Goal: Information Seeking & Learning: Check status

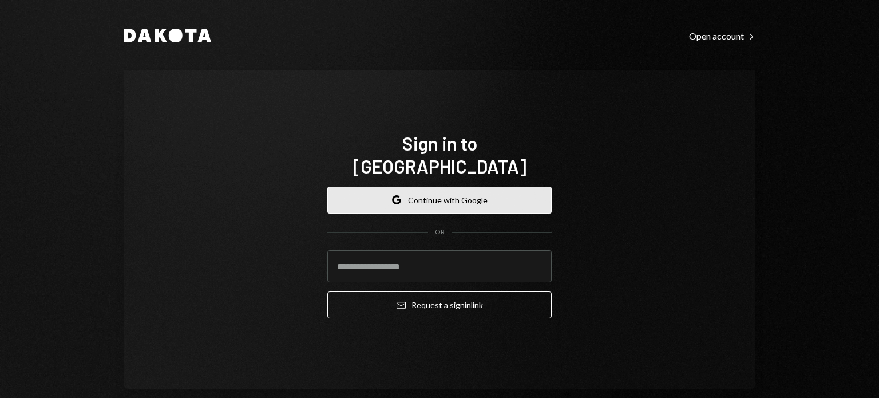
click at [426, 187] on button "Google Continue with Google" at bounding box center [439, 200] width 224 height 27
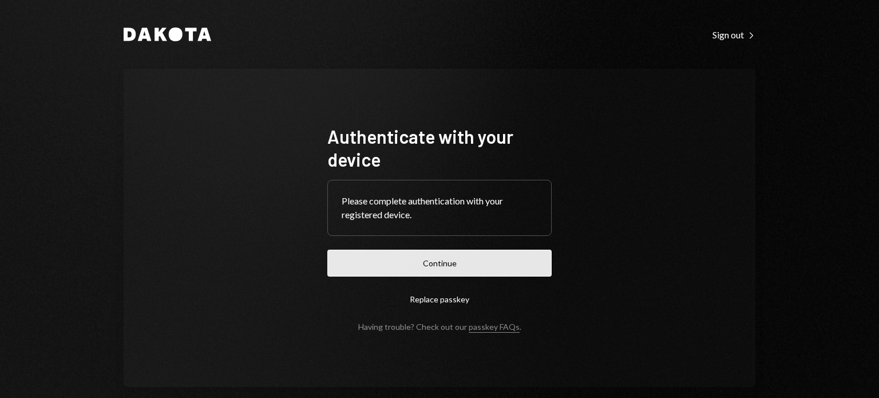
click at [450, 263] on button "Continue" at bounding box center [439, 262] width 224 height 27
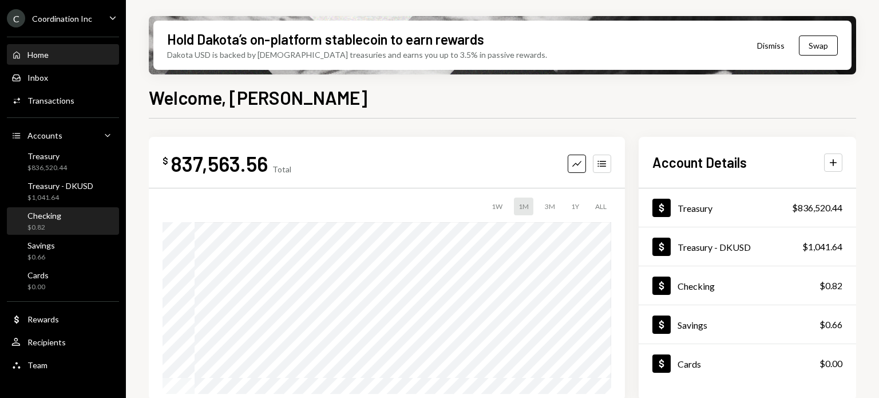
click at [53, 221] on div "Checking $0.82" at bounding box center [44, 222] width 34 height 22
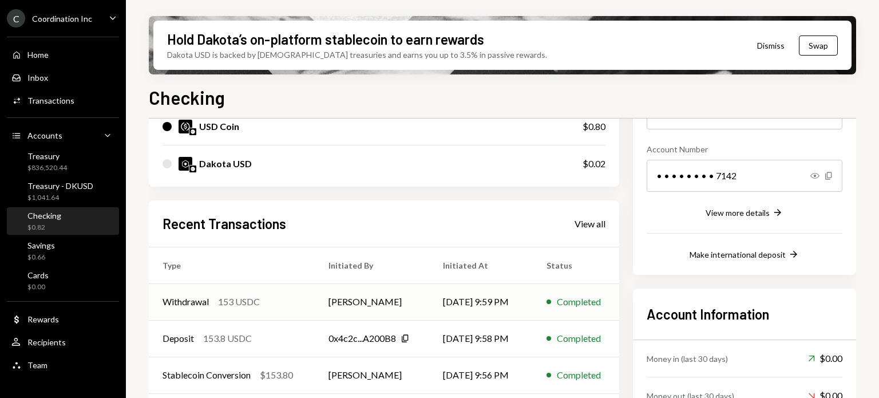
scroll to position [172, 0]
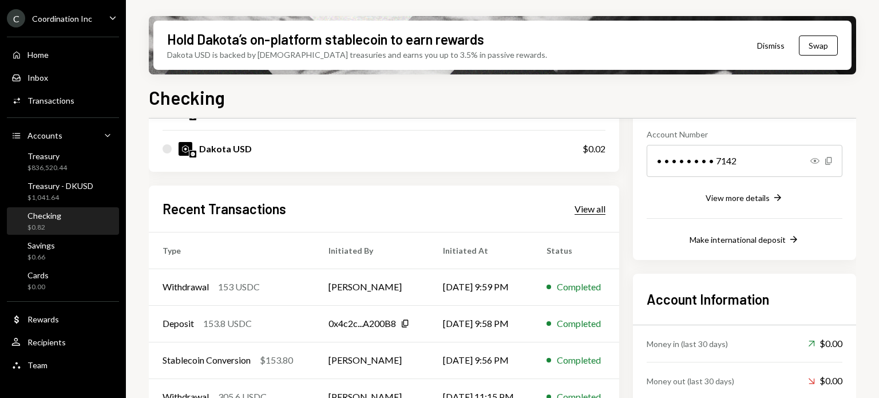
click at [592, 209] on div "View all" at bounding box center [589, 208] width 31 height 11
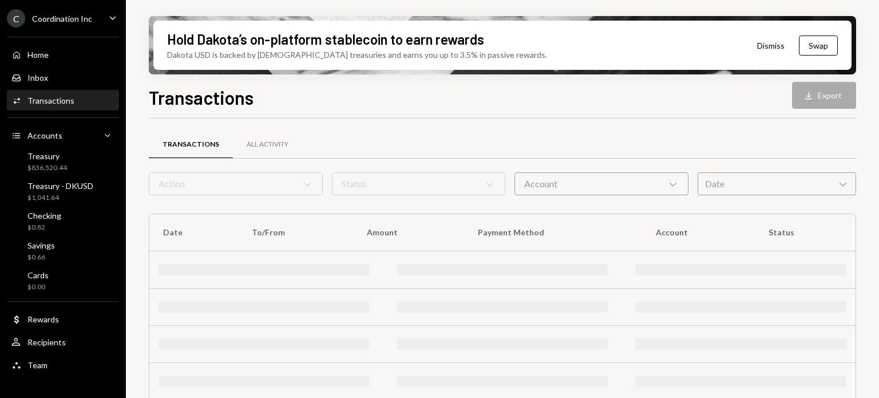
click at [652, 169] on div "Transactions All Activity" at bounding box center [502, 151] width 707 height 42
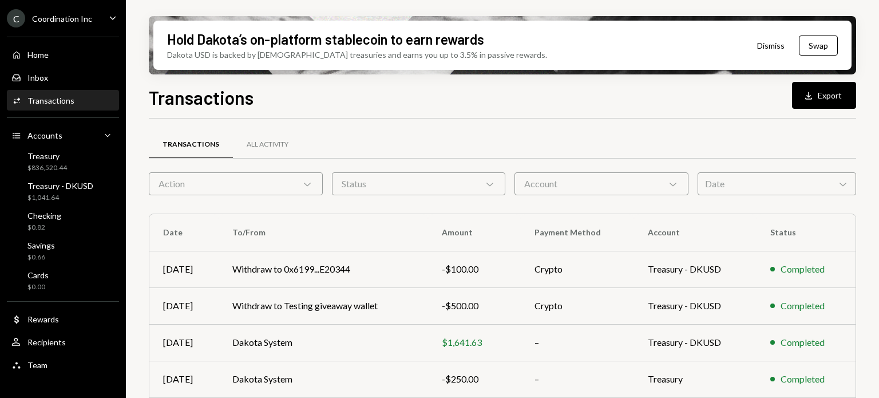
click at [649, 180] on div "Account Chevron Down" at bounding box center [601, 183] width 174 height 23
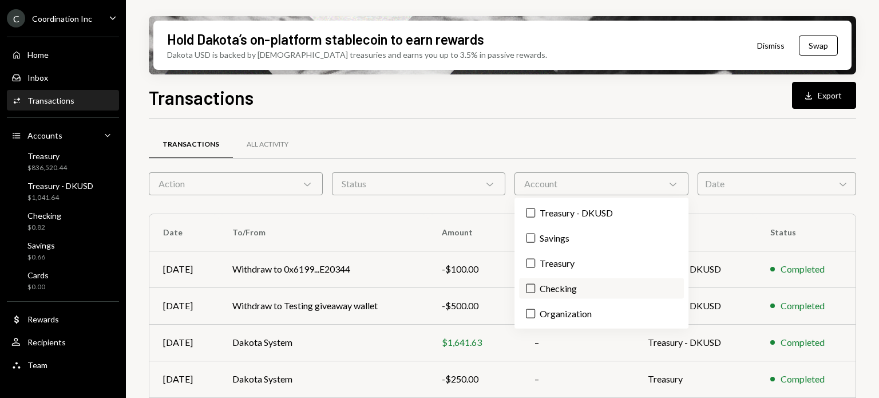
click at [557, 287] on label "Checking" at bounding box center [601, 288] width 164 height 21
click at [535, 287] on button "Checking" at bounding box center [530, 288] width 9 height 9
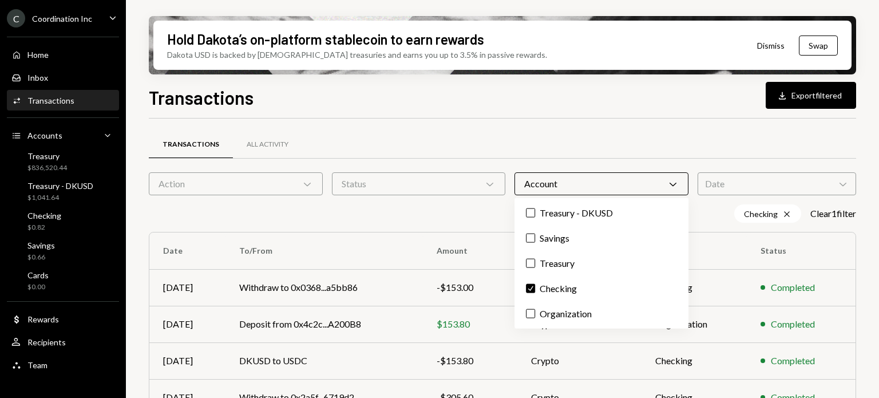
click at [556, 128] on div "Transactions All Activity Action Chevron Down Status Chevron Down Account Chevr…" at bounding box center [502, 400] width 707 height 565
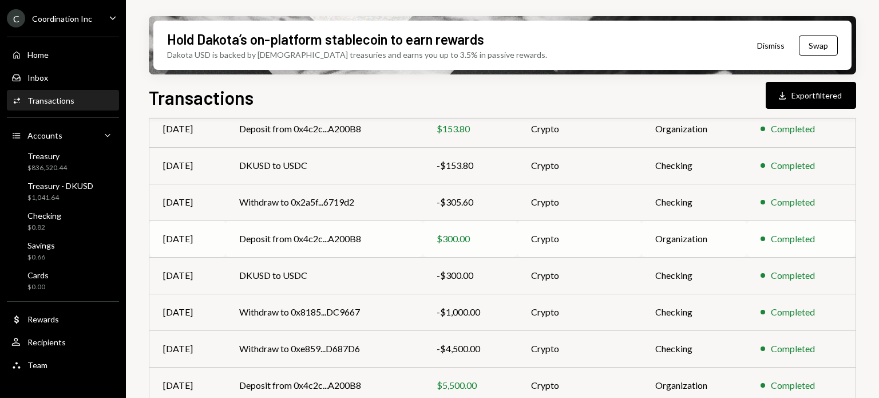
scroll to position [272, 0]
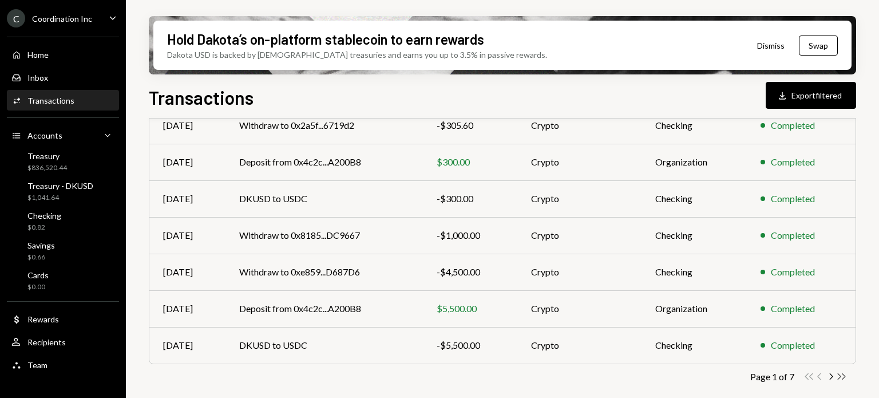
click at [840, 377] on icon "Double Arrow Right" at bounding box center [841, 376] width 11 height 11
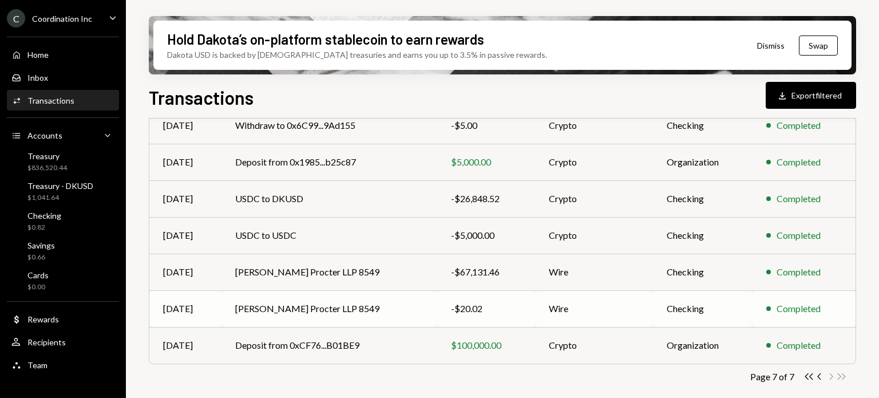
scroll to position [215, 0]
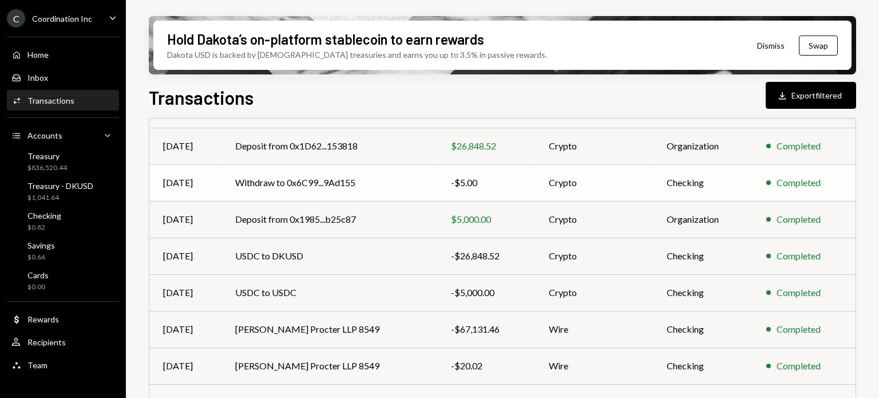
click at [379, 181] on td "Withdraw to 0x6C99...9Ad155" at bounding box center [329, 182] width 216 height 37
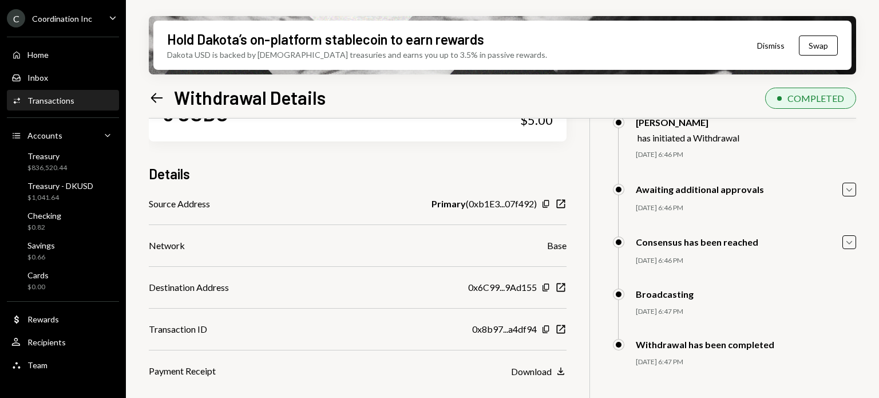
scroll to position [92, 0]
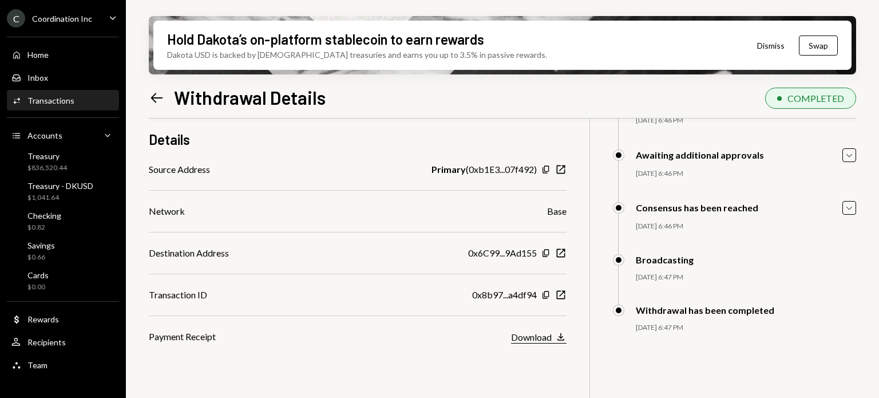
click at [542, 338] on div "Download" at bounding box center [531, 336] width 41 height 11
click at [158, 97] on icon at bounding box center [157, 98] width 12 height 10
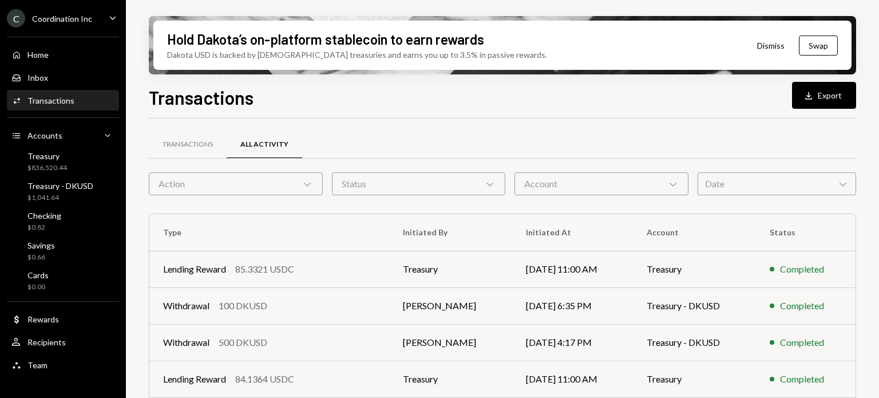
click at [435, 187] on div "Status Chevron Down" at bounding box center [419, 183] width 174 height 23
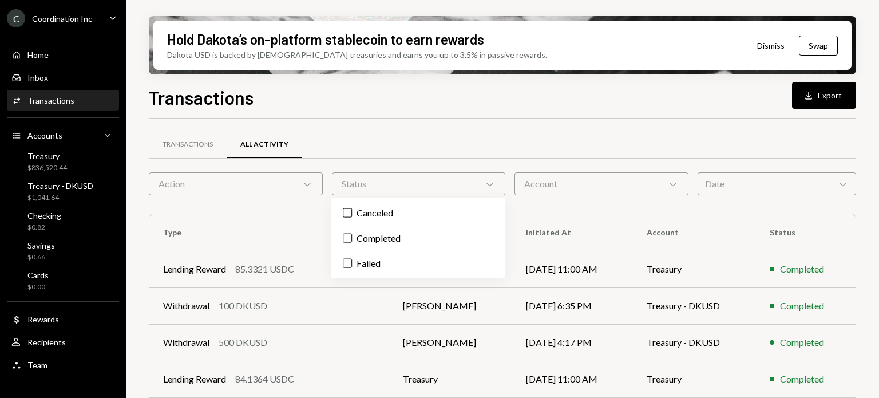
click at [421, 189] on div "Status Chevron Down" at bounding box center [419, 183] width 174 height 23
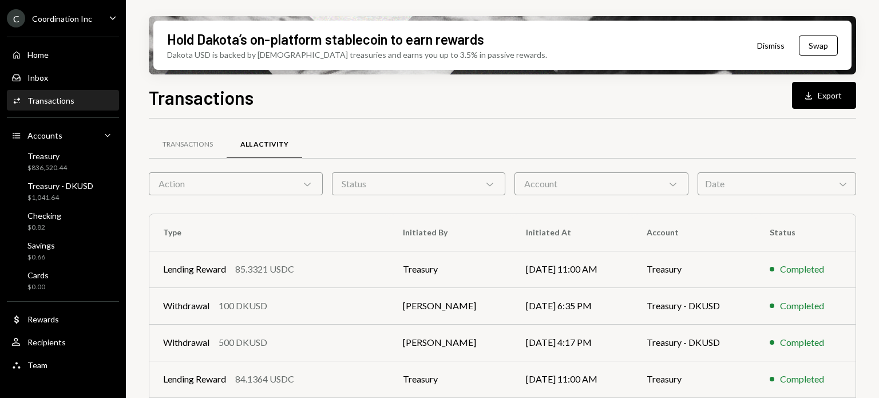
click at [529, 189] on div "Account Chevron Down" at bounding box center [601, 183] width 174 height 23
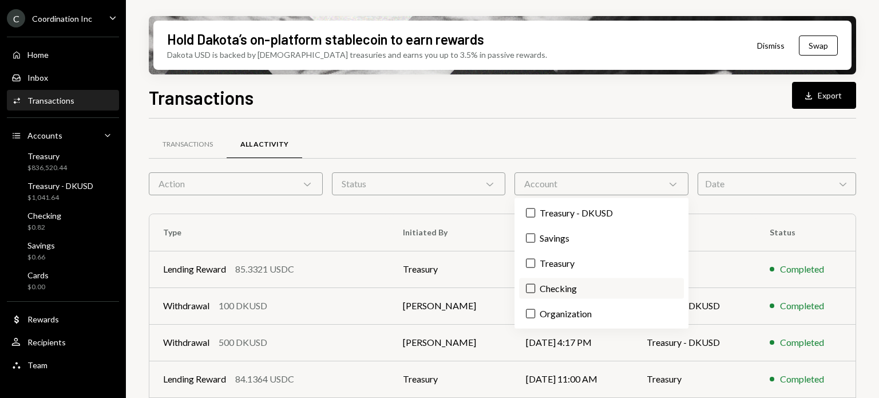
click at [536, 288] on label "Checking" at bounding box center [601, 288] width 164 height 21
click at [535, 288] on button "Checking" at bounding box center [530, 288] width 9 height 9
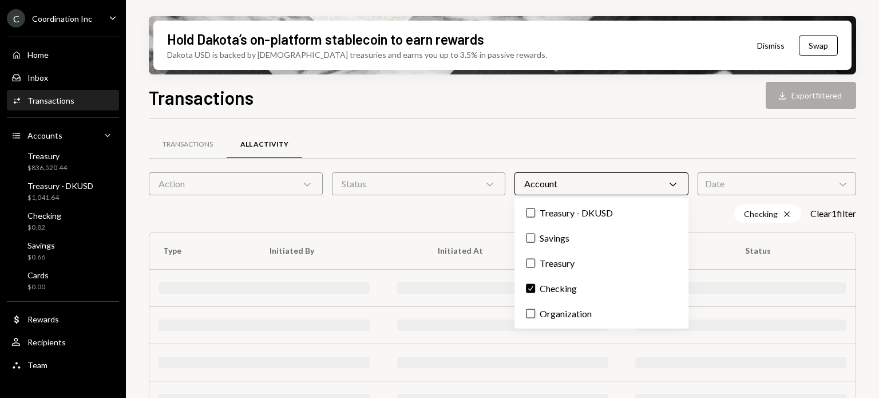
click at [537, 126] on div "Transactions All Activity Action Chevron Down Status Chevron Down Account Chevr…" at bounding box center [502, 298] width 707 height 360
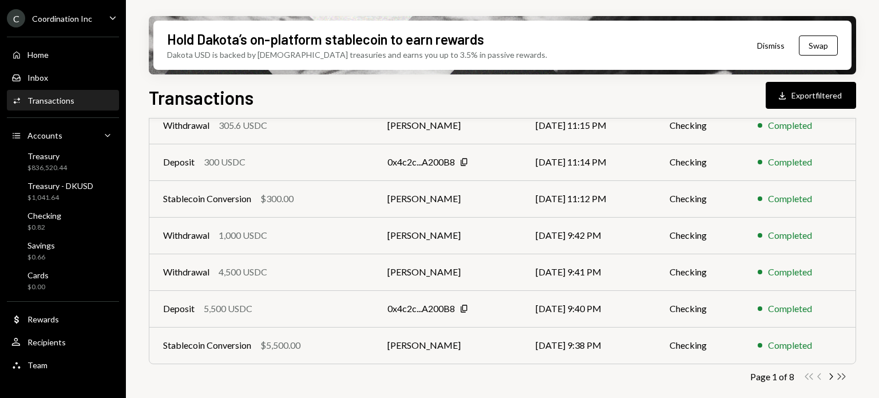
click at [842, 377] on icon "Double Arrow Right" at bounding box center [841, 376] width 11 height 11
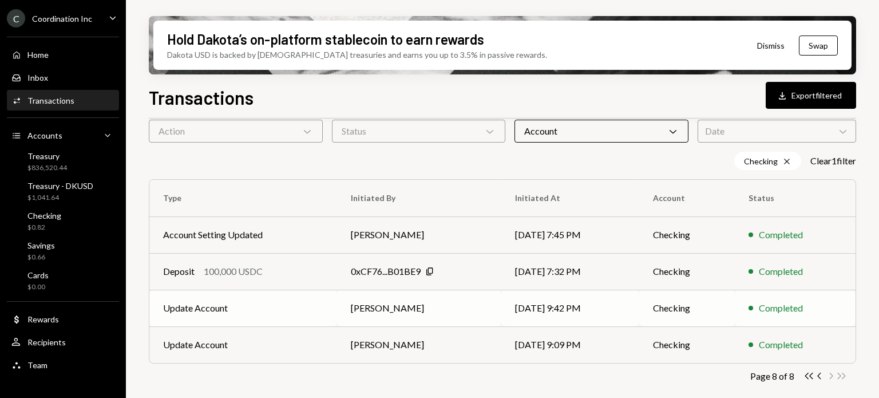
scroll to position [52, 0]
click at [822, 379] on icon "Chevron Left" at bounding box center [819, 376] width 11 height 11
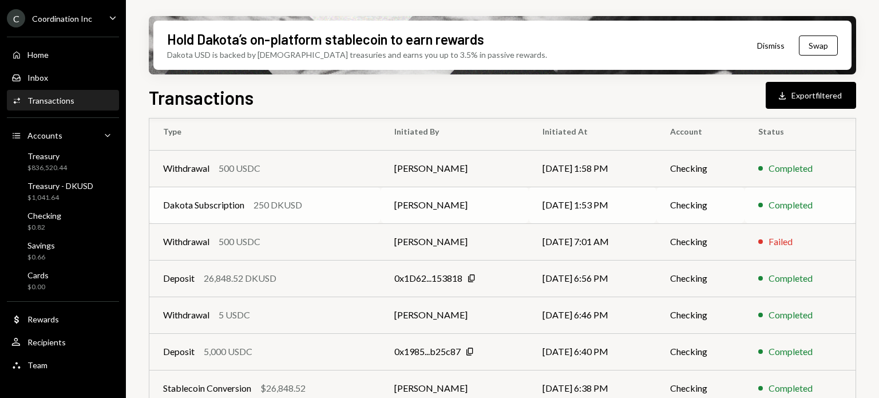
scroll to position [100, 0]
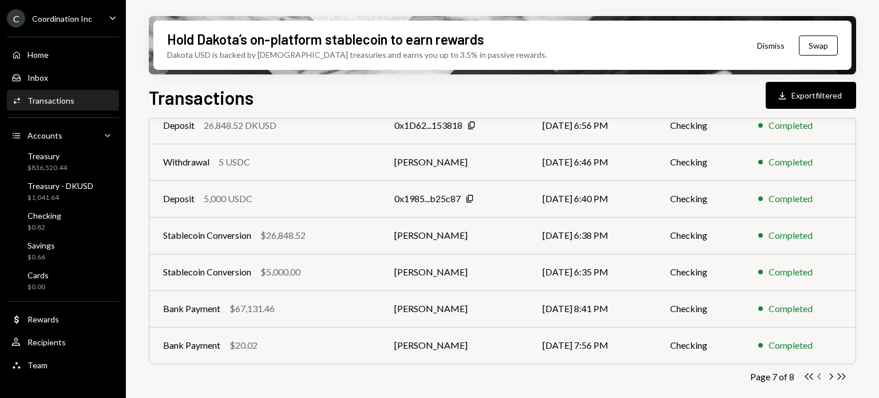
click at [819, 376] on icon "Chevron Left" at bounding box center [819, 376] width 11 height 11
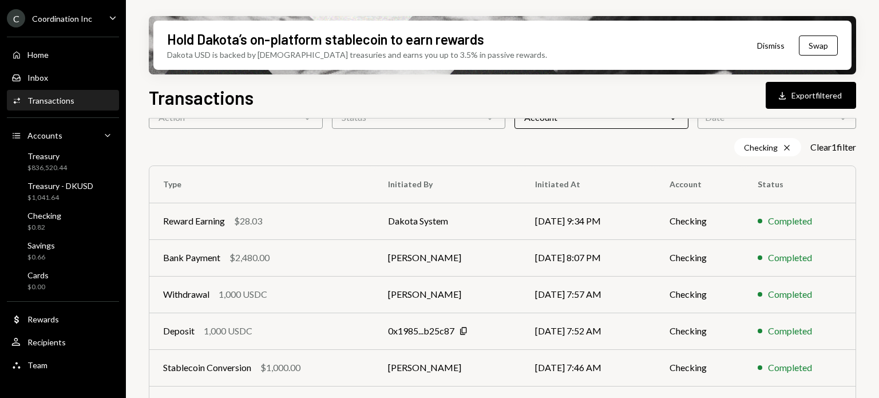
scroll to position [272, 0]
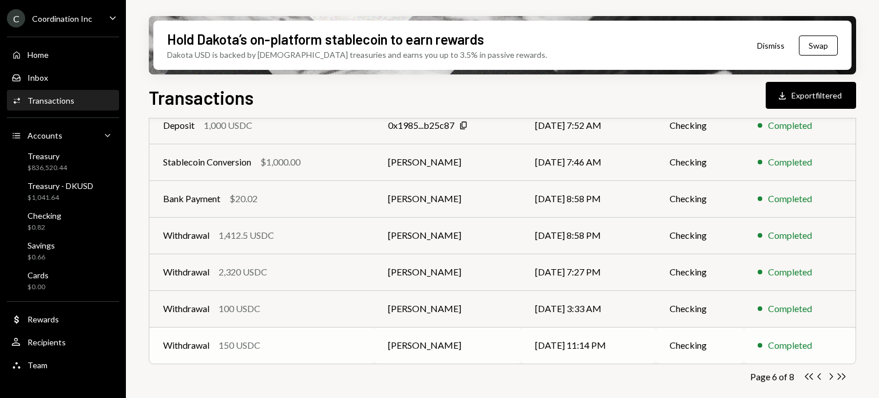
click at [471, 351] on td "[PERSON_NAME]" at bounding box center [447, 345] width 147 height 37
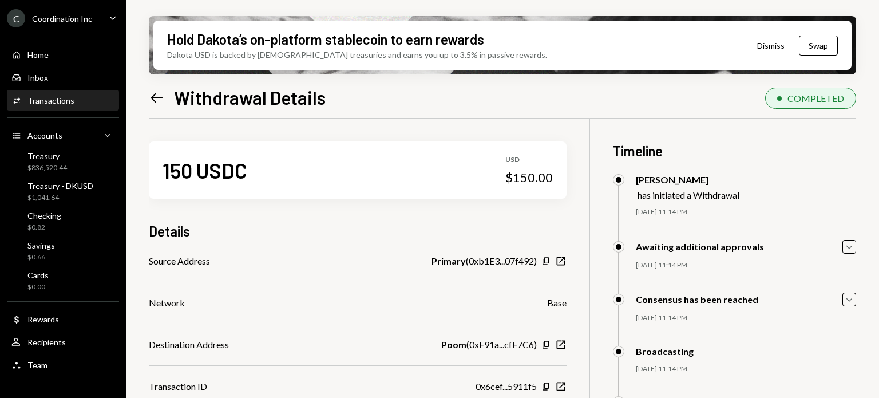
click at [160, 97] on icon at bounding box center [157, 98] width 12 height 10
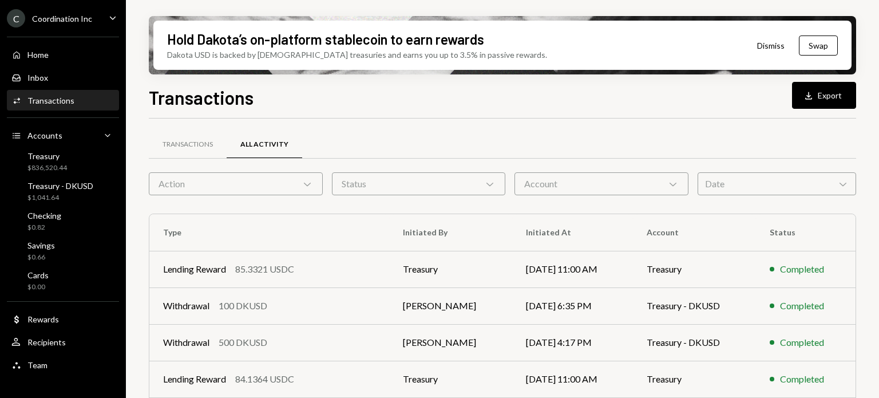
click at [604, 182] on div "Account Chevron Down" at bounding box center [601, 183] width 174 height 23
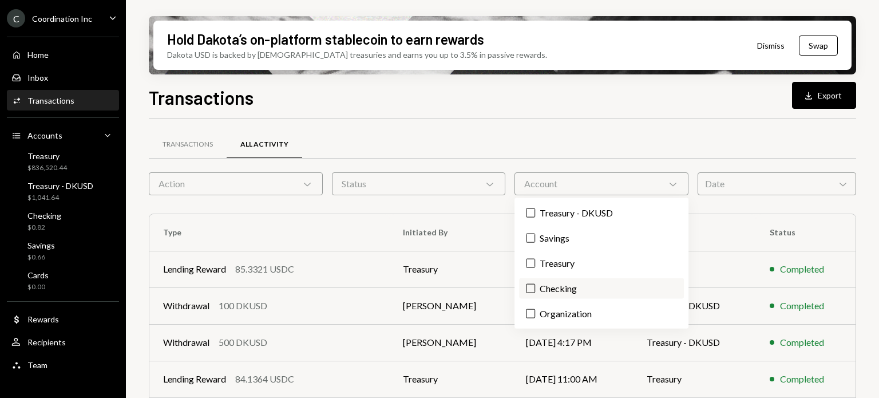
click at [576, 278] on label "Checking" at bounding box center [601, 288] width 164 height 21
click at [535, 284] on button "Checking" at bounding box center [530, 288] width 9 height 9
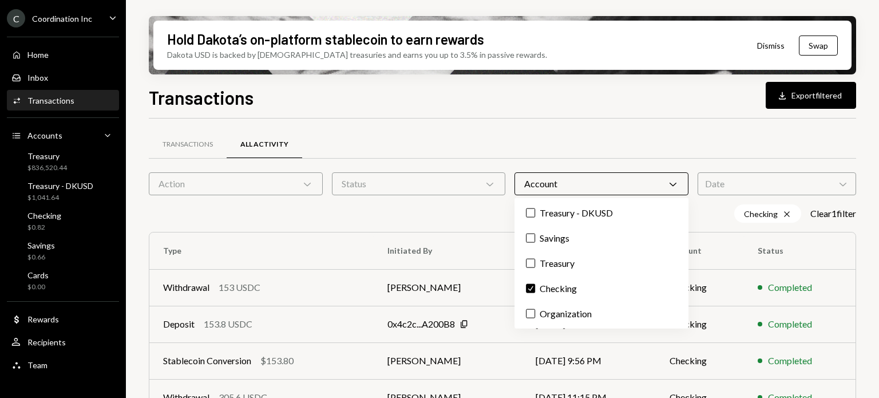
click at [583, 115] on div "Transactions Download Export filtered Transactions All Activity Action Chevron …" at bounding box center [502, 275] width 707 height 382
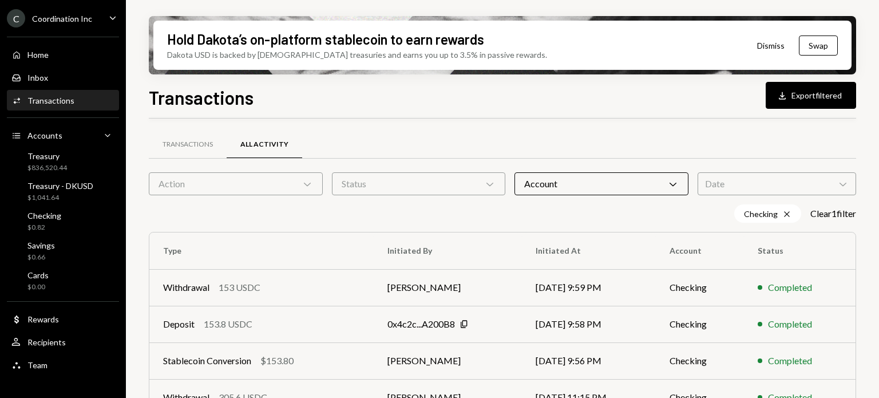
scroll to position [272, 0]
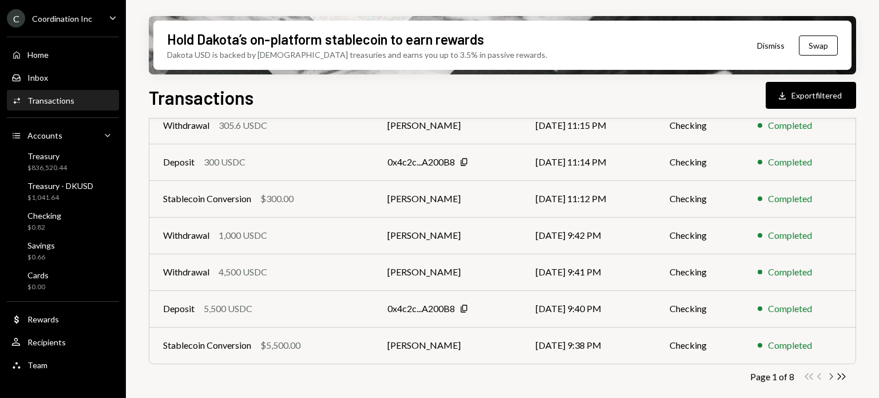
click at [832, 375] on icon "Chevron Right" at bounding box center [830, 376] width 11 height 11
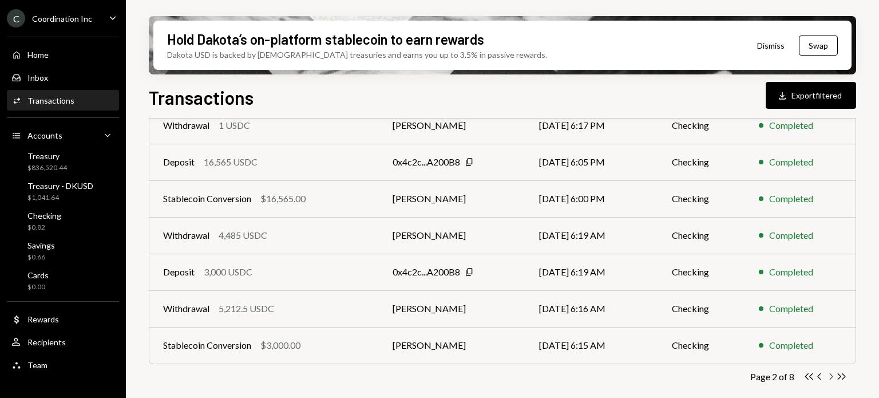
click at [831, 375] on icon "Chevron Right" at bounding box center [830, 376] width 11 height 11
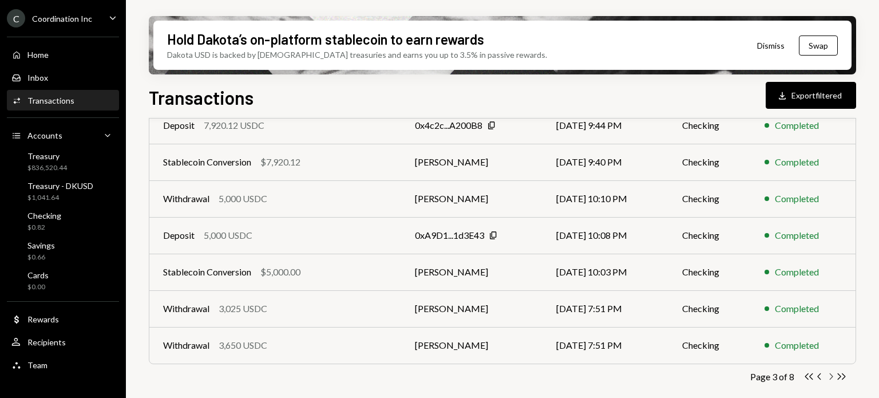
click at [831, 373] on icon "Chevron Right" at bounding box center [830, 376] width 11 height 11
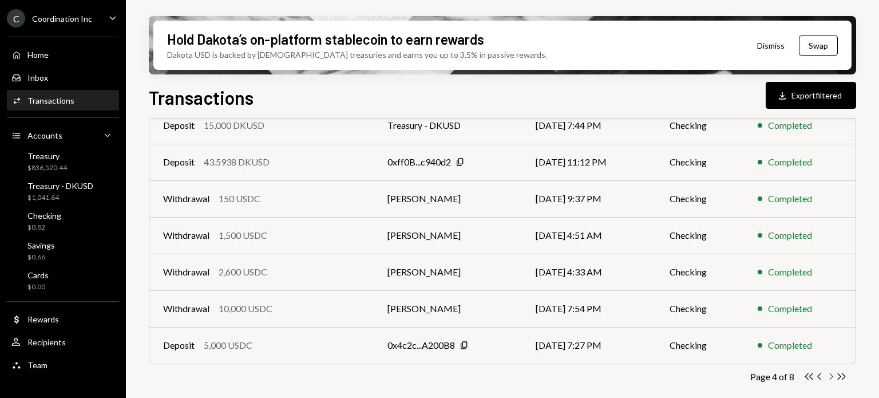
click at [831, 373] on icon "Chevron Right" at bounding box center [830, 376] width 11 height 11
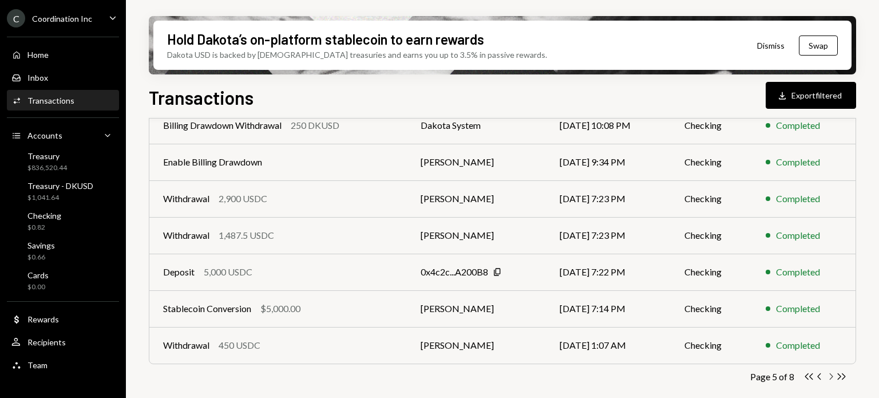
click at [831, 373] on icon "Chevron Right" at bounding box center [830, 376] width 11 height 11
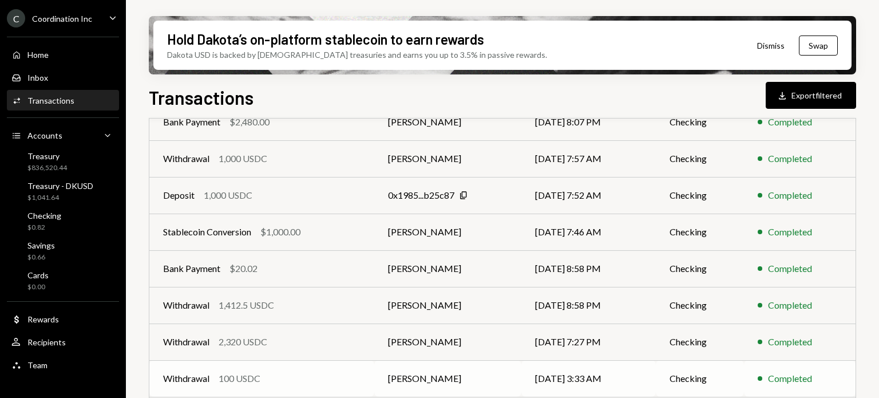
scroll to position [157, 0]
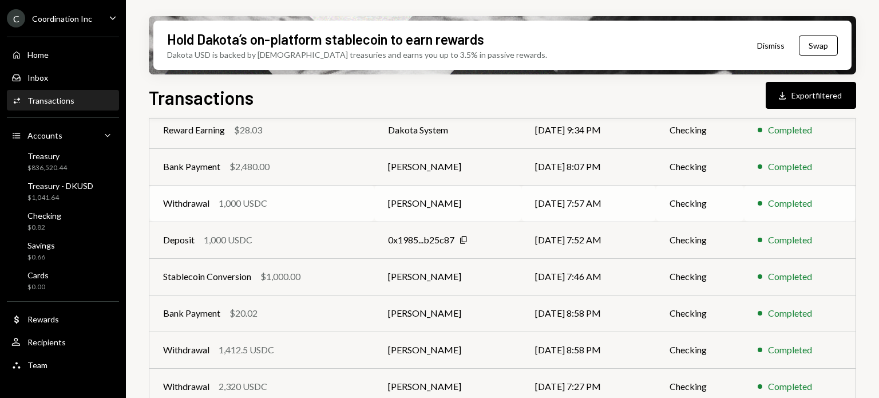
click at [340, 204] on div "Withdrawal 1,000 USDC" at bounding box center [261, 203] width 197 height 14
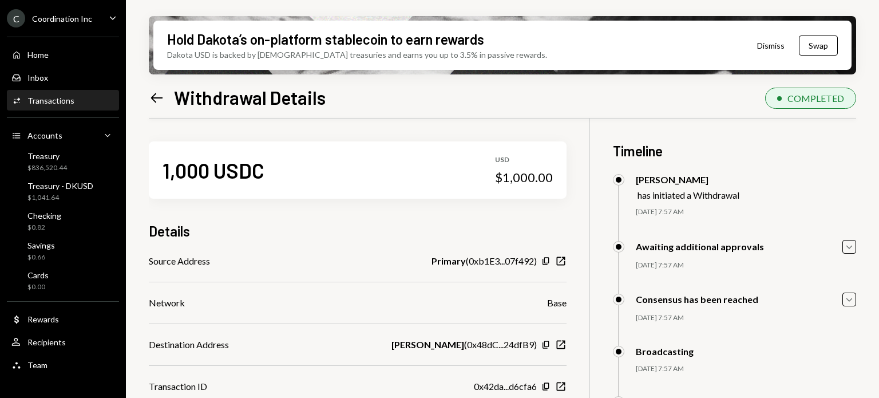
scroll to position [92, 0]
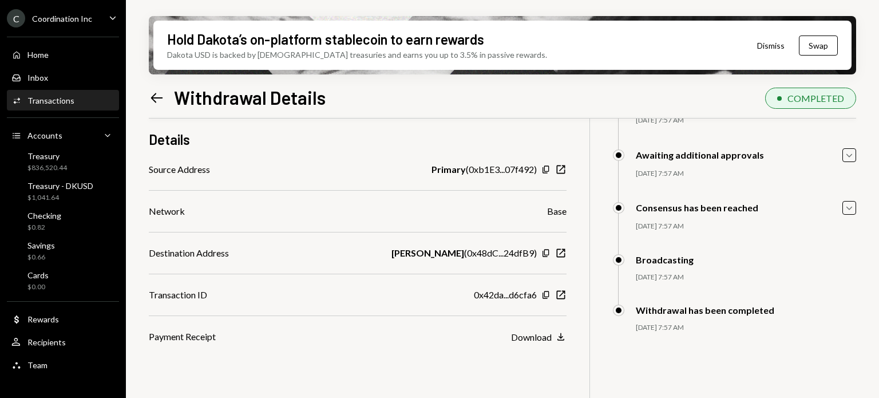
click at [158, 93] on icon "Left Arrow" at bounding box center [157, 98] width 16 height 16
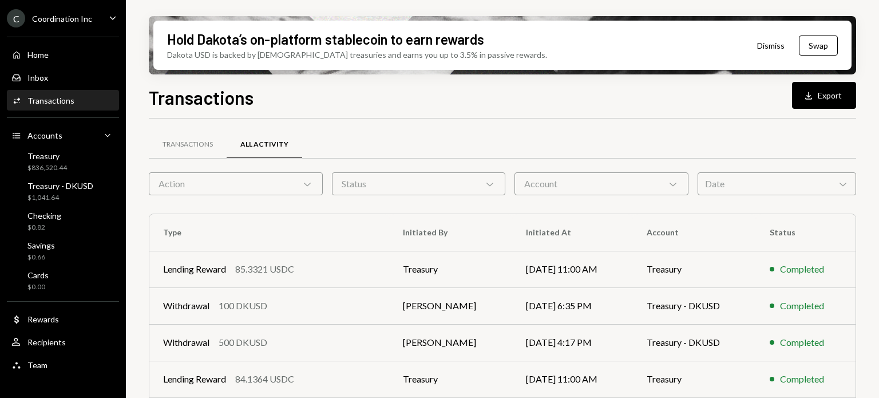
click at [544, 192] on div "Account Chevron Down" at bounding box center [601, 183] width 174 height 23
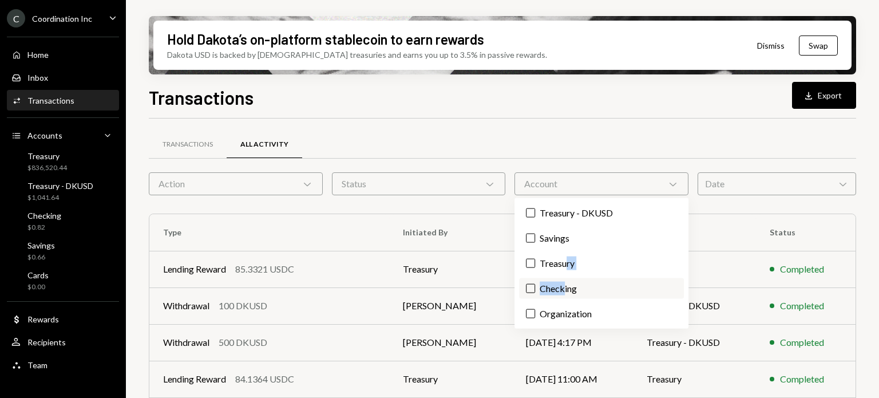
drag, startPoint x: 566, startPoint y: 267, endPoint x: 565, endPoint y: 287, distance: 20.0
click at [565, 287] on div "Treasury - DKUSD Savings Treasury Checking Organization" at bounding box center [600, 263] width 173 height 130
click at [565, 288] on label "Checking" at bounding box center [601, 288] width 164 height 21
click at [535, 288] on button "Checking" at bounding box center [530, 288] width 9 height 9
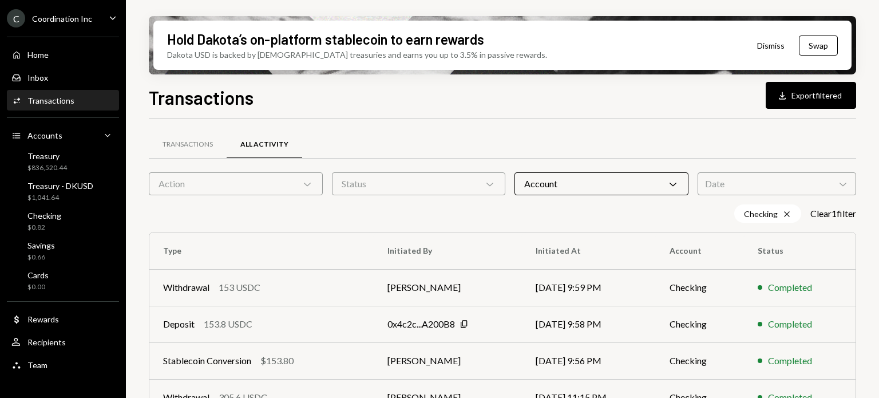
click at [604, 130] on div "Transactions All Activity" at bounding box center [502, 144] width 707 height 29
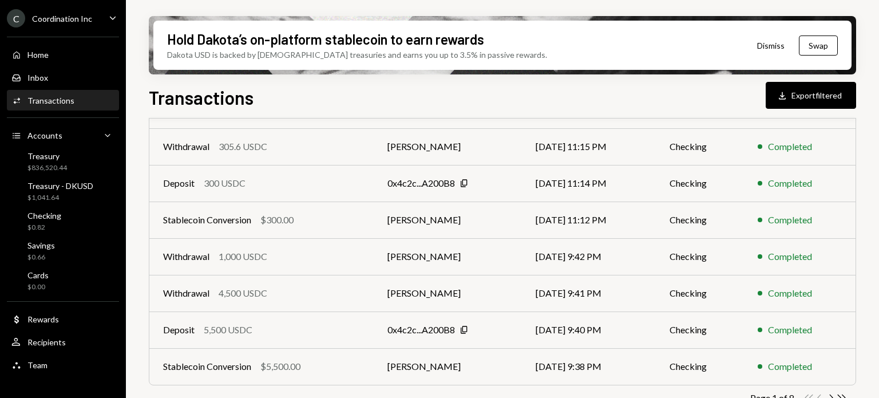
scroll to position [272, 0]
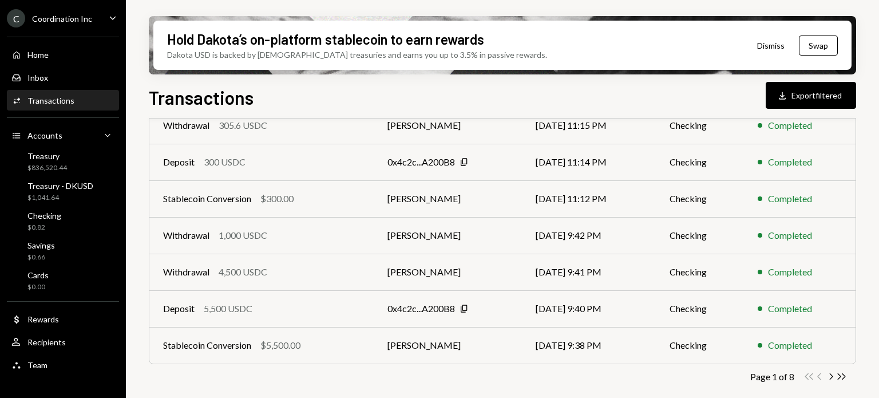
click at [848, 372] on div "Page 1 of 8 Double Arrow Left Chevron Left Chevron Right Double Arrow Right" at bounding box center [502, 376] width 707 height 11
click at [844, 375] on icon "button" at bounding box center [842, 376] width 8 height 6
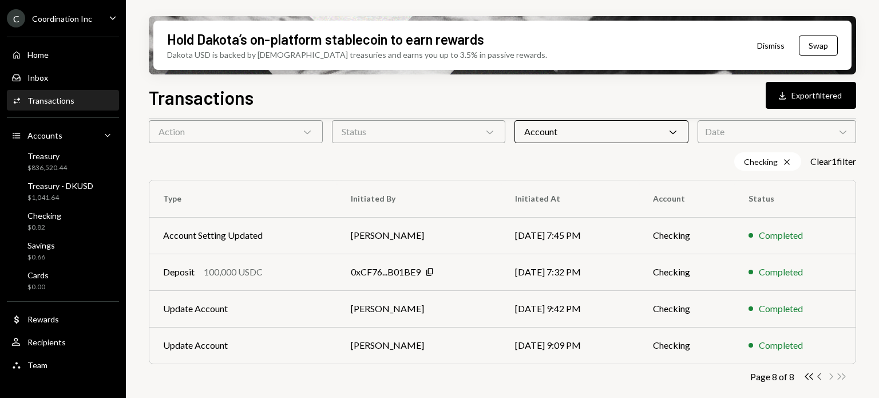
click at [818, 375] on icon "button" at bounding box center [818, 376] width 3 height 6
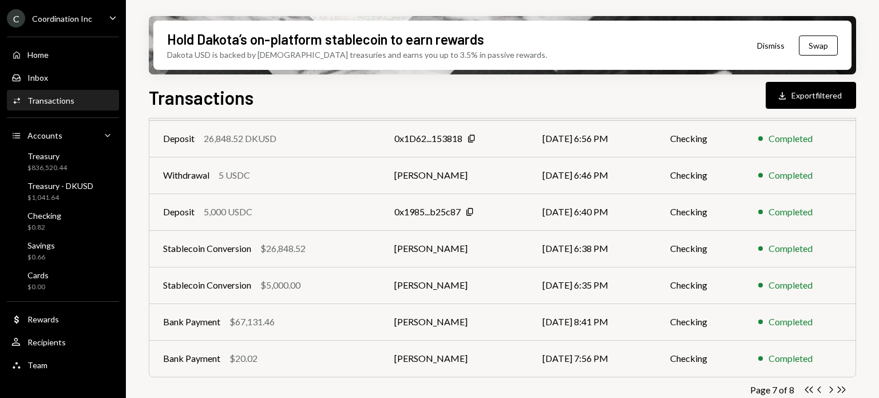
scroll to position [272, 0]
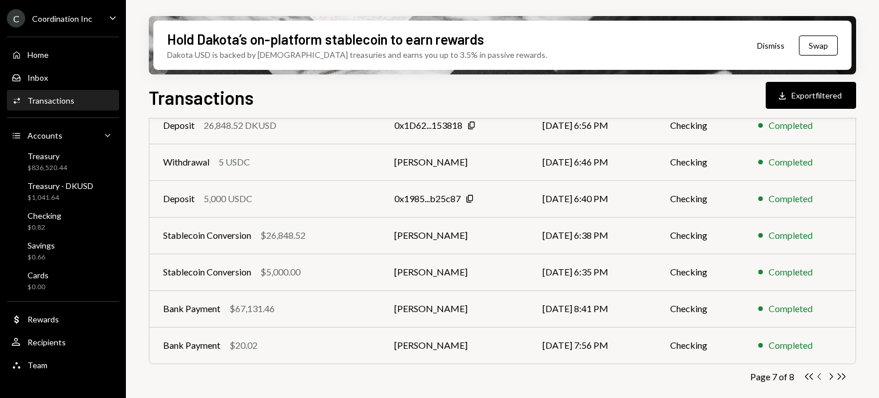
click at [822, 375] on icon "Chevron Left" at bounding box center [819, 376] width 11 height 11
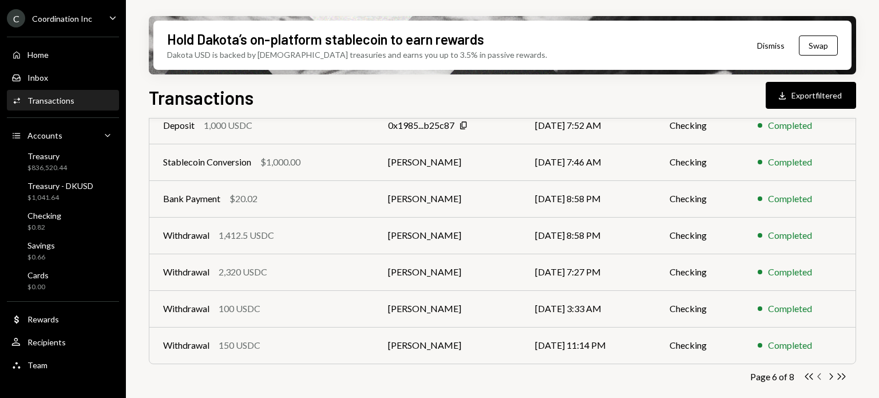
click at [819, 379] on icon "Chevron Left" at bounding box center [819, 376] width 11 height 11
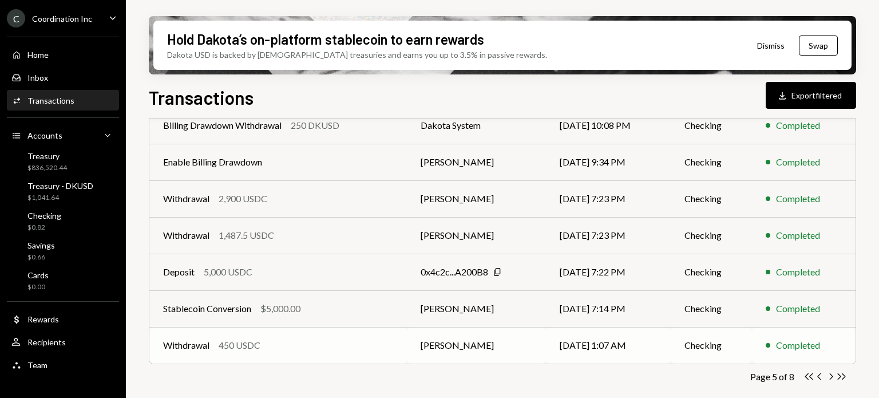
click at [311, 352] on td "Withdrawal 450 USDC" at bounding box center [277, 345] width 257 height 37
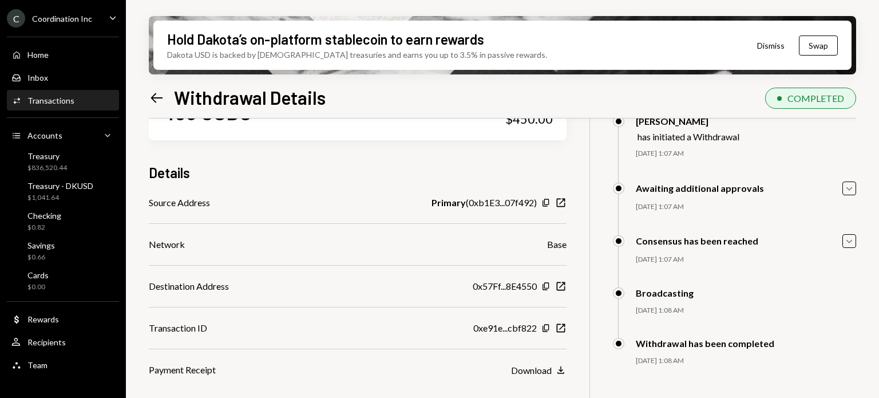
scroll to position [92, 0]
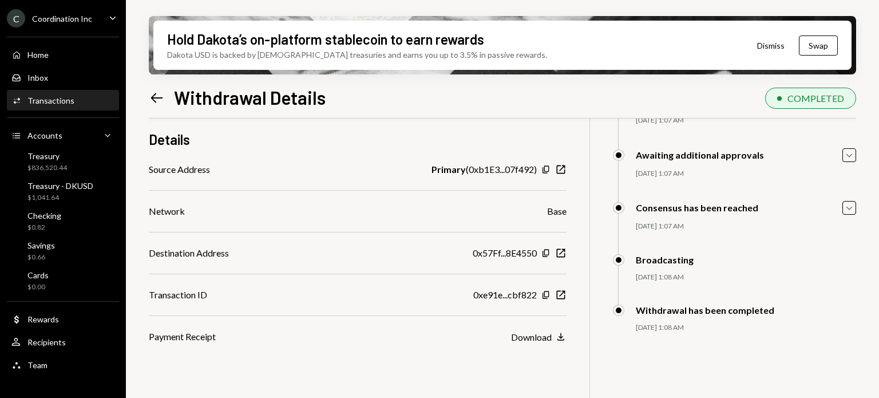
click at [158, 93] on icon "Left Arrow" at bounding box center [157, 98] width 16 height 16
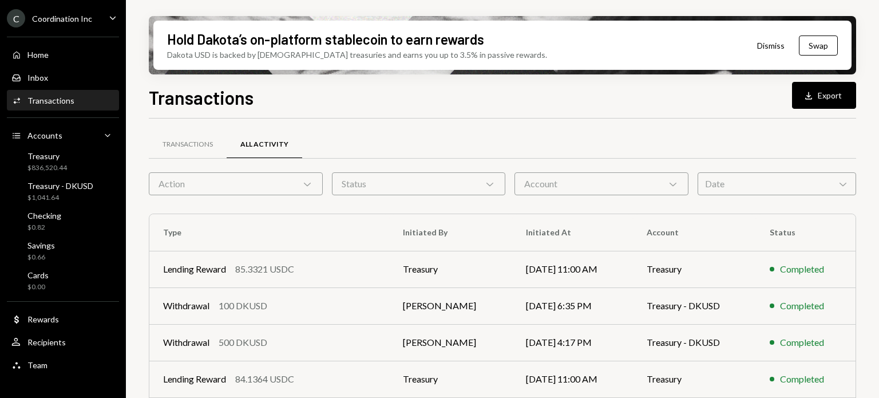
click at [602, 176] on div "Account Chevron Down" at bounding box center [601, 183] width 174 height 23
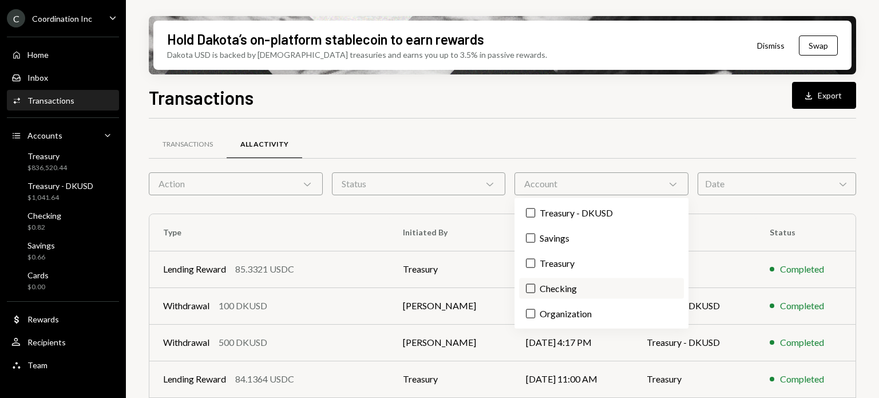
click at [584, 291] on label "Checking" at bounding box center [601, 288] width 164 height 21
click at [535, 291] on button "Checking" at bounding box center [530, 288] width 9 height 9
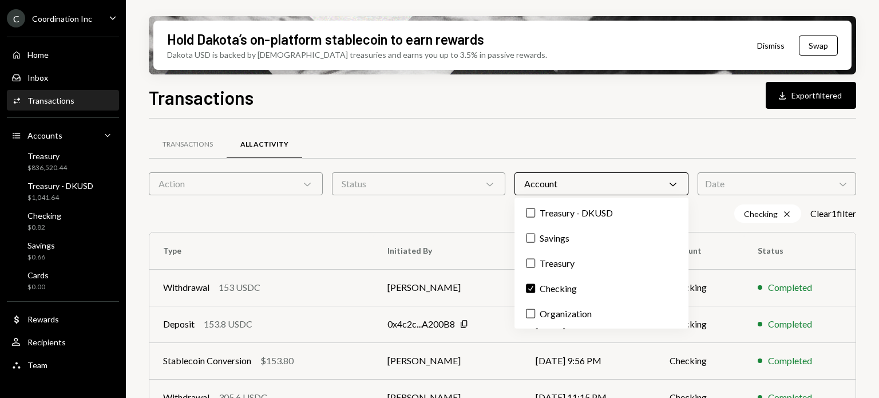
click at [613, 133] on div "Transactions All Activity" at bounding box center [502, 144] width 707 height 29
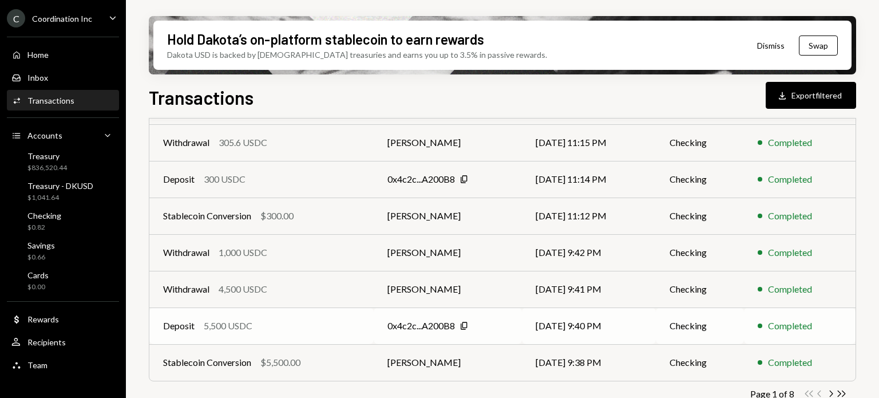
scroll to position [272, 0]
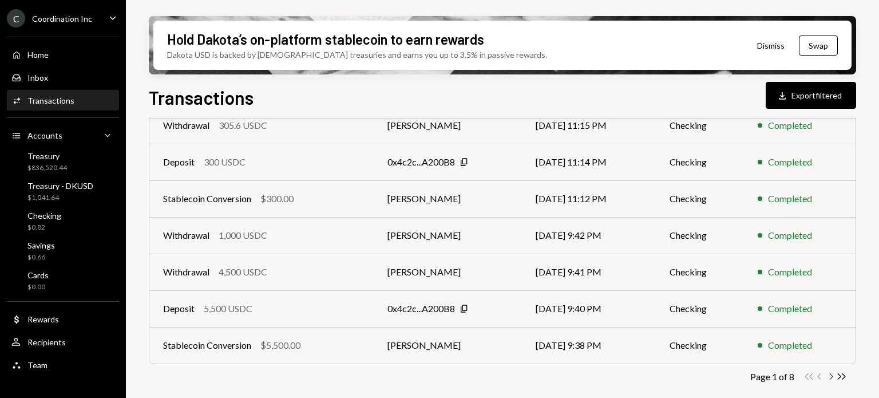
click at [829, 375] on icon "Chevron Right" at bounding box center [830, 376] width 11 height 11
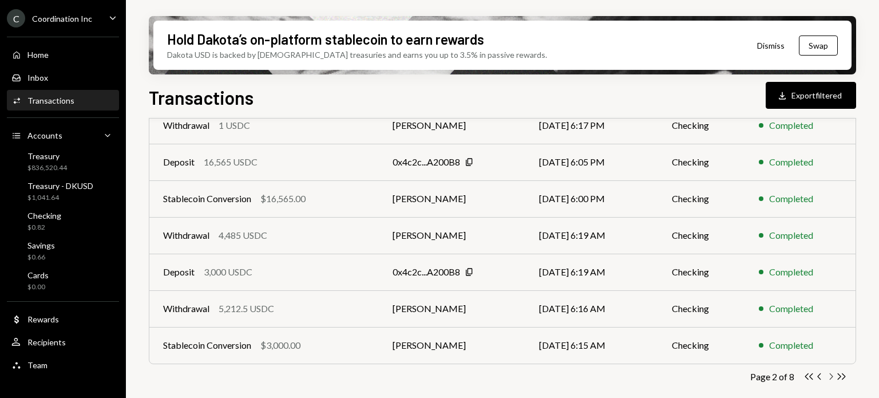
click at [829, 375] on icon "Chevron Right" at bounding box center [830, 376] width 11 height 11
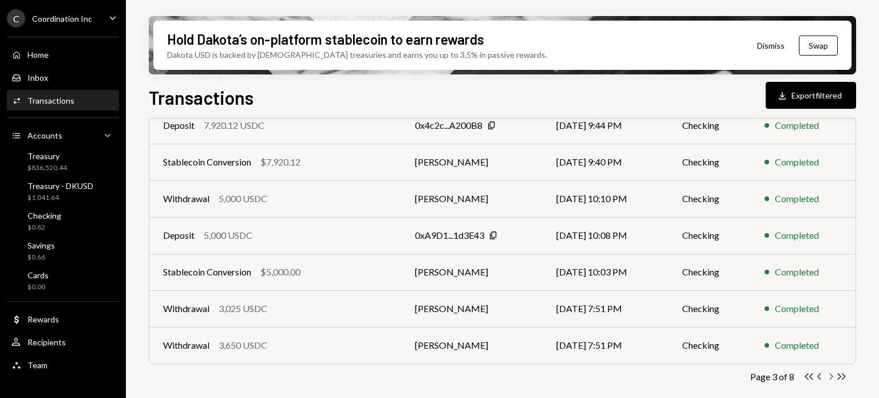
click at [830, 375] on icon "Chevron Right" at bounding box center [830, 376] width 11 height 11
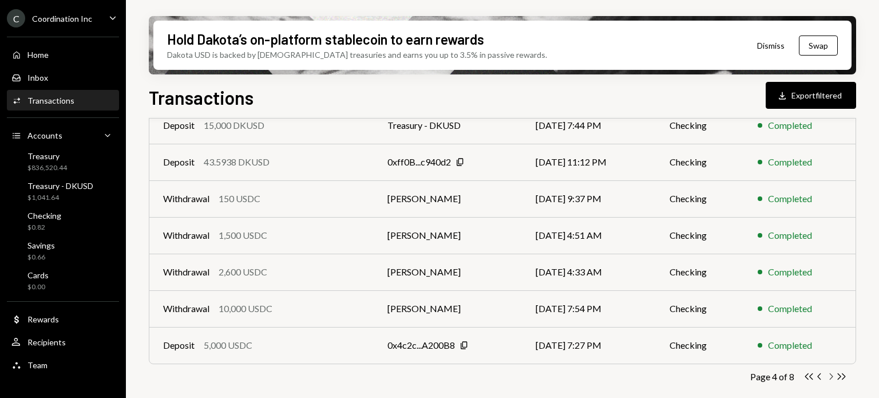
click at [831, 375] on icon "Chevron Right" at bounding box center [830, 376] width 11 height 11
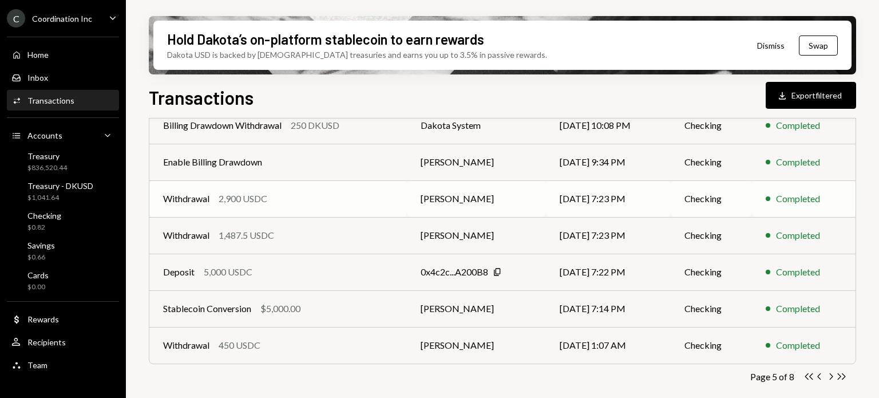
click at [328, 195] on div "Withdrawal 2,900 USDC" at bounding box center [278, 199] width 230 height 14
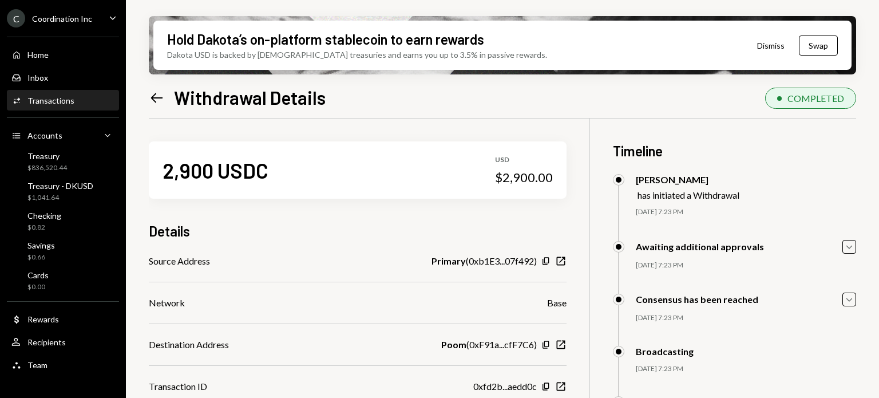
click at [160, 94] on icon "Left Arrow" at bounding box center [157, 98] width 16 height 16
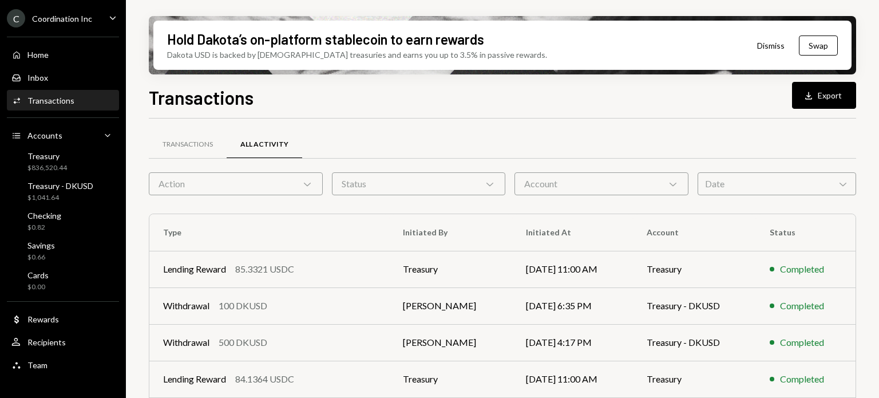
click at [651, 189] on div "Account Chevron Down" at bounding box center [601, 183] width 174 height 23
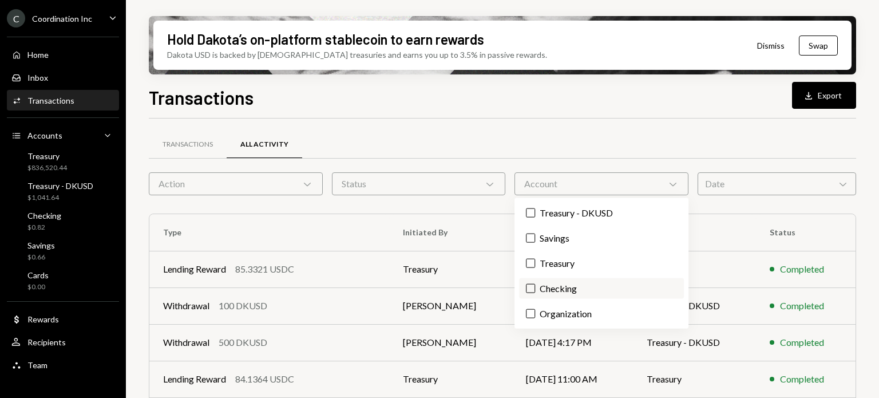
click at [537, 285] on label "Checking" at bounding box center [601, 288] width 164 height 21
click at [535, 285] on button "Checking" at bounding box center [530, 288] width 9 height 9
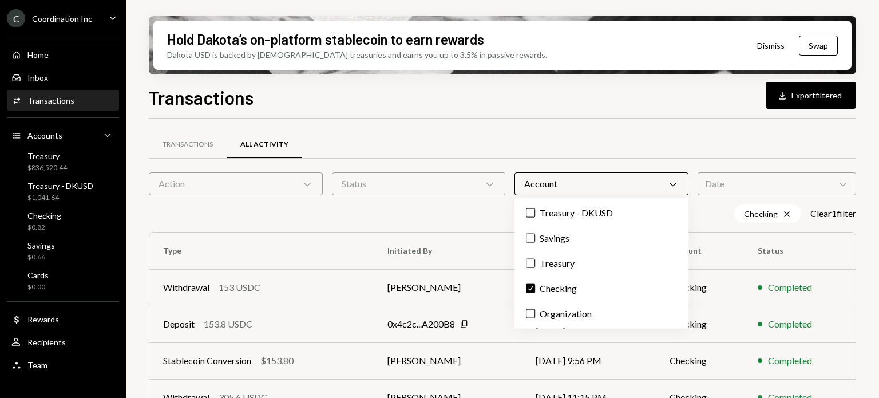
click at [675, 106] on div "Transactions Download Export filtered" at bounding box center [502, 96] width 707 height 25
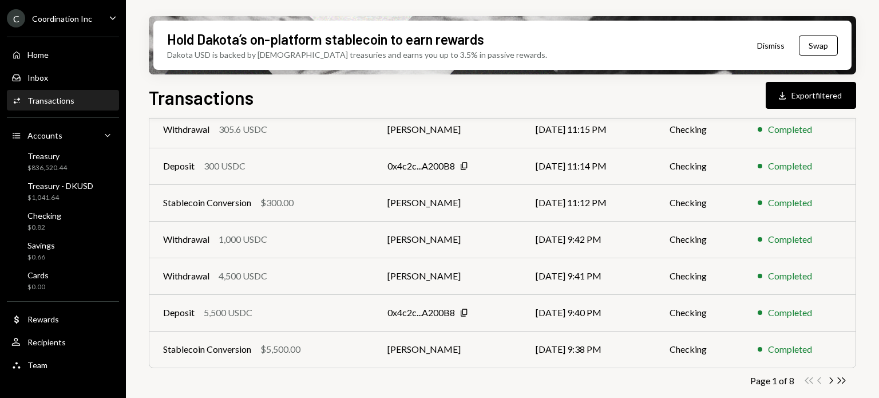
scroll to position [272, 0]
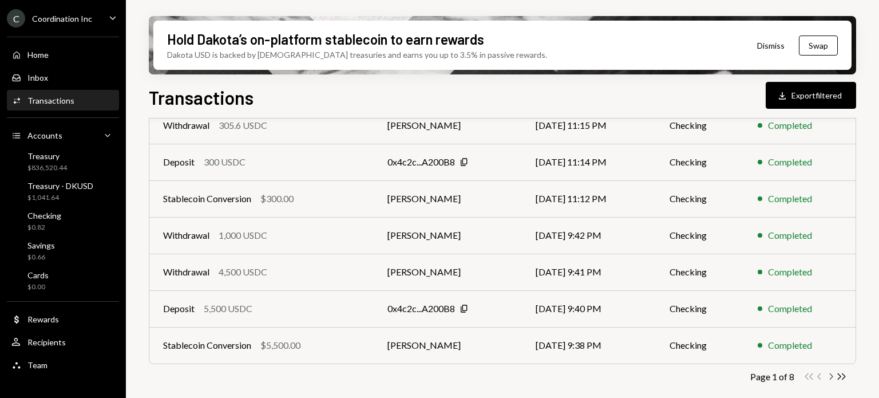
click at [832, 375] on icon "Chevron Right" at bounding box center [830, 376] width 11 height 11
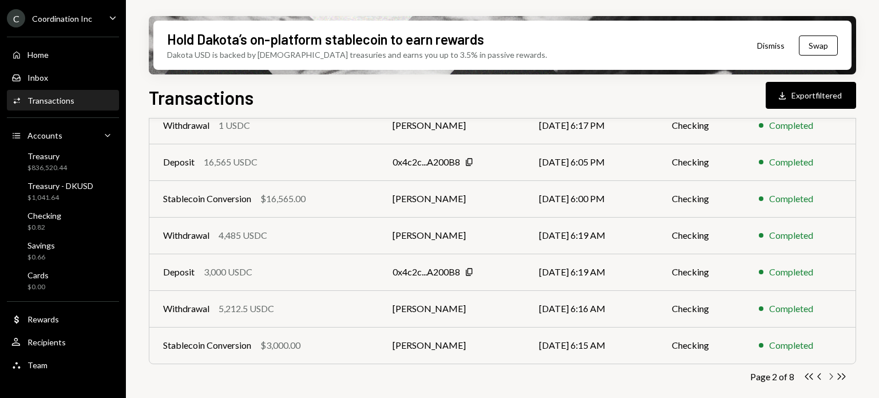
click at [830, 375] on icon "Chevron Right" at bounding box center [830, 376] width 11 height 11
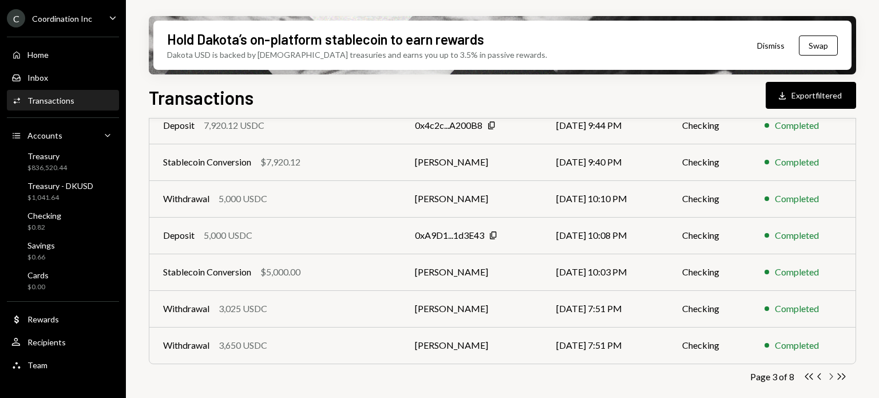
click at [830, 375] on icon "Chevron Right" at bounding box center [830, 376] width 11 height 11
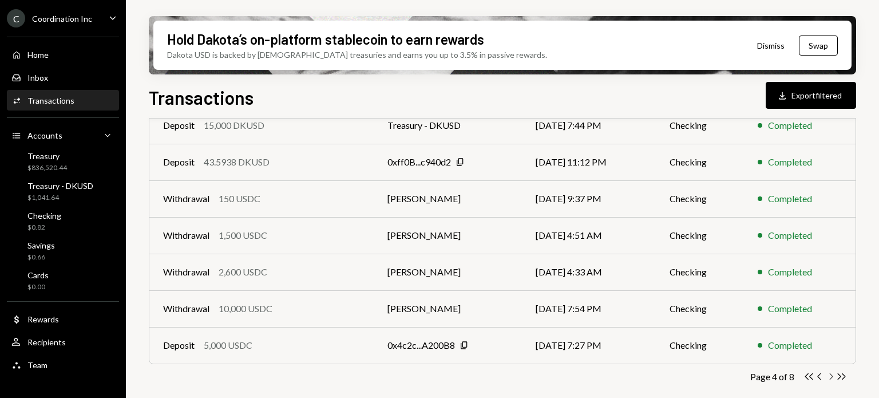
click at [830, 375] on icon "Chevron Right" at bounding box center [830, 376] width 11 height 11
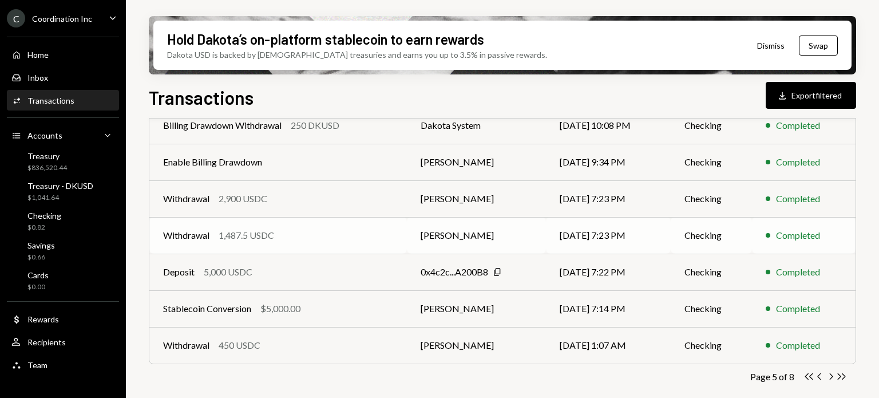
click at [320, 231] on div "Withdrawal 1,487.5 USDC" at bounding box center [278, 235] width 230 height 14
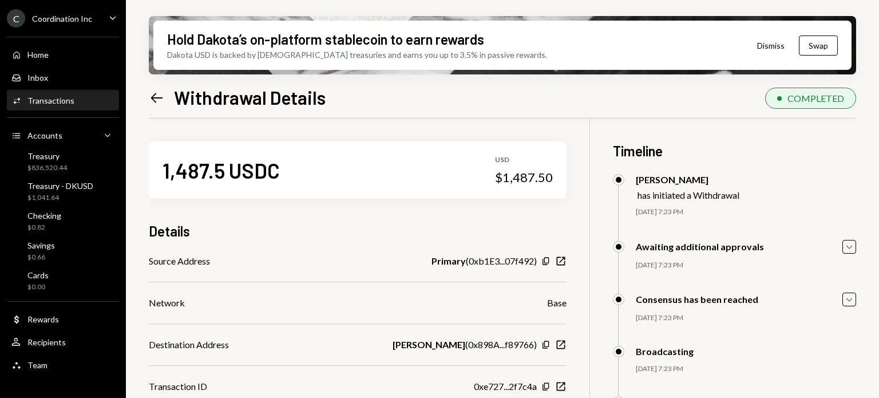
scroll to position [92, 0]
click at [157, 96] on icon "Left Arrow" at bounding box center [157, 98] width 16 height 16
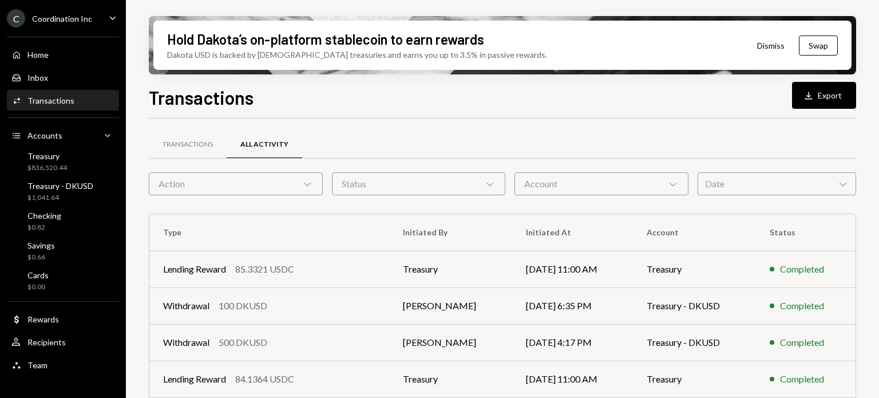
click at [659, 185] on div "Account Chevron Down" at bounding box center [601, 183] width 174 height 23
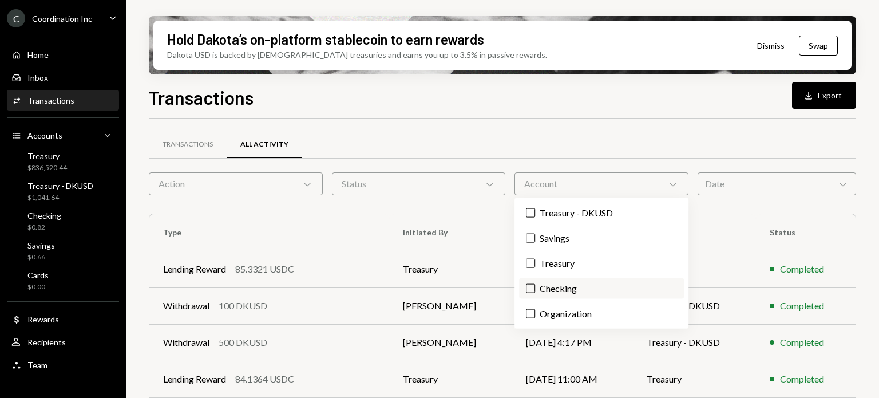
click at [593, 285] on label "Checking" at bounding box center [601, 288] width 164 height 21
click at [535, 285] on button "Checking" at bounding box center [530, 288] width 9 height 9
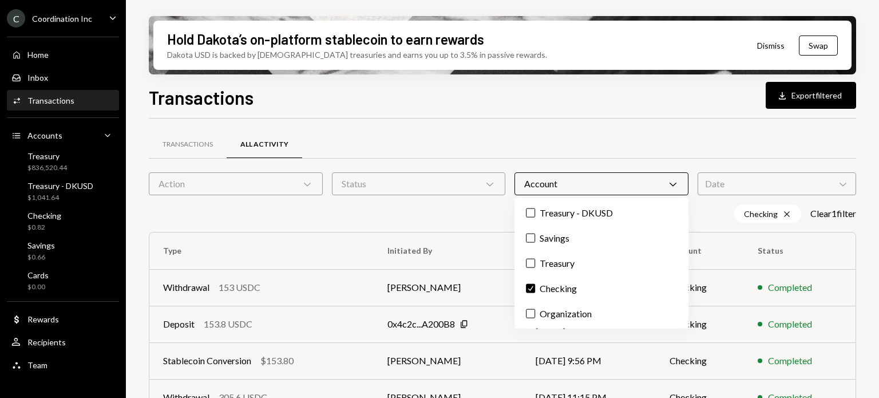
click at [719, 122] on div "Transactions All Activity Action Chevron Down Status Chevron Down Account Chevr…" at bounding box center [502, 400] width 707 height 565
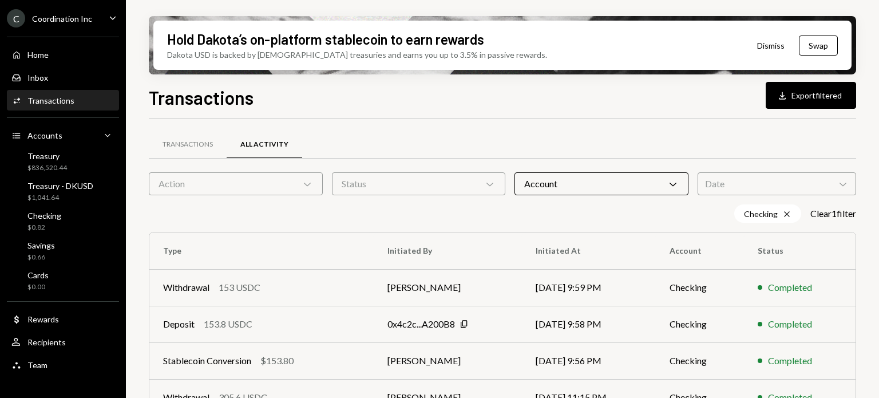
scroll to position [272, 0]
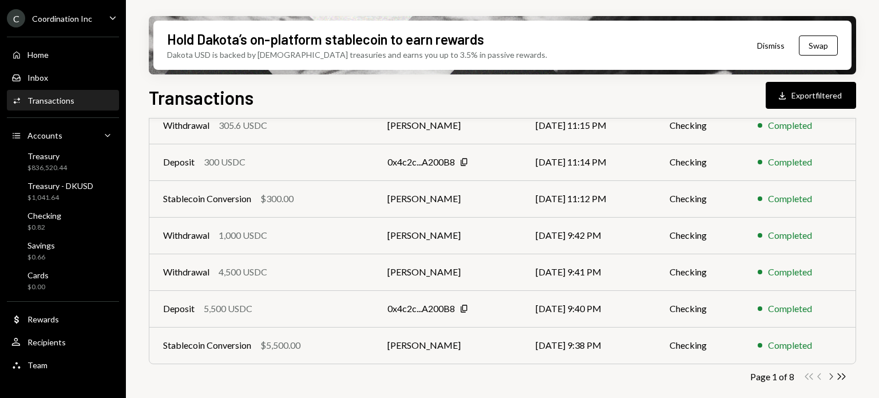
click at [828, 378] on icon "Chevron Right" at bounding box center [830, 376] width 11 height 11
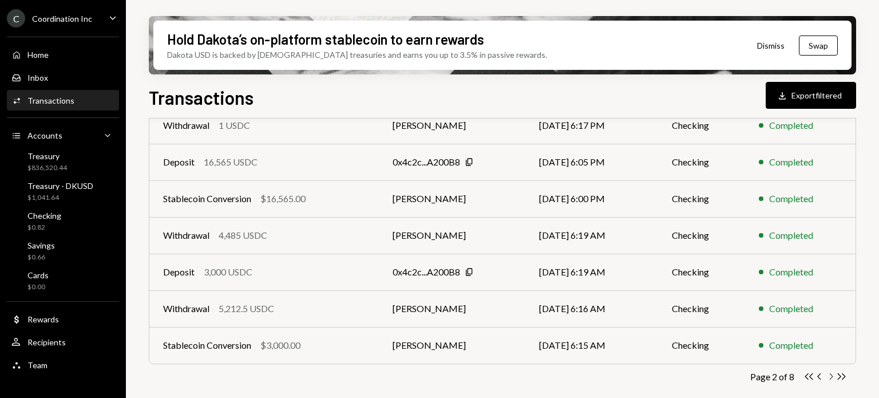
click at [828, 378] on icon "Chevron Right" at bounding box center [830, 376] width 11 height 11
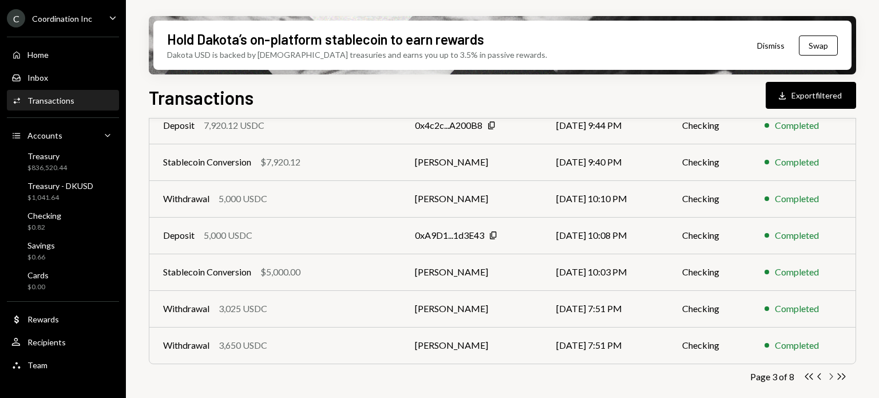
click at [828, 378] on icon "Chevron Right" at bounding box center [830, 376] width 11 height 11
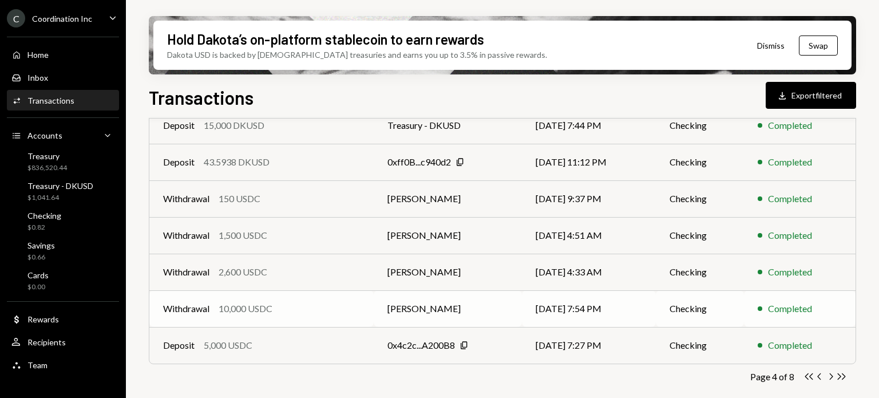
click at [326, 310] on div "Withdrawal 10,000 USDC" at bounding box center [261, 308] width 197 height 14
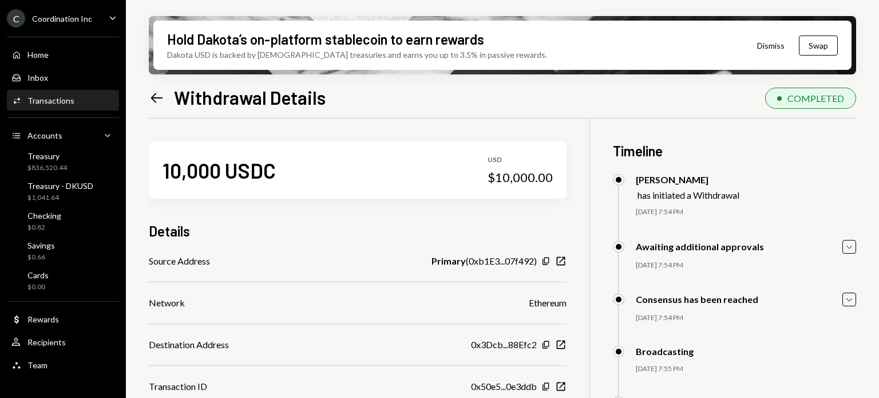
click at [151, 94] on icon "Left Arrow" at bounding box center [157, 98] width 16 height 16
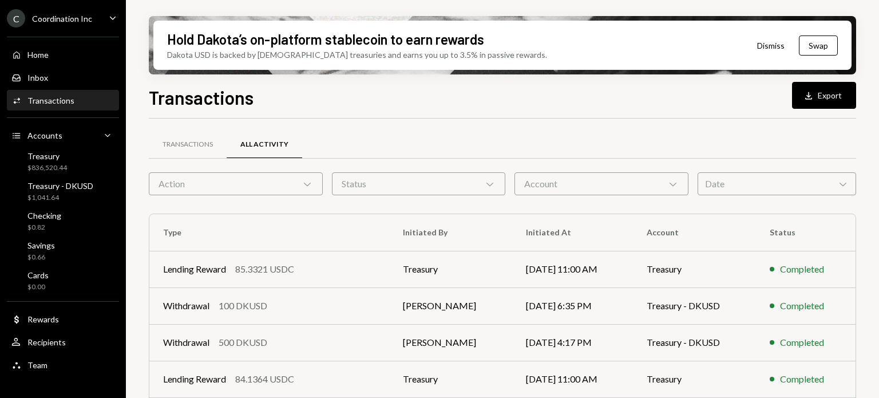
click at [642, 184] on div "Account Chevron Down" at bounding box center [601, 183] width 174 height 23
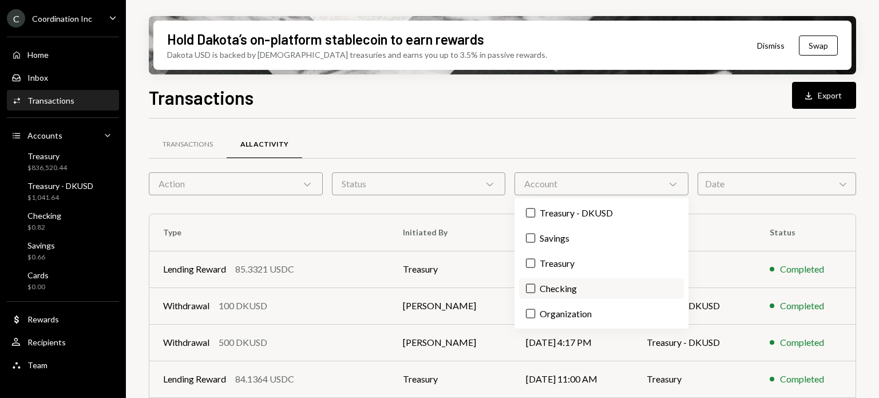
click at [606, 287] on label "Checking" at bounding box center [601, 288] width 164 height 21
click at [535, 287] on button "Checking" at bounding box center [530, 288] width 9 height 9
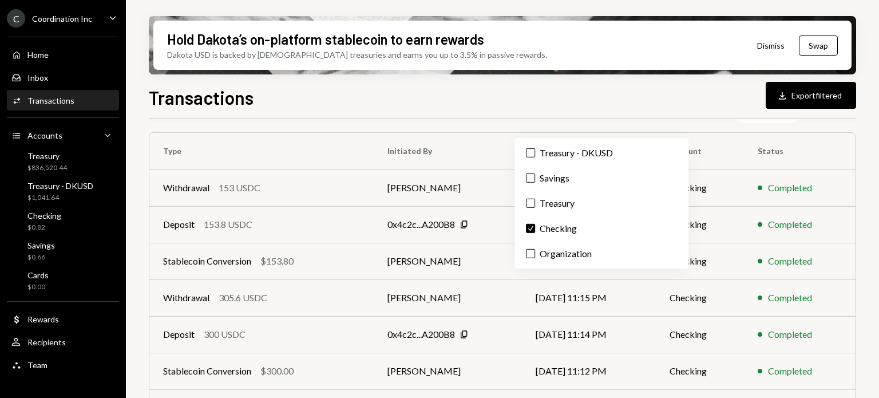
scroll to position [272, 0]
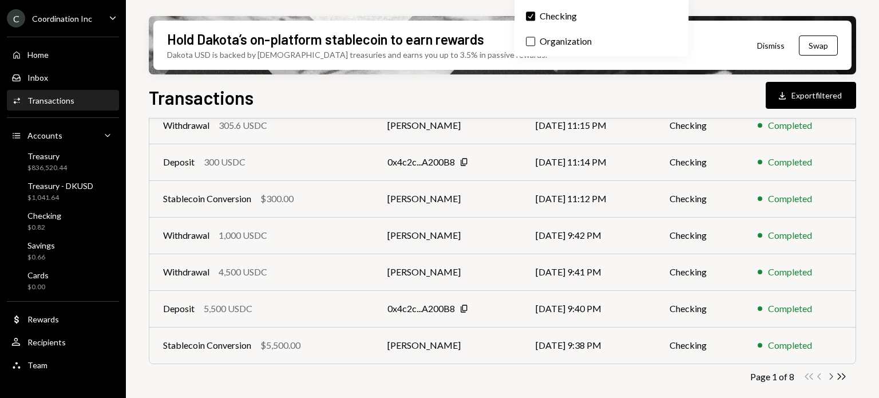
click at [830, 376] on icon "Chevron Right" at bounding box center [830, 376] width 11 height 11
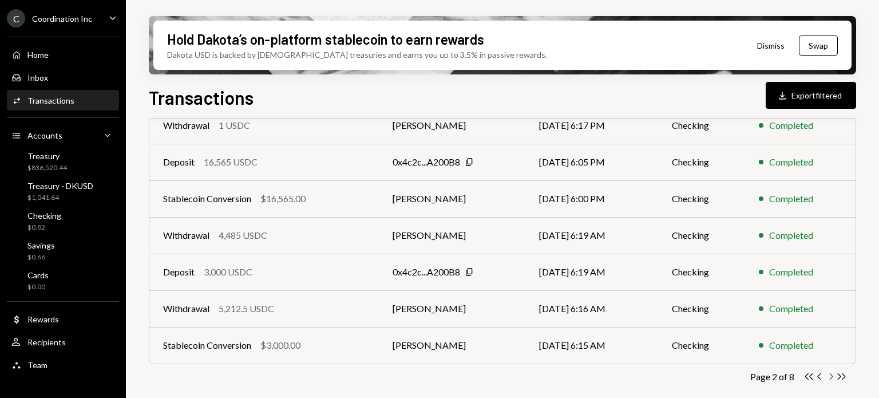
click at [830, 376] on icon "Chevron Right" at bounding box center [830, 376] width 11 height 11
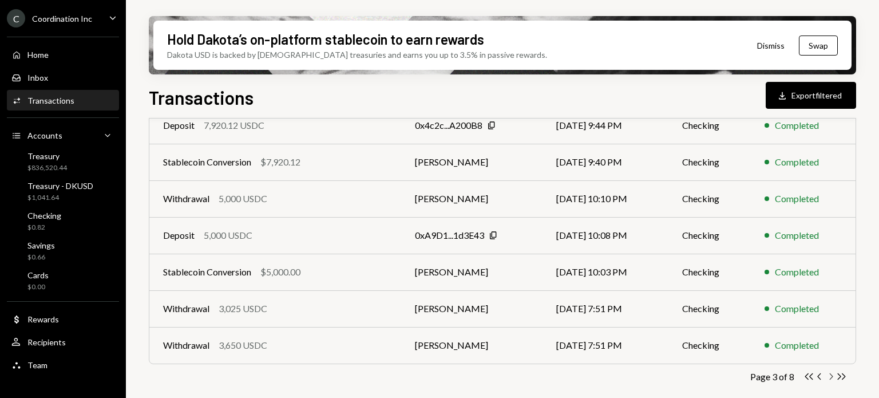
click at [830, 376] on icon "Chevron Right" at bounding box center [830, 376] width 11 height 11
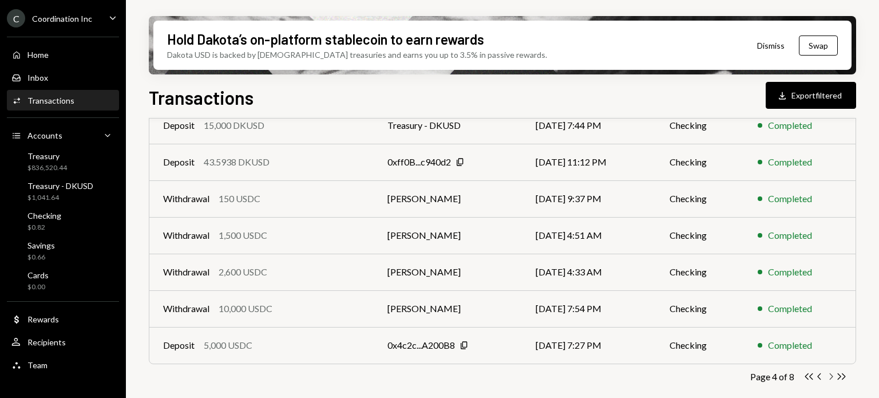
click at [831, 372] on icon "Chevron Right" at bounding box center [830, 376] width 11 height 11
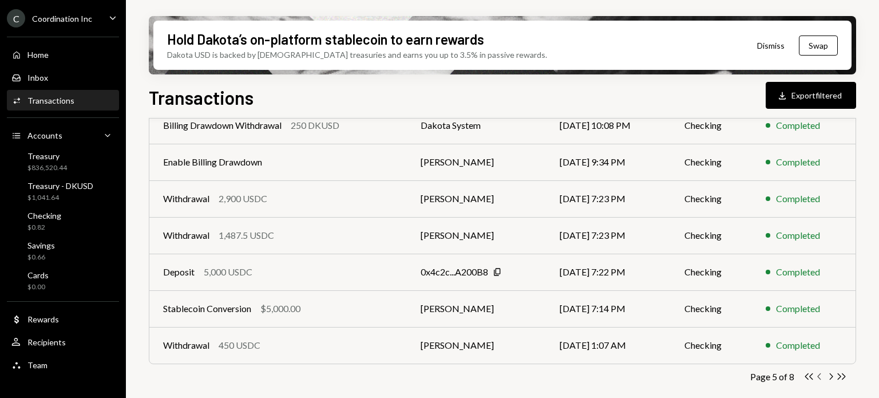
click at [823, 373] on icon "Chevron Left" at bounding box center [819, 376] width 11 height 11
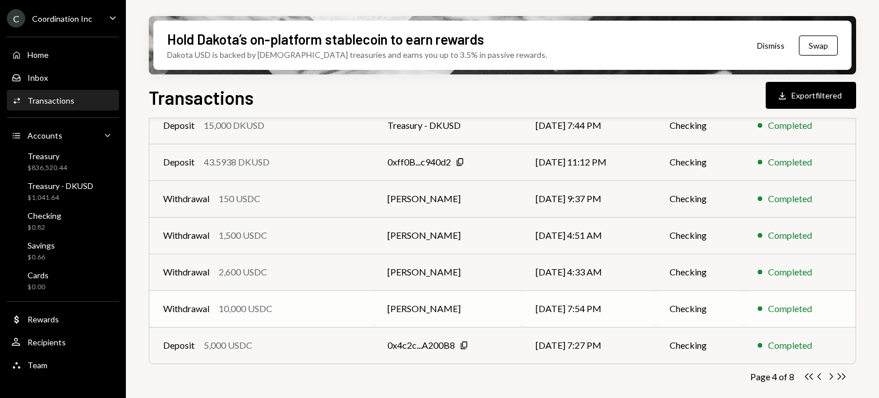
click at [328, 316] on td "Withdrawal 10,000 USDC" at bounding box center [261, 308] width 224 height 37
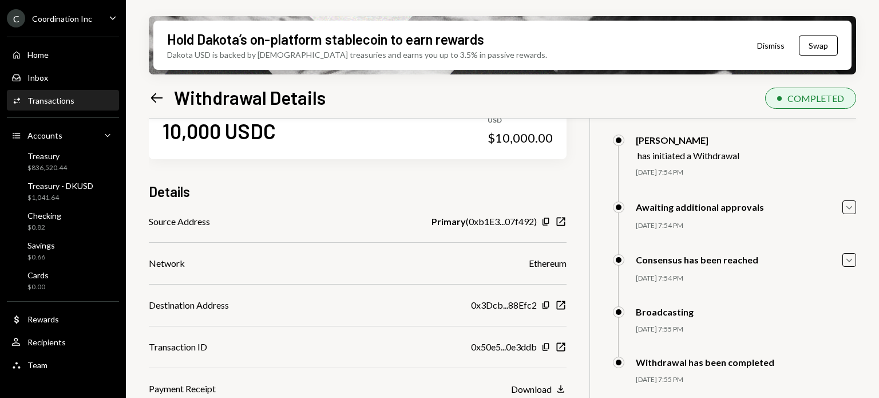
scroll to position [92, 0]
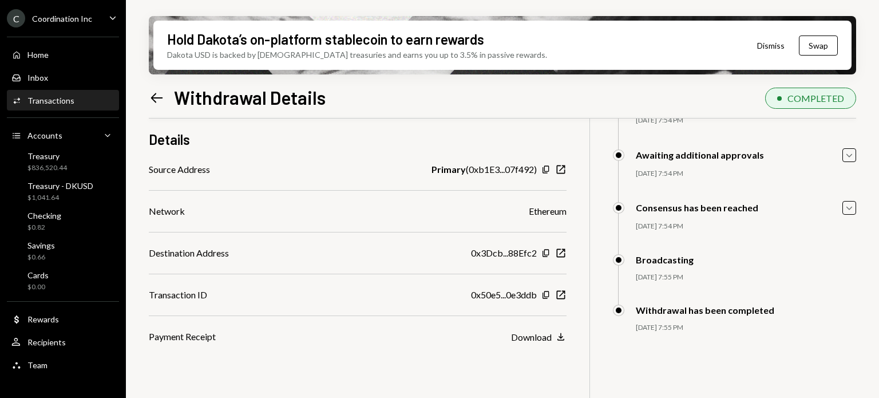
click at [157, 96] on icon "Left Arrow" at bounding box center [157, 98] width 16 height 16
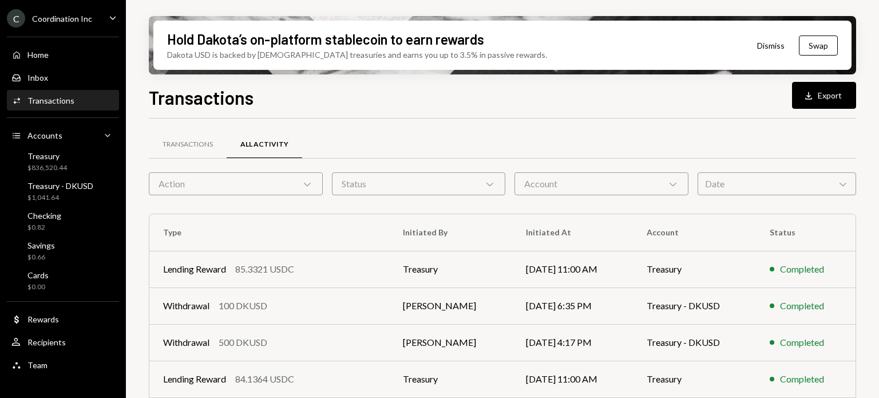
click at [616, 188] on div "Account Chevron Down" at bounding box center [601, 183] width 174 height 23
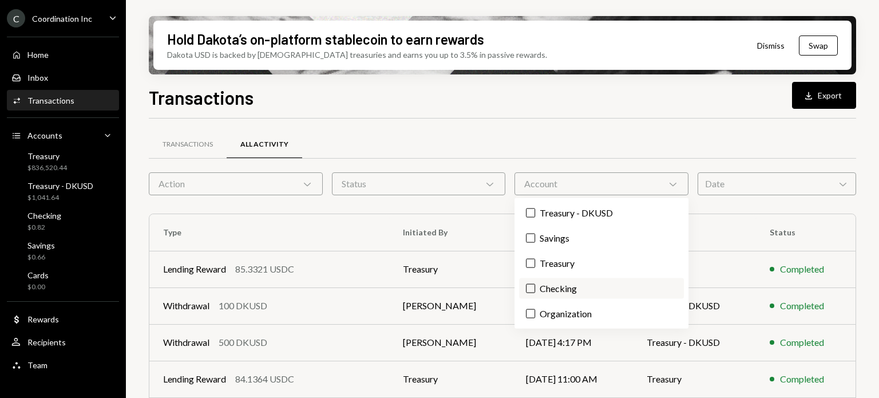
click at [577, 292] on label "Checking" at bounding box center [601, 288] width 164 height 21
click at [535, 292] on button "Checking" at bounding box center [530, 288] width 9 height 9
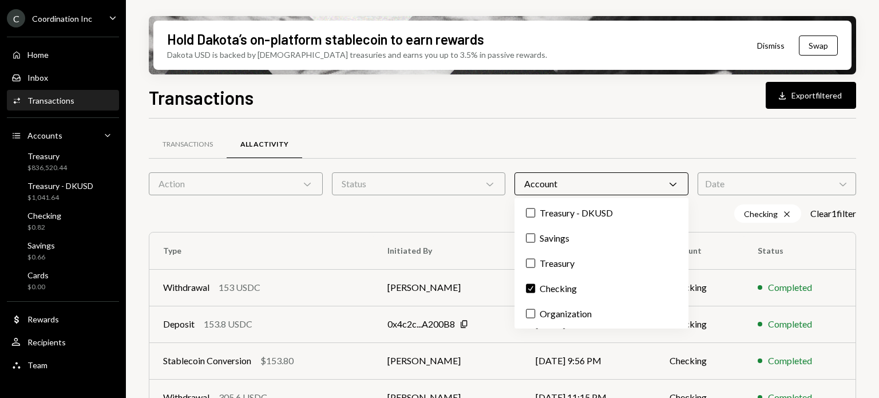
click at [441, 205] on div "Checking Cross Clear 1 filter" at bounding box center [502, 213] width 707 height 18
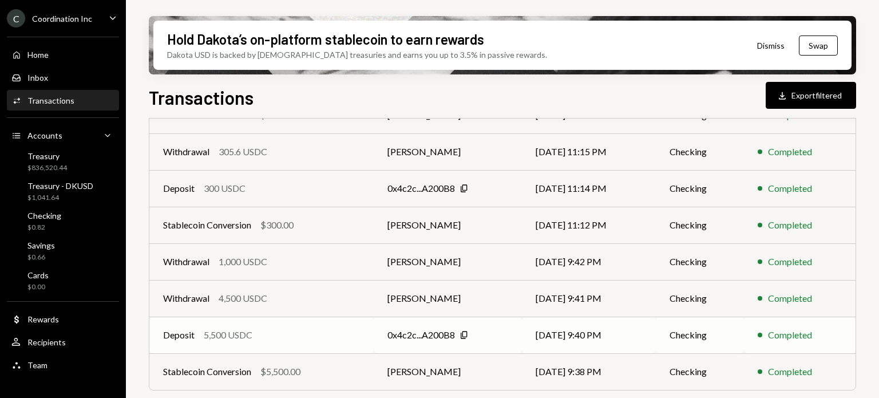
scroll to position [272, 0]
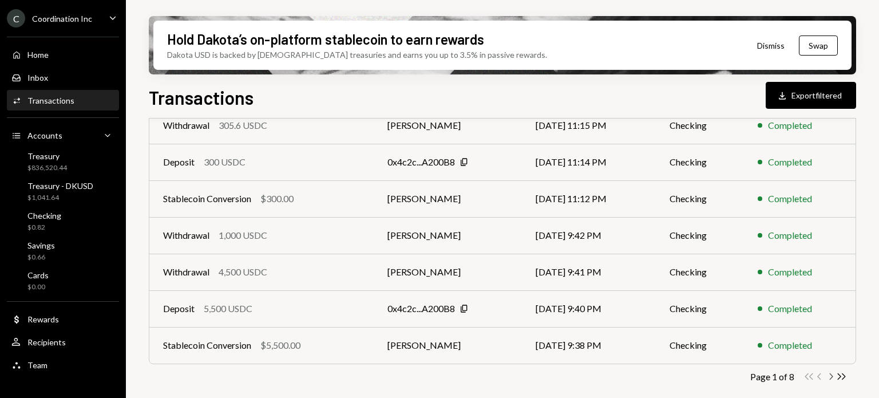
click at [832, 376] on icon "button" at bounding box center [831, 376] width 3 height 6
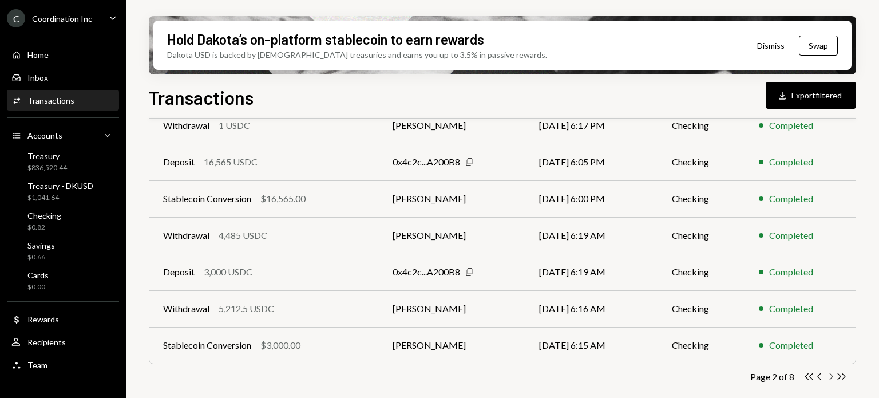
click at [831, 375] on icon "Chevron Right" at bounding box center [830, 376] width 11 height 11
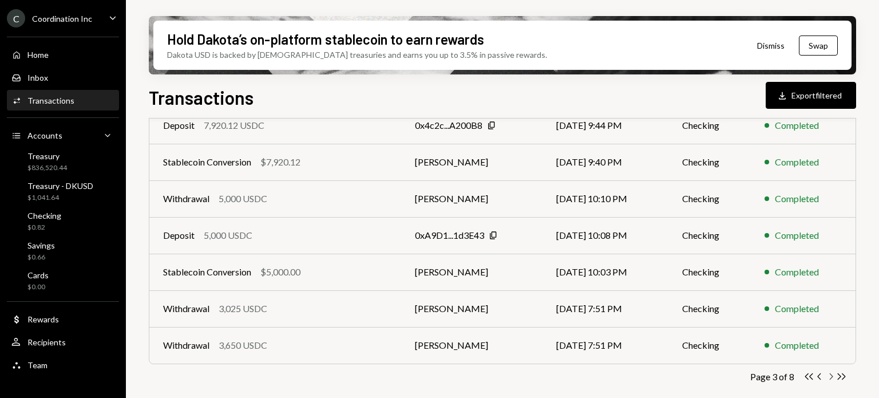
click at [831, 375] on icon "Chevron Right" at bounding box center [830, 376] width 11 height 11
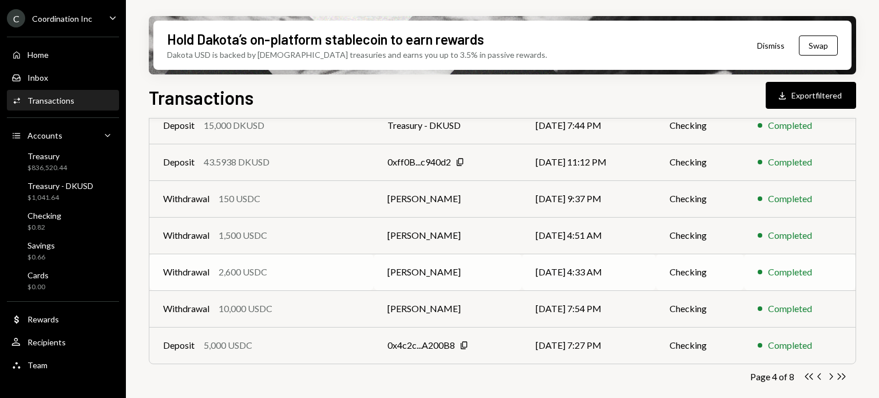
click at [316, 274] on div "Withdrawal 2,600 USDC" at bounding box center [261, 272] width 197 height 14
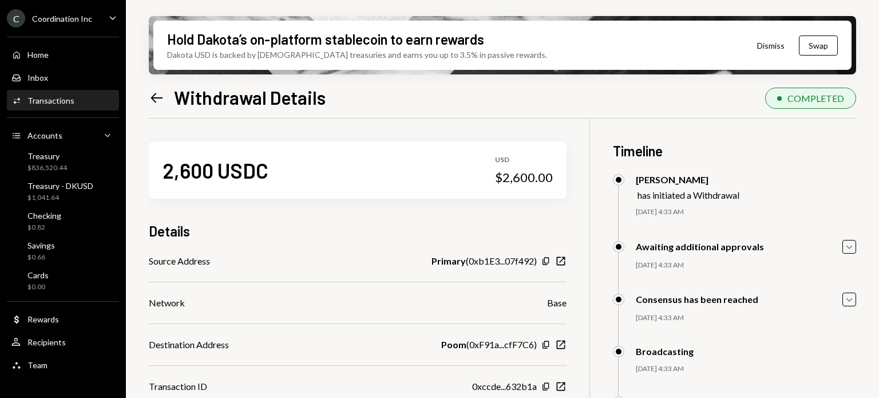
click at [162, 101] on icon "Left Arrow" at bounding box center [157, 98] width 16 height 16
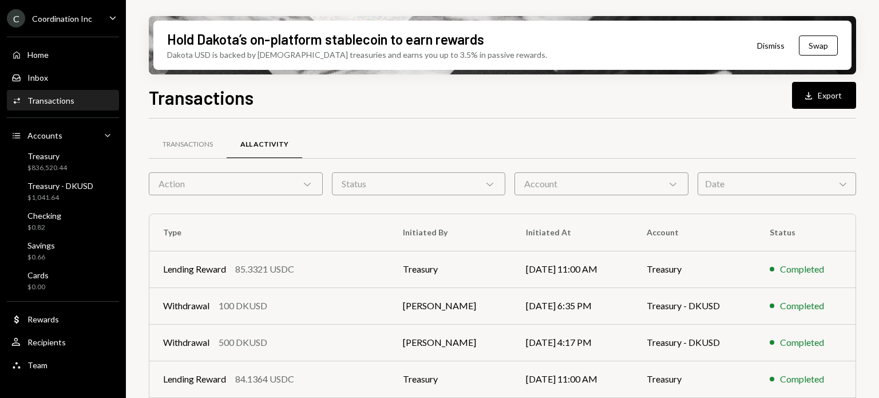
click at [643, 184] on div "Account Chevron Down" at bounding box center [601, 183] width 174 height 23
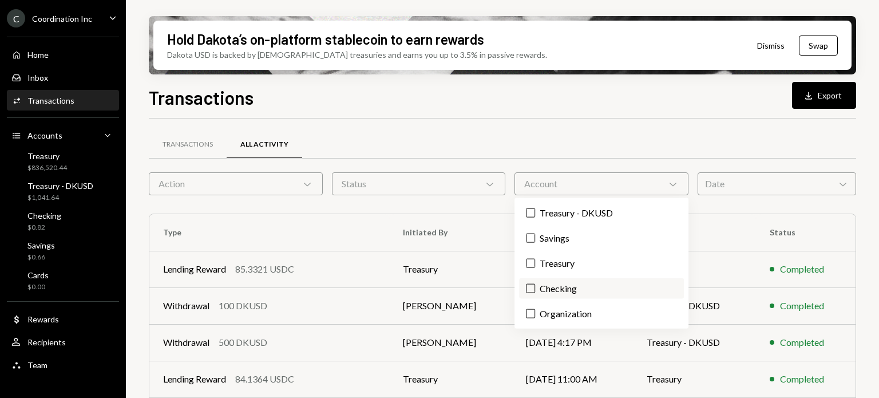
click at [600, 287] on label "Checking" at bounding box center [601, 288] width 164 height 21
click at [535, 287] on button "Checking" at bounding box center [530, 288] width 9 height 9
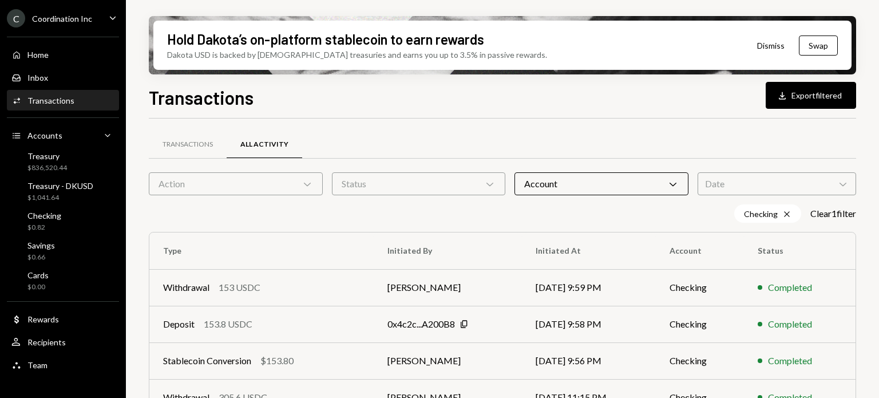
click at [639, 142] on div "Transactions All Activity" at bounding box center [502, 144] width 707 height 29
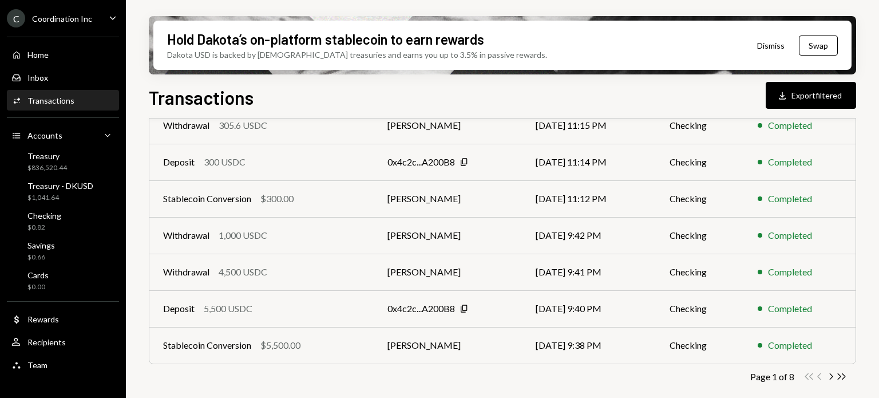
click at [831, 382] on div "Transactions All Activity Action Chevron Down Status Chevron Down Account Chevr…" at bounding box center [502, 138] width 707 height 546
click at [831, 378] on icon "Chevron Right" at bounding box center [830, 376] width 11 height 11
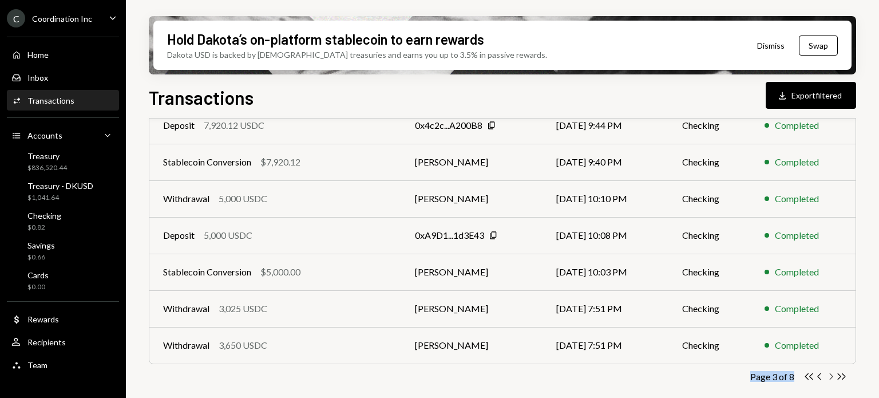
click at [831, 378] on icon "Chevron Right" at bounding box center [830, 376] width 11 height 11
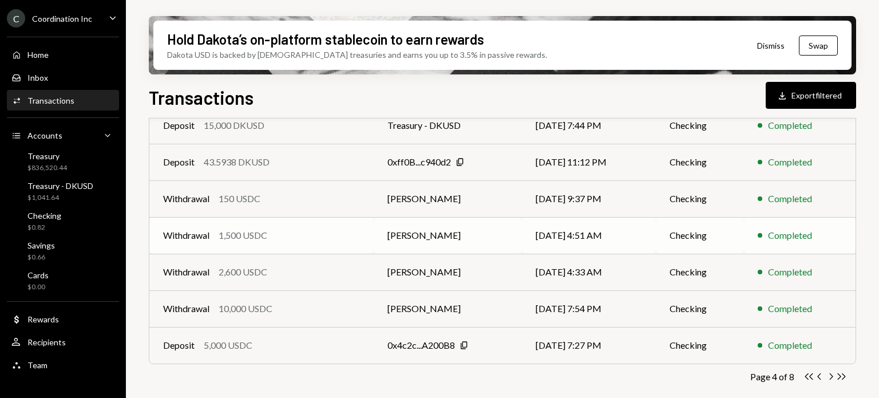
click at [477, 244] on td "[PERSON_NAME]" at bounding box center [448, 235] width 148 height 37
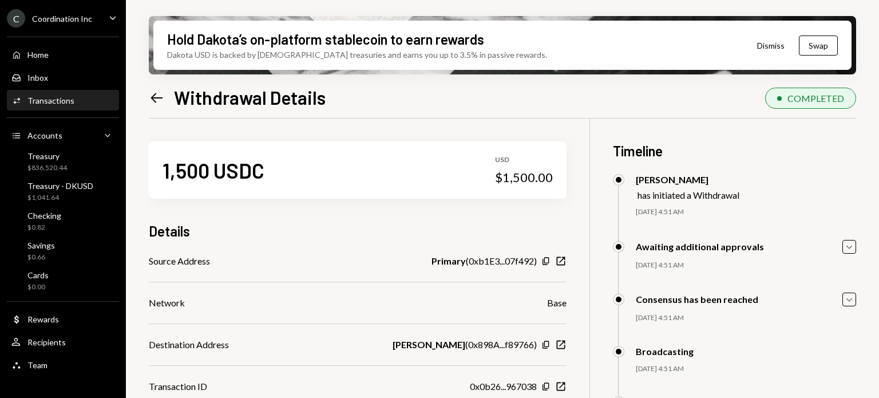
click at [157, 100] on icon "Left Arrow" at bounding box center [157, 98] width 16 height 16
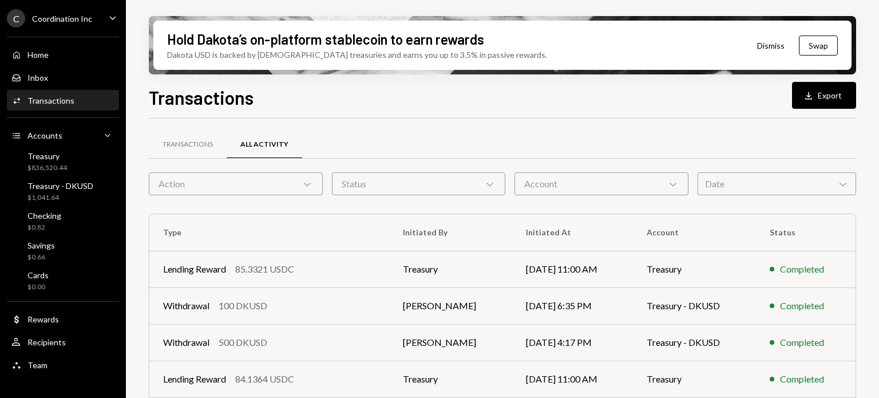
click at [634, 181] on div "Account Chevron Down" at bounding box center [601, 183] width 174 height 23
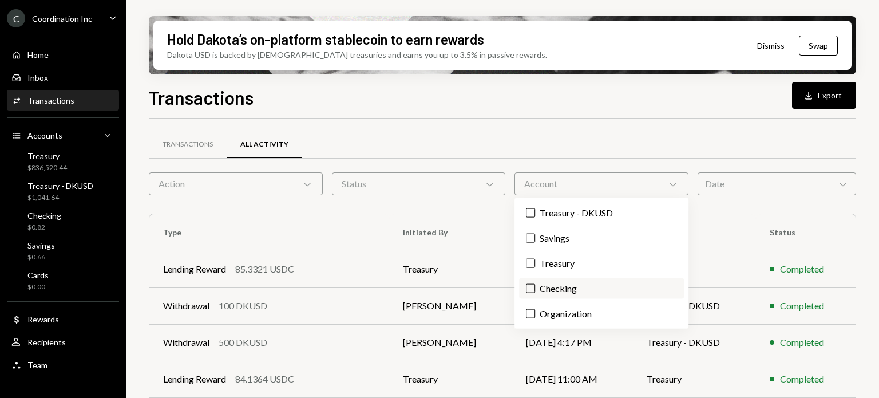
click at [549, 285] on label "Checking" at bounding box center [601, 288] width 164 height 21
click at [535, 285] on button "Checking" at bounding box center [530, 288] width 9 height 9
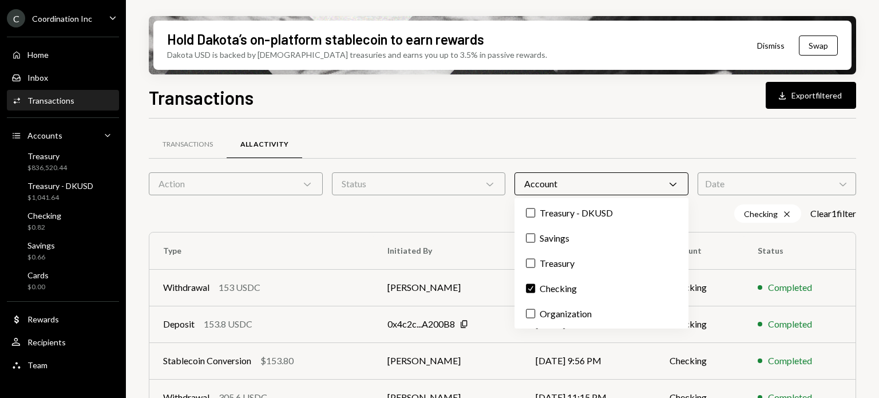
click at [637, 139] on div "Transactions All Activity" at bounding box center [502, 144] width 707 height 29
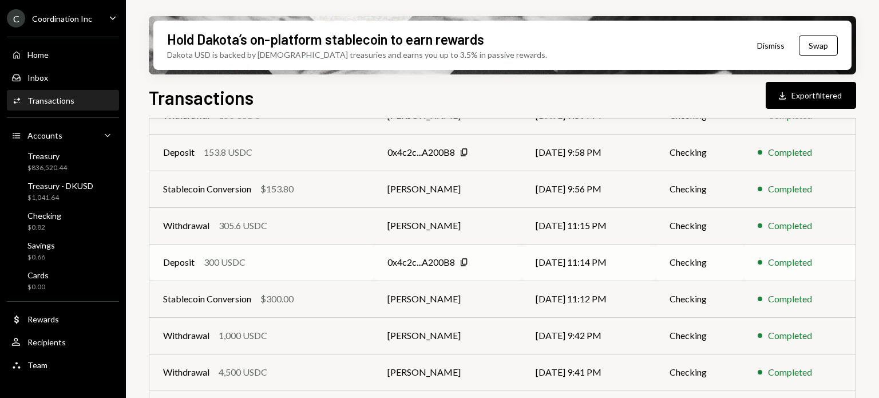
scroll to position [272, 0]
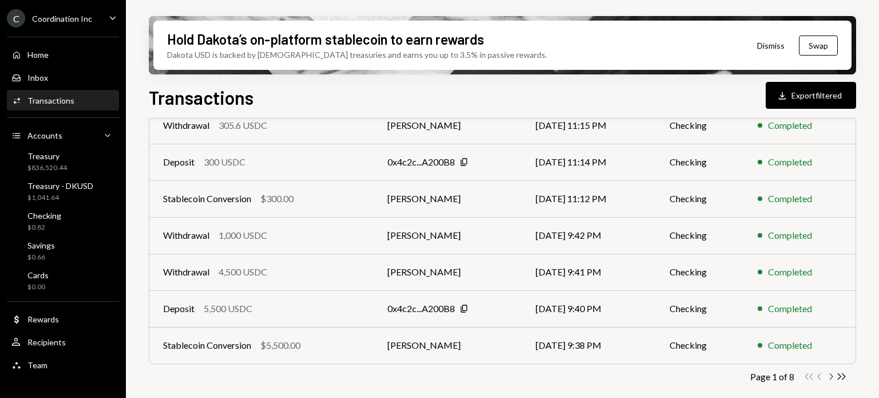
click at [829, 375] on icon "Chevron Right" at bounding box center [830, 376] width 11 height 11
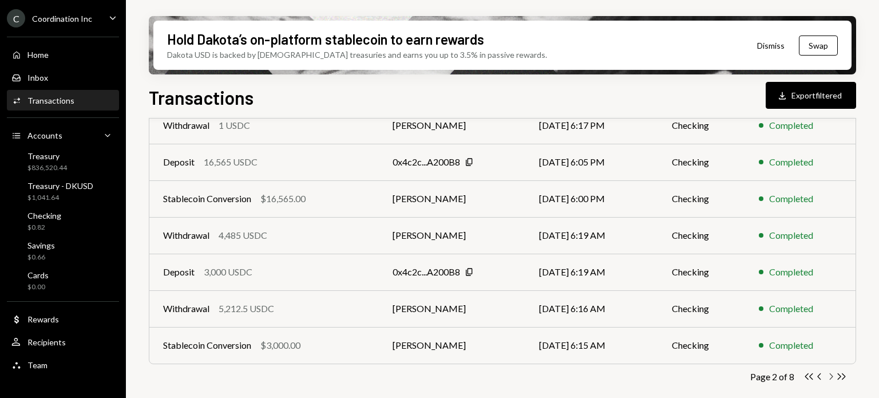
click at [829, 375] on icon "Chevron Right" at bounding box center [830, 376] width 11 height 11
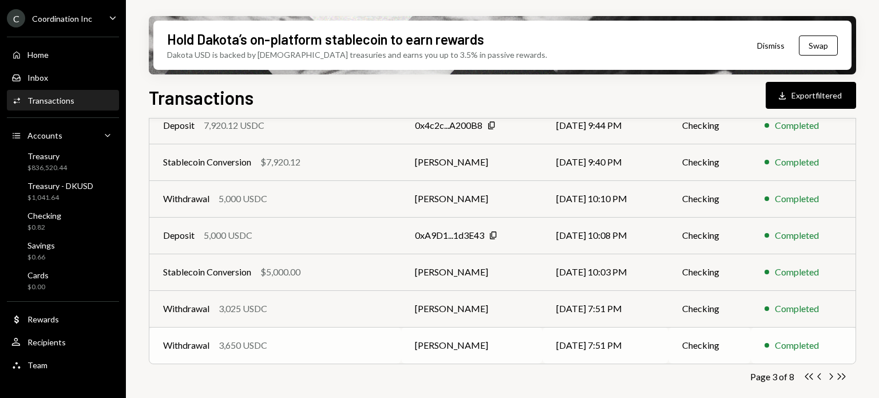
click at [310, 353] on td "Withdrawal 3,650 USDC" at bounding box center [275, 345] width 252 height 37
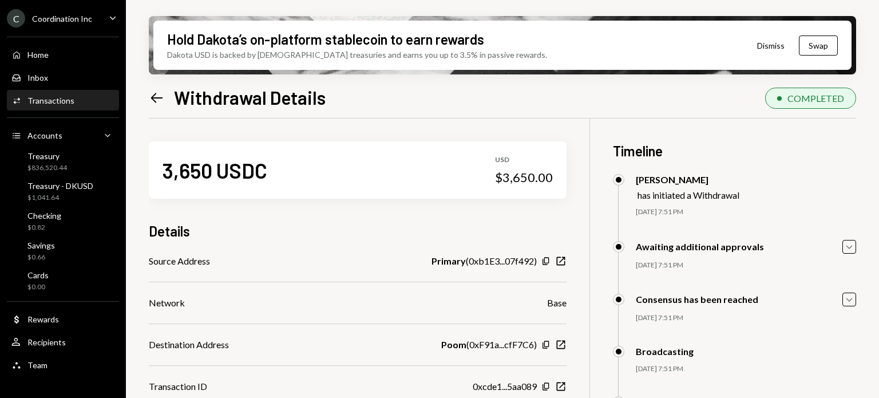
scroll to position [92, 0]
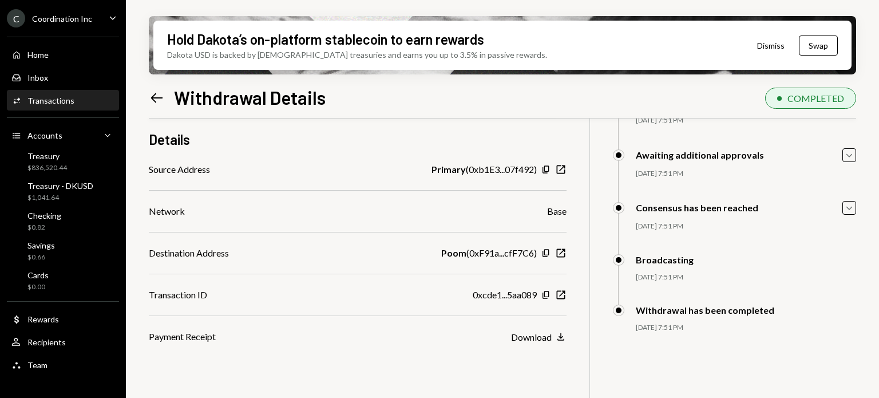
click at [149, 101] on icon "Left Arrow" at bounding box center [157, 98] width 16 height 16
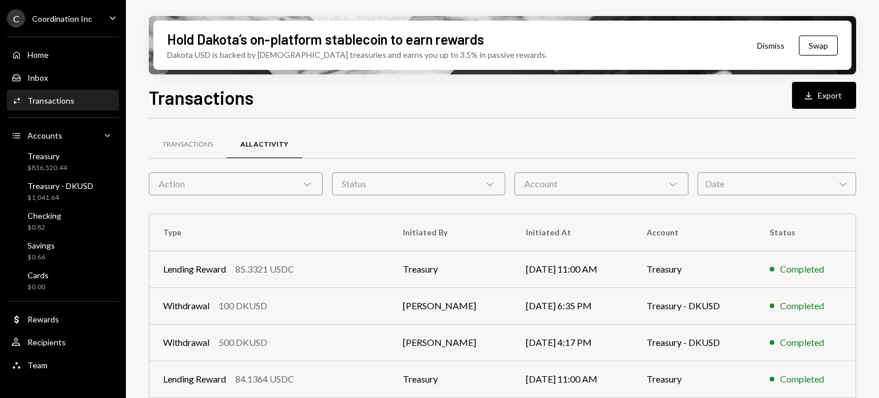
click at [616, 184] on div "Account Chevron Down" at bounding box center [601, 183] width 174 height 23
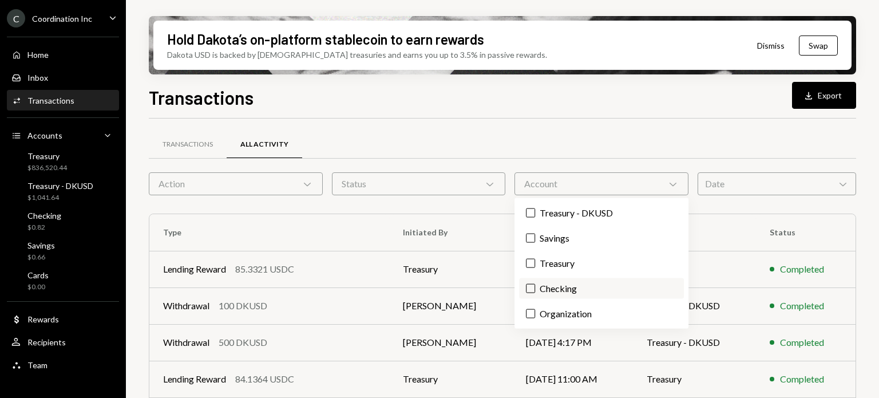
click at [581, 293] on label "Checking" at bounding box center [601, 288] width 164 height 21
click at [535, 293] on button "Checking" at bounding box center [530, 288] width 9 height 9
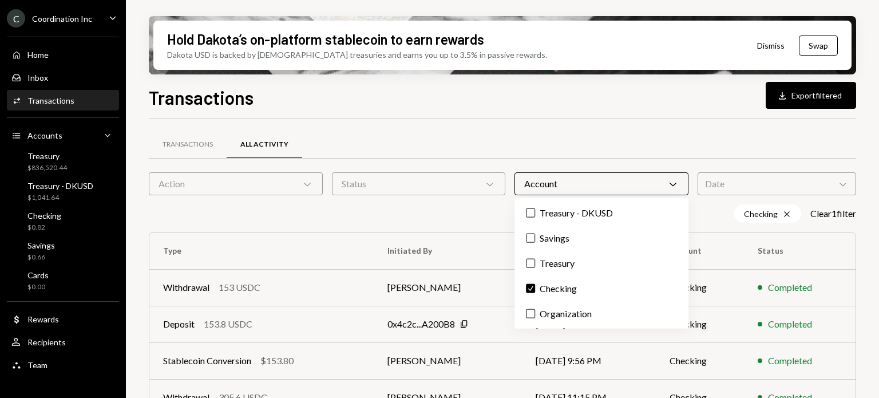
click at [872, 295] on div "Hold Dakota’s on-platform stablecoin to earn rewards Dakota USD is backed by U.…" at bounding box center [502, 199] width 753 height 398
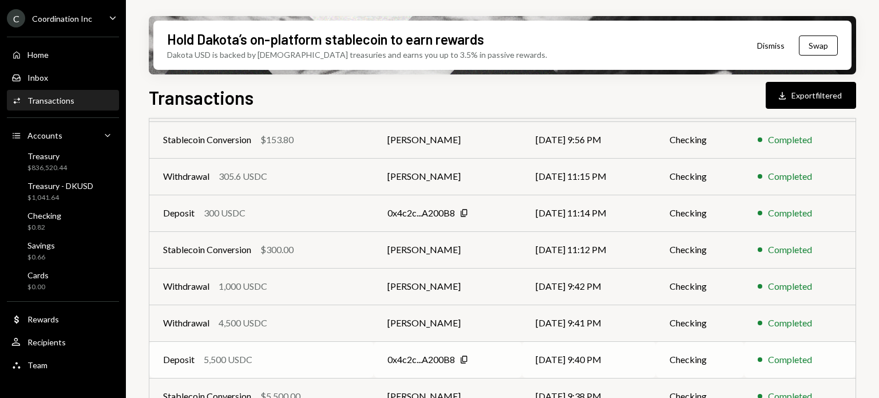
scroll to position [272, 0]
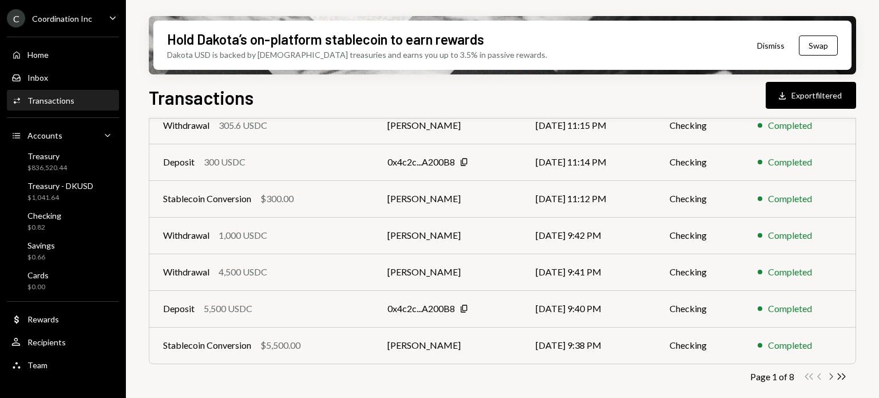
click at [827, 376] on icon "Chevron Right" at bounding box center [830, 376] width 11 height 11
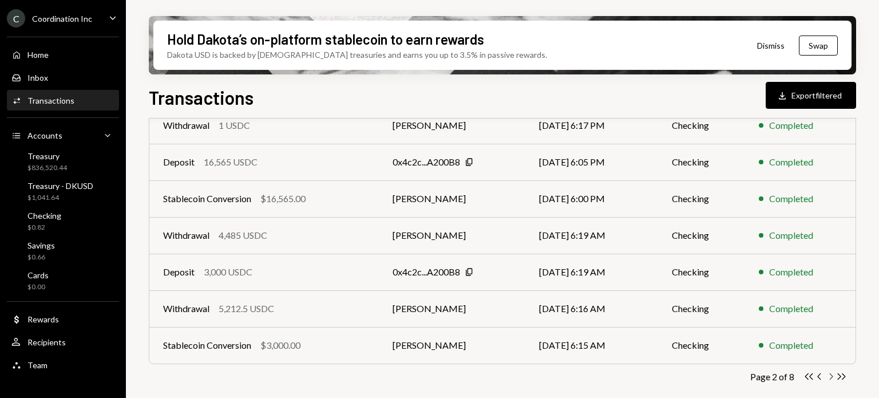
click at [829, 375] on icon "Chevron Right" at bounding box center [830, 376] width 11 height 11
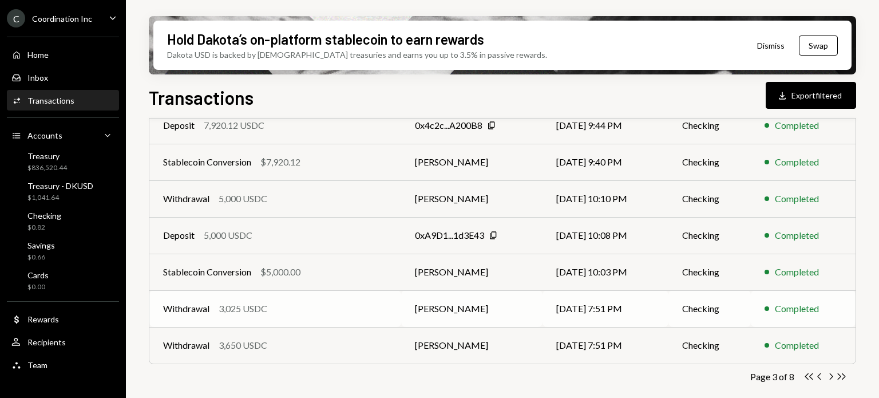
drag, startPoint x: 341, startPoint y: 308, endPoint x: 381, endPoint y: 308, distance: 40.1
click at [341, 308] on div "Withdrawal 3,025 USDC" at bounding box center [275, 308] width 224 height 14
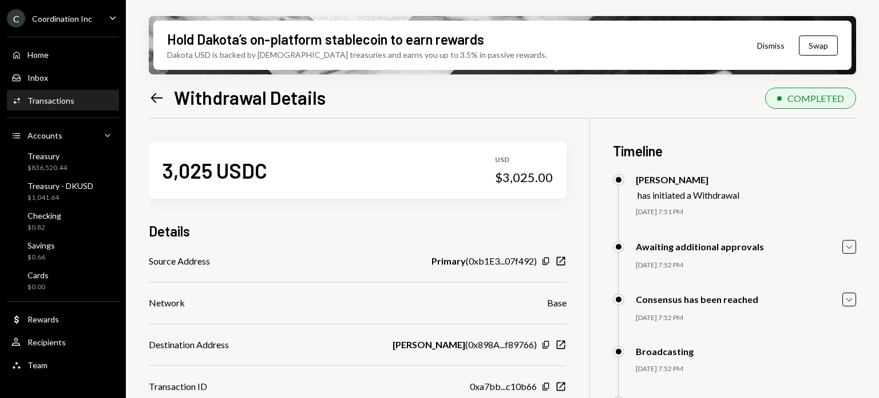
click at [158, 93] on icon "Left Arrow" at bounding box center [157, 98] width 16 height 16
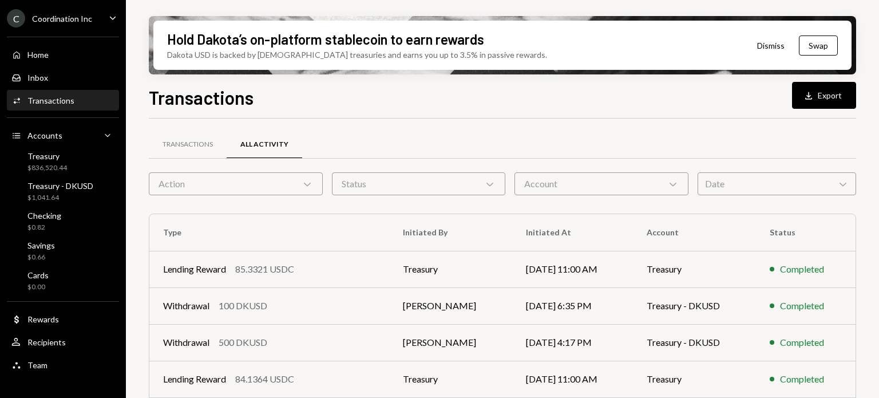
click at [579, 178] on div "Account Chevron Down" at bounding box center [601, 183] width 174 height 23
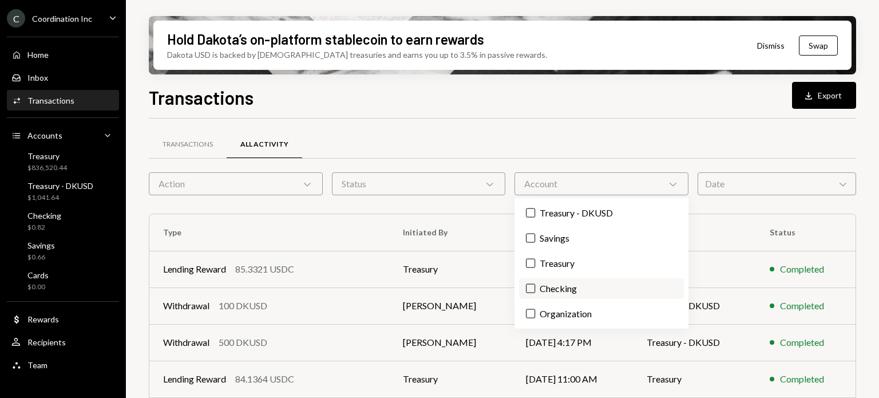
click at [563, 288] on label "Checking" at bounding box center [601, 288] width 164 height 21
click at [535, 288] on button "Checking" at bounding box center [530, 288] width 9 height 9
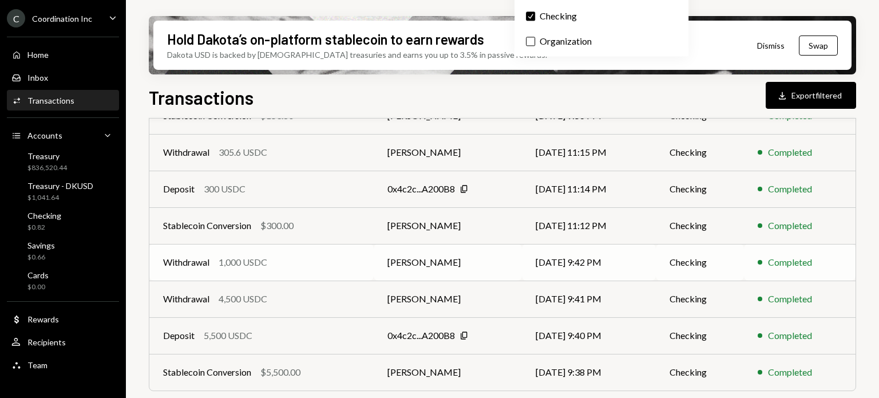
scroll to position [272, 0]
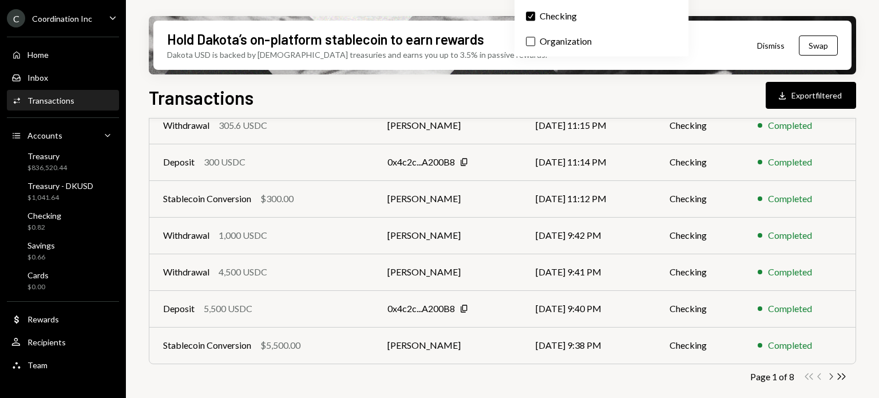
click at [832, 375] on icon "button" at bounding box center [831, 376] width 3 height 6
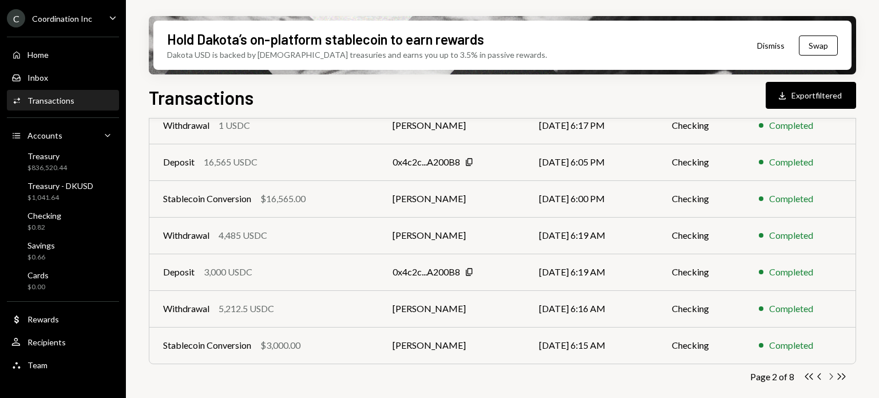
click at [832, 375] on icon "button" at bounding box center [831, 376] width 3 height 6
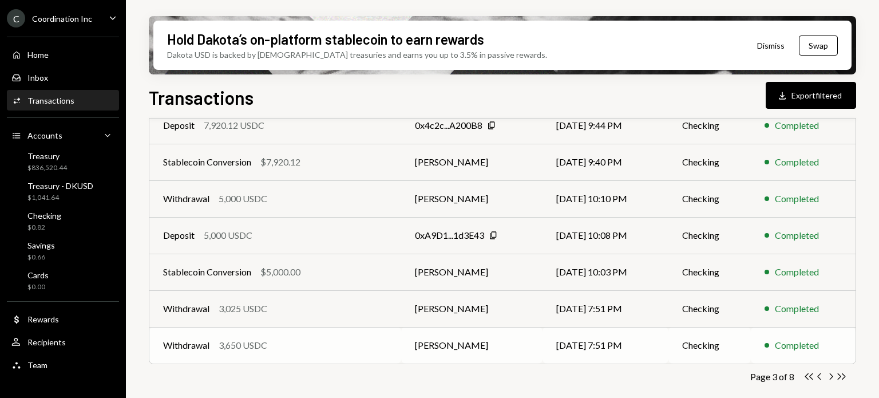
scroll to position [100, 0]
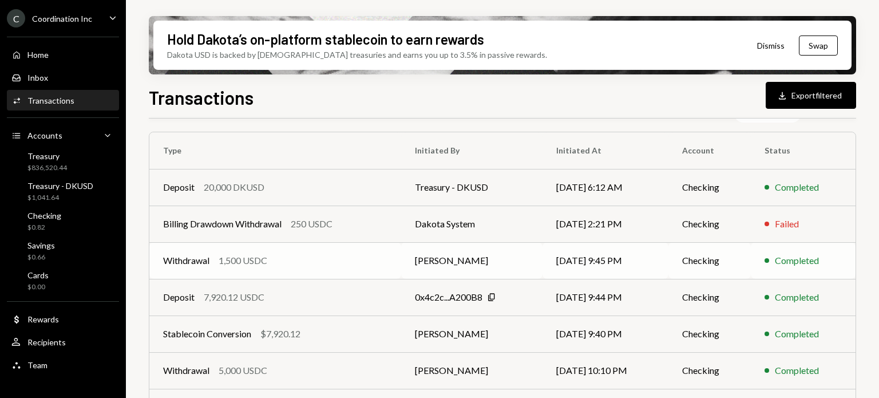
click at [343, 263] on div "Withdrawal 1,500 USDC" at bounding box center [275, 260] width 224 height 14
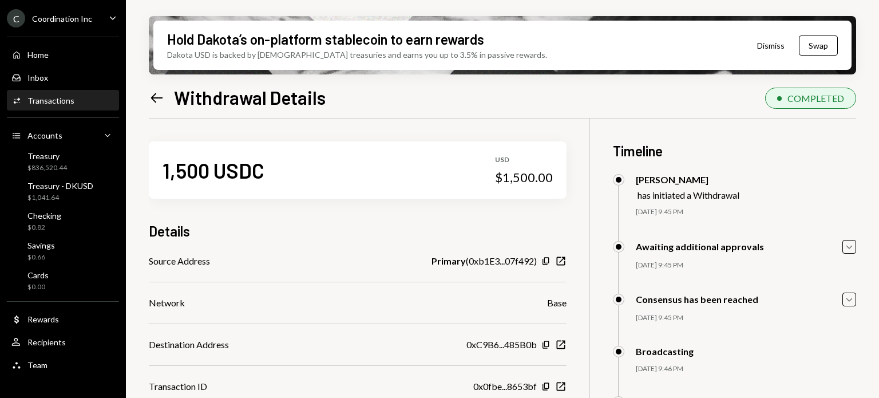
click at [156, 104] on icon "Left Arrow" at bounding box center [157, 98] width 16 height 16
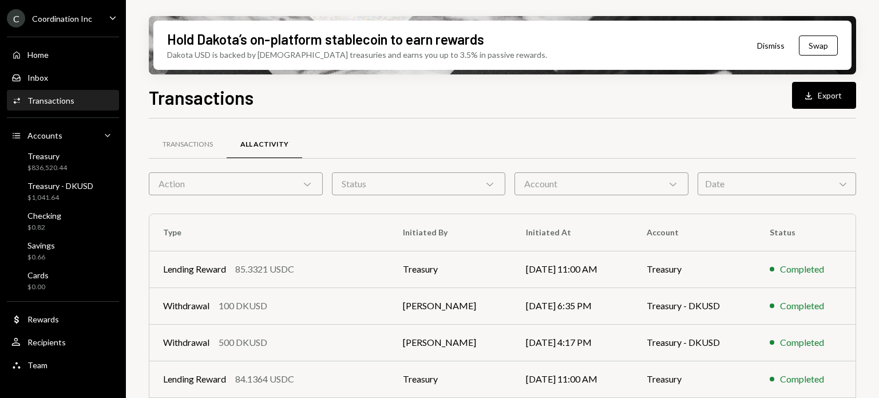
click at [597, 187] on div "Account Chevron Down" at bounding box center [601, 183] width 174 height 23
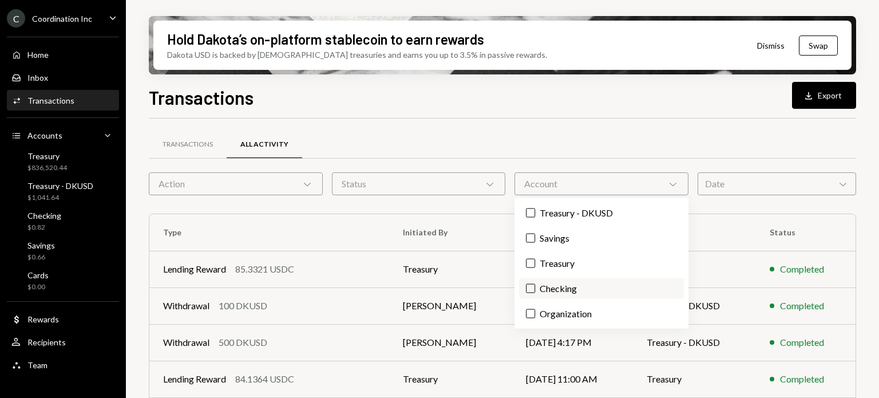
click at [560, 288] on label "Checking" at bounding box center [601, 288] width 164 height 21
click at [535, 288] on button "Checking" at bounding box center [530, 288] width 9 height 9
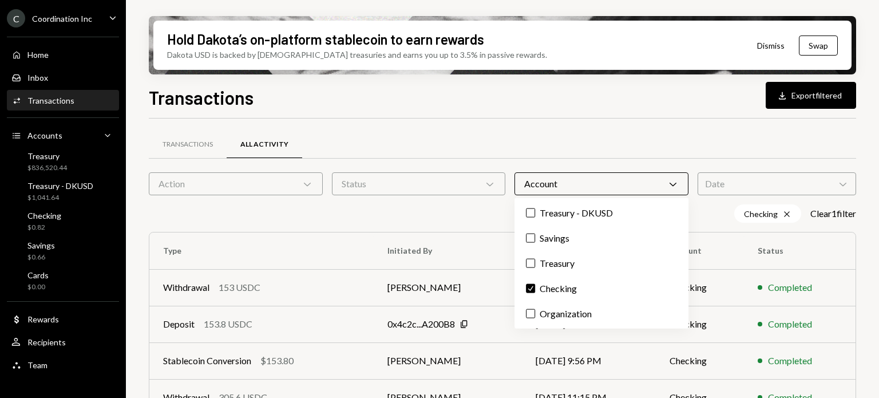
click at [620, 120] on div "Transactions All Activity Action Chevron Down Status Chevron Down Account Chevr…" at bounding box center [502, 400] width 707 height 565
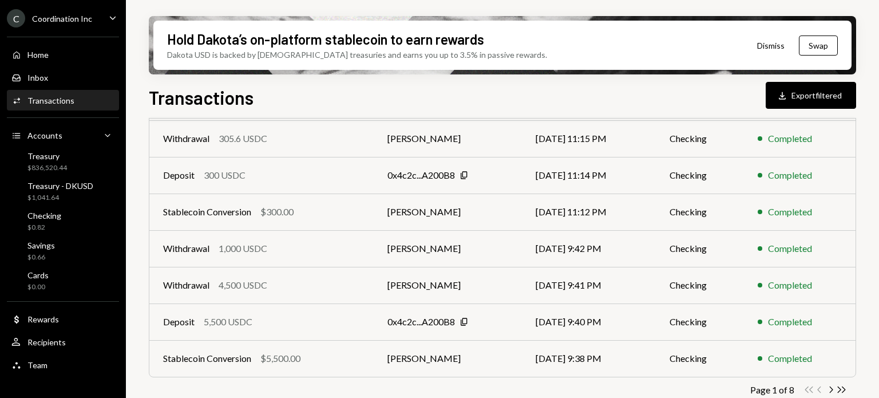
scroll to position [272, 0]
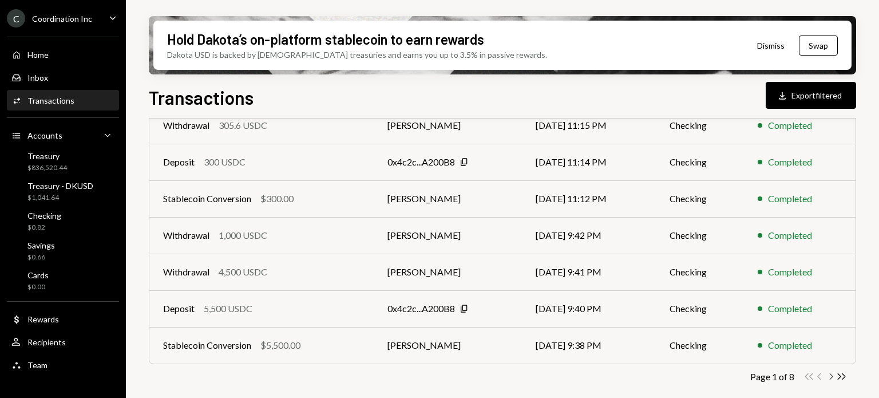
click at [829, 375] on icon "Chevron Right" at bounding box center [830, 376] width 11 height 11
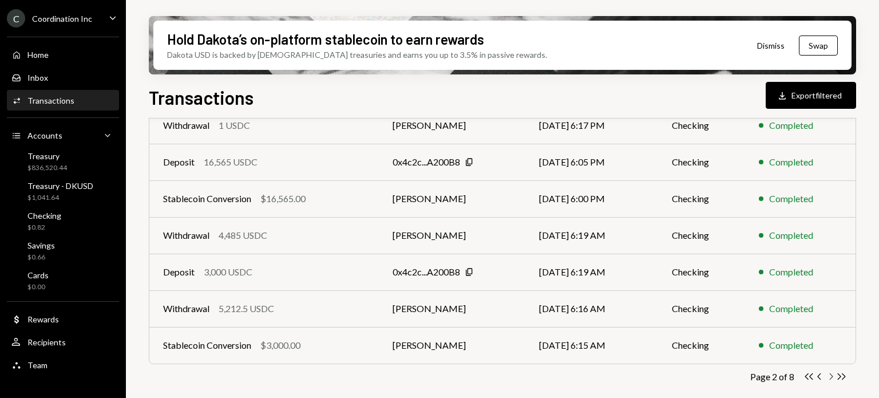
click at [829, 375] on icon "Chevron Right" at bounding box center [830, 376] width 11 height 11
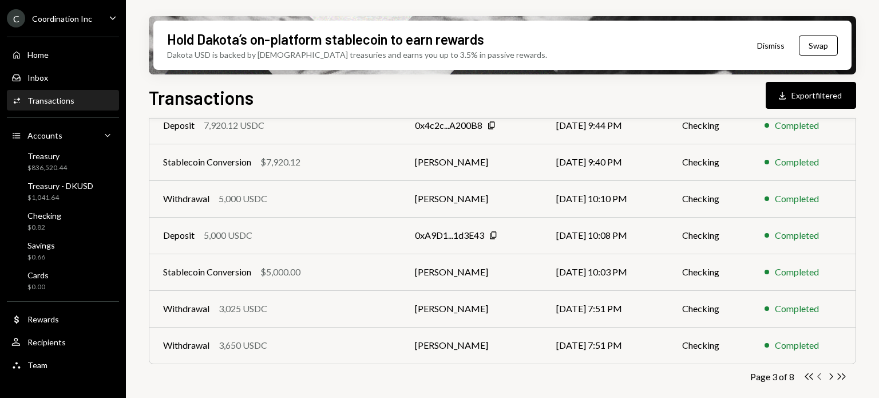
click at [820, 376] on icon "Chevron Left" at bounding box center [819, 376] width 11 height 11
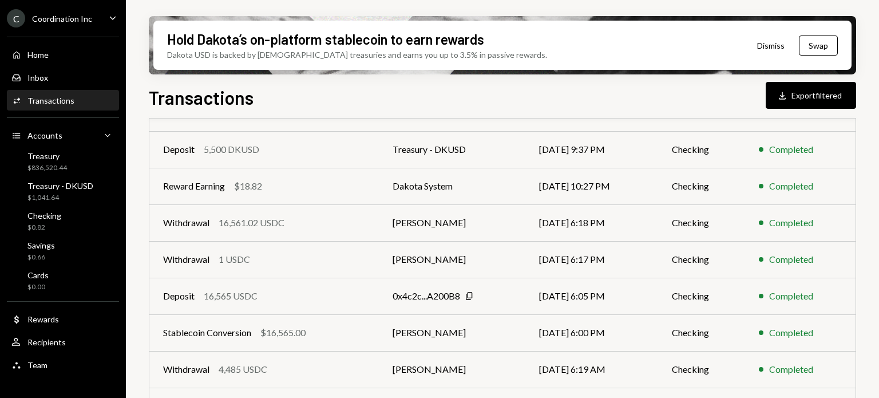
scroll to position [100, 0]
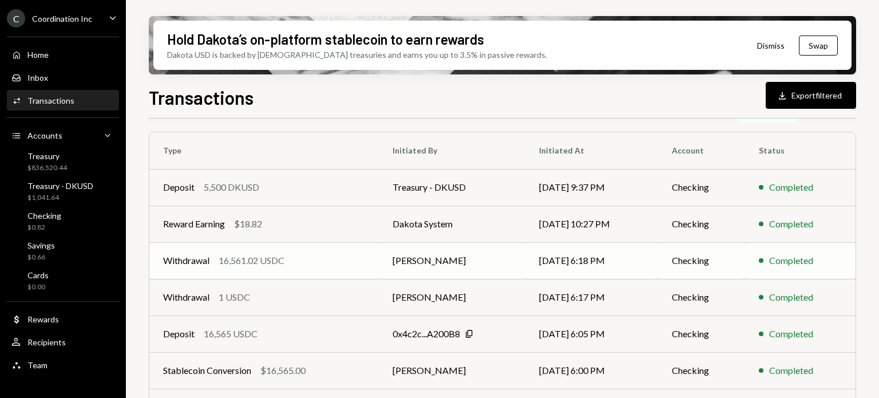
click at [306, 263] on div "Withdrawal 16,561.02 USDC" at bounding box center [264, 260] width 202 height 14
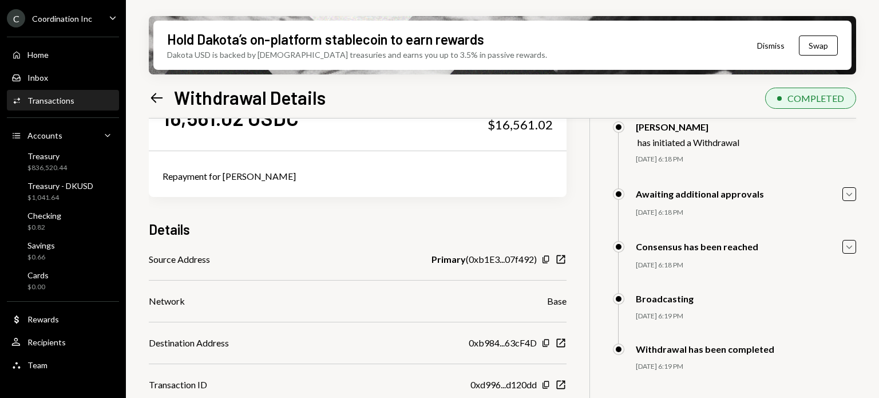
scroll to position [92, 0]
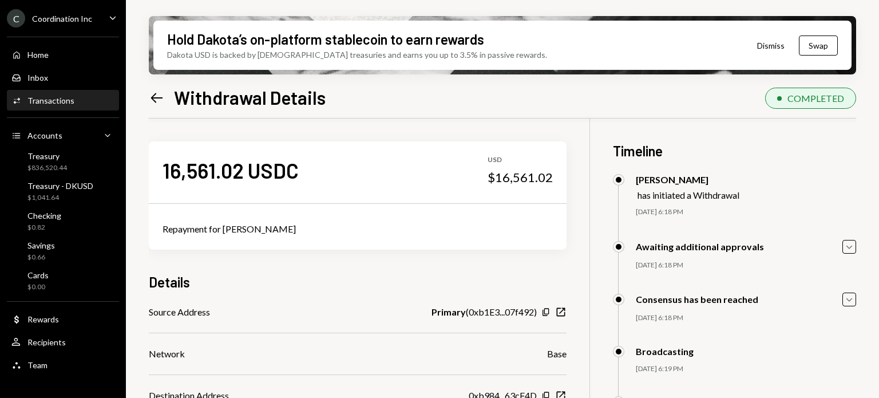
scroll to position [92, 0]
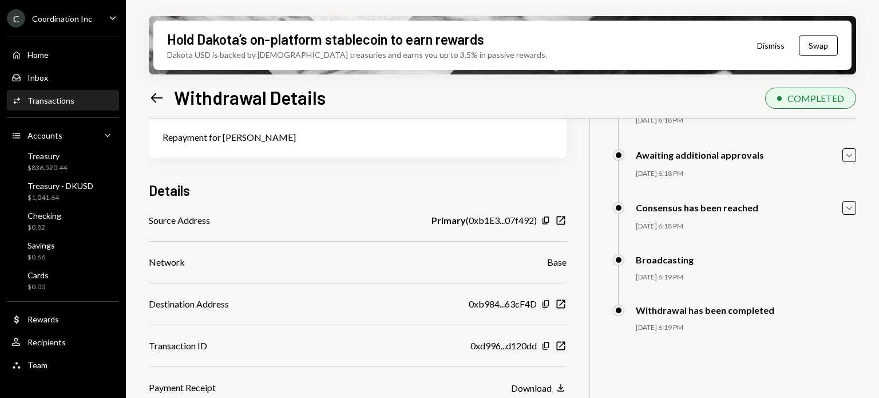
click at [157, 96] on icon "Left Arrow" at bounding box center [157, 98] width 16 height 16
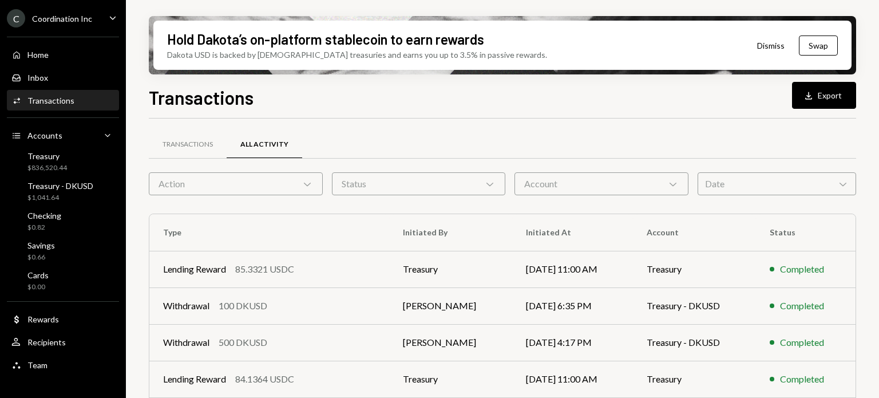
click at [600, 189] on div "Account Chevron Down" at bounding box center [601, 183] width 174 height 23
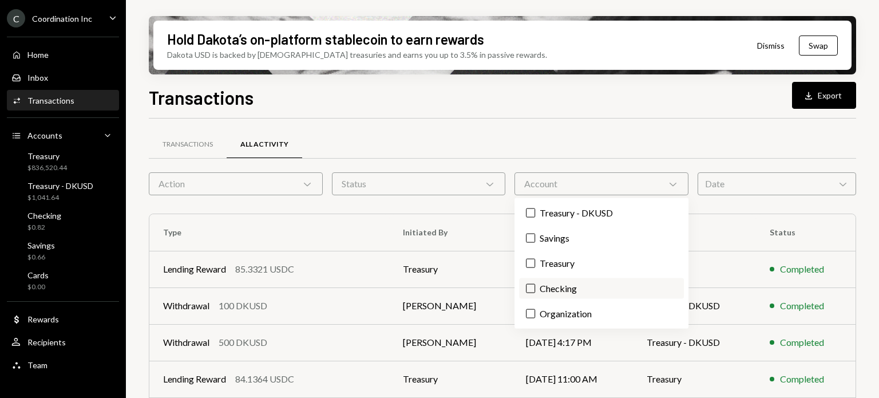
click at [584, 283] on label "Checking" at bounding box center [601, 288] width 164 height 21
click at [535, 284] on button "Checking" at bounding box center [530, 288] width 9 height 9
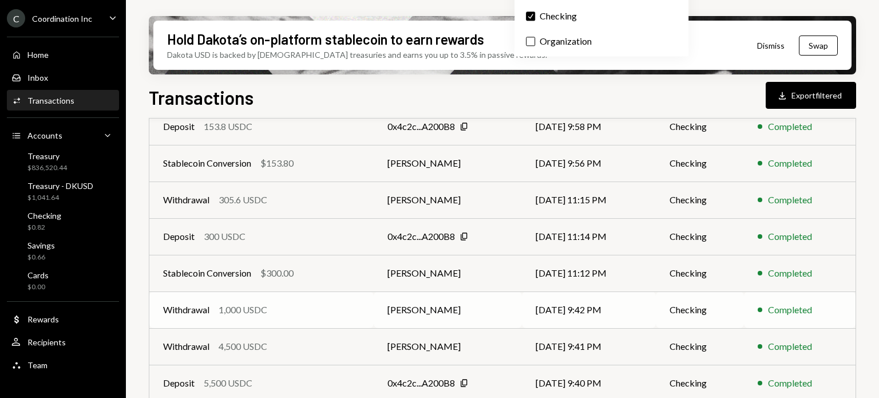
scroll to position [272, 0]
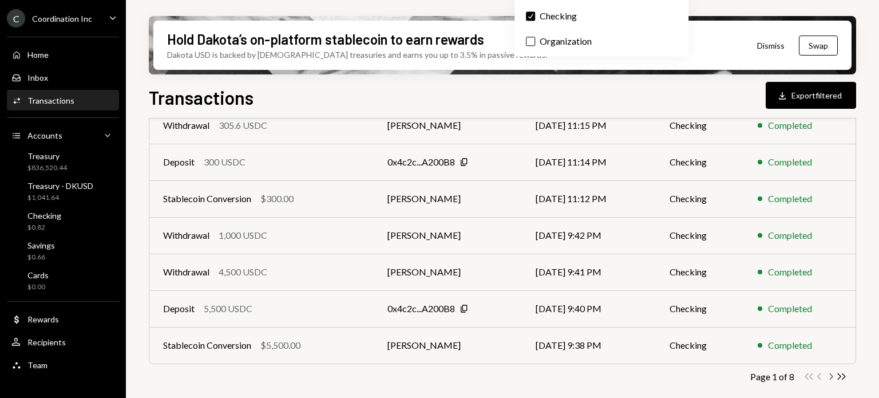
click at [828, 376] on icon "Chevron Right" at bounding box center [830, 376] width 11 height 11
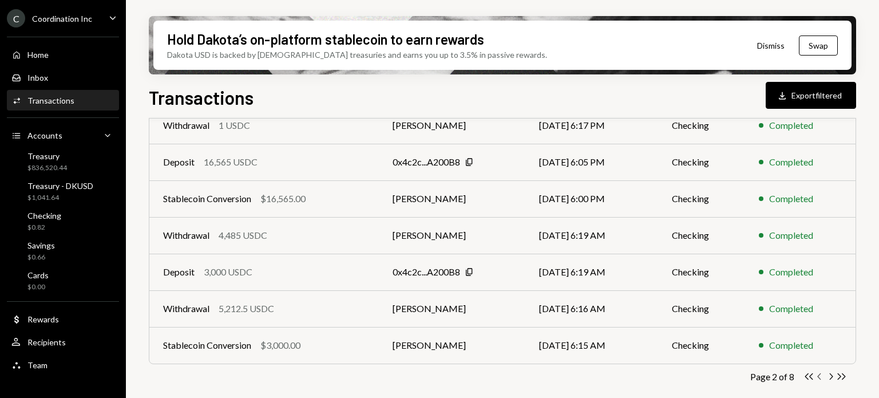
click at [819, 372] on icon "Chevron Left" at bounding box center [819, 376] width 11 height 11
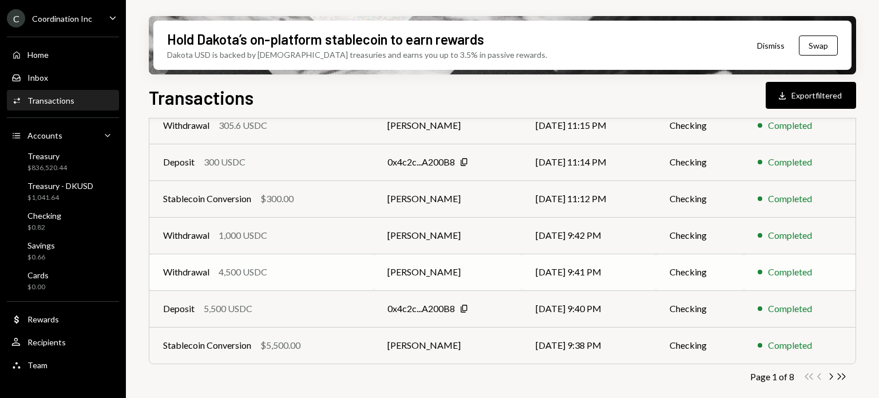
click at [316, 271] on div "Withdrawal 4,500 USDC" at bounding box center [261, 272] width 197 height 14
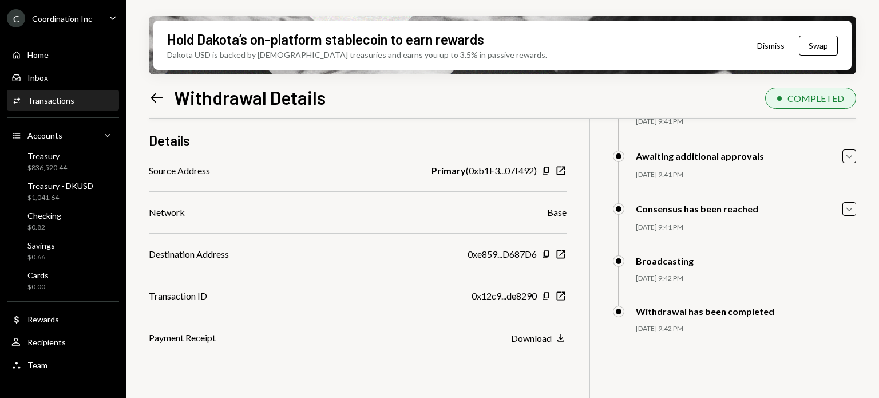
scroll to position [92, 0]
click at [155, 98] on icon at bounding box center [157, 98] width 12 height 10
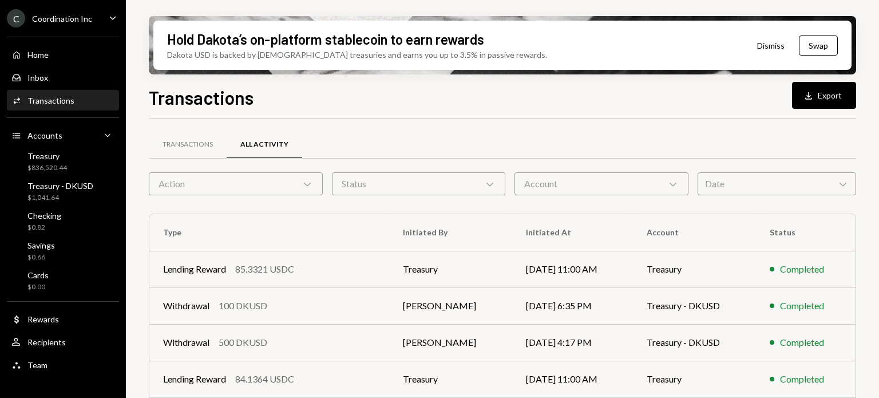
click at [568, 179] on div "Account Chevron Down" at bounding box center [601, 183] width 174 height 23
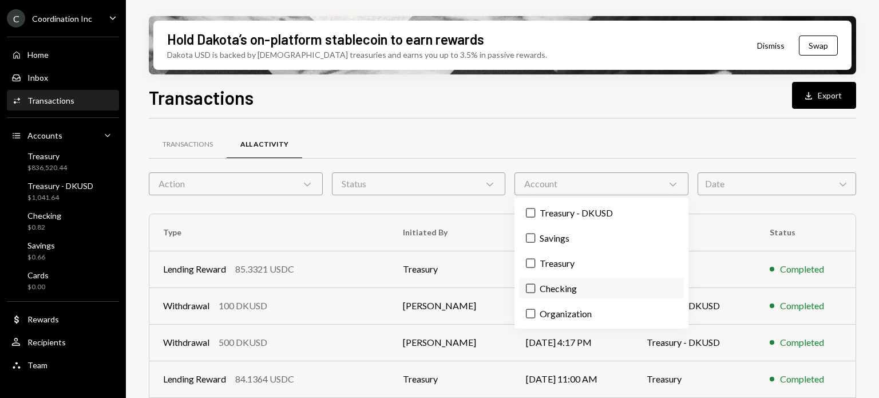
click at [577, 295] on label "Checking" at bounding box center [601, 288] width 164 height 21
click at [535, 293] on button "Checking" at bounding box center [530, 288] width 9 height 9
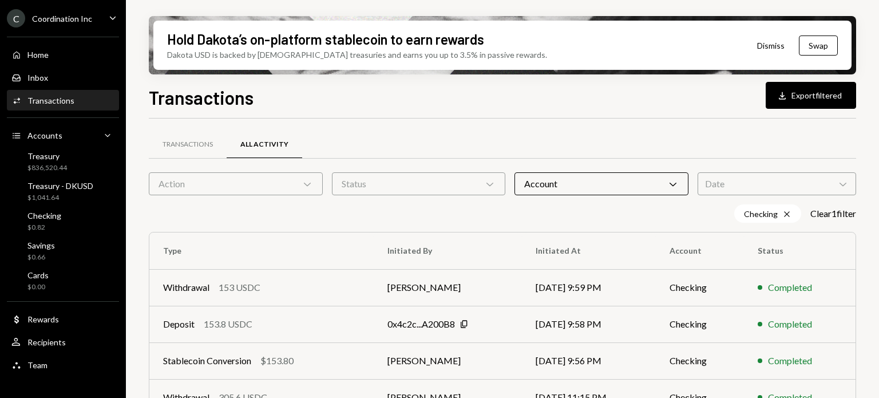
click at [433, 211] on div "Checking Cross Clear 1 filter" at bounding box center [502, 213] width 707 height 18
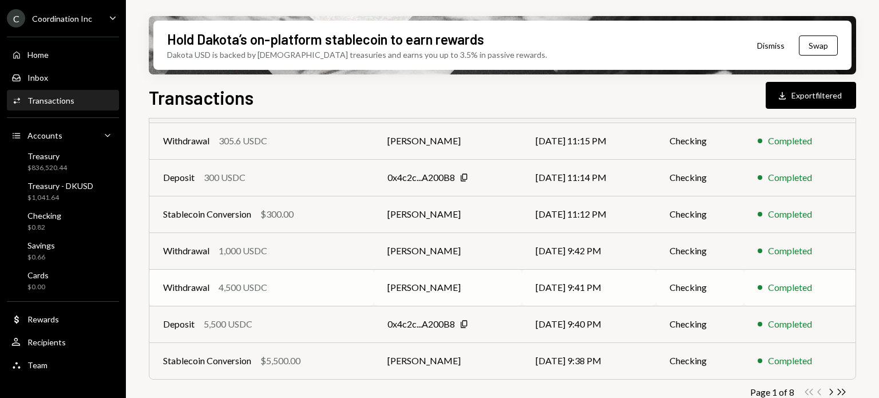
scroll to position [272, 0]
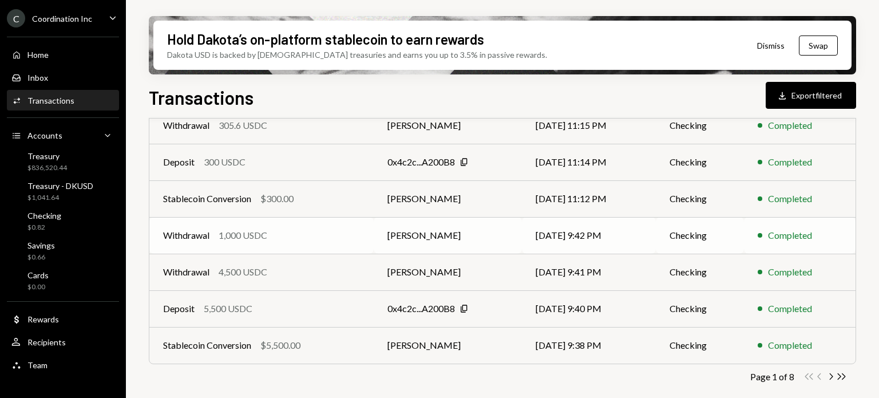
click at [307, 232] on div "Withdrawal 1,000 USDC" at bounding box center [261, 235] width 197 height 14
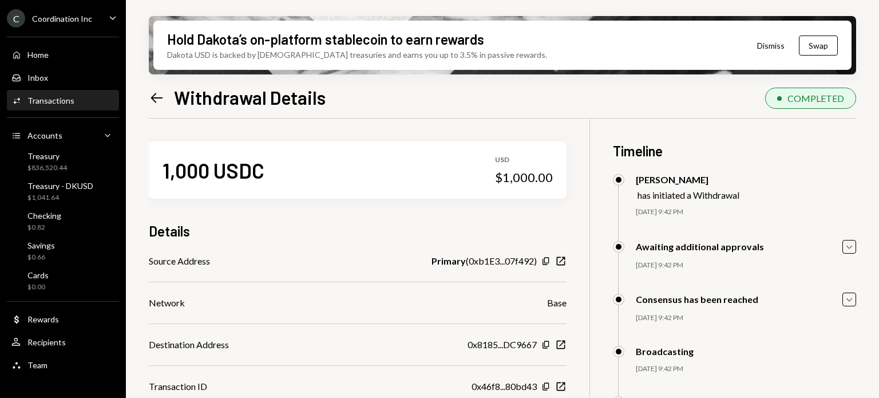
click at [152, 90] on icon "Left Arrow" at bounding box center [157, 98] width 16 height 16
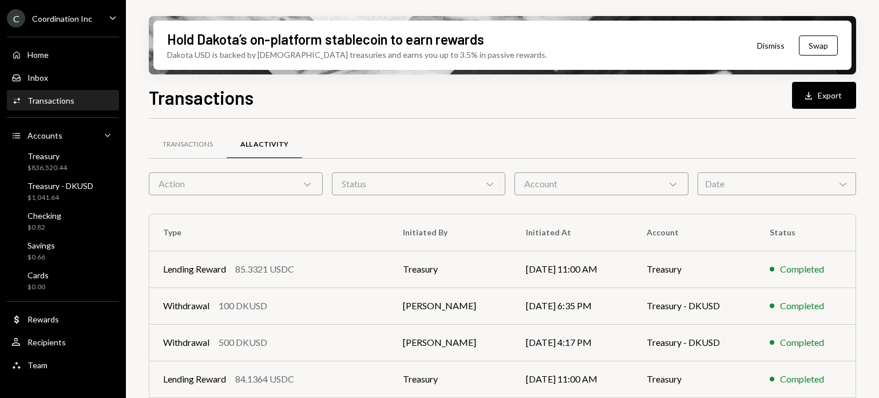
click at [582, 186] on div "Account Chevron Down" at bounding box center [601, 183] width 174 height 23
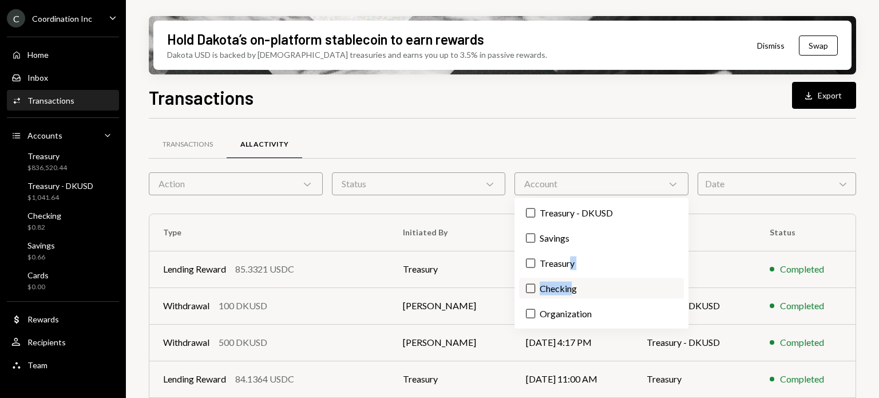
drag, startPoint x: 570, startPoint y: 267, endPoint x: 572, endPoint y: 287, distance: 19.5
click at [572, 287] on div "Treasury - DKUSD Savings Treasury Checking Organization" at bounding box center [600, 263] width 173 height 130
click at [573, 288] on label "Checking" at bounding box center [601, 288] width 164 height 21
click at [535, 288] on button "Checking" at bounding box center [530, 288] width 9 height 9
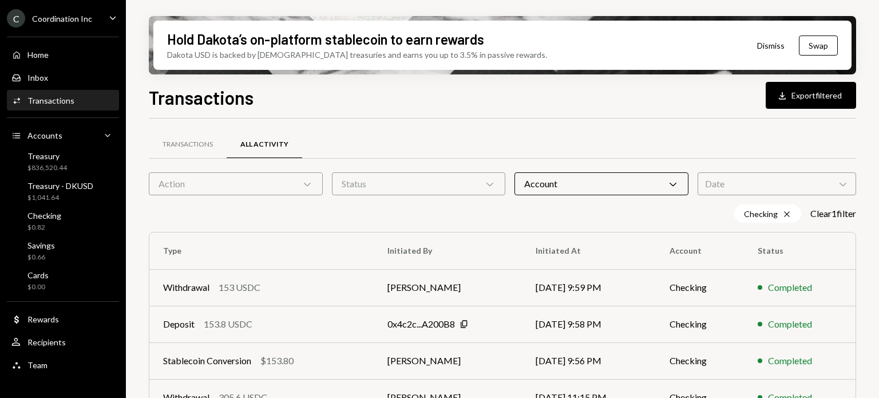
click at [566, 139] on div "Transactions All Activity" at bounding box center [502, 144] width 707 height 29
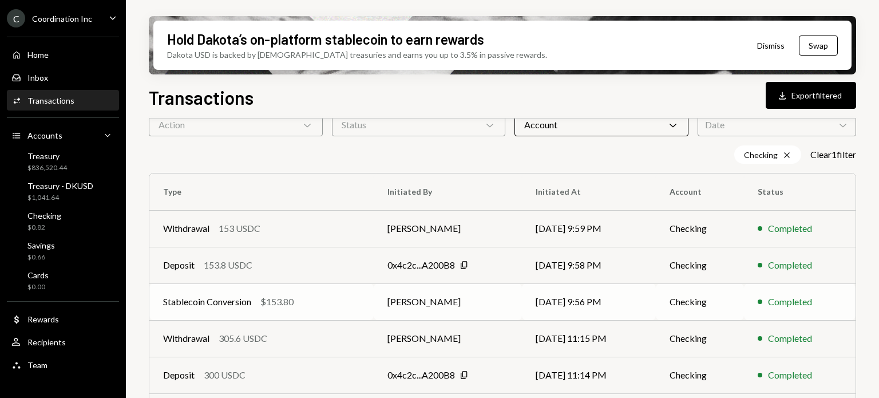
scroll to position [114, 0]
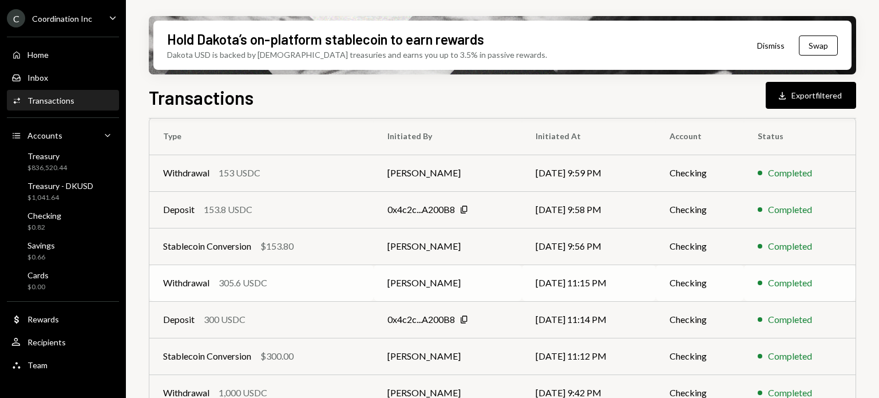
click at [310, 283] on div "Withdrawal 305.6 USDC" at bounding box center [261, 283] width 197 height 14
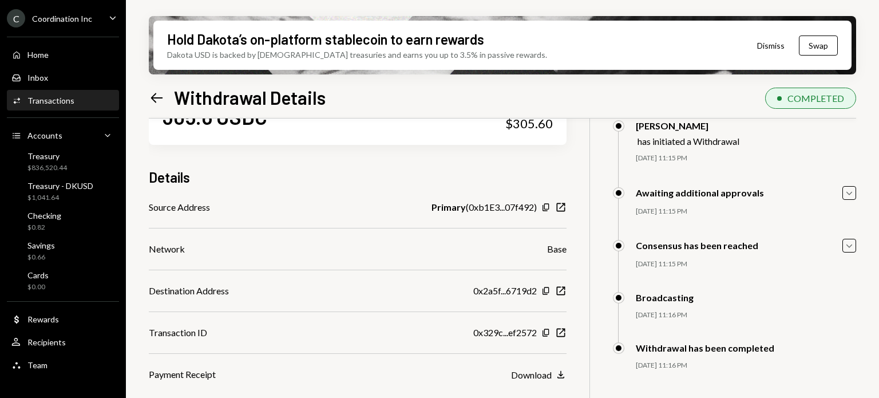
scroll to position [92, 0]
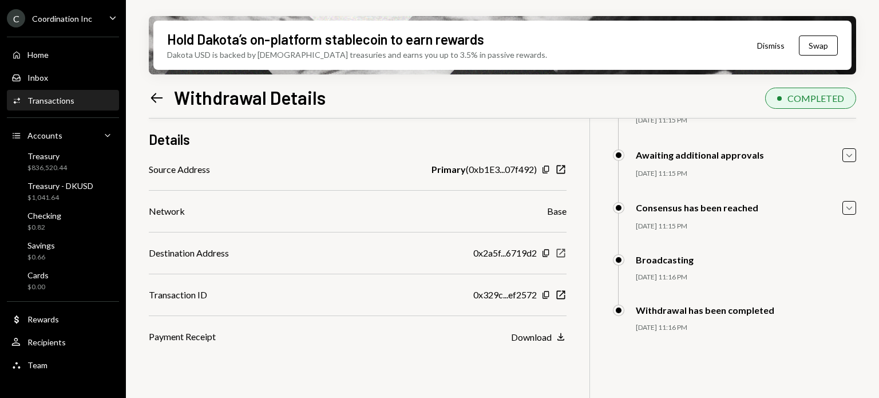
click at [561, 255] on icon "New Window" at bounding box center [560, 252] width 11 height 11
click at [161, 98] on icon "Left Arrow" at bounding box center [157, 98] width 16 height 16
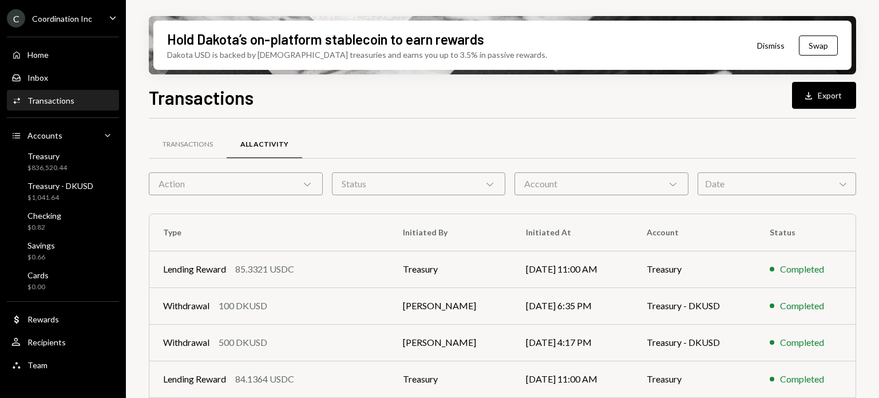
click at [632, 165] on div "Transactions All Activity" at bounding box center [502, 151] width 707 height 42
click at [622, 181] on div "Account Chevron Down" at bounding box center [601, 183] width 174 height 23
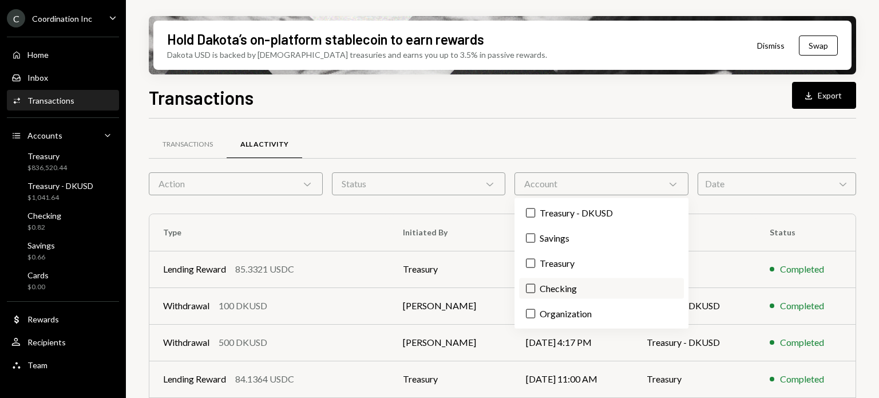
click at [583, 281] on label "Checking" at bounding box center [601, 288] width 164 height 21
click at [535, 284] on button "Checking" at bounding box center [530, 288] width 9 height 9
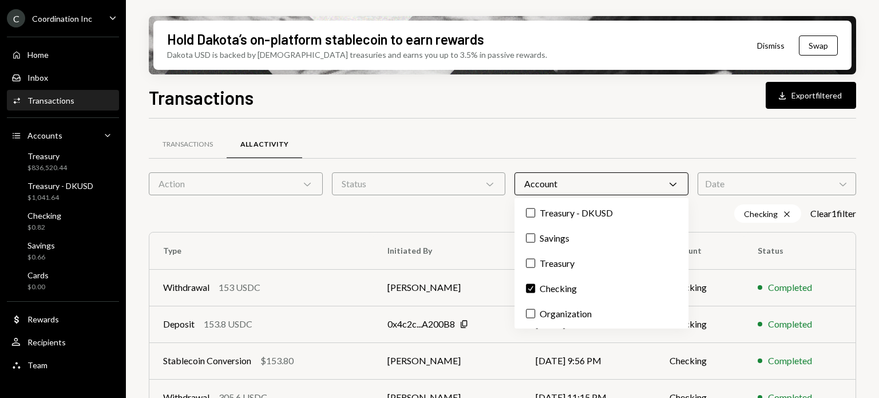
click at [538, 110] on div "Transactions Download Export filtered Transactions All Activity Action Chevron …" at bounding box center [502, 275] width 707 height 382
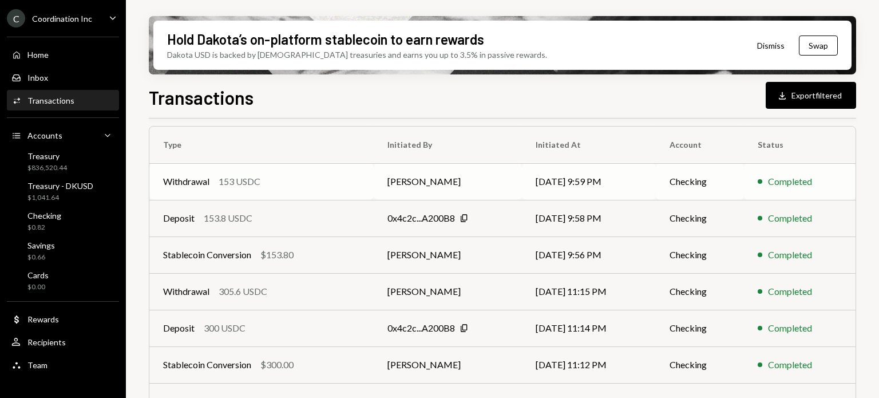
scroll to position [114, 0]
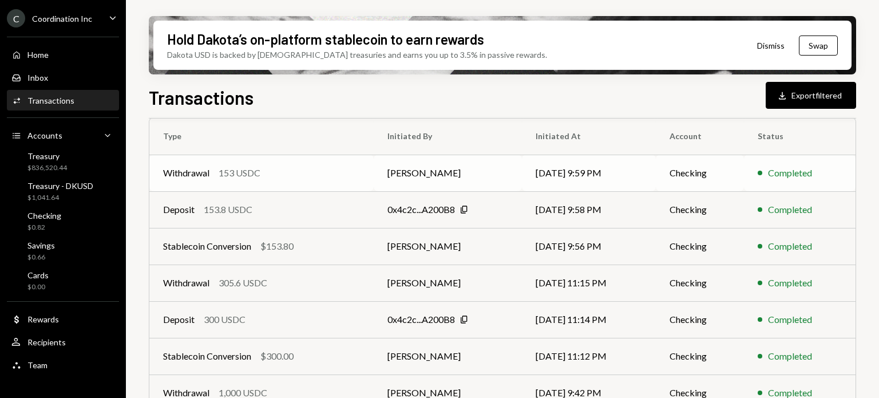
click at [248, 177] on div "153 USDC" at bounding box center [240, 173] width 42 height 14
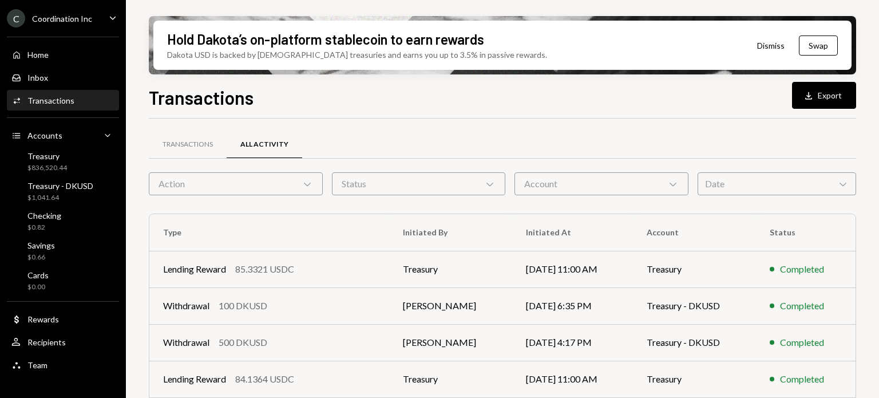
click at [600, 183] on div "Account Chevron Down" at bounding box center [601, 183] width 174 height 23
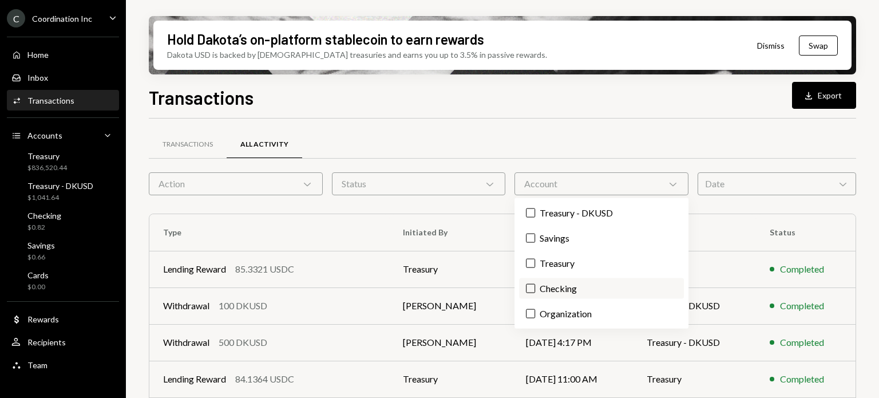
click at [594, 288] on label "Checking" at bounding box center [601, 288] width 164 height 21
click at [535, 288] on button "Checking" at bounding box center [530, 288] width 9 height 9
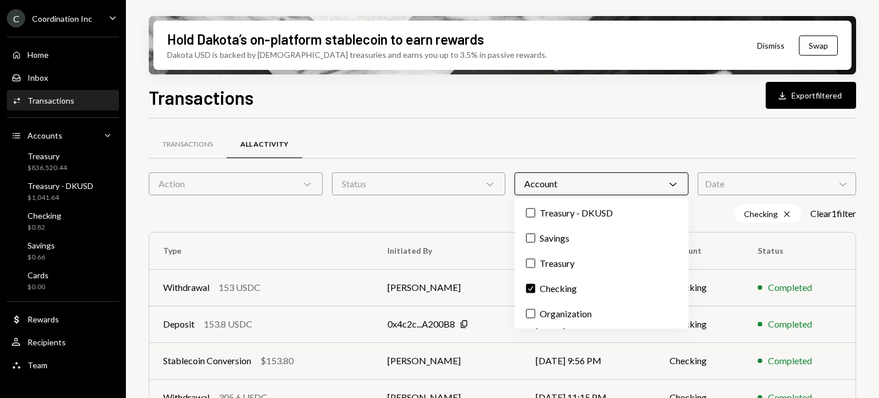
click at [552, 129] on div "Transactions All Activity Action Chevron Down Status Chevron Down Account Chevr…" at bounding box center [502, 400] width 707 height 565
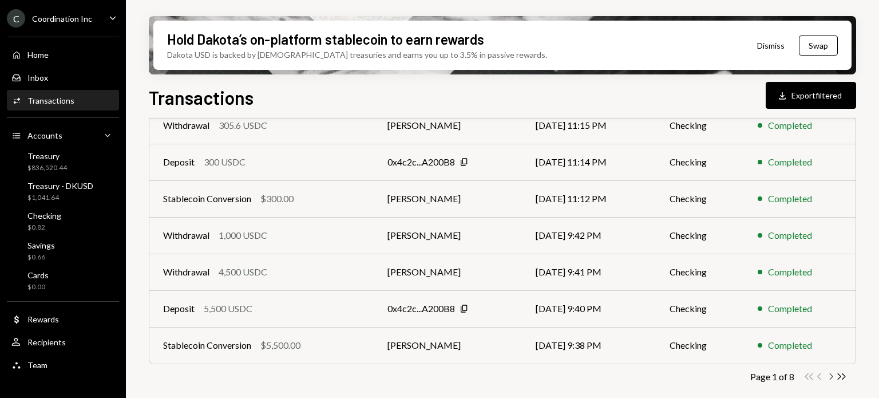
click at [826, 378] on icon "Chevron Right" at bounding box center [830, 376] width 11 height 11
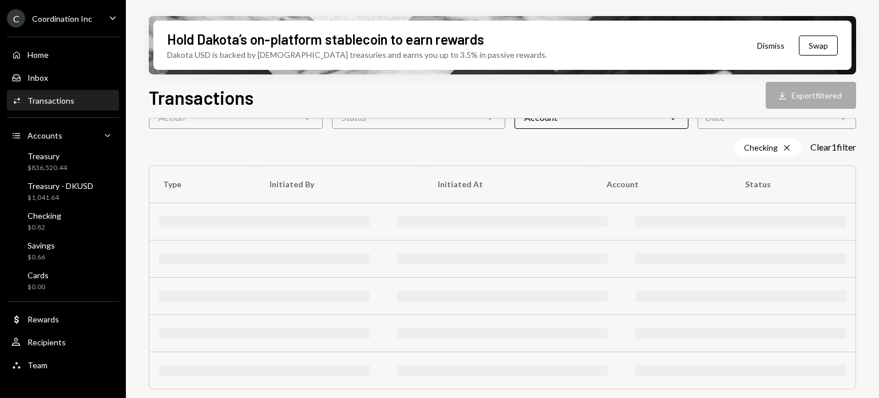
scroll to position [272, 0]
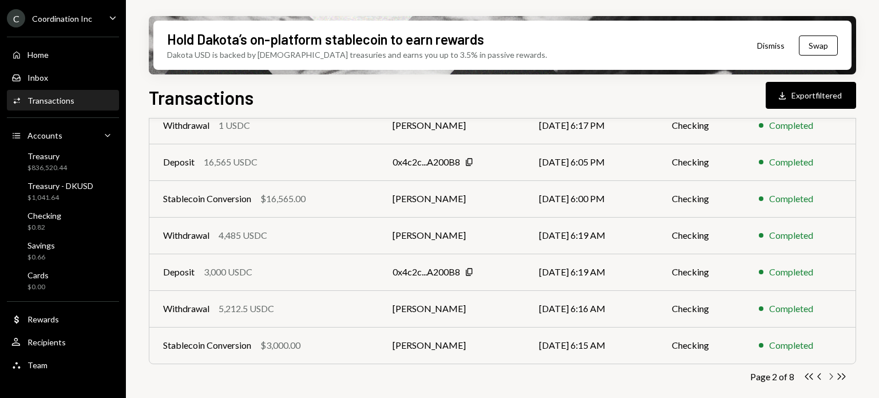
click at [831, 378] on icon "Chevron Right" at bounding box center [830, 376] width 11 height 11
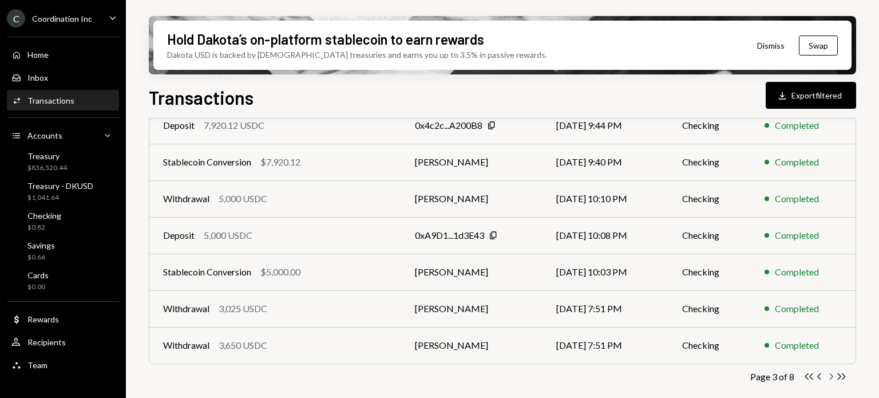
click at [831, 378] on icon "Chevron Right" at bounding box center [830, 376] width 11 height 11
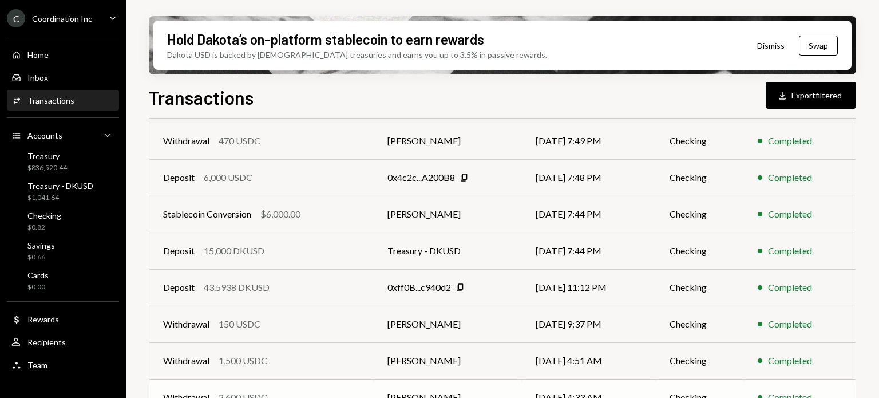
scroll to position [215, 0]
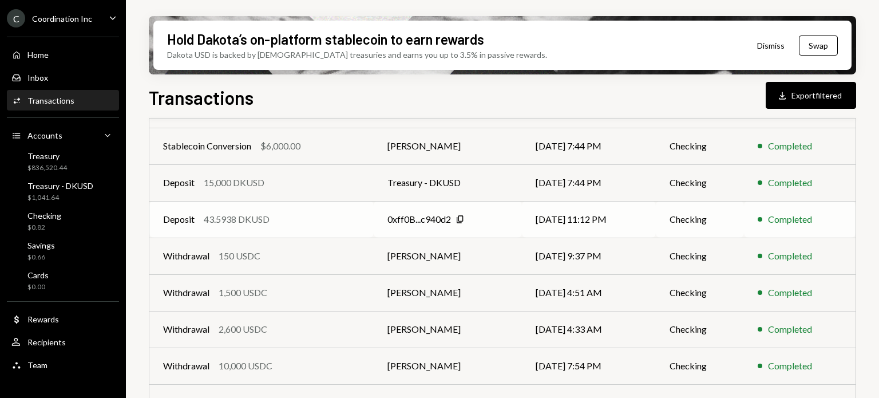
click at [297, 225] on div "Deposit 43.5938 DKUSD" at bounding box center [261, 219] width 197 height 14
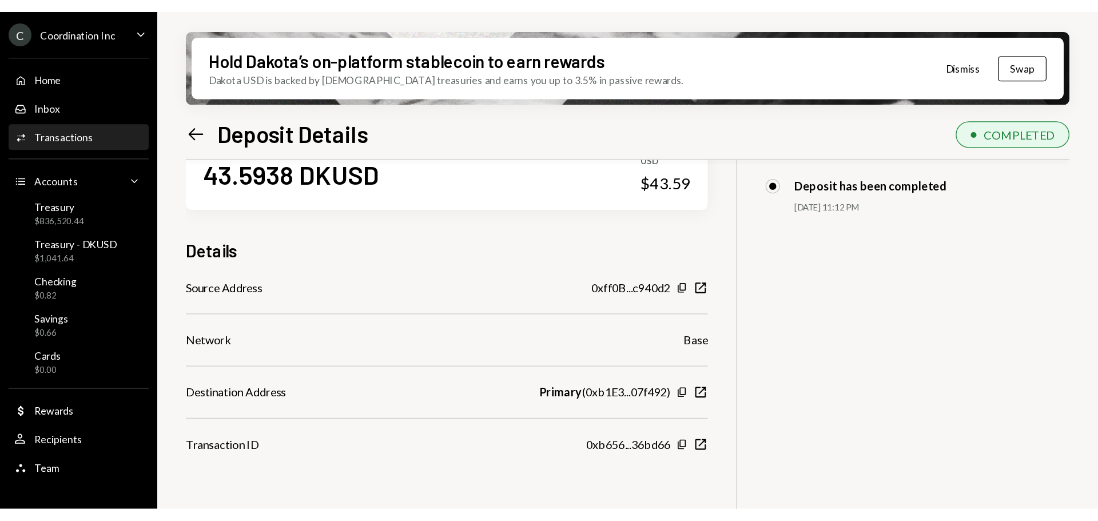
scroll to position [57, 0]
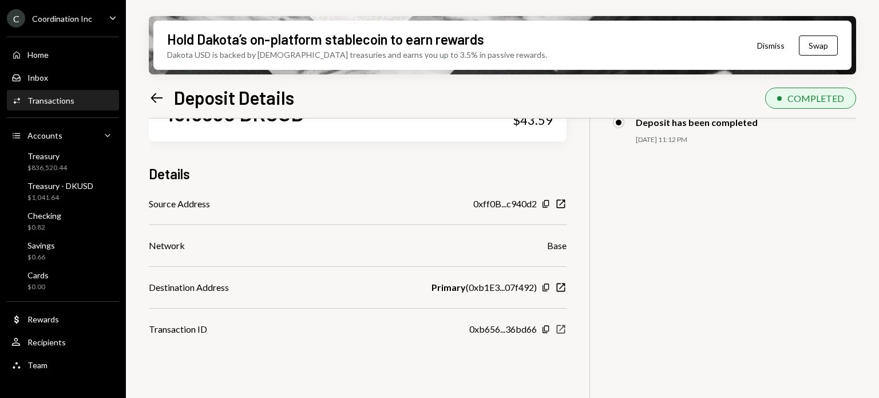
click at [559, 326] on icon "New Window" at bounding box center [560, 328] width 11 height 11
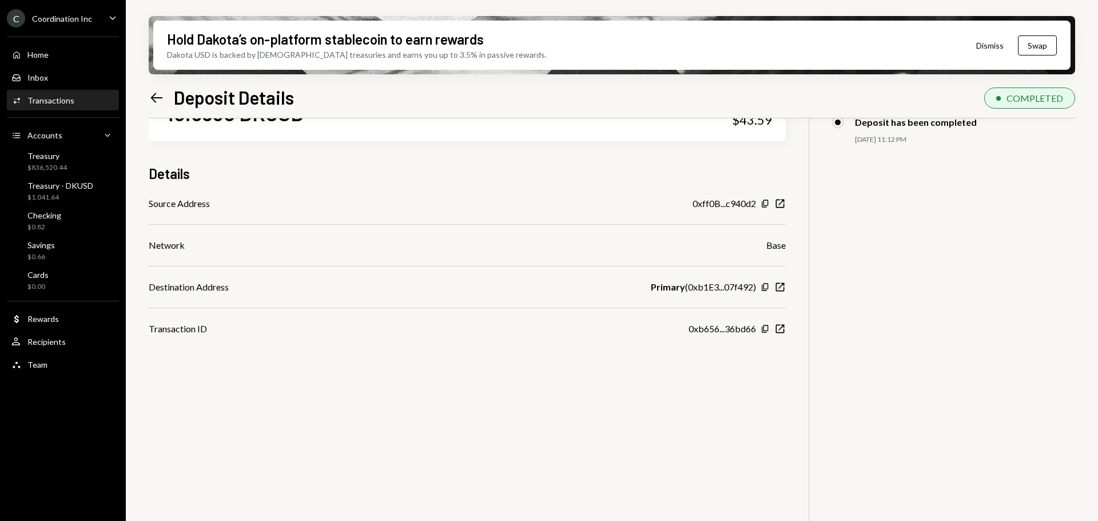
scroll to position [0, 0]
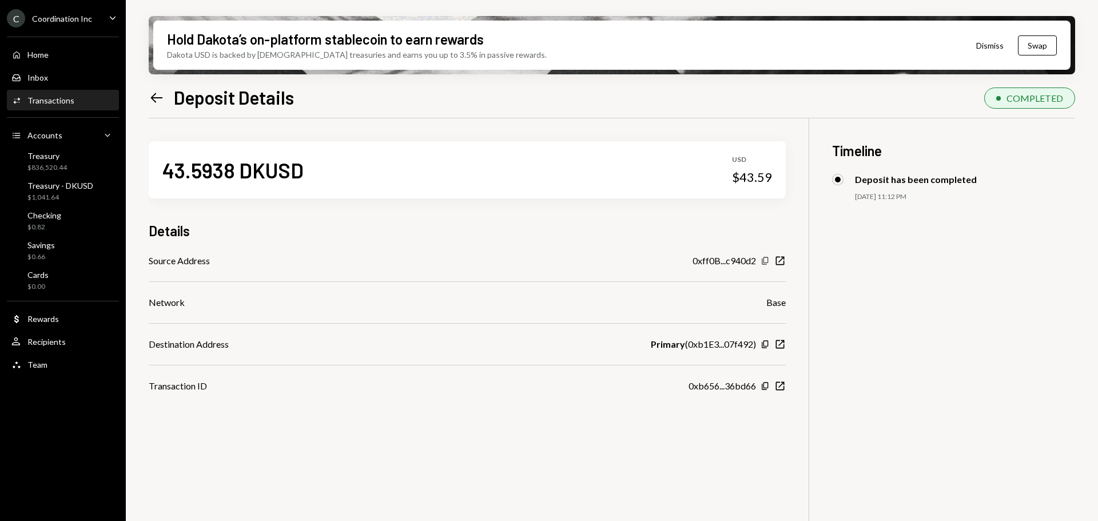
click at [768, 264] on icon "Copy" at bounding box center [765, 260] width 9 height 9
drag, startPoint x: 252, startPoint y: 453, endPoint x: 675, endPoint y: 383, distance: 427.9
click at [252, 397] on div "43.5938 DKUSD USD $43.59 Details Source Address 0xff0B...c940d2 Copy New Window…" at bounding box center [612, 378] width 927 height 521
click at [767, 383] on icon "Copy" at bounding box center [765, 386] width 9 height 9
click at [158, 90] on icon "Left Arrow" at bounding box center [157, 98] width 16 height 16
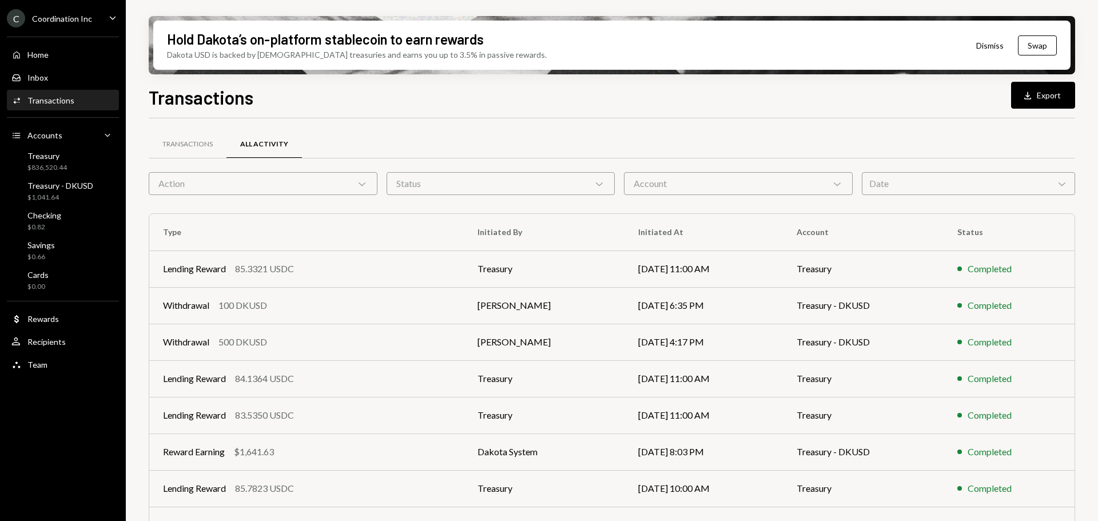
click at [696, 176] on div "Account Chevron Down" at bounding box center [738, 183] width 229 height 23
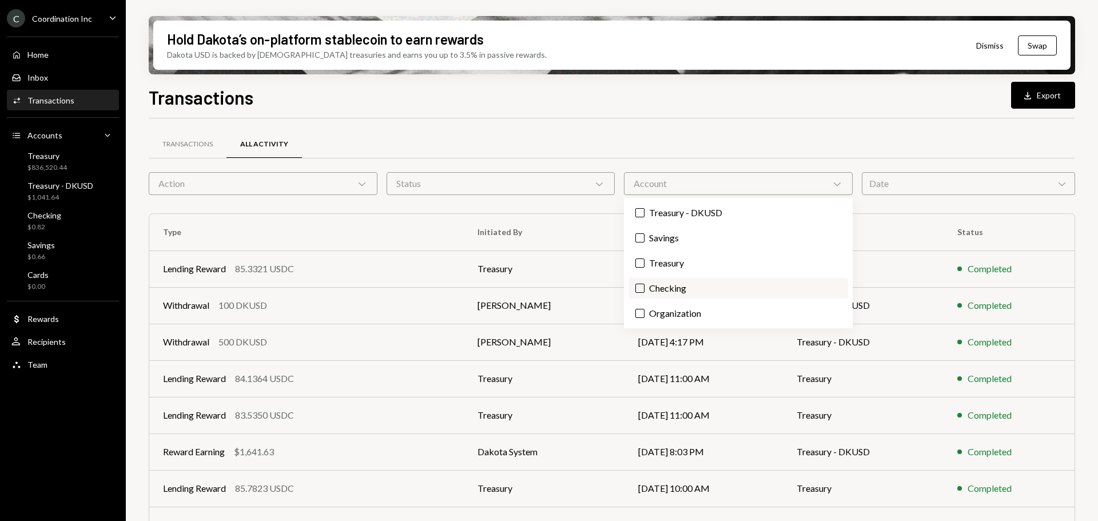
click at [681, 288] on label "Checking" at bounding box center [739, 288] width 220 height 21
click at [645, 288] on button "Checking" at bounding box center [640, 288] width 9 height 9
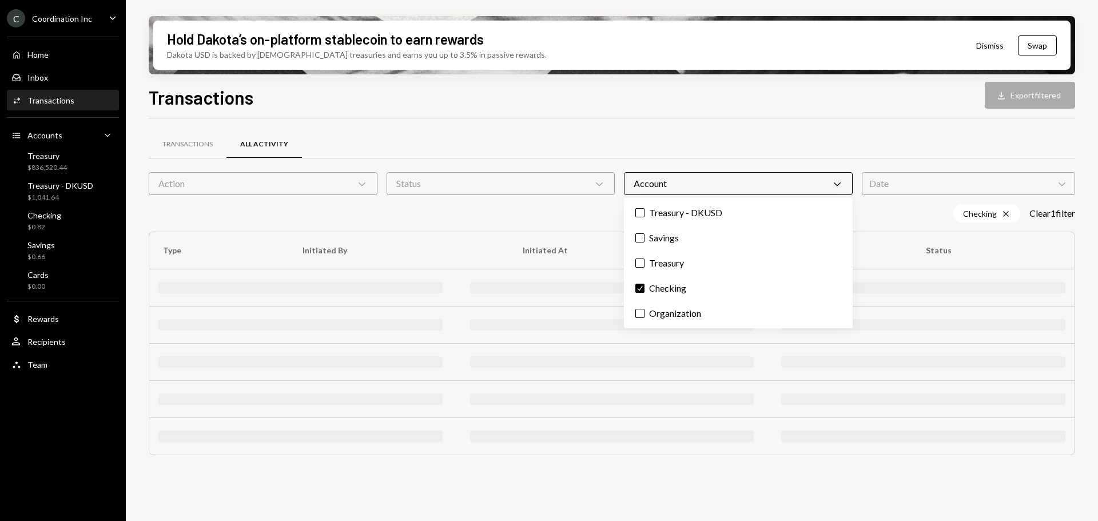
click at [612, 127] on div "Transactions All Activity Action Chevron Down Status Chevron Down Account Chevr…" at bounding box center [612, 298] width 927 height 360
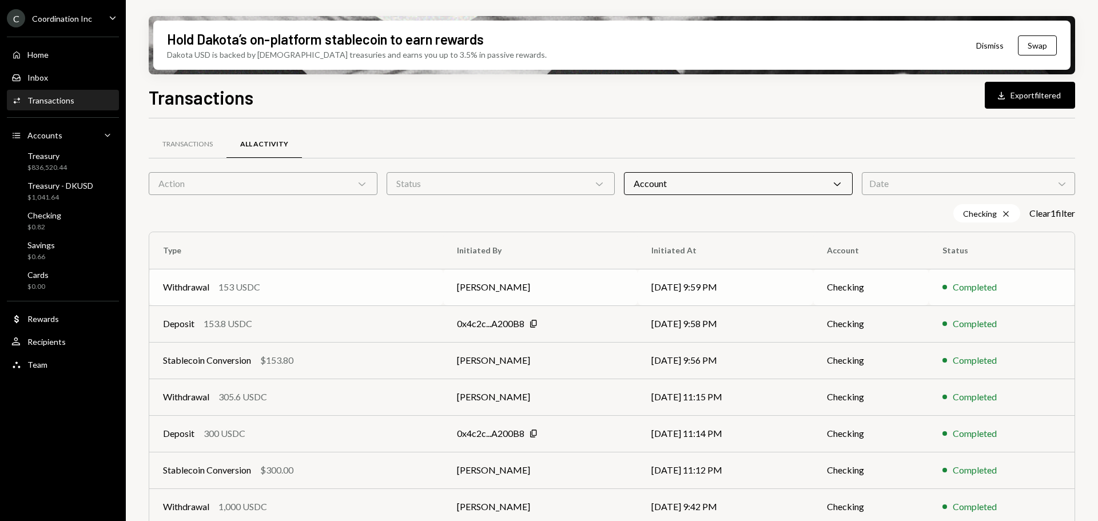
click at [391, 283] on div "Withdrawal 153 USDC" at bounding box center [296, 287] width 267 height 14
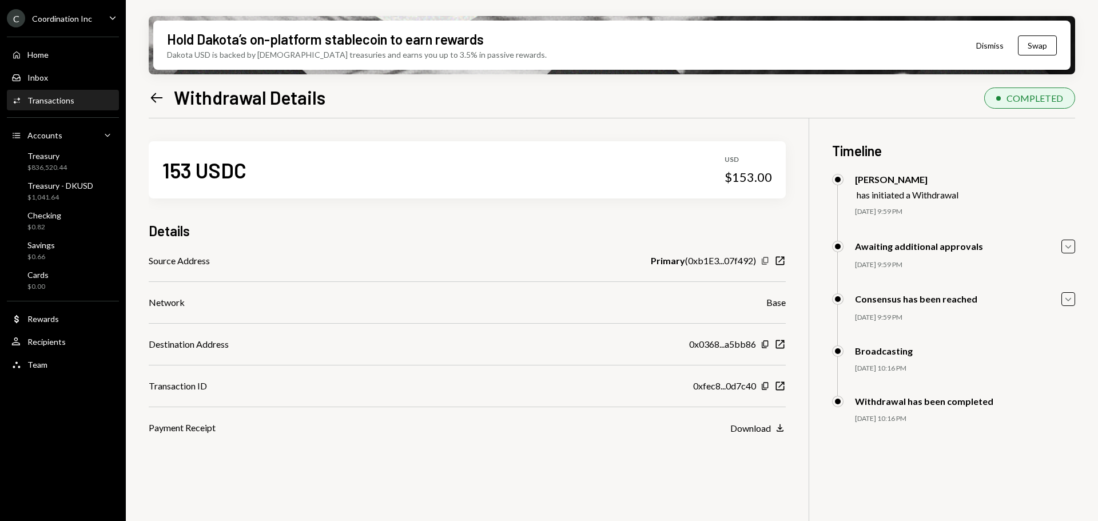
click at [768, 261] on icon "button" at bounding box center [765, 260] width 6 height 7
click at [765, 344] on icon "Copy" at bounding box center [765, 344] width 9 height 9
click at [764, 386] on icon "button" at bounding box center [765, 385] width 6 height 7
click at [161, 104] on icon "Left Arrow" at bounding box center [157, 98] width 16 height 16
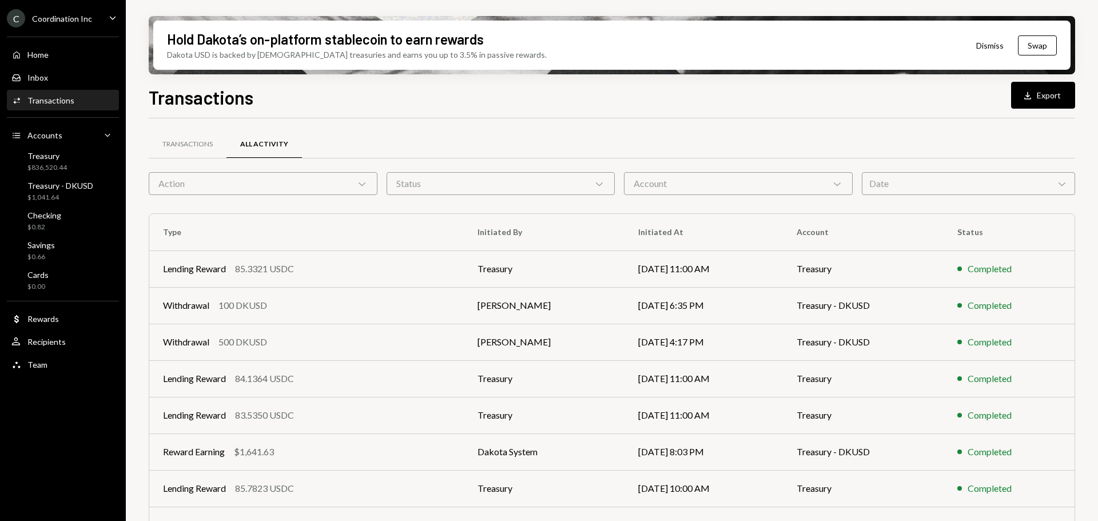
click at [689, 185] on div "Account Chevron Down" at bounding box center [738, 183] width 229 height 23
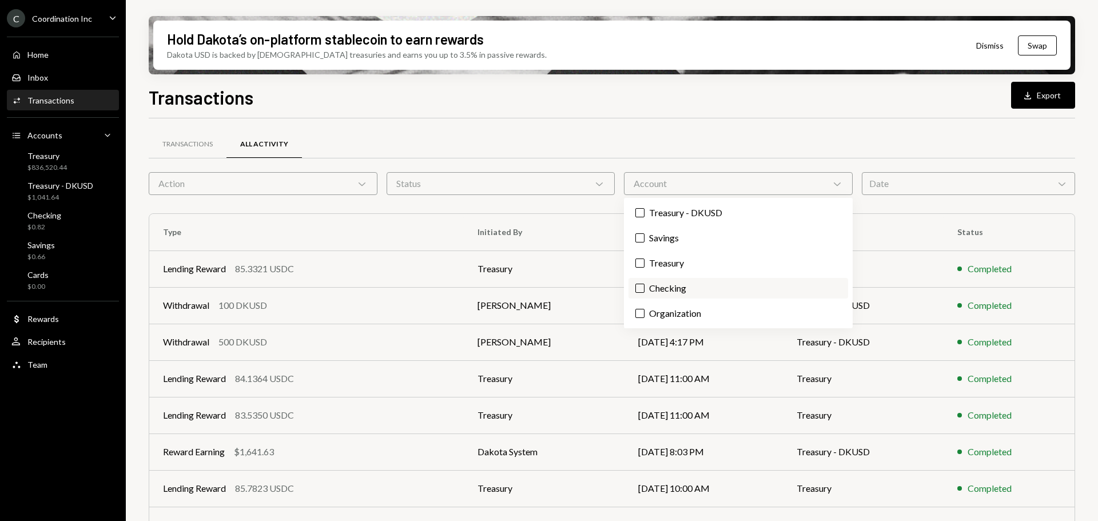
click at [695, 286] on label "Checking" at bounding box center [739, 288] width 220 height 21
click at [645, 286] on button "Checking" at bounding box center [640, 288] width 9 height 9
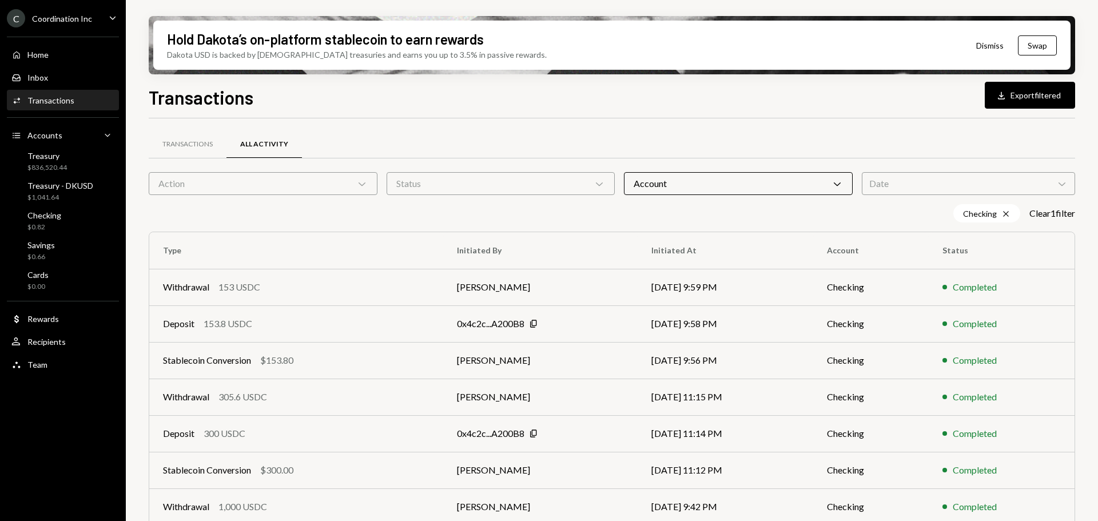
click at [332, 212] on div "Checking Cross Clear 1 filter" at bounding box center [612, 213] width 927 height 18
click at [319, 391] on div "Withdrawal 305.6 USDC" at bounding box center [296, 397] width 267 height 14
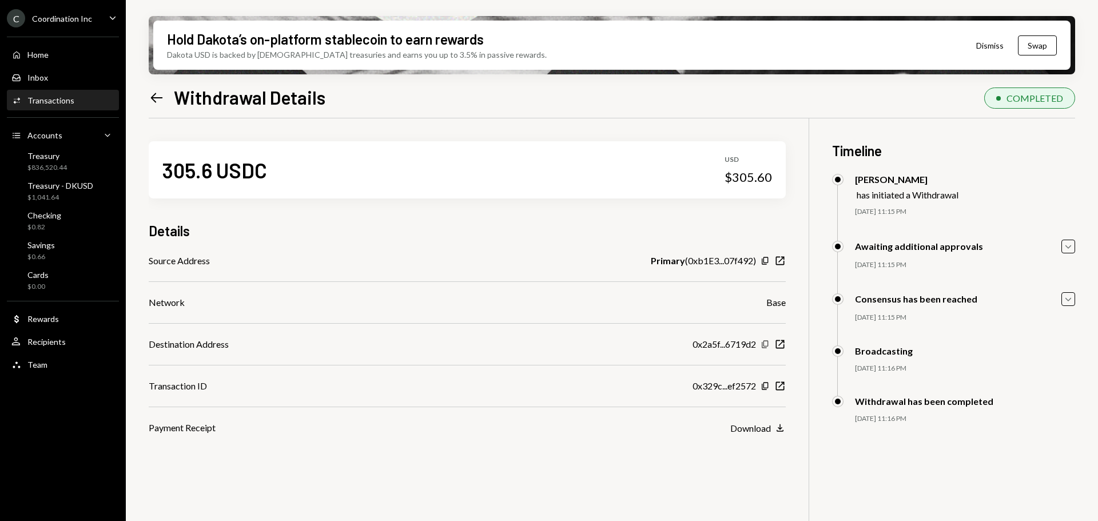
click at [769, 340] on icon "Copy" at bounding box center [765, 344] width 9 height 9
click at [766, 385] on icon "Copy" at bounding box center [765, 386] width 9 height 9
click at [156, 87] on div "Left Arrow Withdrawal Details" at bounding box center [237, 97] width 177 height 23
click at [168, 97] on div "Left Arrow Withdrawal Details" at bounding box center [237, 97] width 177 height 23
click at [162, 98] on icon "Left Arrow" at bounding box center [157, 98] width 16 height 16
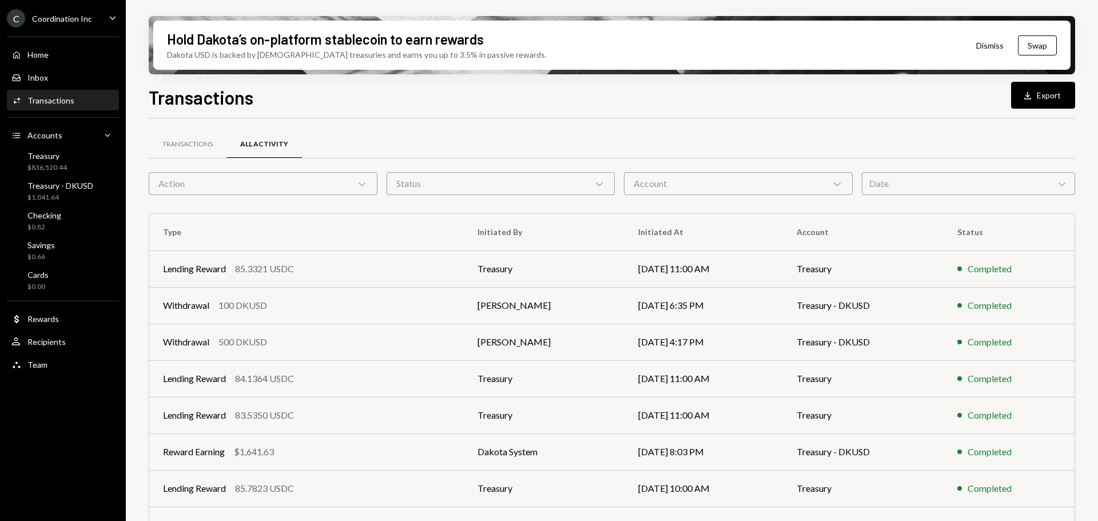
click at [812, 180] on div "Account Chevron Down" at bounding box center [738, 183] width 229 height 23
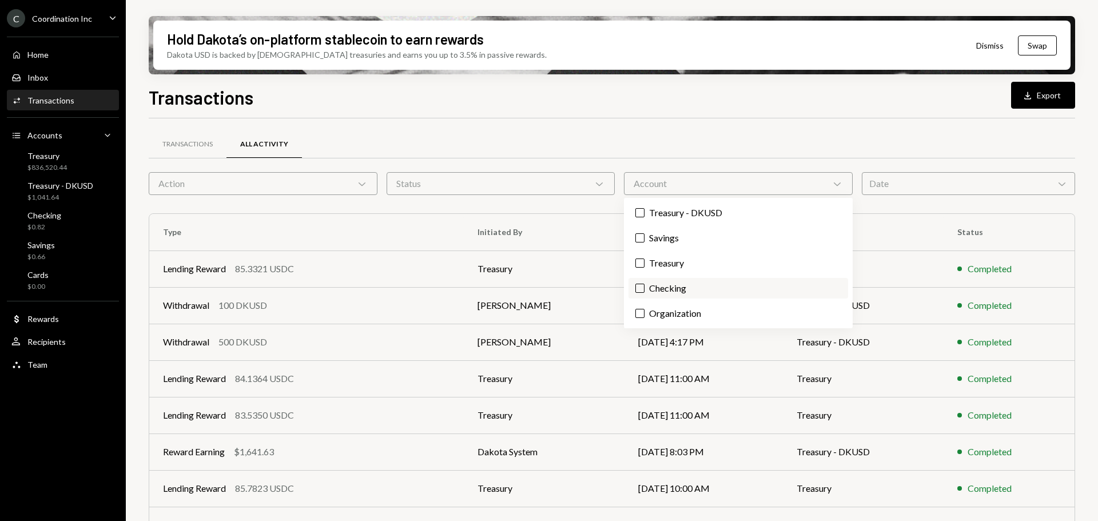
click at [689, 293] on label "Checking" at bounding box center [739, 288] width 220 height 21
click at [645, 293] on button "Checking" at bounding box center [640, 288] width 9 height 9
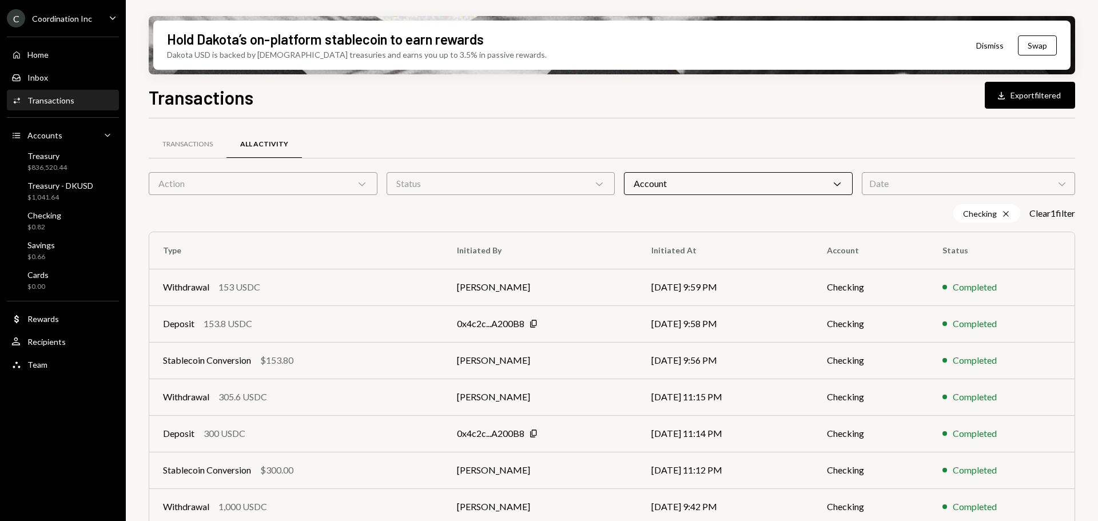
click at [634, 140] on div "Transactions All Activity" at bounding box center [612, 144] width 927 height 29
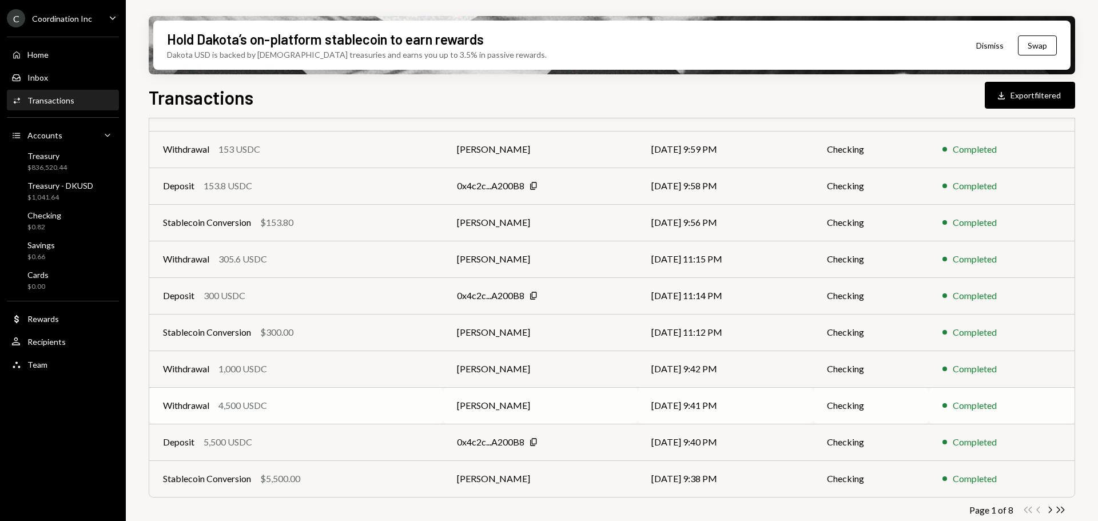
scroll to position [149, 0]
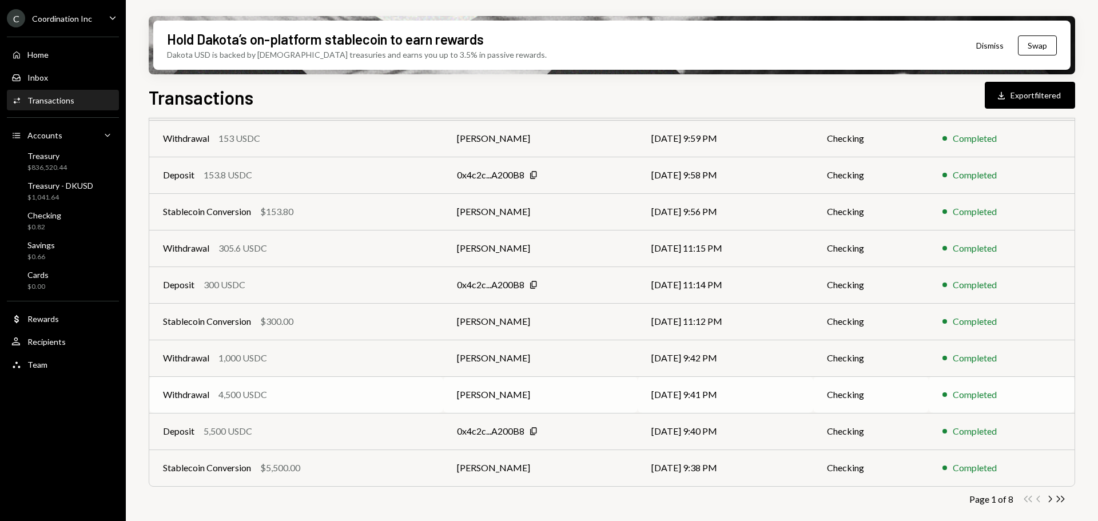
click at [296, 391] on div "Withdrawal 4,500 USDC" at bounding box center [296, 395] width 267 height 14
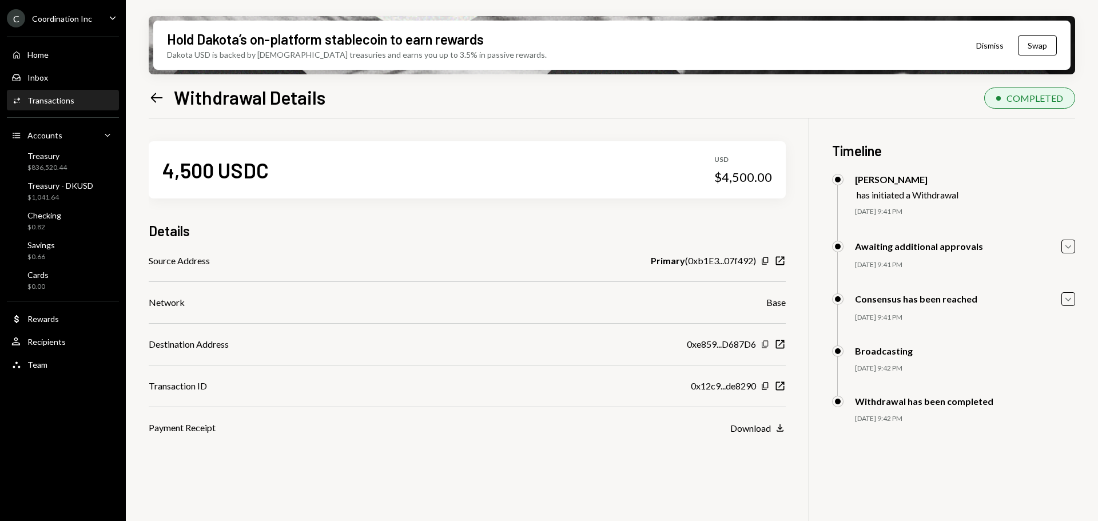
click at [767, 346] on icon "button" at bounding box center [765, 343] width 6 height 7
click at [761, 386] on icon "Copy" at bounding box center [765, 386] width 9 height 9
click at [154, 94] on icon at bounding box center [157, 98] width 12 height 10
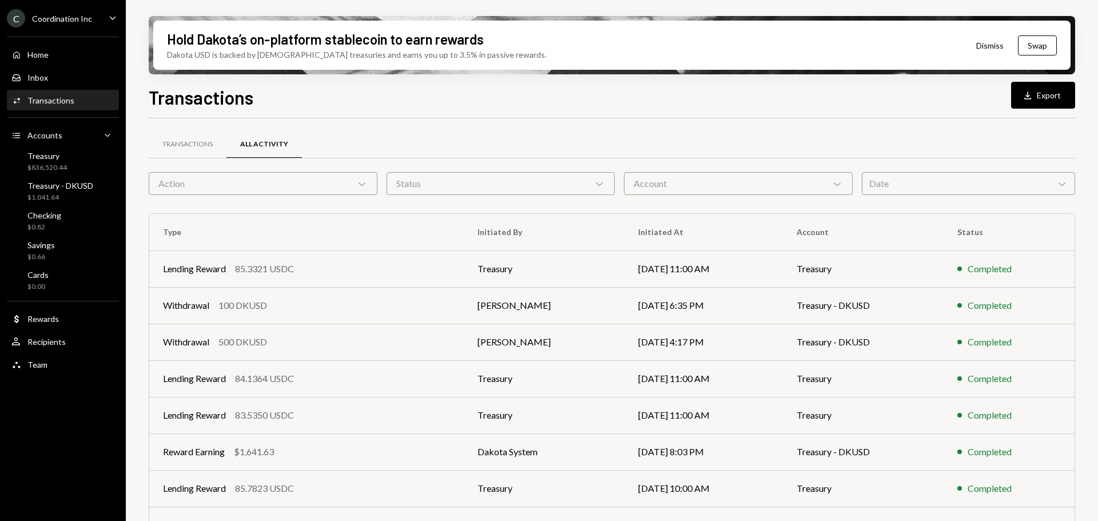
click at [702, 176] on div "Account Chevron Down" at bounding box center [738, 183] width 229 height 23
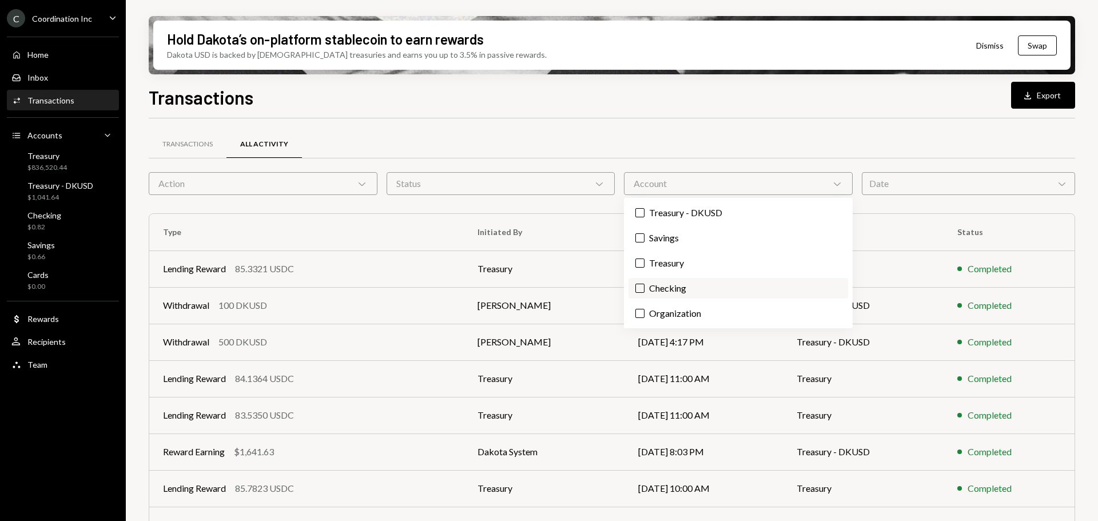
click at [663, 288] on label "Checking" at bounding box center [739, 288] width 220 height 21
click at [645, 288] on button "Checking" at bounding box center [640, 288] width 9 height 9
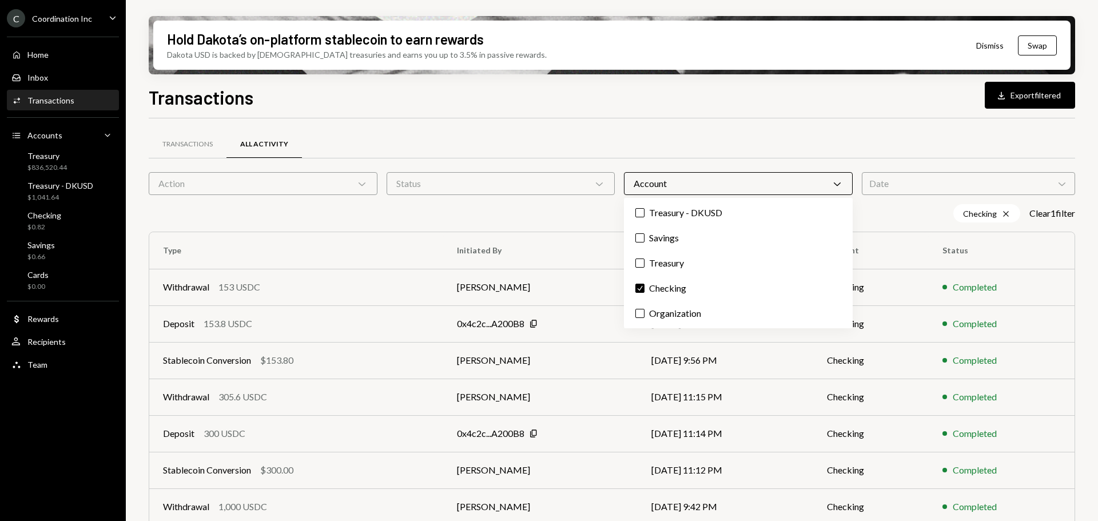
click at [601, 122] on div "Transactions All Activity Action Chevron Down Status Chevron Down Account Chevr…" at bounding box center [612, 400] width 927 height 565
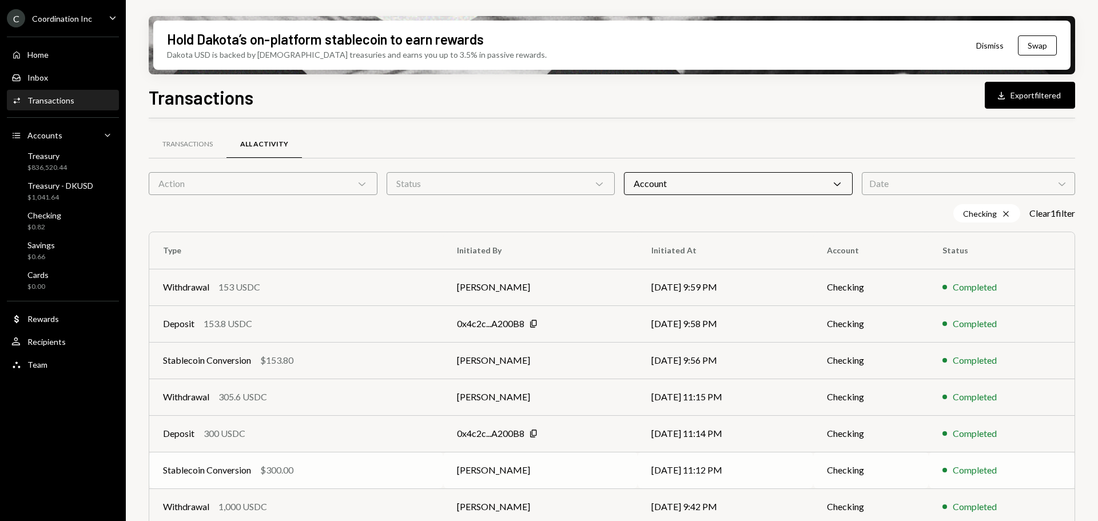
scroll to position [149, 0]
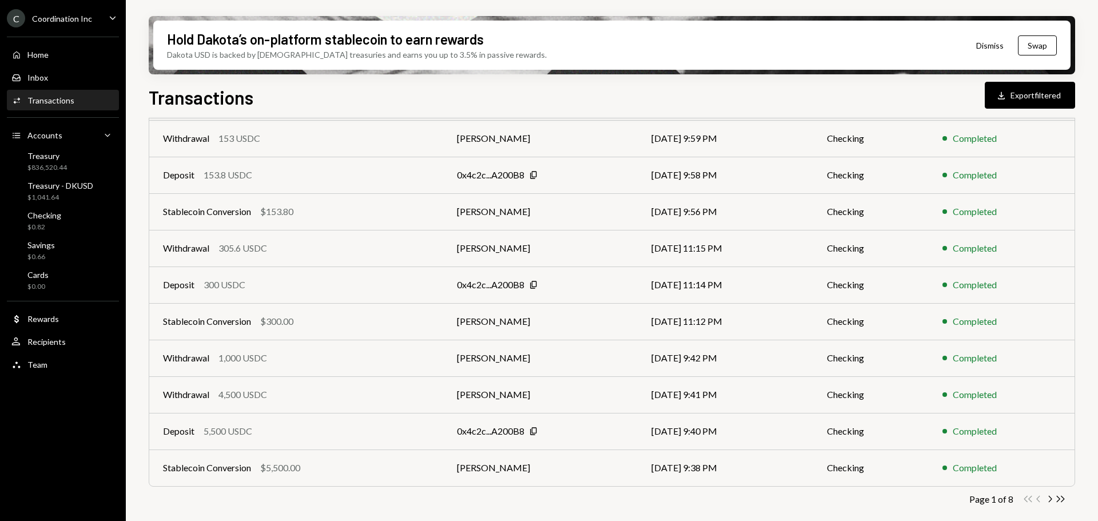
click at [320, 356] on div "Withdrawal 1,000 USDC" at bounding box center [296, 358] width 267 height 14
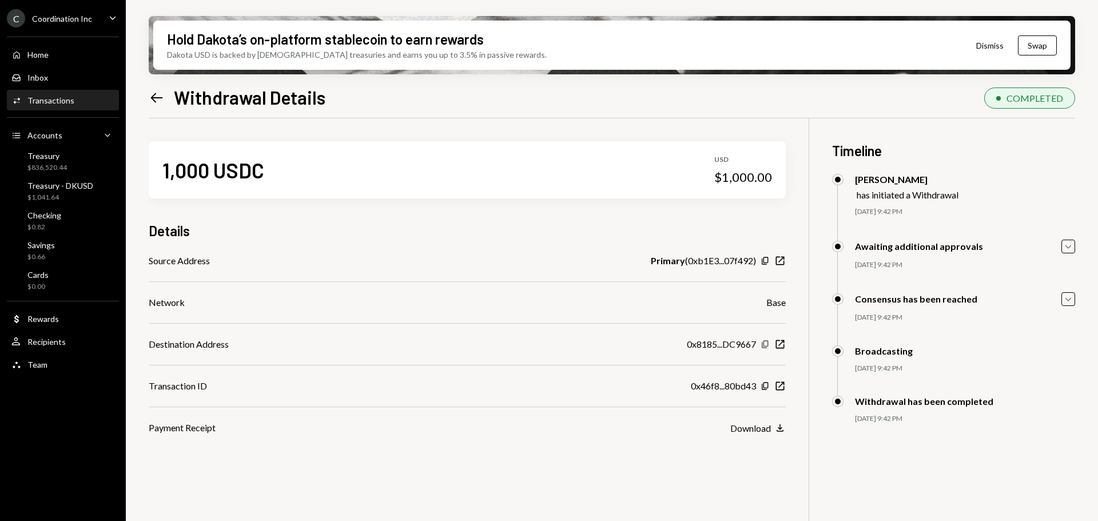
click at [765, 343] on icon "Copy" at bounding box center [765, 344] width 9 height 9
click at [762, 386] on icon "Copy" at bounding box center [765, 386] width 9 height 9
click at [156, 94] on icon "Left Arrow" at bounding box center [157, 98] width 16 height 16
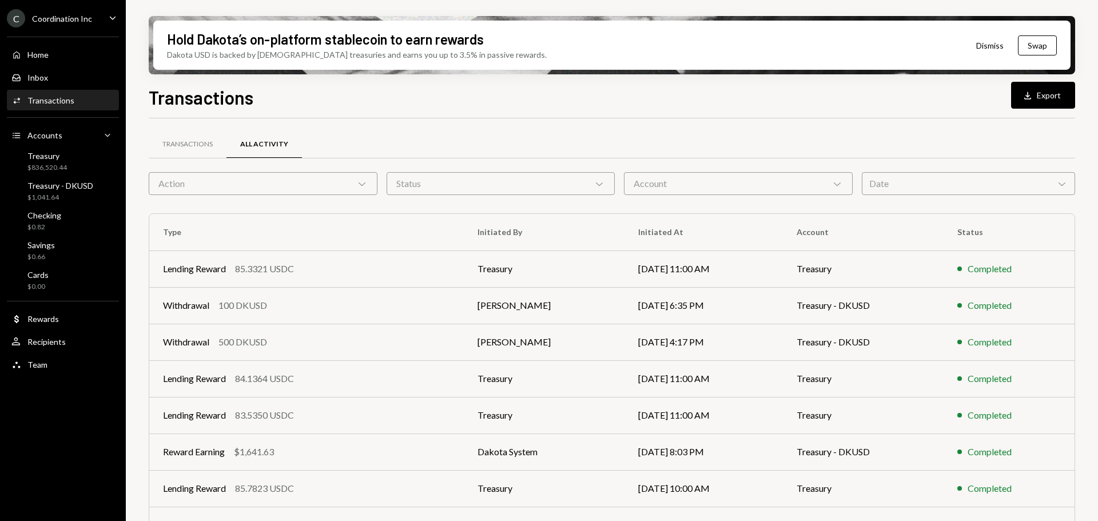
click at [706, 177] on div "Account Chevron Down" at bounding box center [738, 183] width 229 height 23
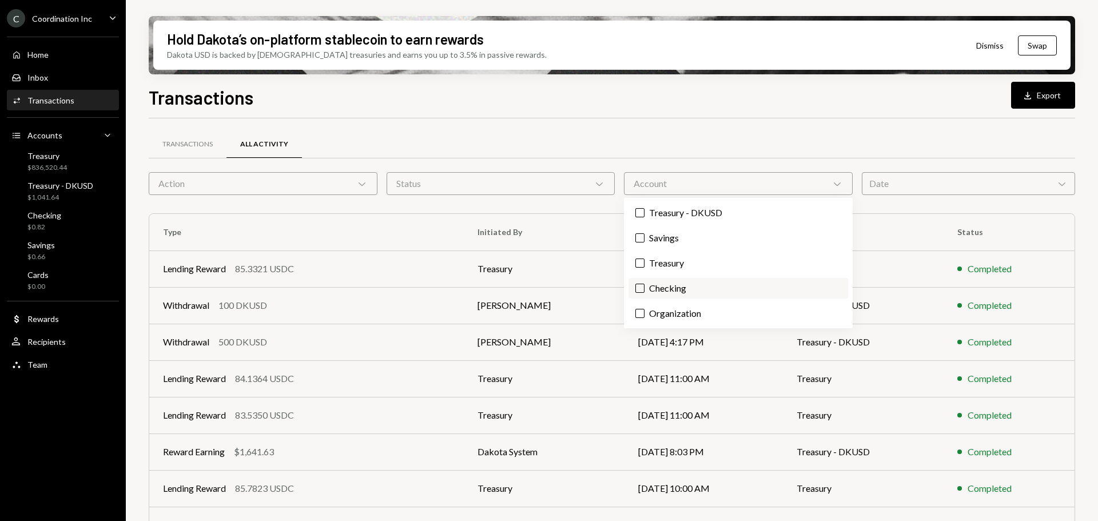
click at [665, 283] on label "Checking" at bounding box center [739, 288] width 220 height 21
click at [645, 284] on button "Checking" at bounding box center [640, 288] width 9 height 9
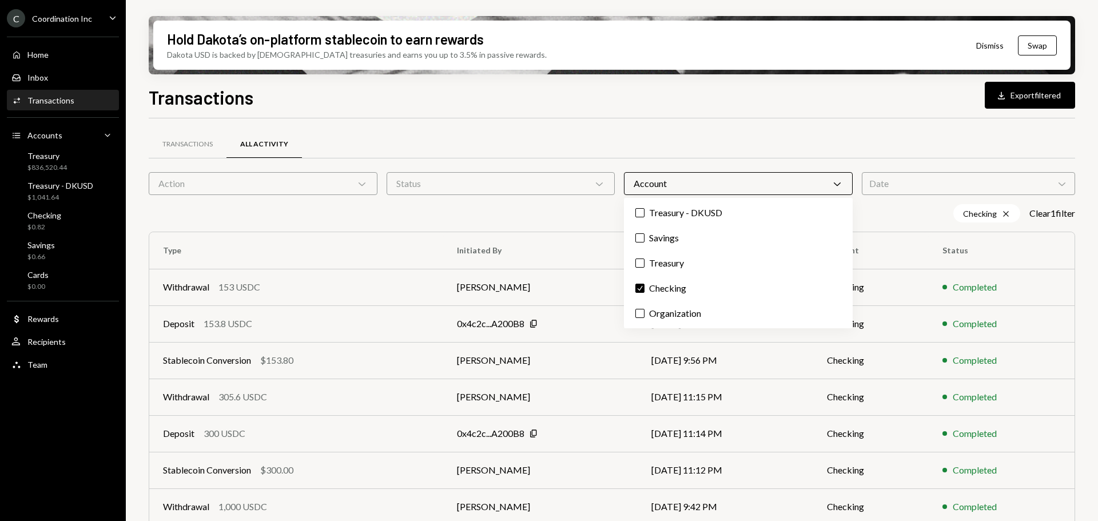
click at [614, 138] on div "Transactions All Activity" at bounding box center [612, 144] width 927 height 29
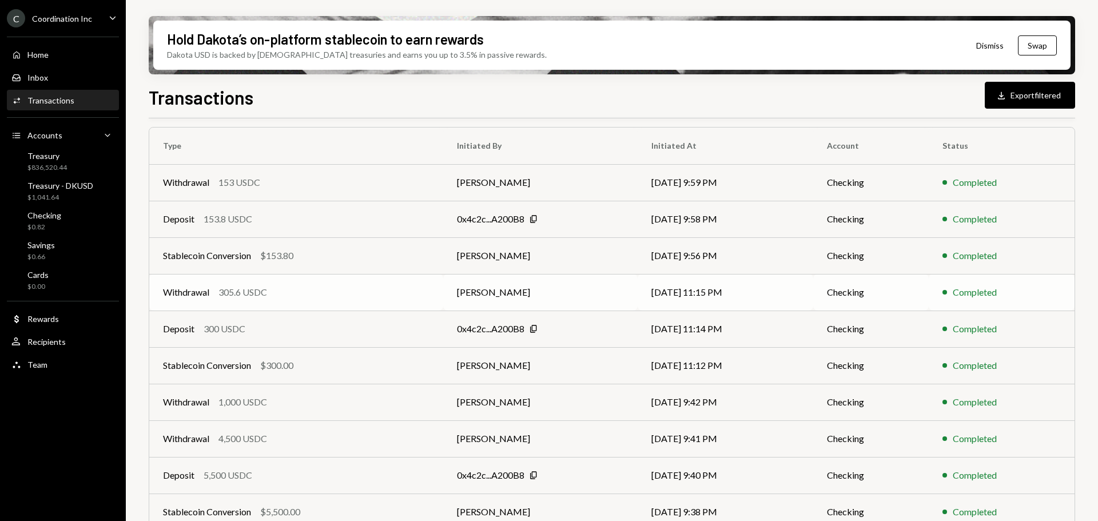
scroll to position [149, 0]
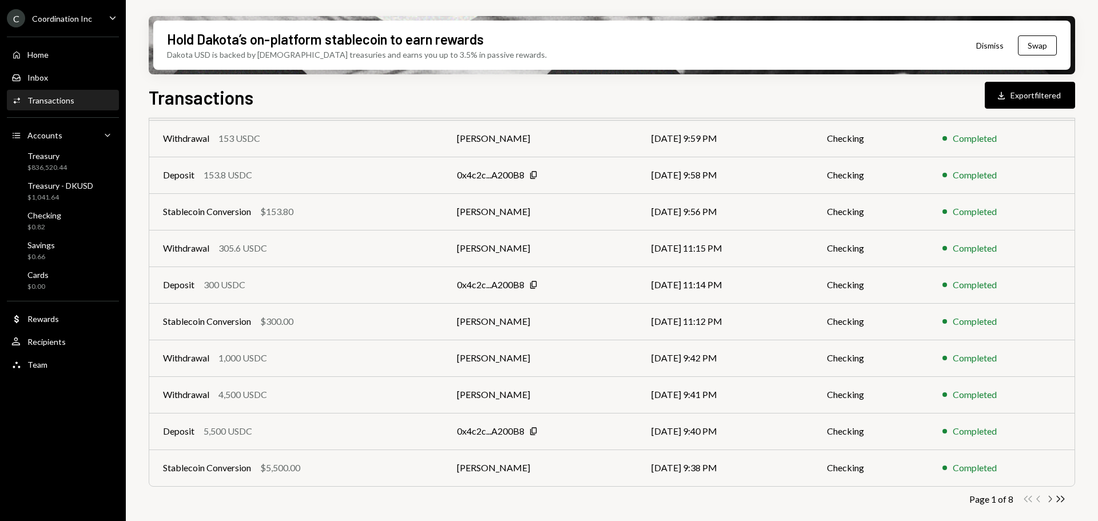
click at [1049, 498] on icon "Chevron Right" at bounding box center [1050, 499] width 11 height 11
click at [311, 247] on div "Withdrawal 1 USDC" at bounding box center [299, 248] width 273 height 14
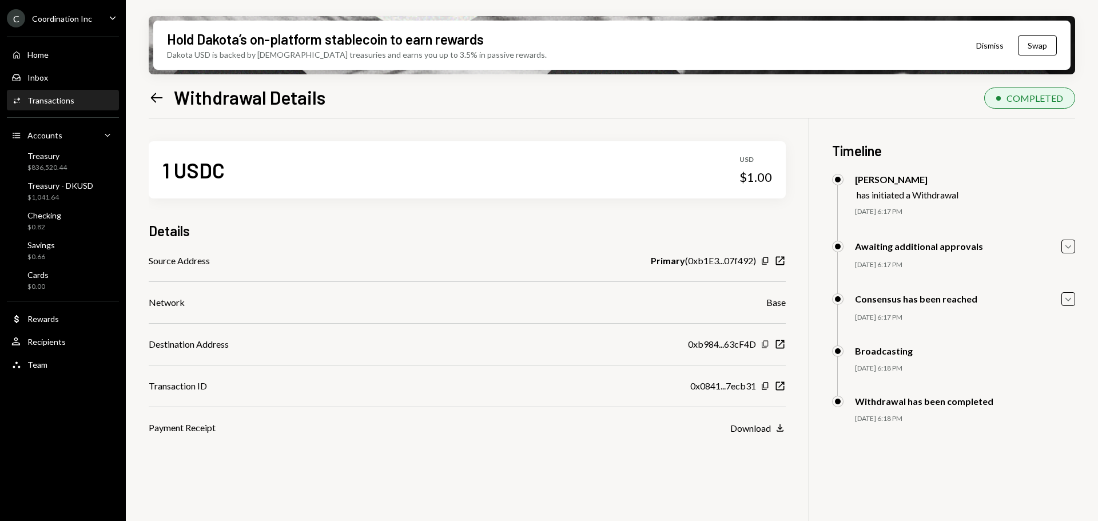
click at [768, 346] on icon "button" at bounding box center [765, 343] width 6 height 7
drag, startPoint x: 765, startPoint y: 387, endPoint x: 712, endPoint y: 384, distance: 53.9
click at [765, 387] on icon "Copy" at bounding box center [765, 386] width 9 height 9
click at [161, 101] on icon "Left Arrow" at bounding box center [157, 98] width 16 height 16
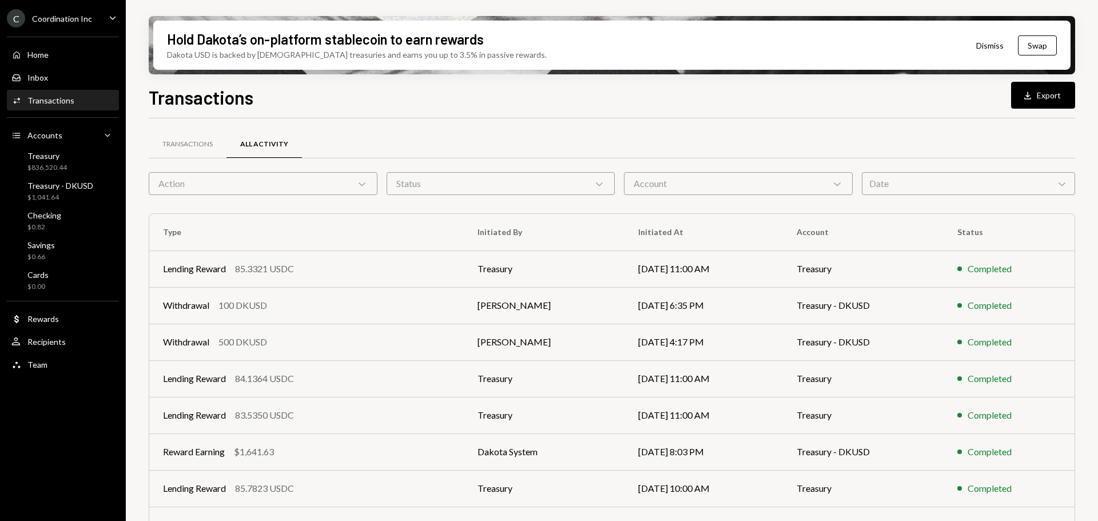
click at [648, 185] on div "Account Chevron Down" at bounding box center [738, 183] width 229 height 23
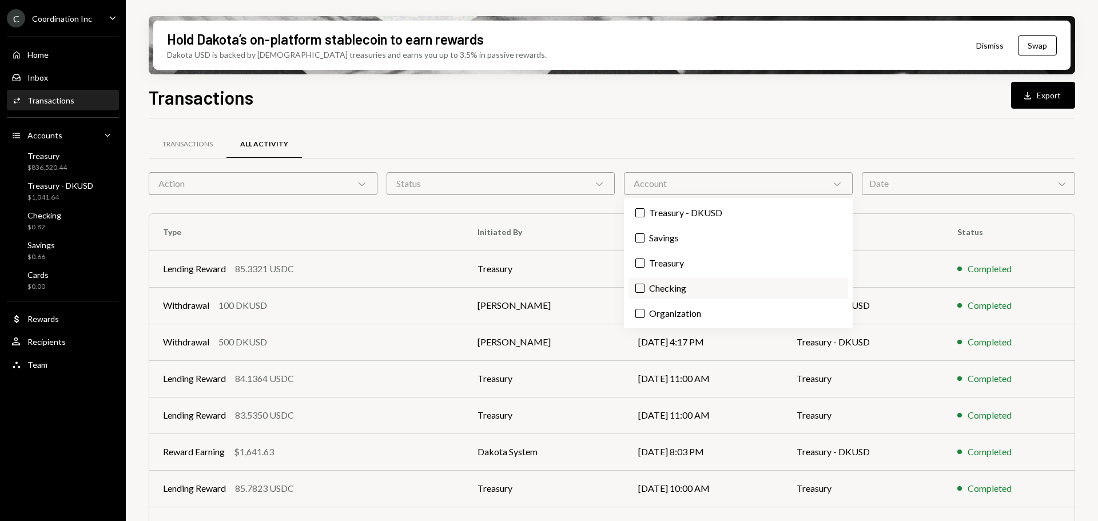
click at [675, 286] on label "Checking" at bounding box center [739, 288] width 220 height 21
click at [645, 286] on button "Checking" at bounding box center [640, 288] width 9 height 9
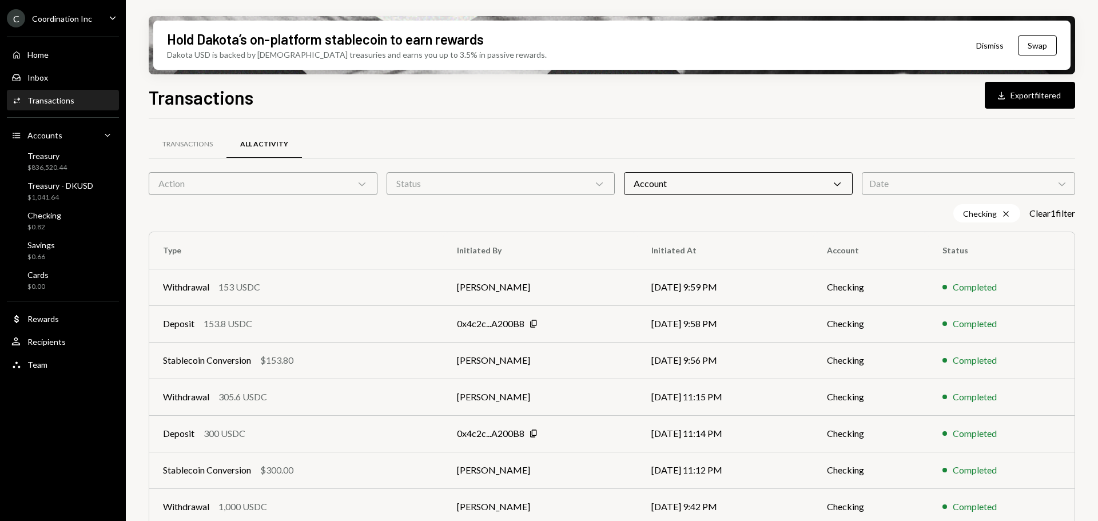
click at [565, 90] on div "Transactions Download Export filtered" at bounding box center [612, 96] width 927 height 25
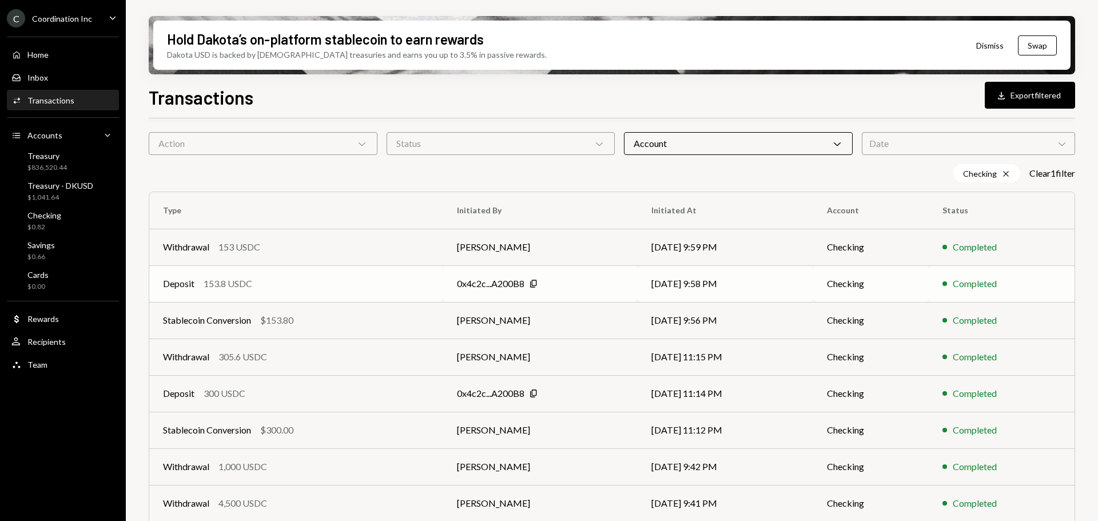
scroll to position [57, 0]
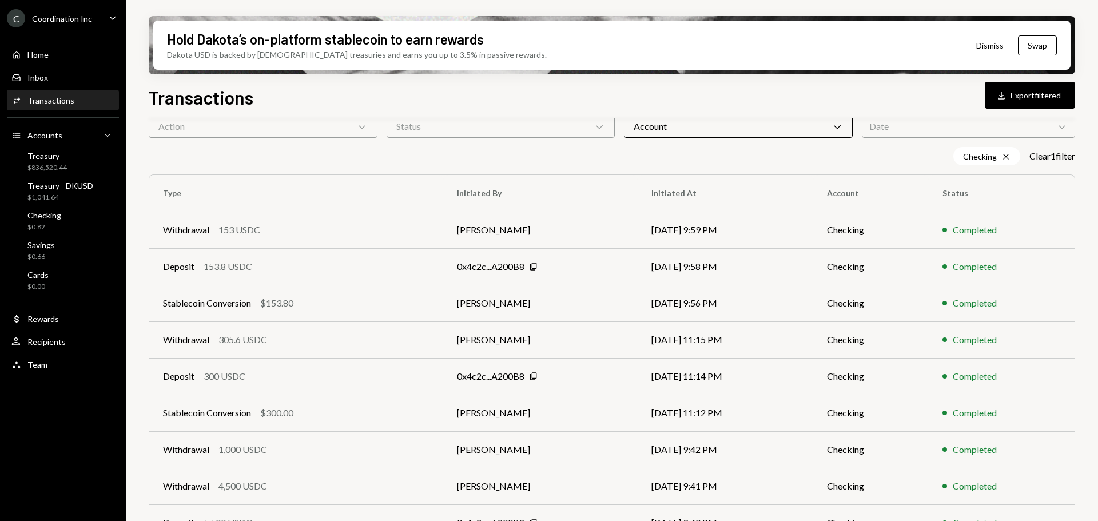
click at [701, 129] on div "Account Chevron Down" at bounding box center [738, 126] width 229 height 23
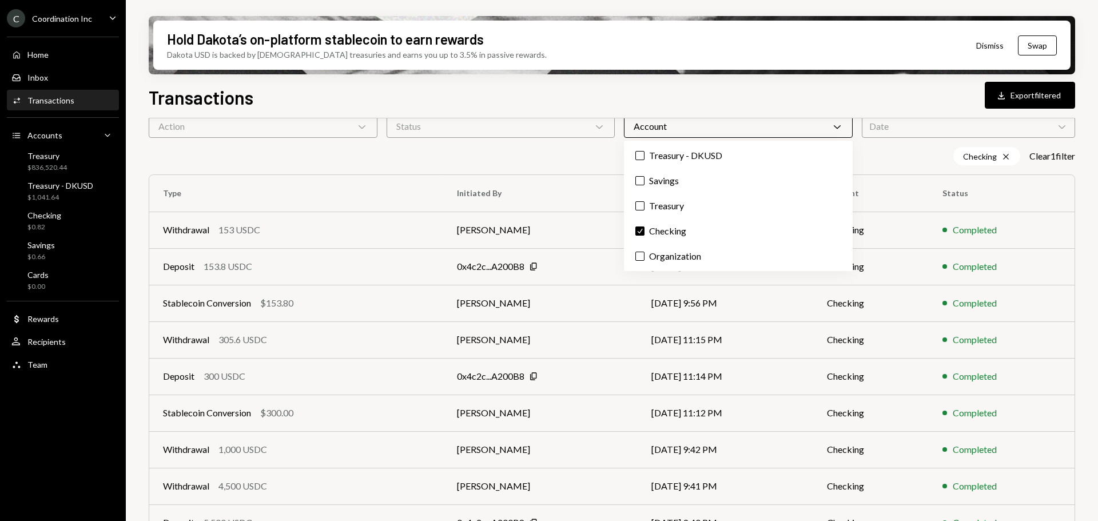
click at [701, 129] on div "Account Chevron Down" at bounding box center [738, 126] width 229 height 23
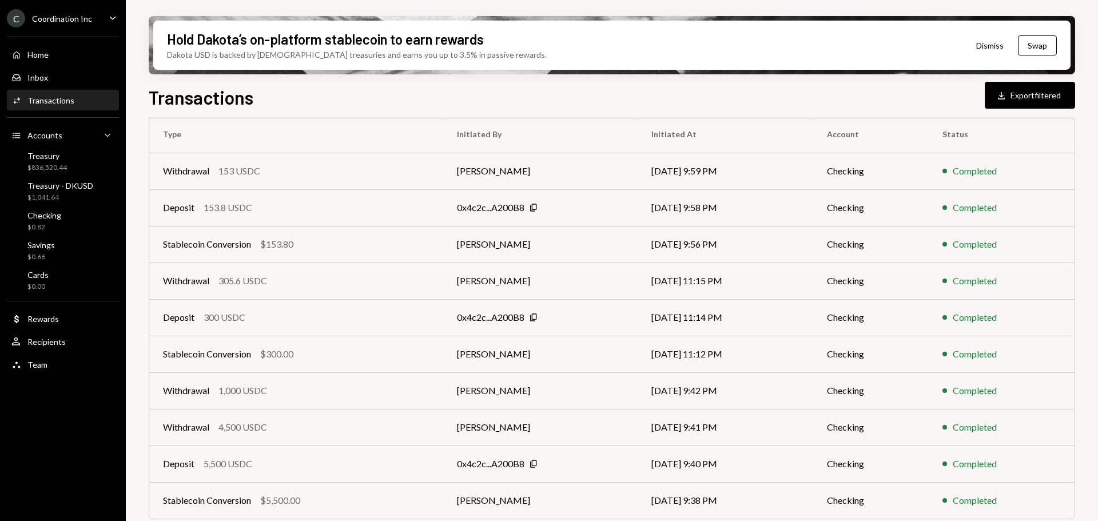
scroll to position [149, 0]
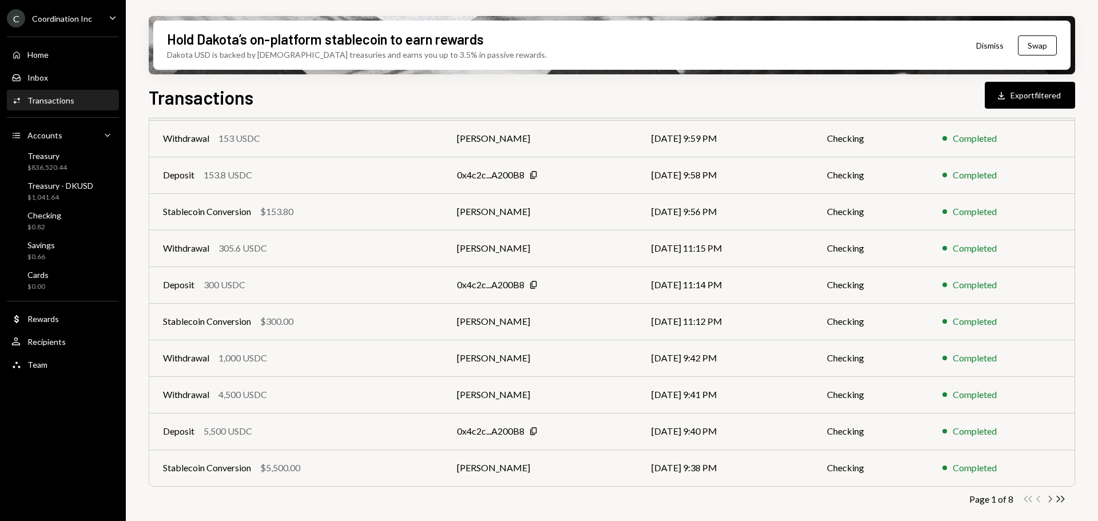
click at [1053, 499] on icon "Chevron Right" at bounding box center [1050, 499] width 11 height 11
click at [303, 282] on div "Deposit 16,565 USDC" at bounding box center [299, 285] width 273 height 14
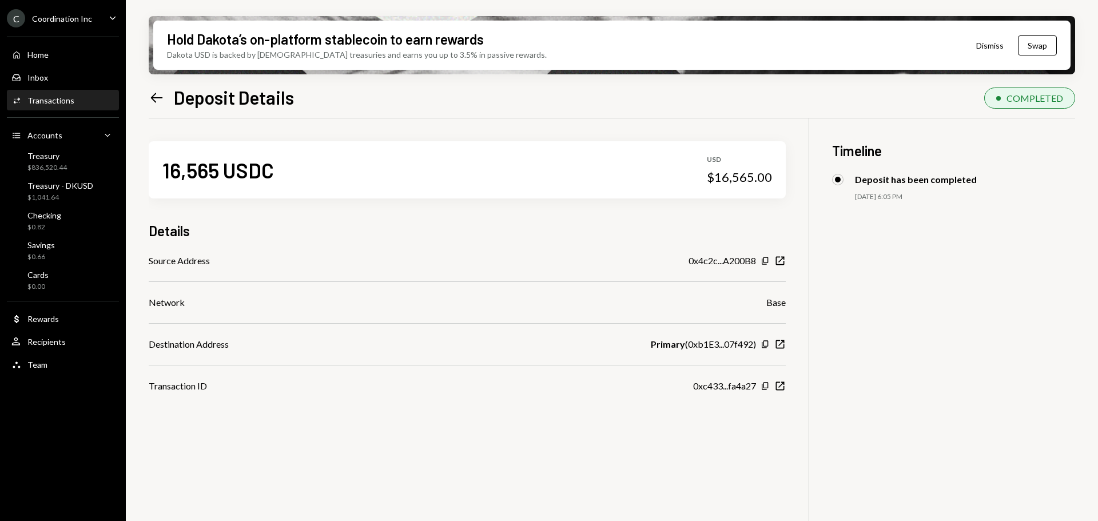
click at [153, 99] on icon at bounding box center [157, 98] width 12 height 10
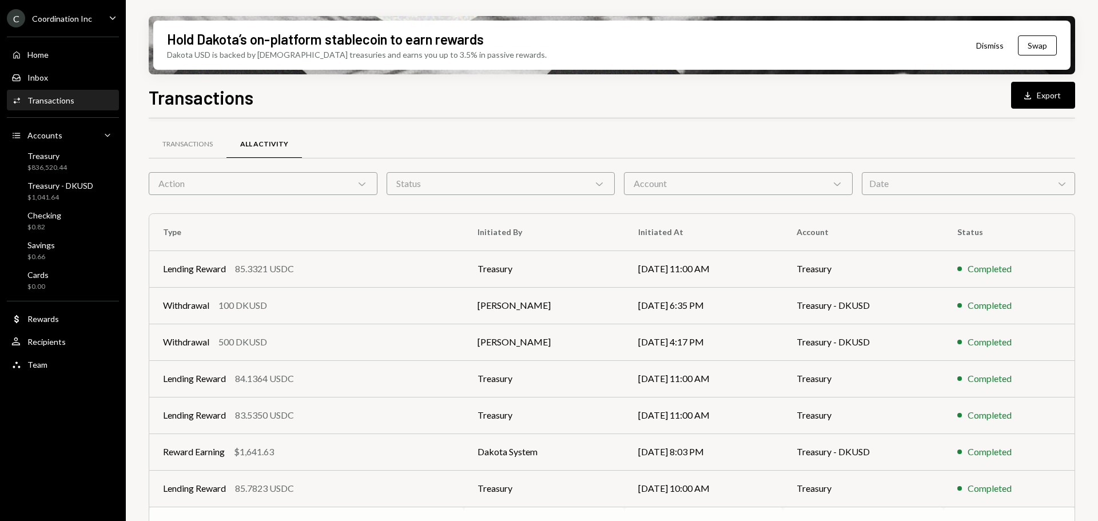
scroll to position [130, 0]
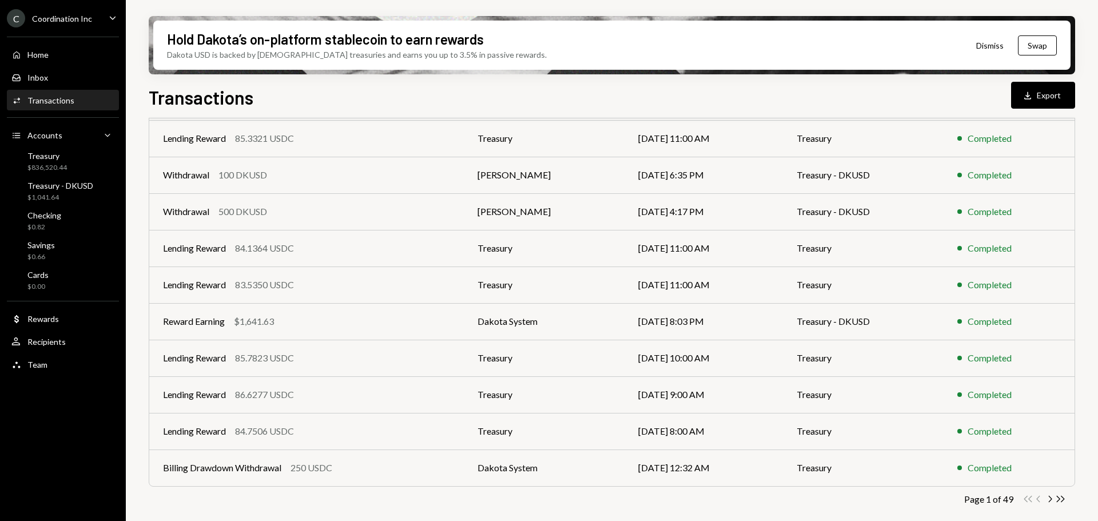
drag, startPoint x: 1051, startPoint y: 498, endPoint x: 1045, endPoint y: 489, distance: 11.1
click at [1050, 498] on icon "Chevron Right" at bounding box center [1050, 499] width 11 height 11
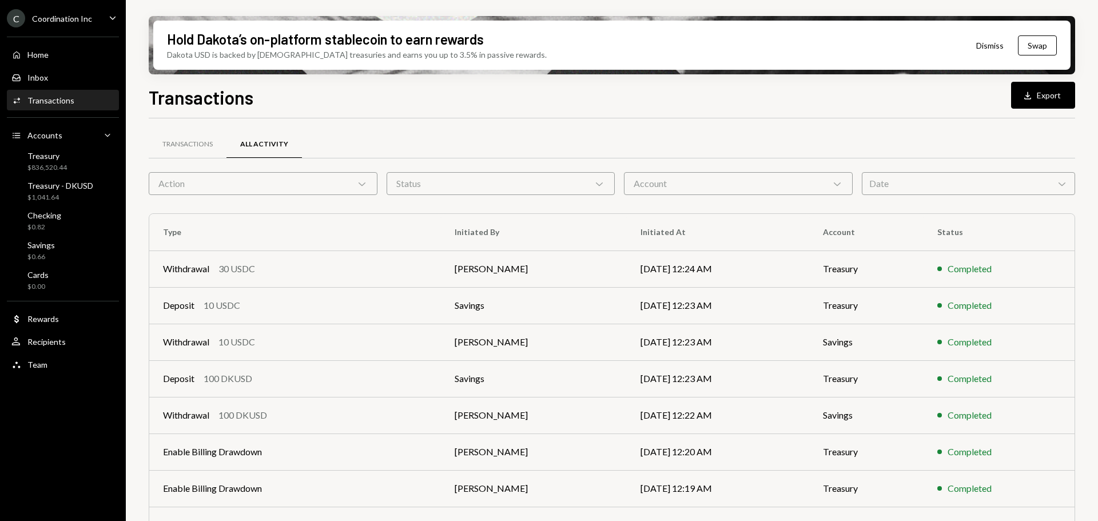
click at [794, 183] on div "Account Chevron Down" at bounding box center [738, 183] width 229 height 23
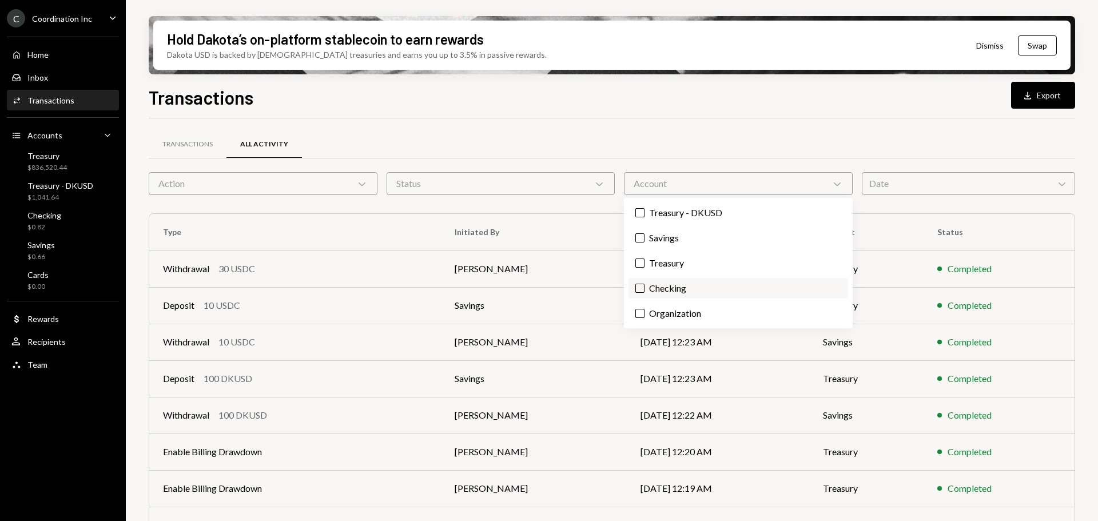
click at [688, 285] on label "Checking" at bounding box center [739, 288] width 220 height 21
click at [645, 285] on button "Checking" at bounding box center [640, 288] width 9 height 9
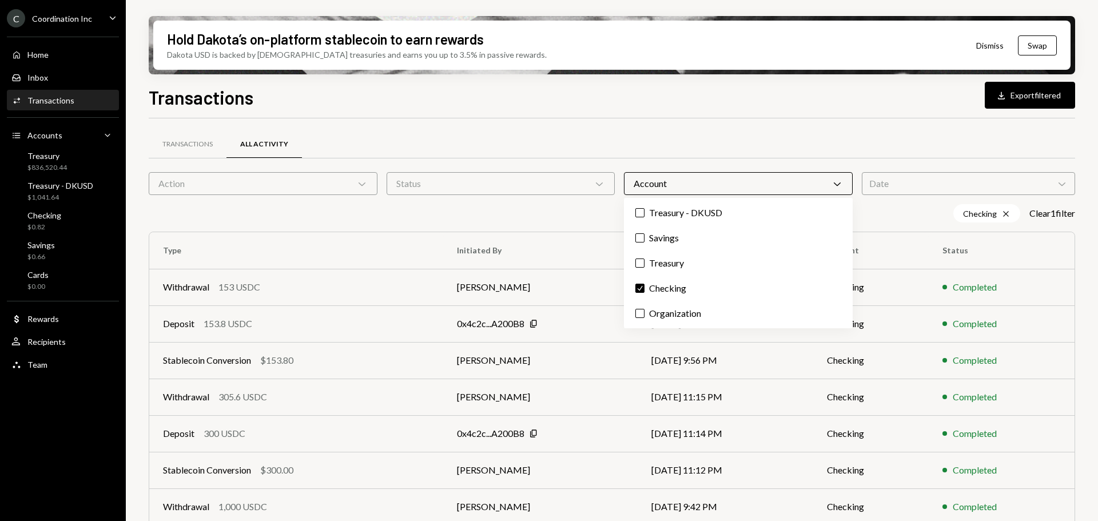
click at [681, 136] on div "Transactions All Activity" at bounding box center [612, 144] width 927 height 29
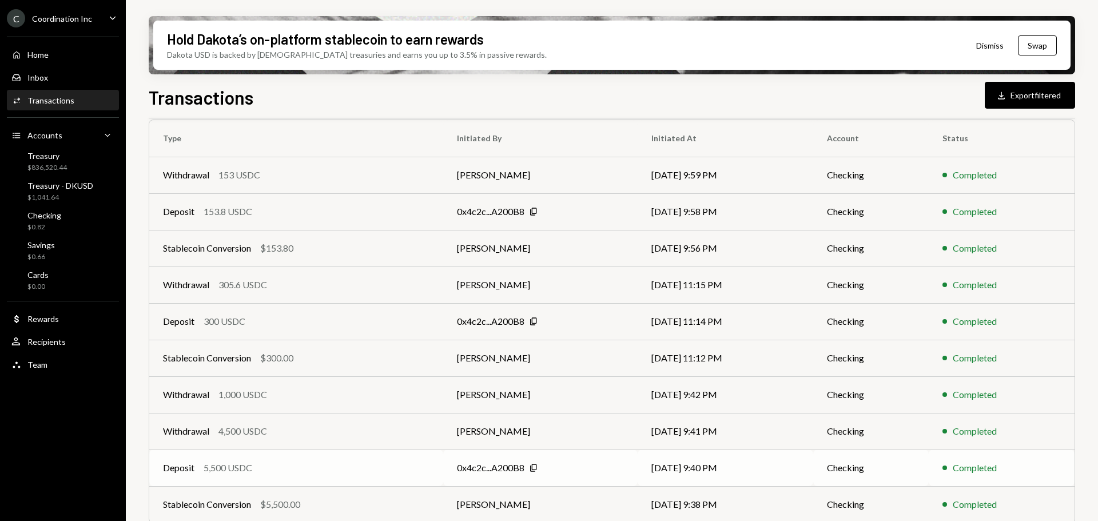
scroll to position [149, 0]
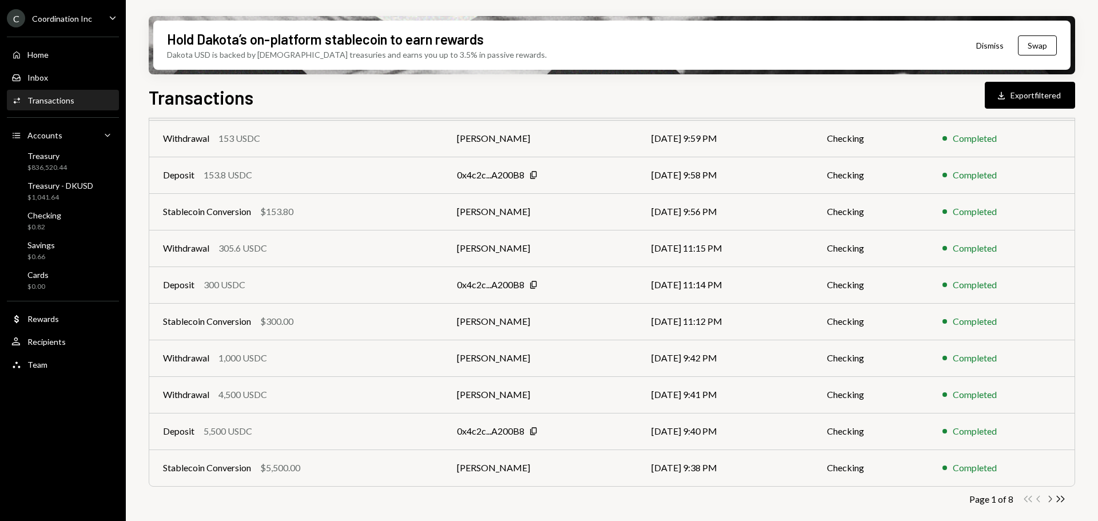
click at [1050, 497] on icon "button" at bounding box center [1050, 499] width 3 height 6
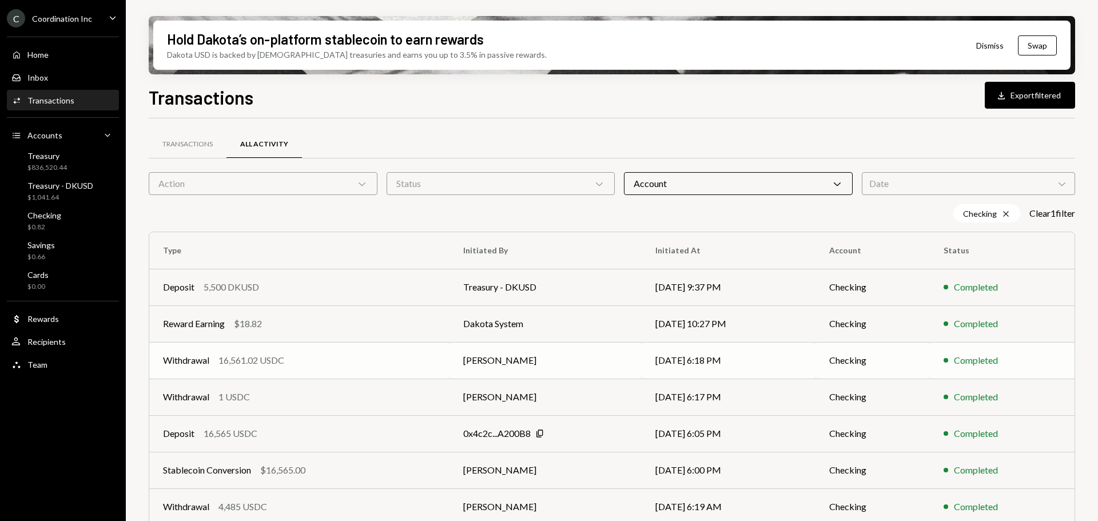
click at [329, 360] on div "Withdrawal 16,561.02 USDC" at bounding box center [299, 361] width 273 height 14
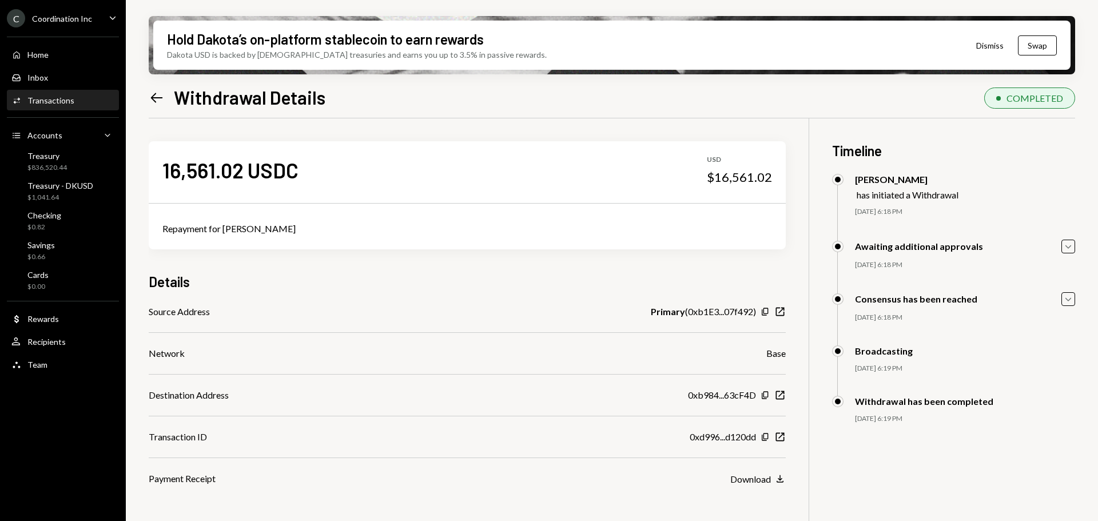
click at [768, 400] on div "Copy New Window" at bounding box center [773, 395] width 25 height 11
click at [767, 391] on icon "Copy" at bounding box center [765, 395] width 9 height 9
click at [763, 438] on icon "Copy" at bounding box center [765, 437] width 9 height 9
click at [155, 97] on icon at bounding box center [157, 98] width 12 height 10
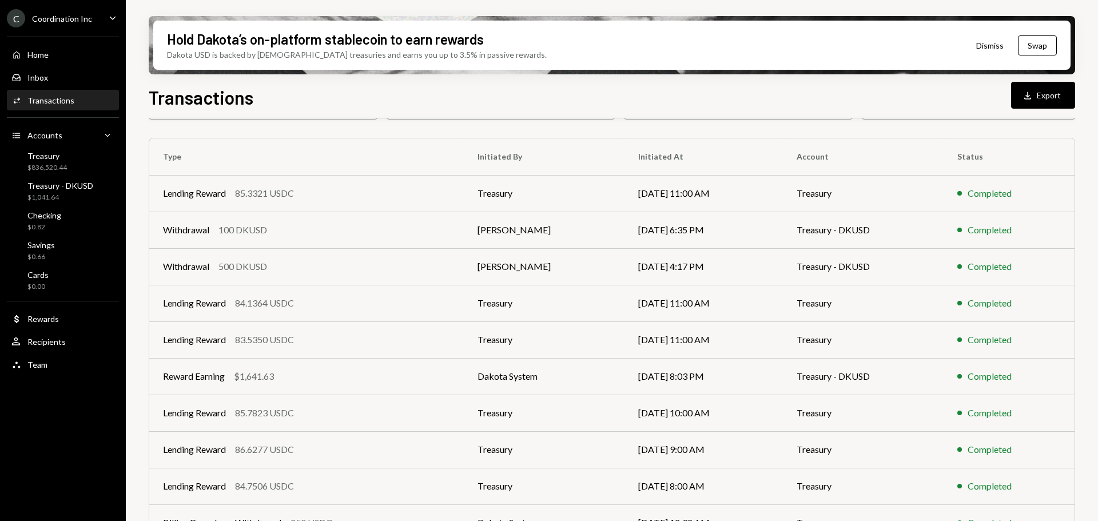
scroll to position [16, 0]
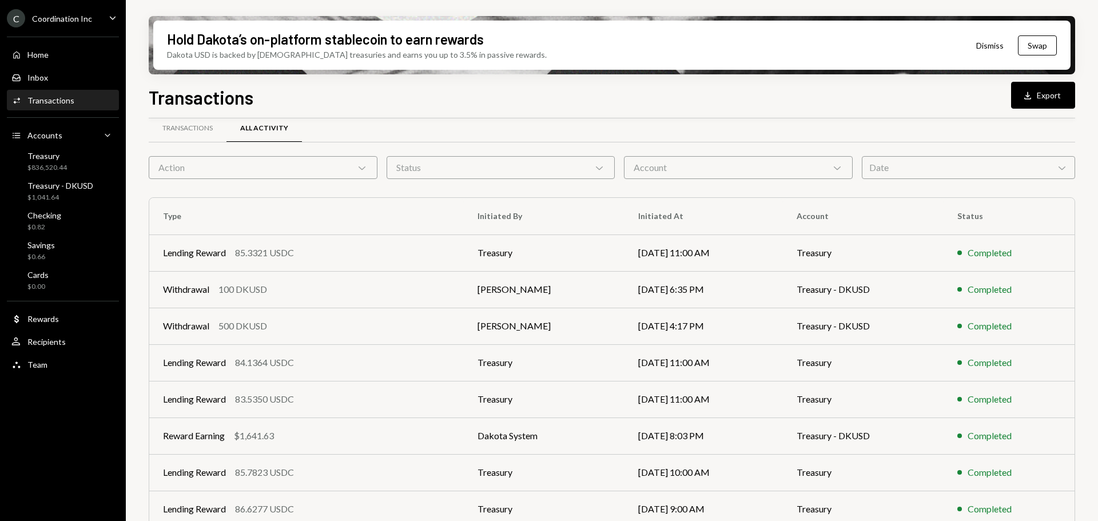
click at [732, 168] on div "Account Chevron Down" at bounding box center [738, 167] width 229 height 23
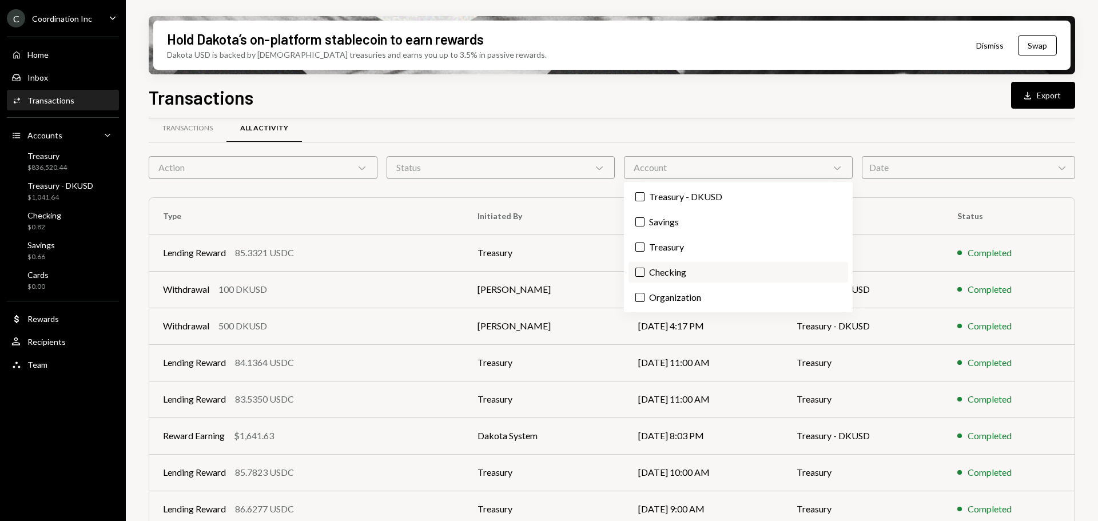
click at [702, 275] on label "Checking" at bounding box center [739, 272] width 220 height 21
click at [645, 275] on button "Checking" at bounding box center [640, 272] width 9 height 9
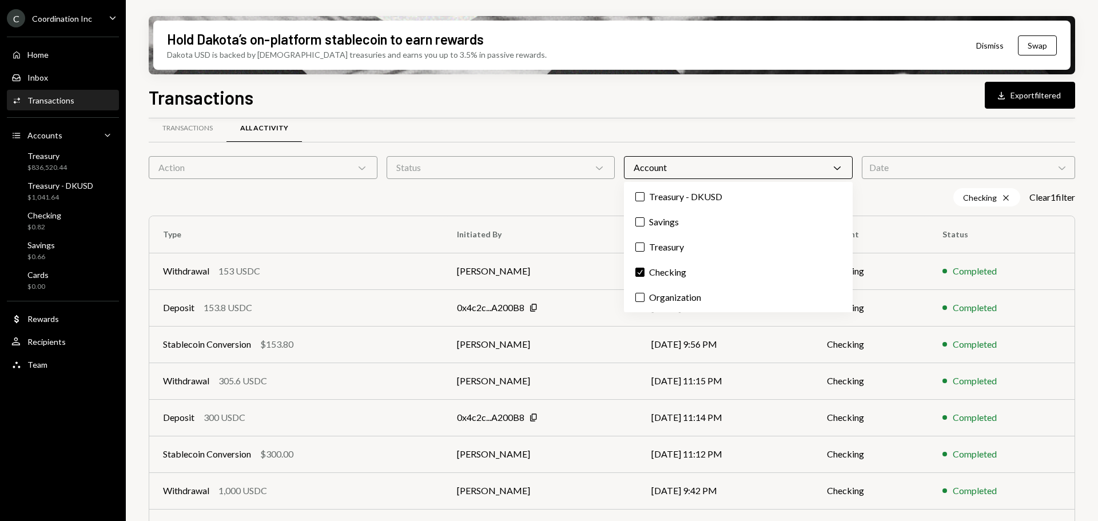
click at [703, 134] on div "Transactions All Activity" at bounding box center [612, 128] width 927 height 29
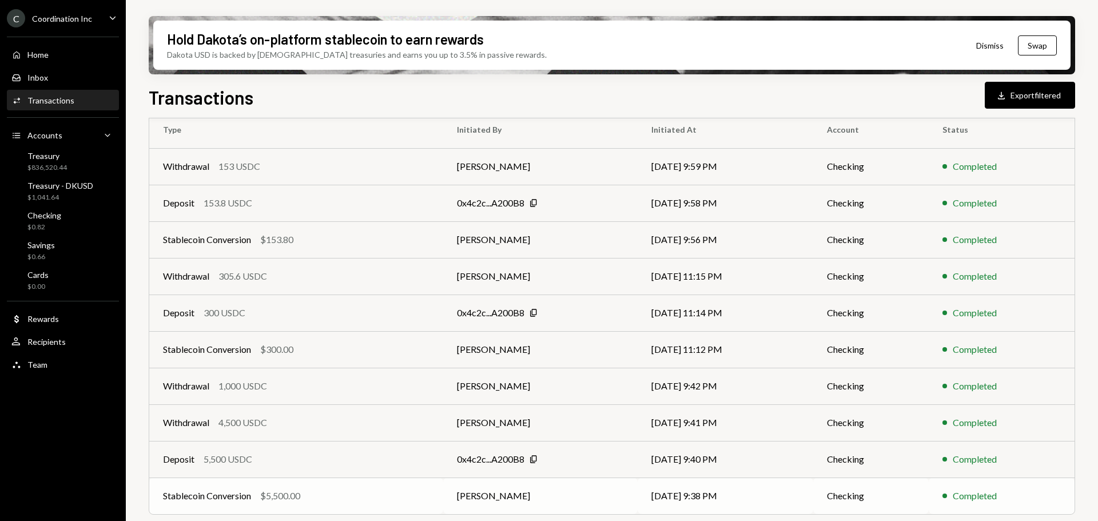
scroll to position [149, 0]
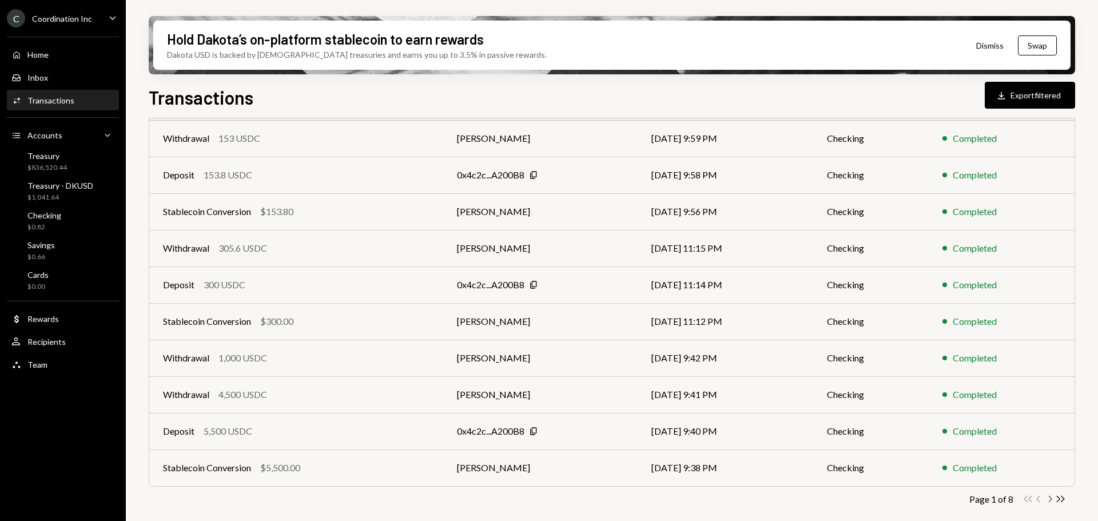
click at [1050, 499] on icon "Chevron Right" at bounding box center [1050, 499] width 11 height 11
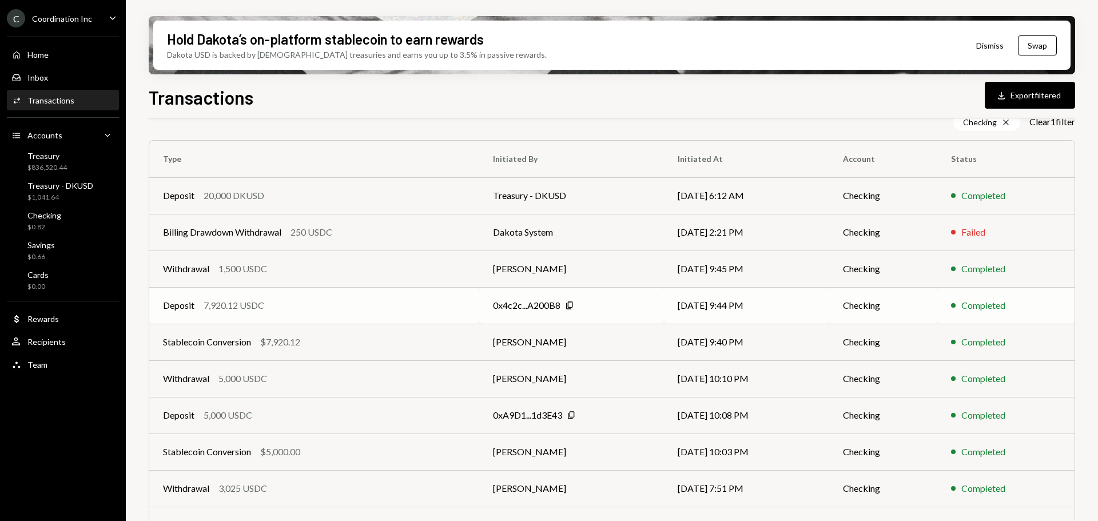
scroll to position [114, 0]
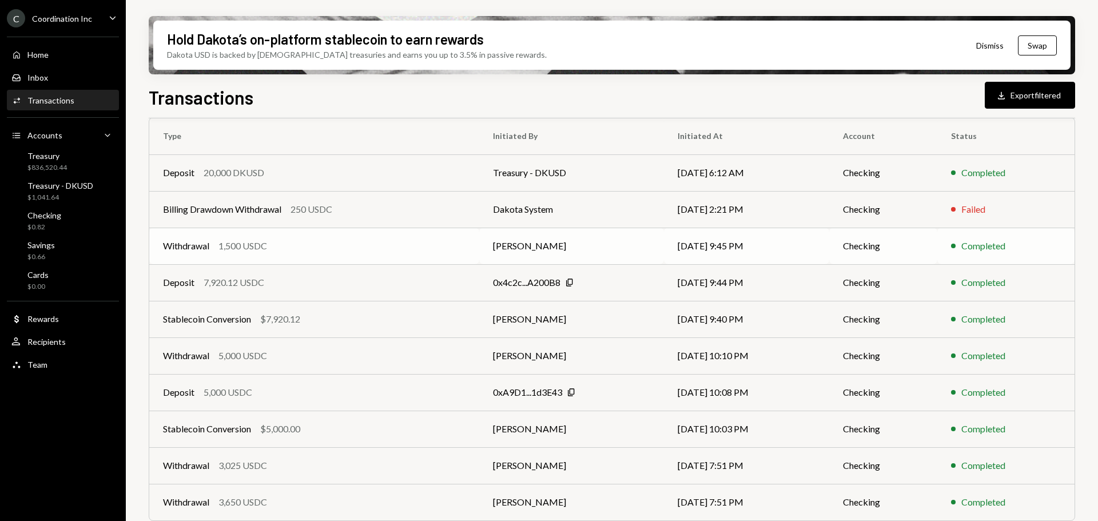
click at [283, 247] on div "Withdrawal 1,500 USDC" at bounding box center [314, 246] width 303 height 14
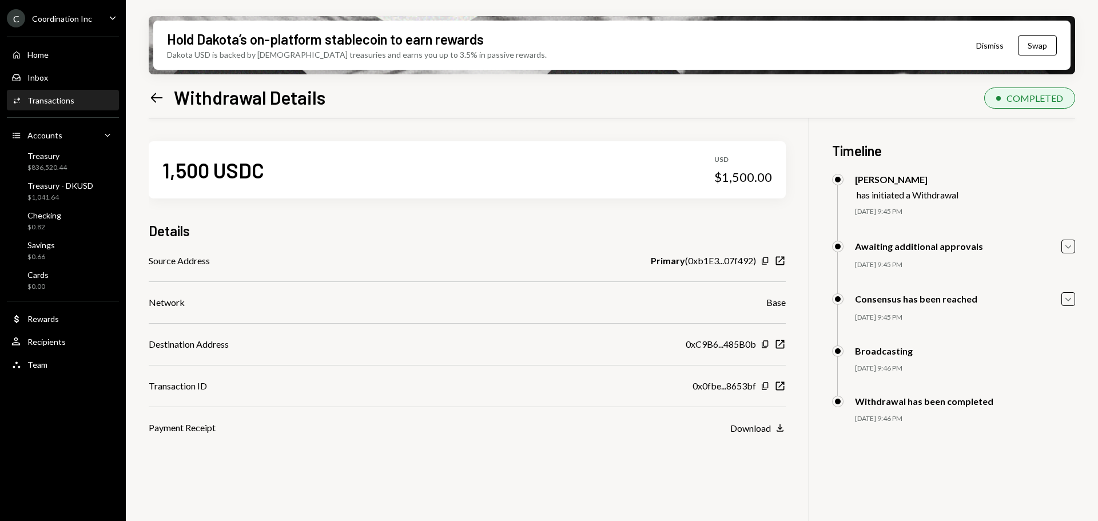
scroll to position [92, 0]
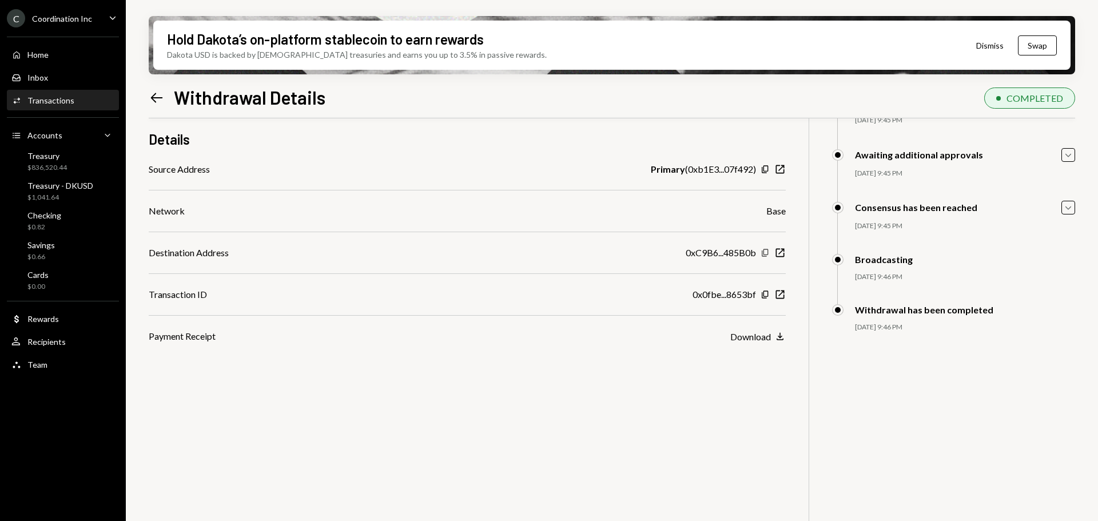
click at [763, 252] on icon "Copy" at bounding box center [765, 252] width 9 height 9
click at [763, 293] on icon "Copy" at bounding box center [765, 294] width 9 height 9
click at [155, 95] on icon "Left Arrow" at bounding box center [157, 98] width 16 height 16
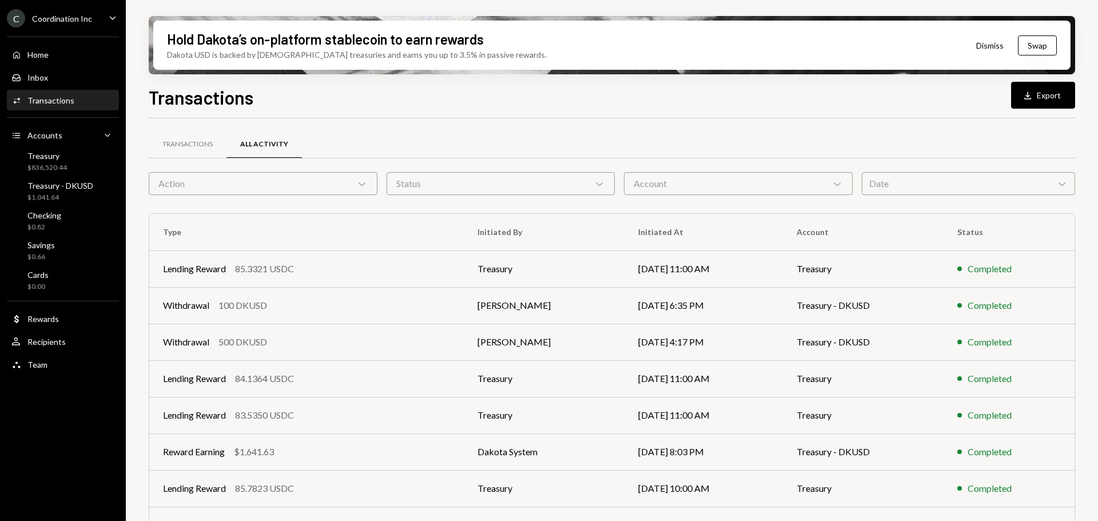
click at [704, 178] on div "Account Chevron Down" at bounding box center [738, 183] width 229 height 23
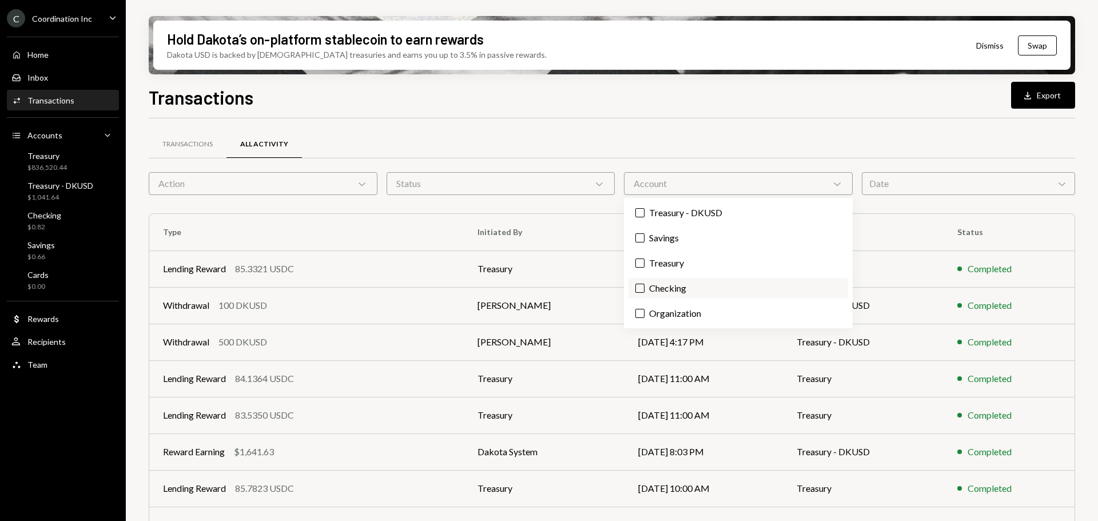
click at [684, 285] on label "Checking" at bounding box center [739, 288] width 220 height 21
click at [645, 285] on button "Checking" at bounding box center [640, 288] width 9 height 9
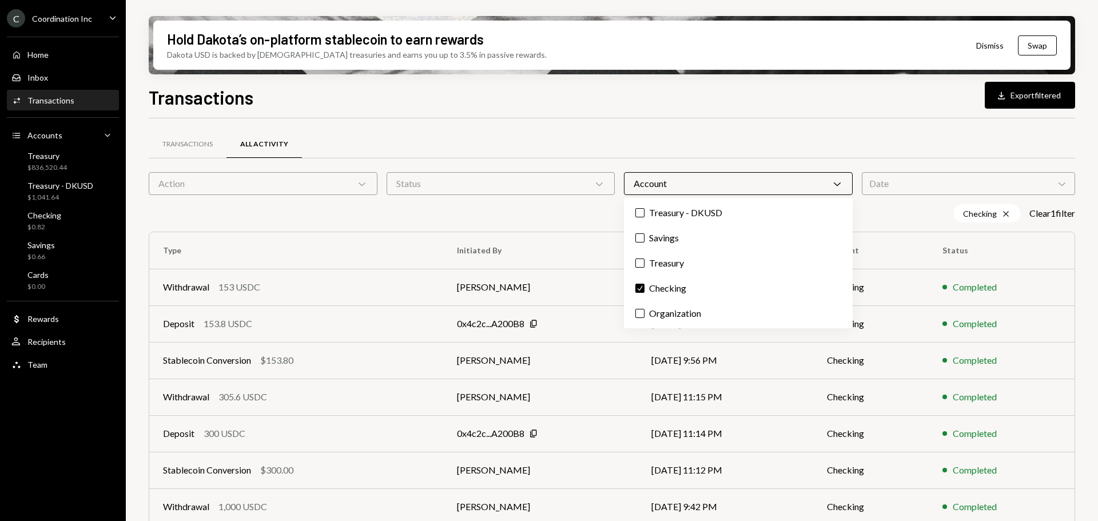
click at [899, 211] on div "Checking Cross Clear 1 filter" at bounding box center [612, 213] width 927 height 18
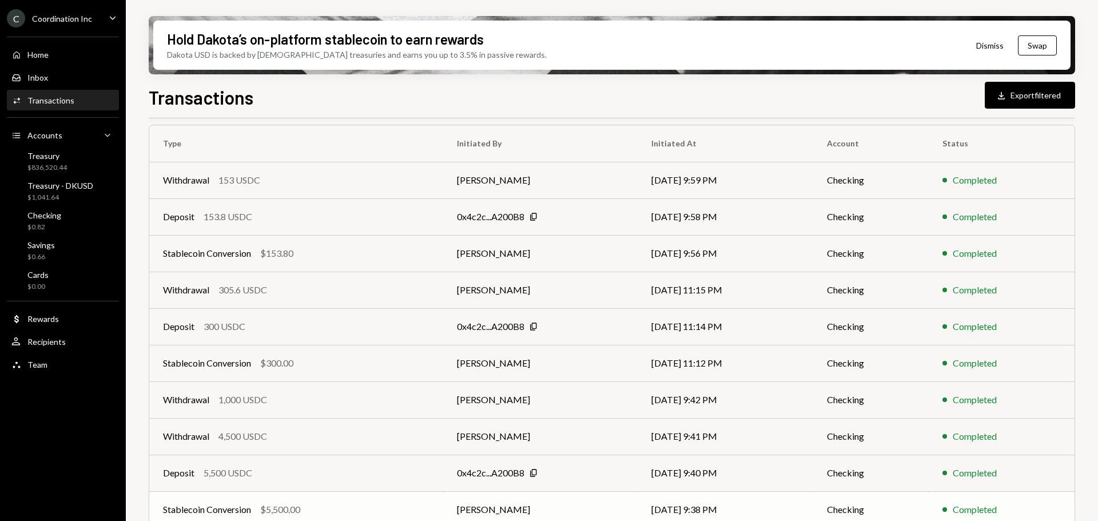
scroll to position [149, 0]
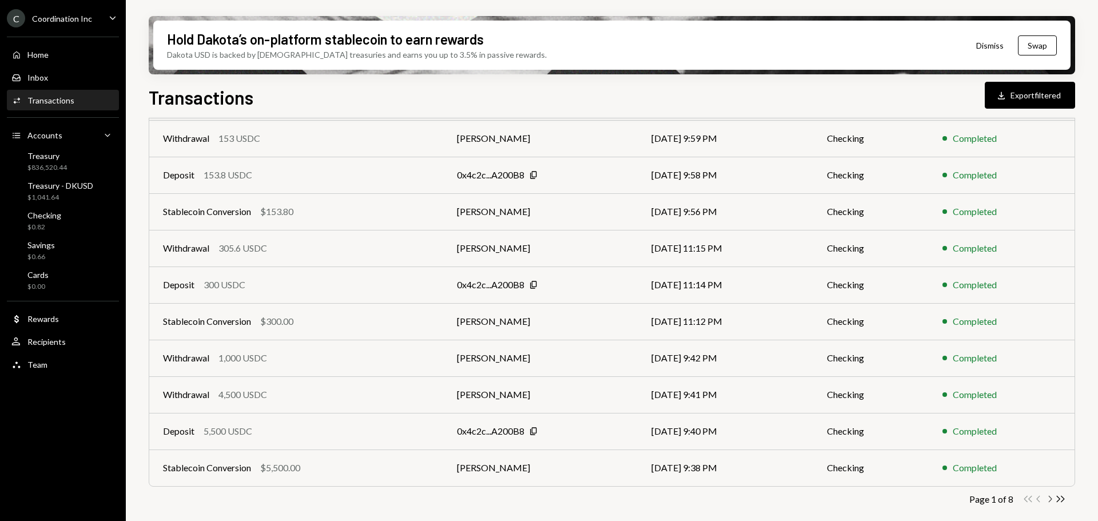
click at [1048, 499] on icon "Chevron Right" at bounding box center [1050, 499] width 11 height 11
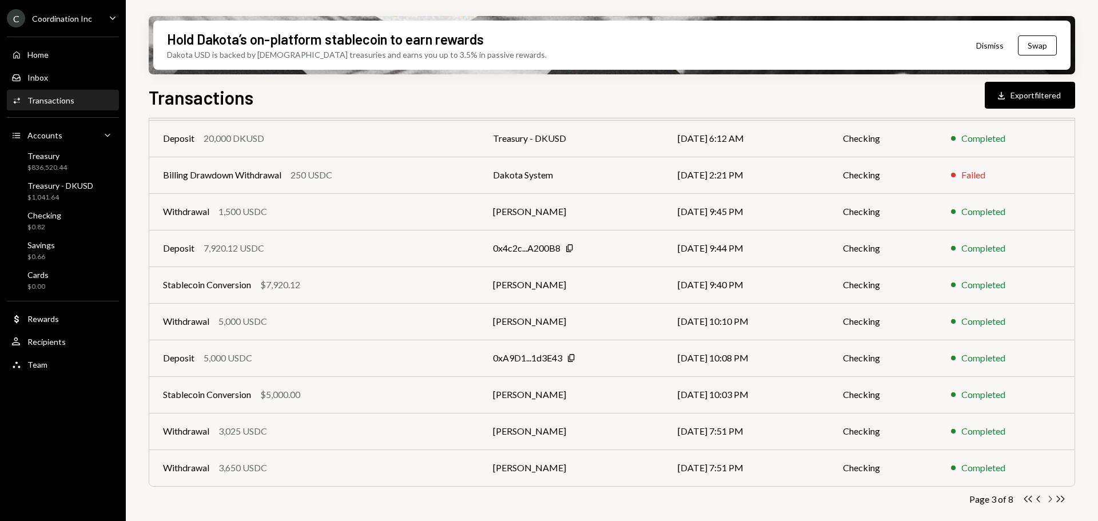
click at [1051, 500] on icon "button" at bounding box center [1050, 499] width 3 height 6
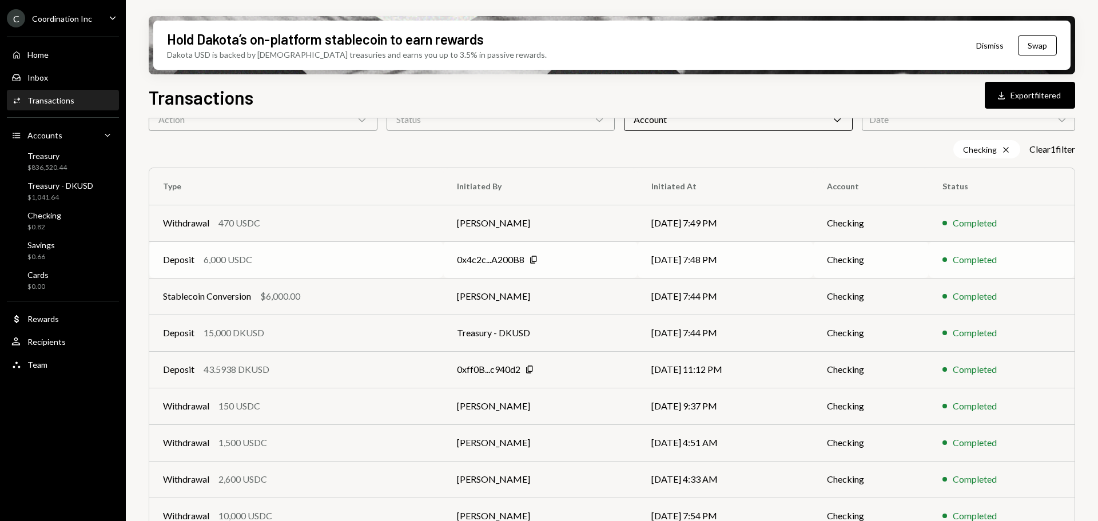
scroll to position [114, 0]
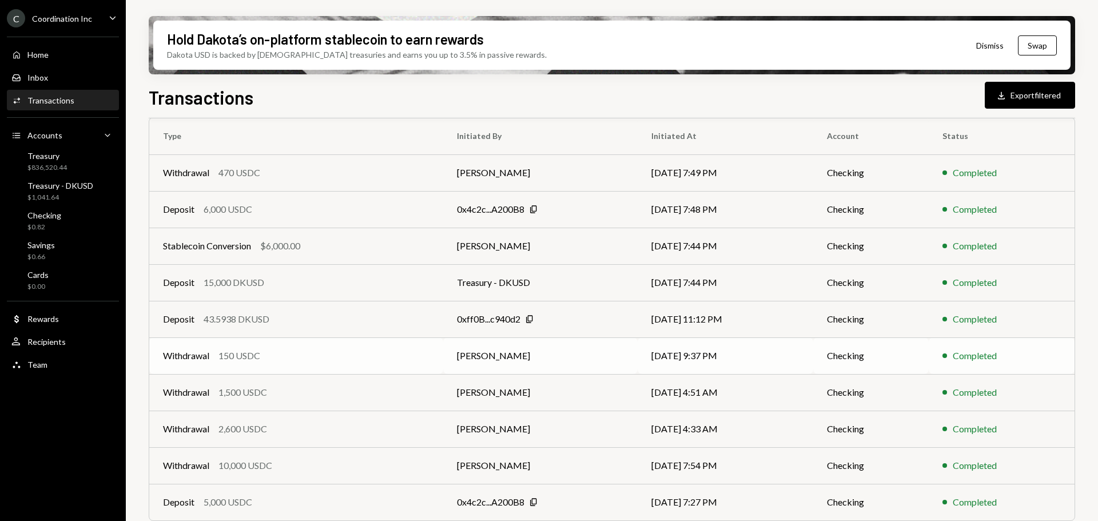
click at [348, 356] on div "Withdrawal 150 USDC" at bounding box center [296, 356] width 267 height 14
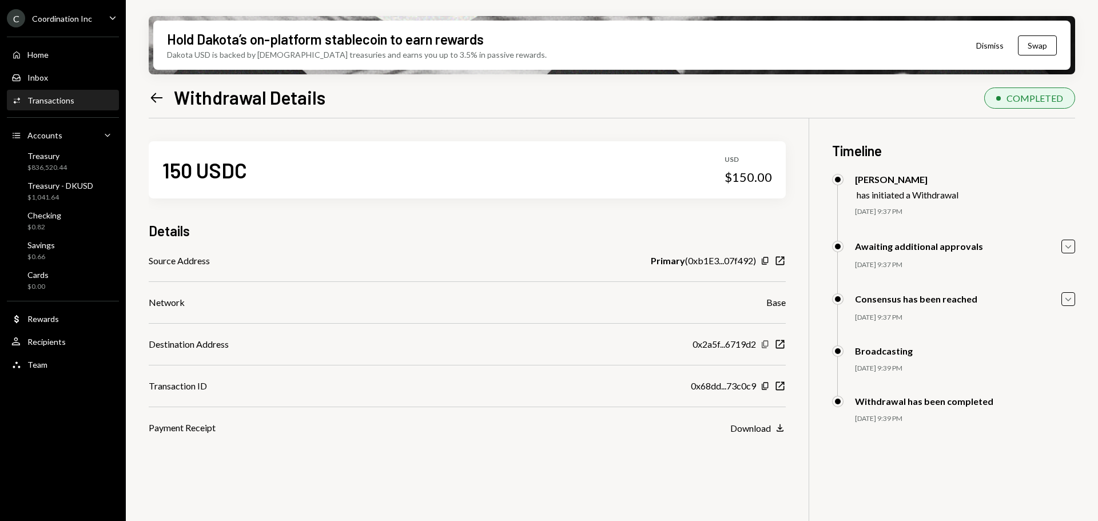
click at [767, 344] on icon "Copy" at bounding box center [765, 344] width 9 height 9
click at [761, 388] on icon "Copy" at bounding box center [765, 386] width 9 height 9
click at [154, 95] on icon at bounding box center [157, 98] width 12 height 10
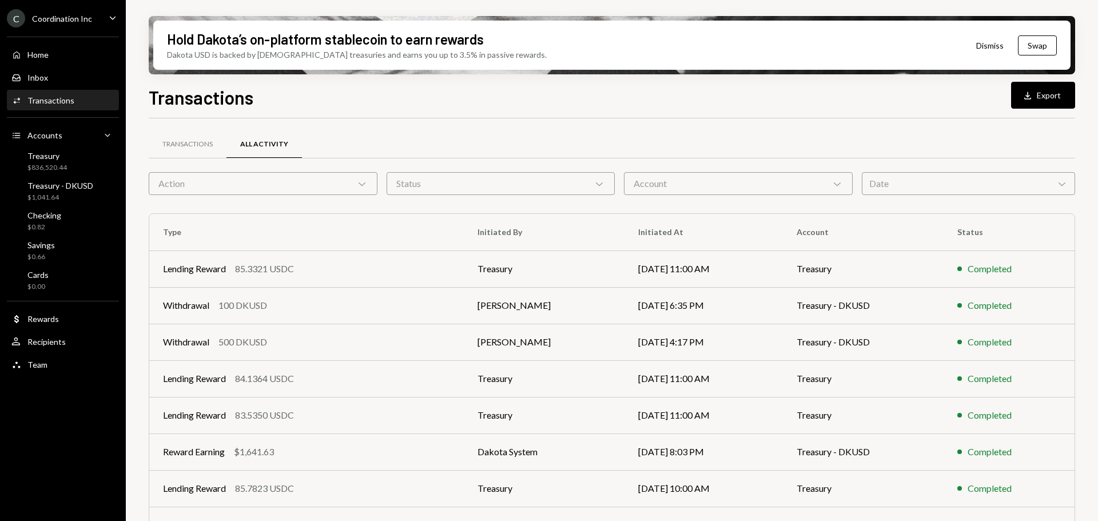
click at [713, 185] on div "Account Chevron Down" at bounding box center [738, 183] width 229 height 23
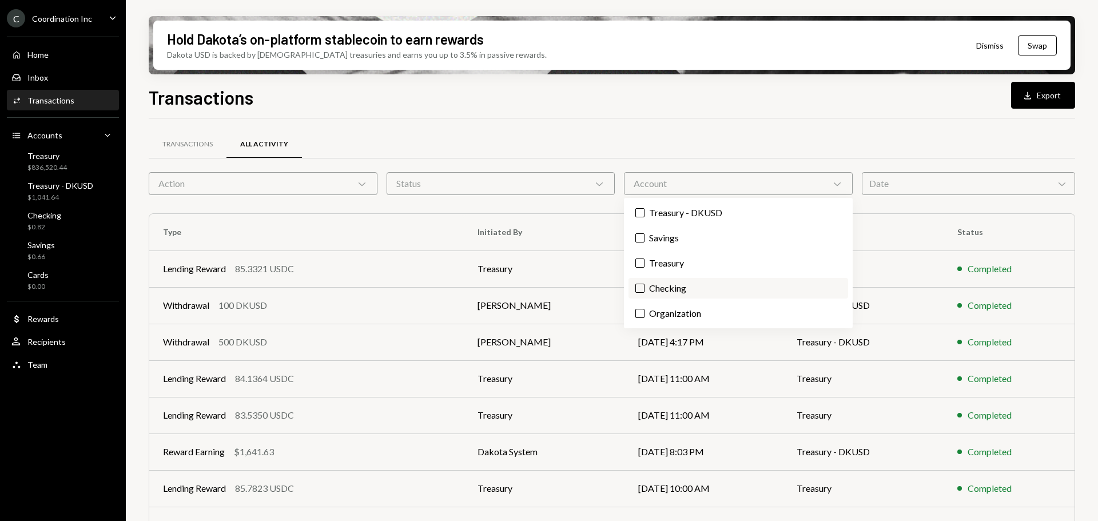
click at [681, 285] on label "Checking" at bounding box center [739, 288] width 220 height 21
click at [645, 285] on button "Checking" at bounding box center [640, 288] width 9 height 9
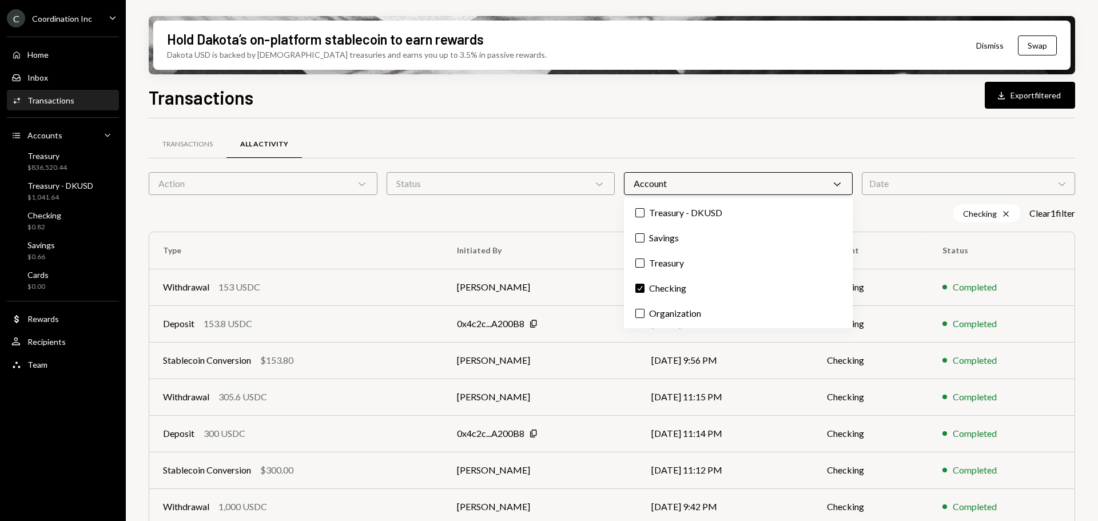
click at [559, 125] on div "Transactions All Activity Action Chevron Down Status Chevron Down Account Chevr…" at bounding box center [612, 400] width 927 height 565
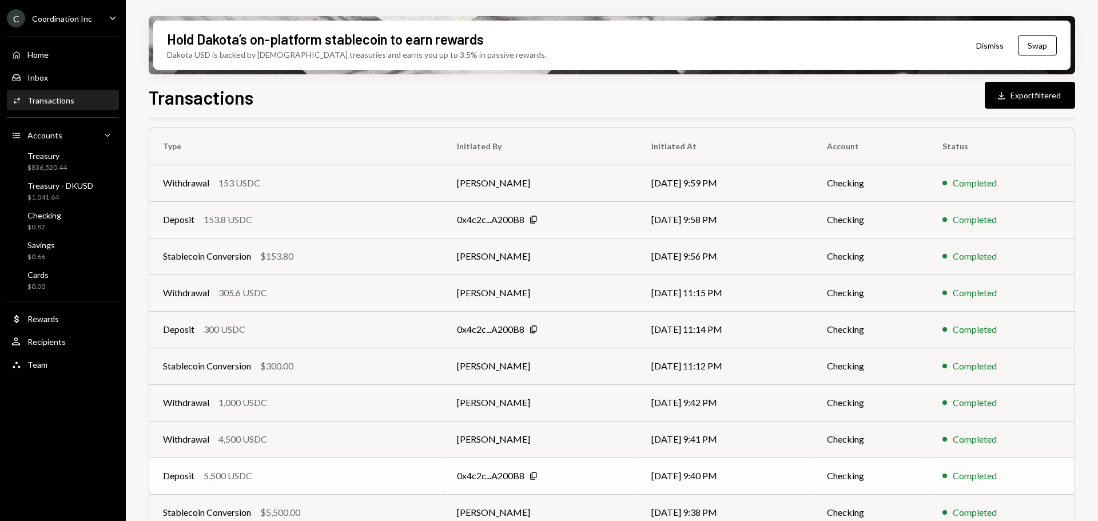
scroll to position [149, 0]
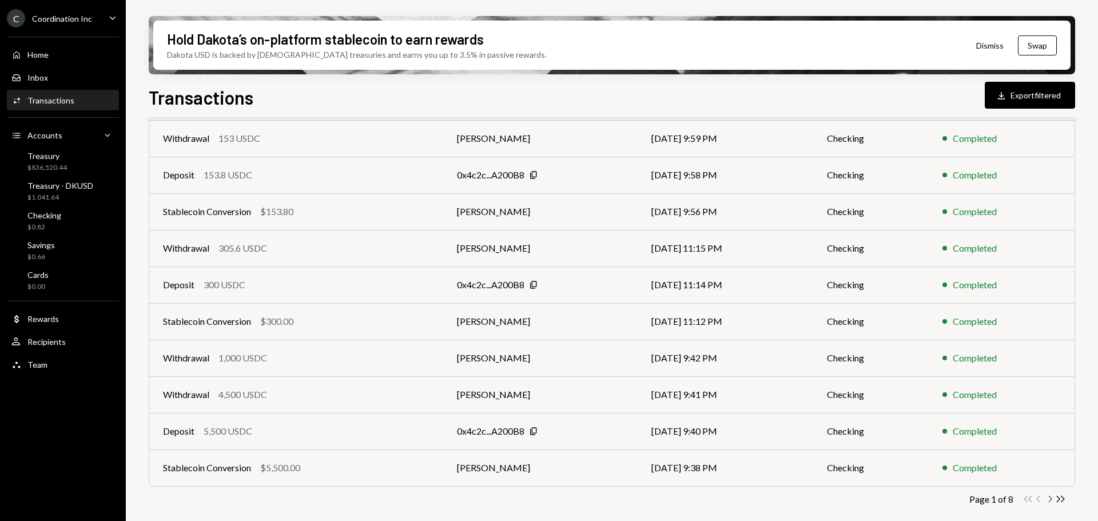
click at [1049, 498] on icon "Chevron Right" at bounding box center [1050, 499] width 11 height 11
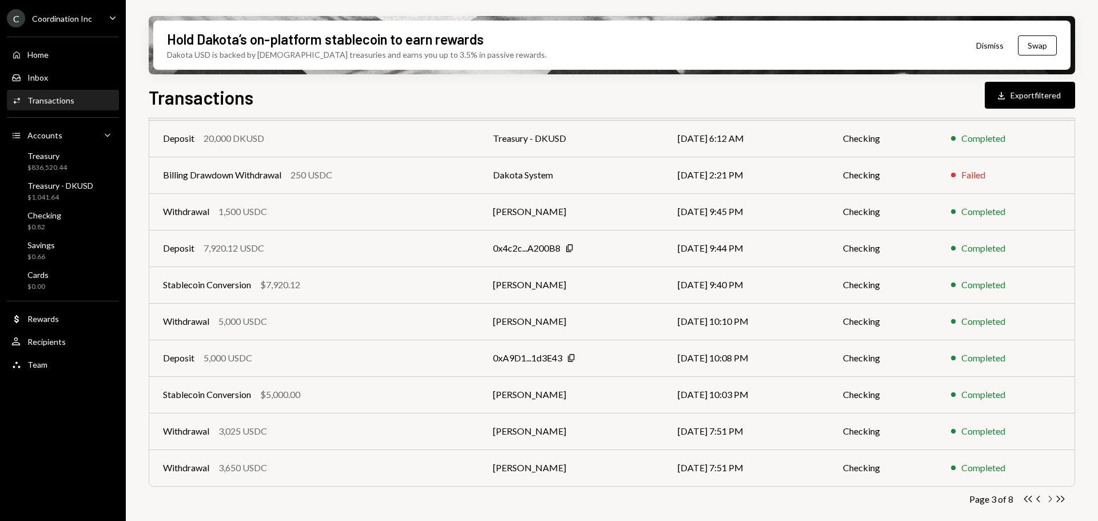
click at [1049, 498] on icon "Chevron Right" at bounding box center [1050, 499] width 11 height 11
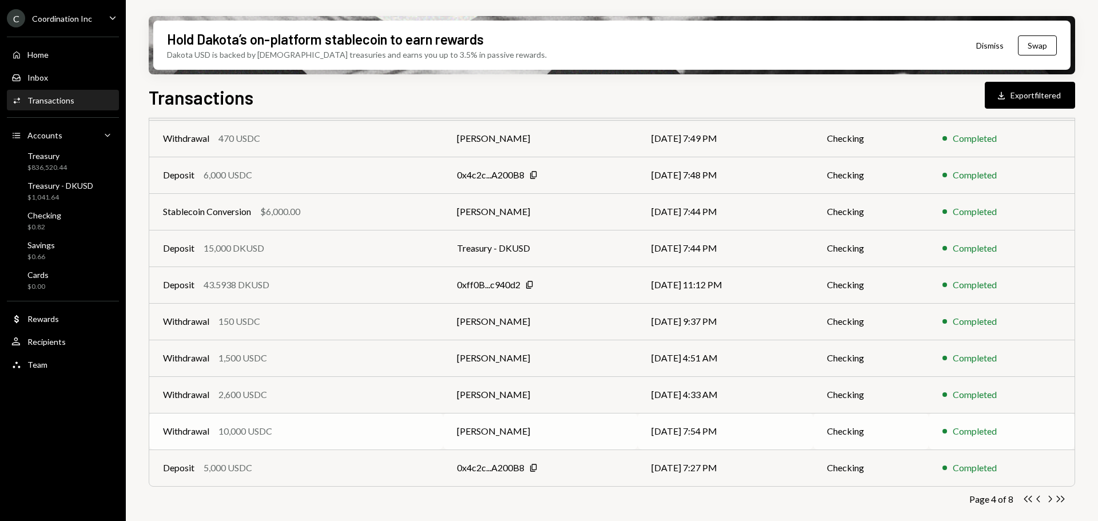
click at [314, 425] on div "Withdrawal 10,000 USDC" at bounding box center [296, 432] width 267 height 14
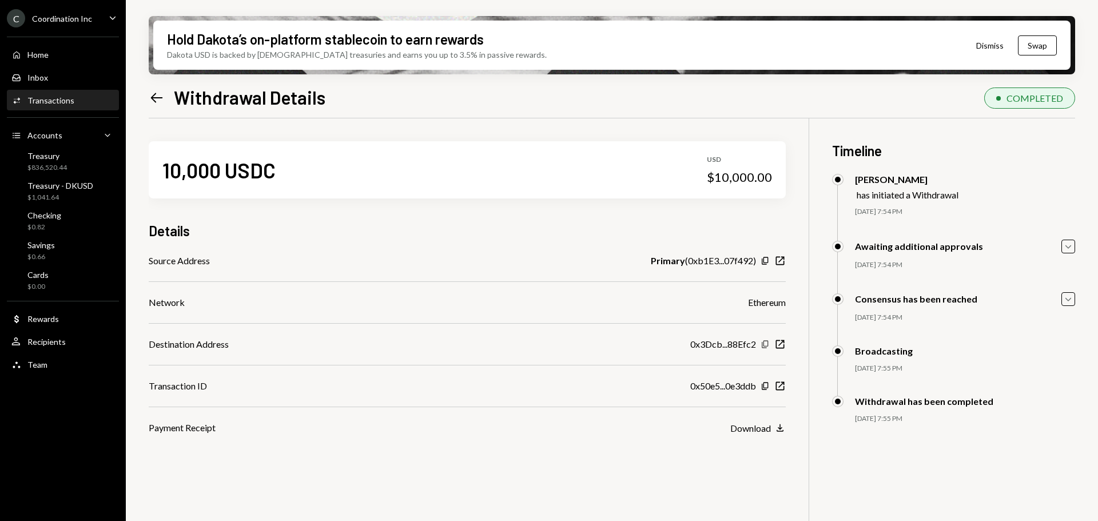
click at [767, 344] on icon "Copy" at bounding box center [765, 344] width 9 height 9
drag, startPoint x: 767, startPoint y: 384, endPoint x: 752, endPoint y: 384, distance: 14.9
click at [767, 384] on icon "Copy" at bounding box center [765, 386] width 9 height 9
click at [151, 93] on icon "Left Arrow" at bounding box center [157, 98] width 16 height 16
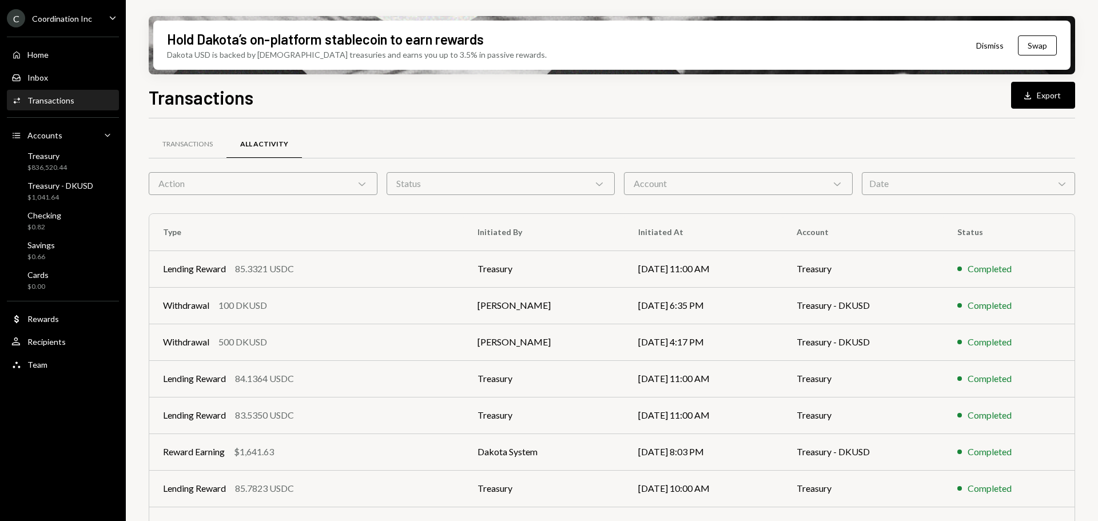
click at [716, 170] on div "Transactions All Activity" at bounding box center [612, 151] width 927 height 42
click at [714, 178] on div "Account Chevron Down" at bounding box center [738, 183] width 229 height 23
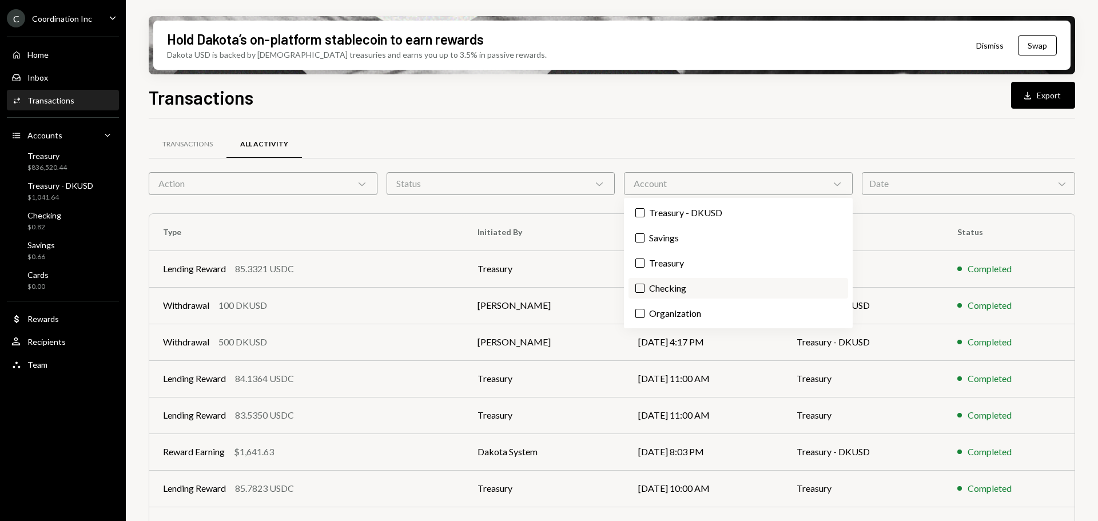
click at [691, 287] on label "Checking" at bounding box center [739, 288] width 220 height 21
click at [645, 287] on button "Checking" at bounding box center [640, 288] width 9 height 9
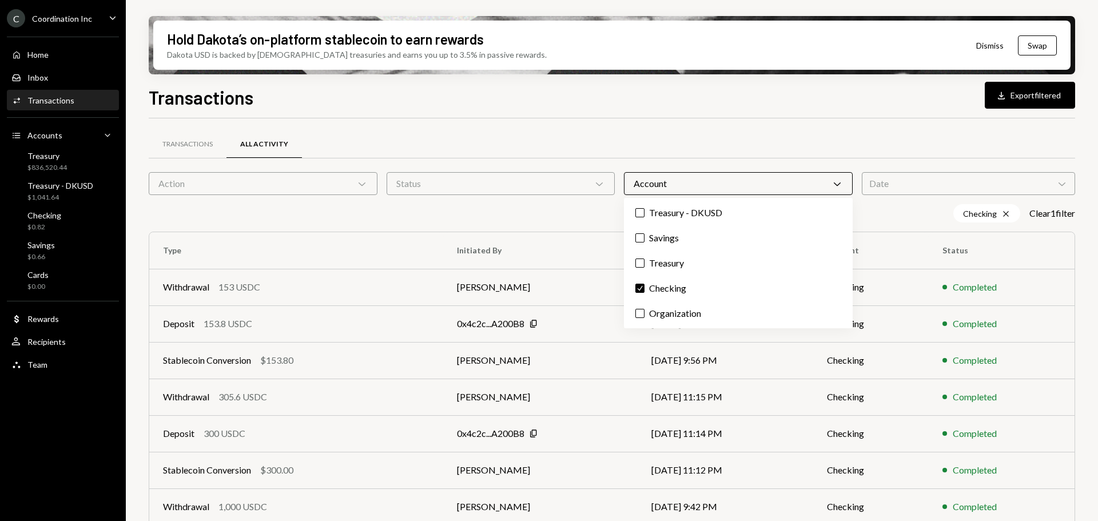
click at [636, 134] on div "Transactions All Activity" at bounding box center [612, 144] width 927 height 29
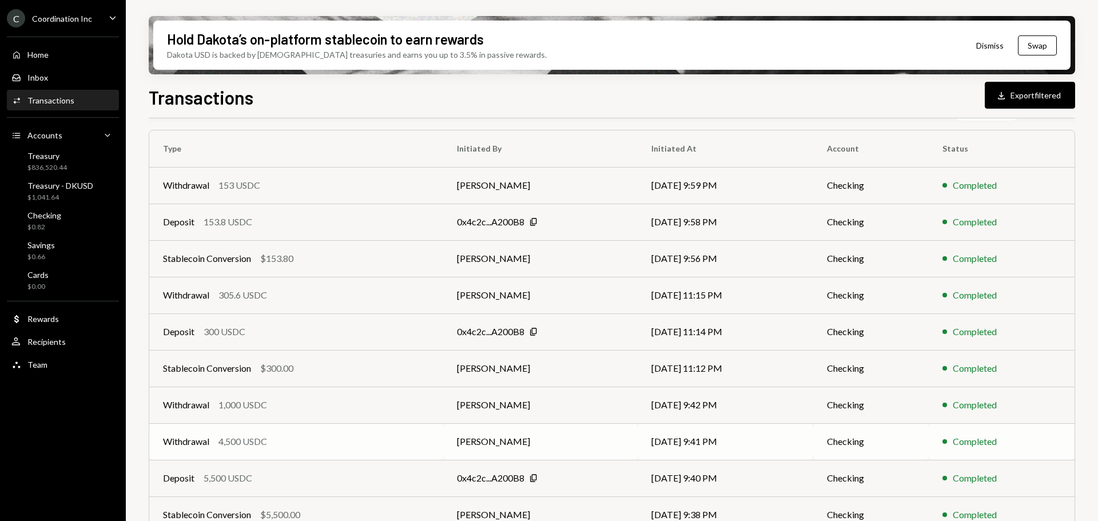
scroll to position [149, 0]
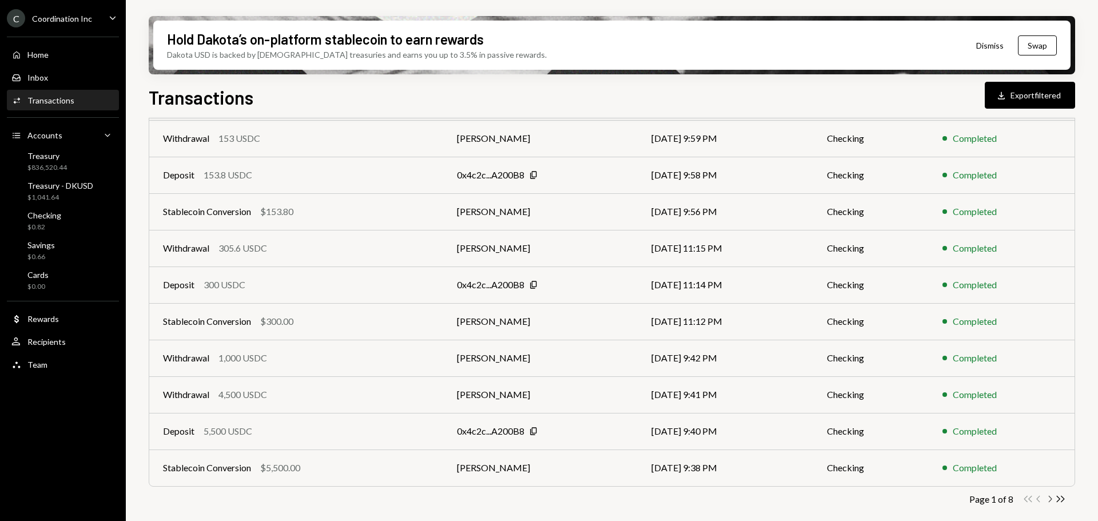
click at [1051, 495] on icon "Chevron Right" at bounding box center [1050, 499] width 11 height 11
click at [1051, 496] on icon "Chevron Right" at bounding box center [1050, 499] width 11 height 11
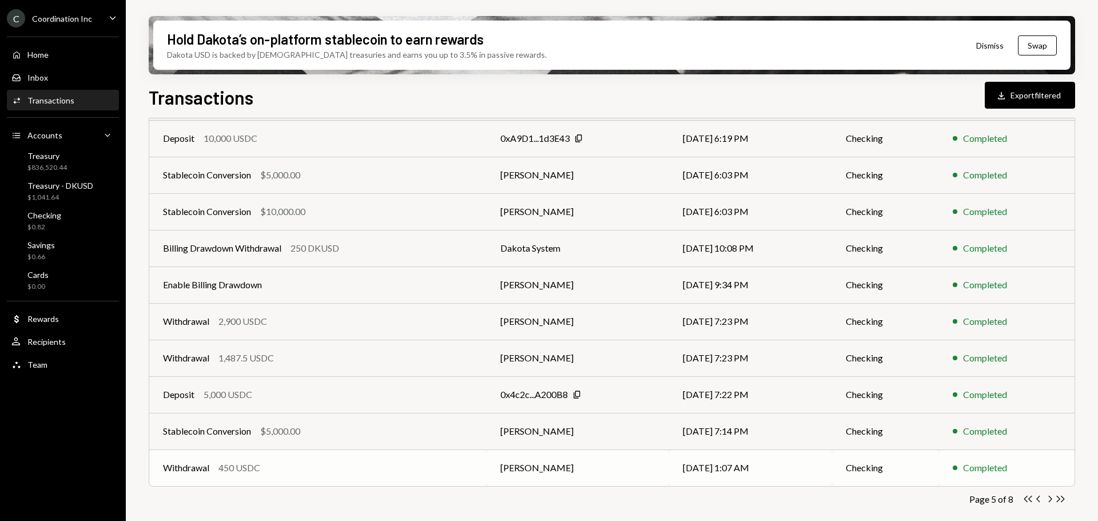
click at [300, 477] on td "Withdrawal 450 USDC" at bounding box center [318, 468] width 338 height 37
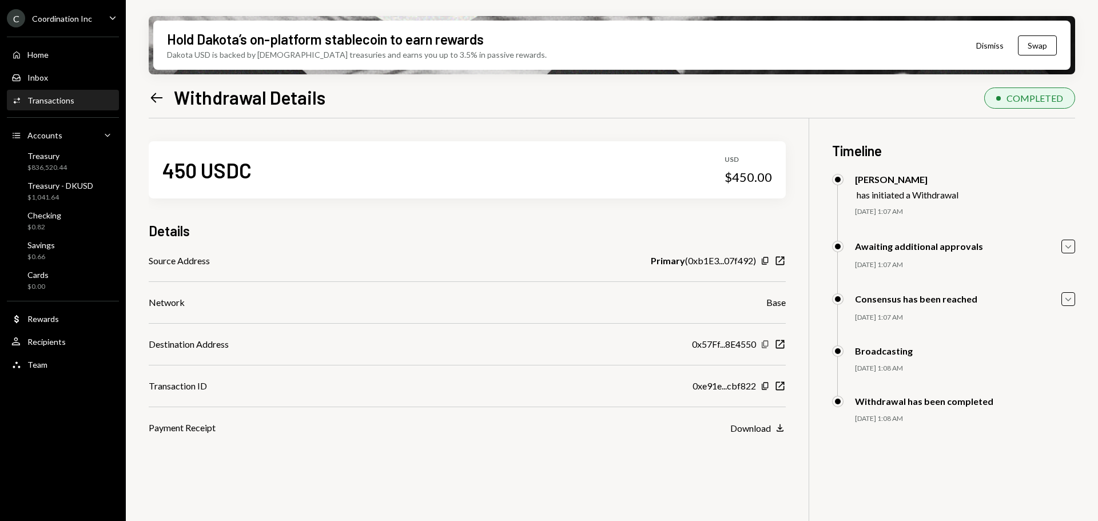
click at [766, 346] on icon "Copy" at bounding box center [765, 344] width 9 height 9
click at [766, 389] on icon "Copy" at bounding box center [765, 386] width 9 height 9
click at [154, 102] on icon "Left Arrow" at bounding box center [157, 98] width 16 height 16
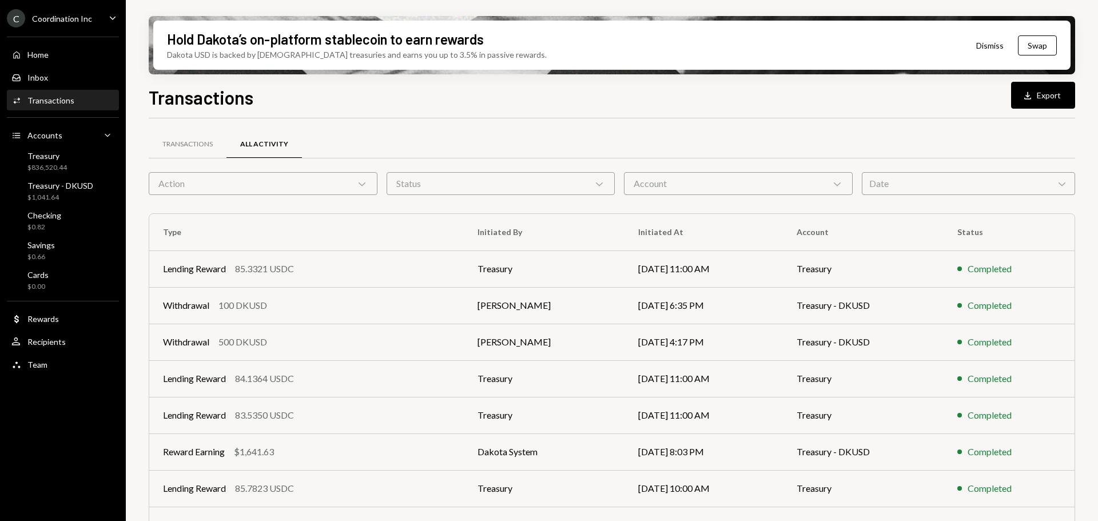
click at [685, 178] on div "Account Chevron Down" at bounding box center [738, 183] width 229 height 23
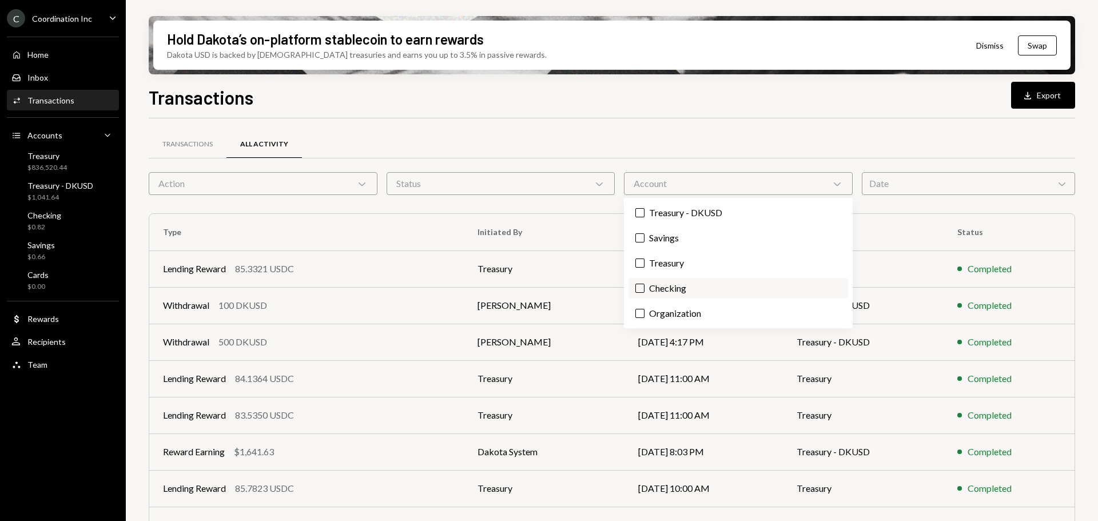
click at [699, 291] on label "Checking" at bounding box center [739, 288] width 220 height 21
click at [645, 291] on button "Checking" at bounding box center [640, 288] width 9 height 9
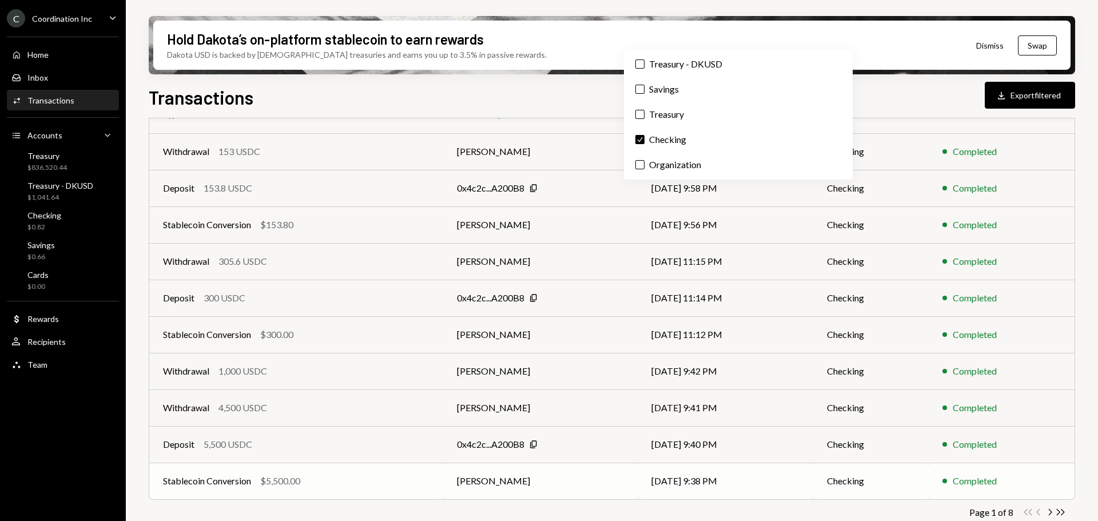
scroll to position [149, 0]
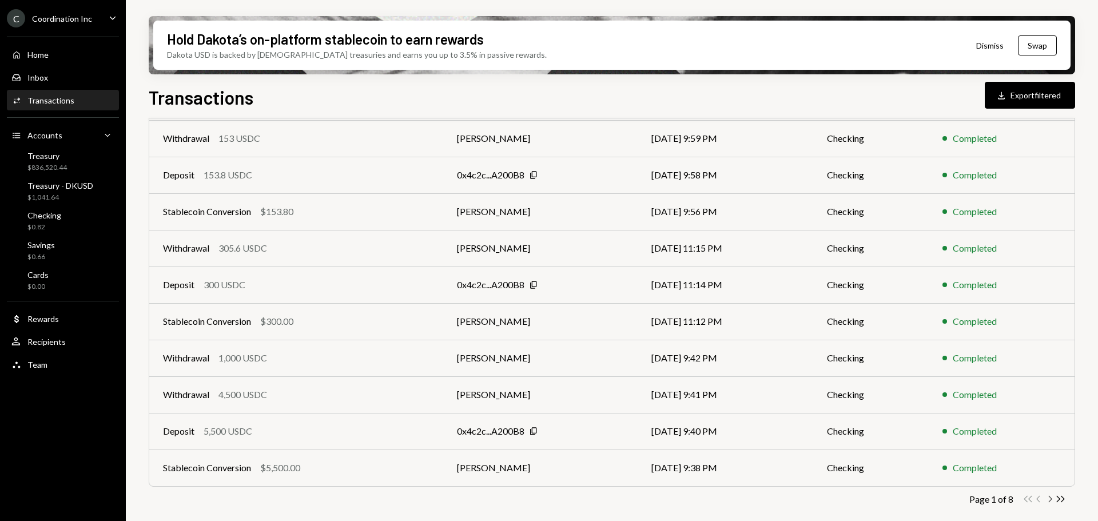
click at [1049, 499] on icon "Chevron Right" at bounding box center [1050, 499] width 11 height 11
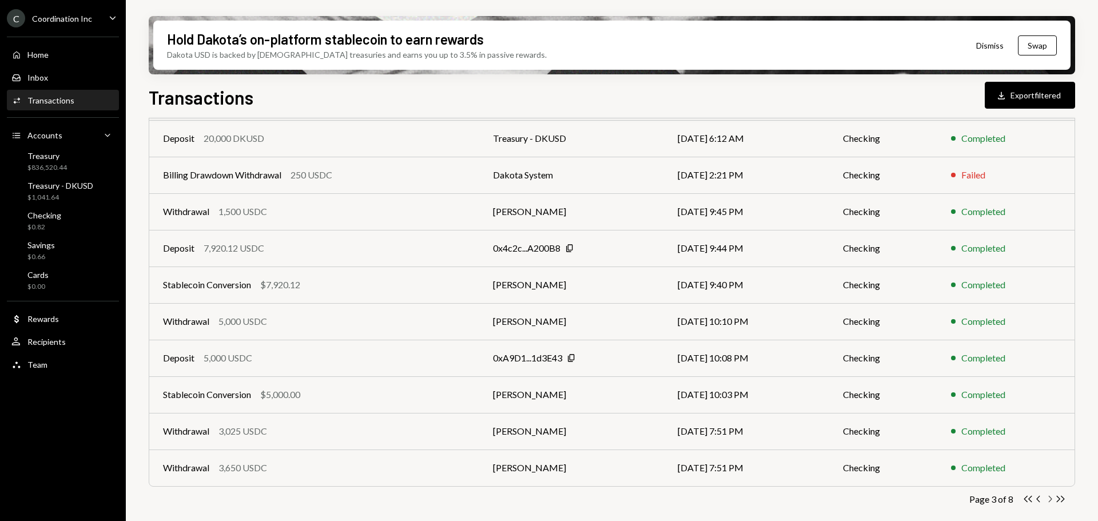
click at [1049, 499] on icon "Chevron Right" at bounding box center [1050, 499] width 11 height 11
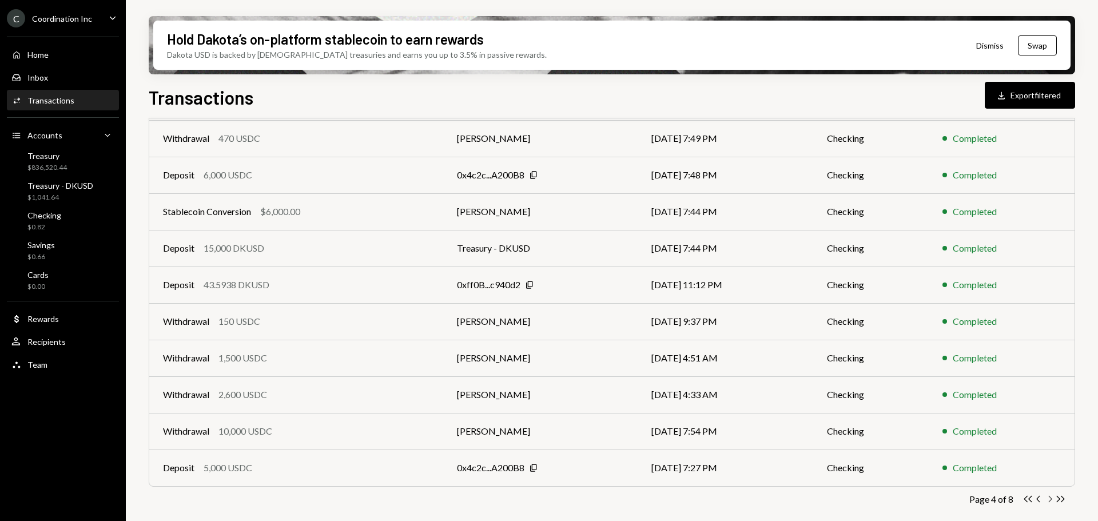
click at [1049, 499] on icon "Chevron Right" at bounding box center [1050, 499] width 11 height 11
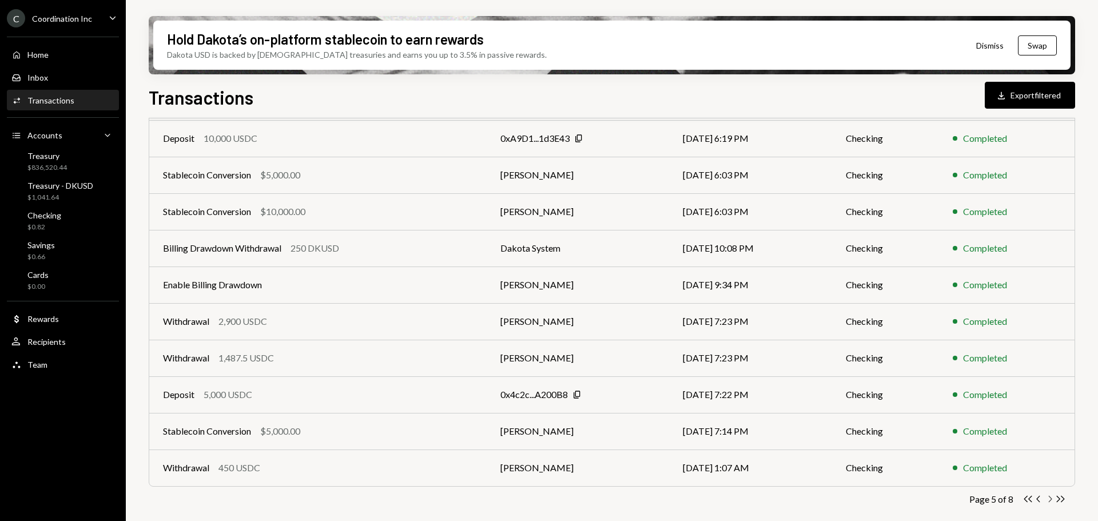
click at [1049, 499] on icon "Chevron Right" at bounding box center [1050, 499] width 11 height 11
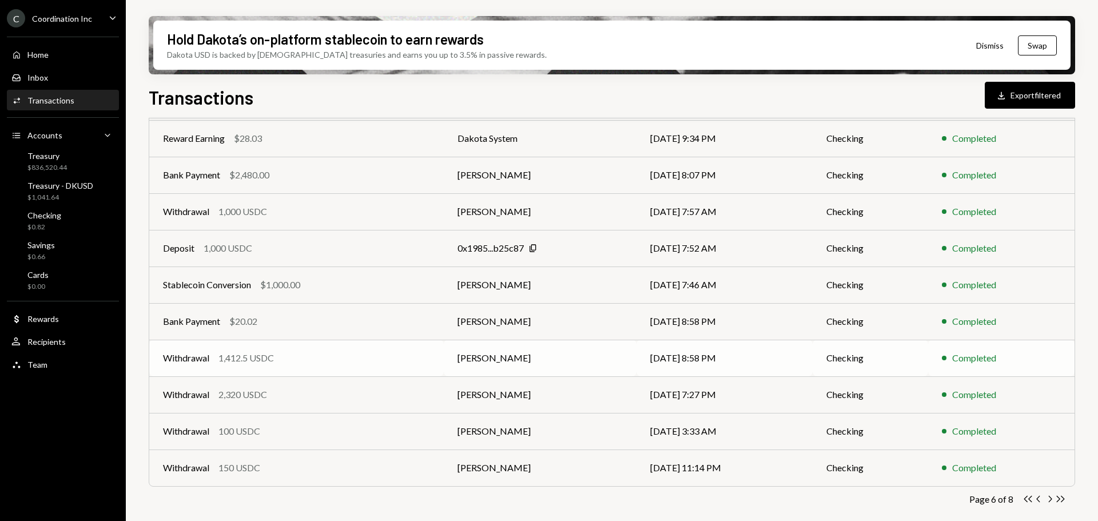
click at [303, 363] on div "Withdrawal 1,412.5 USDC" at bounding box center [296, 358] width 267 height 14
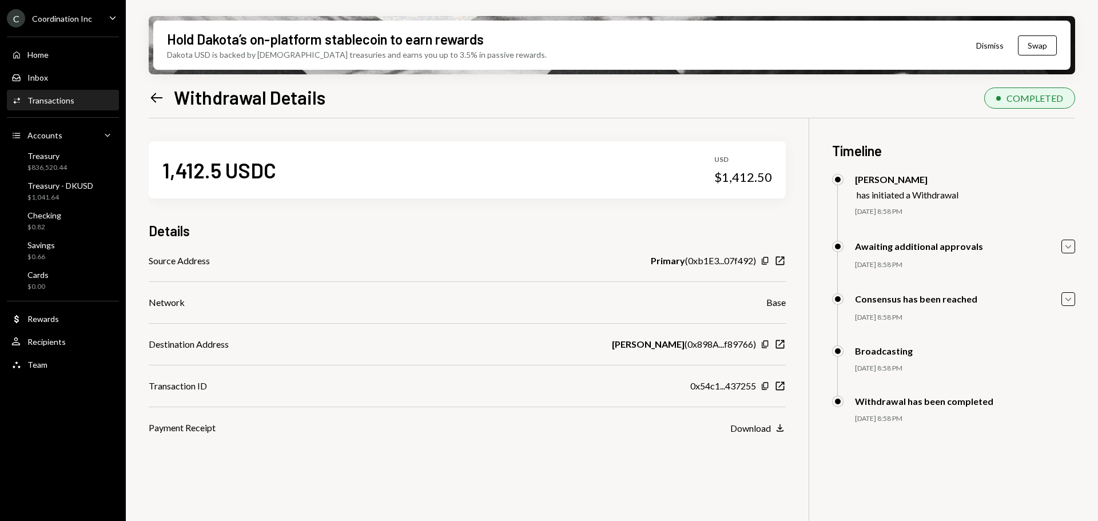
click at [160, 98] on icon "Left Arrow" at bounding box center [157, 98] width 16 height 16
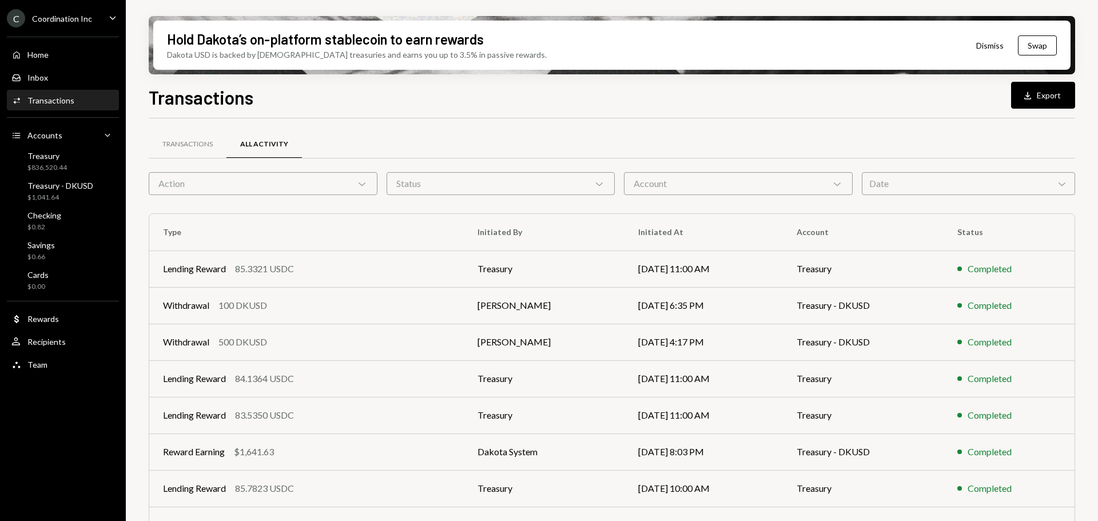
click at [713, 170] on div "Transactions All Activity" at bounding box center [612, 151] width 927 height 42
click at [700, 183] on div "Account Chevron Down" at bounding box center [738, 183] width 229 height 23
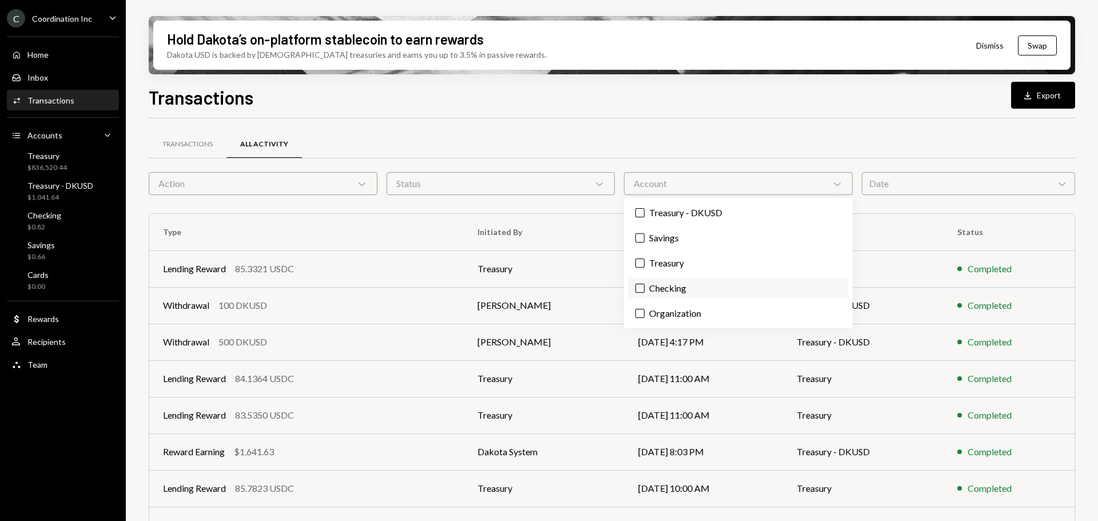
click at [687, 291] on label "Checking" at bounding box center [739, 288] width 220 height 21
click at [645, 291] on button "Checking" at bounding box center [640, 288] width 9 height 9
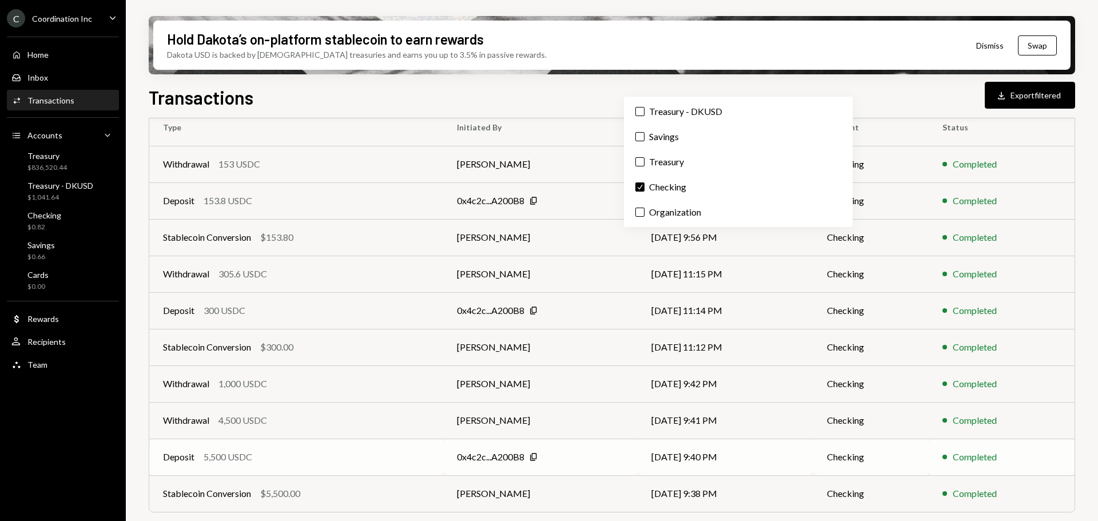
scroll to position [149, 0]
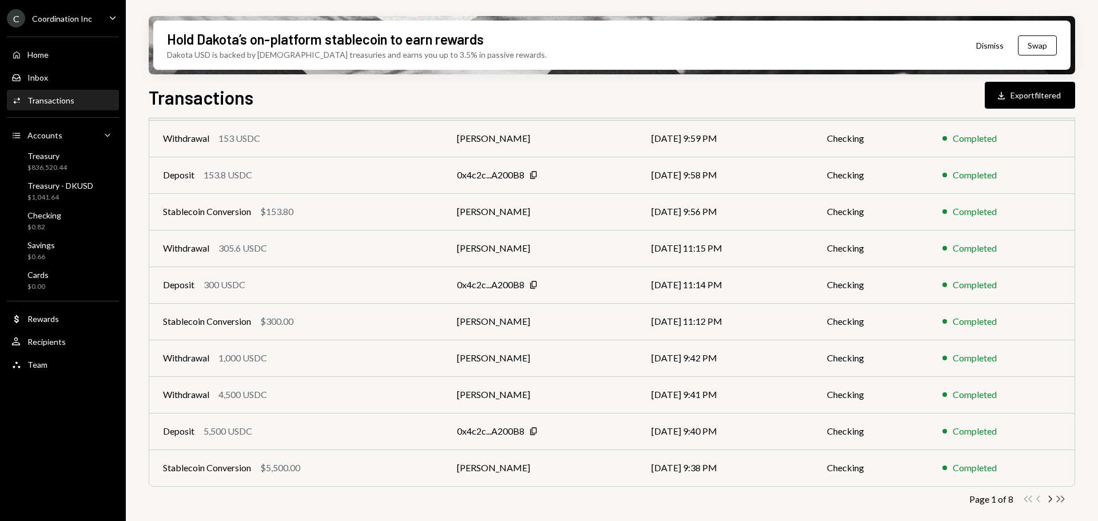
click at [1065, 497] on icon "Double Arrow Right" at bounding box center [1061, 499] width 11 height 11
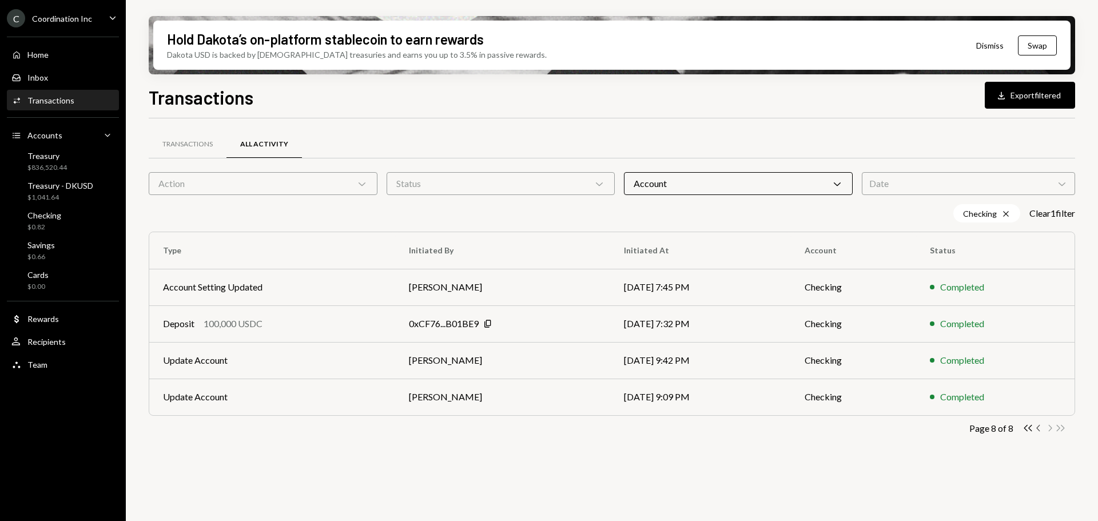
click at [1040, 429] on icon "Chevron Left" at bounding box center [1039, 428] width 11 height 11
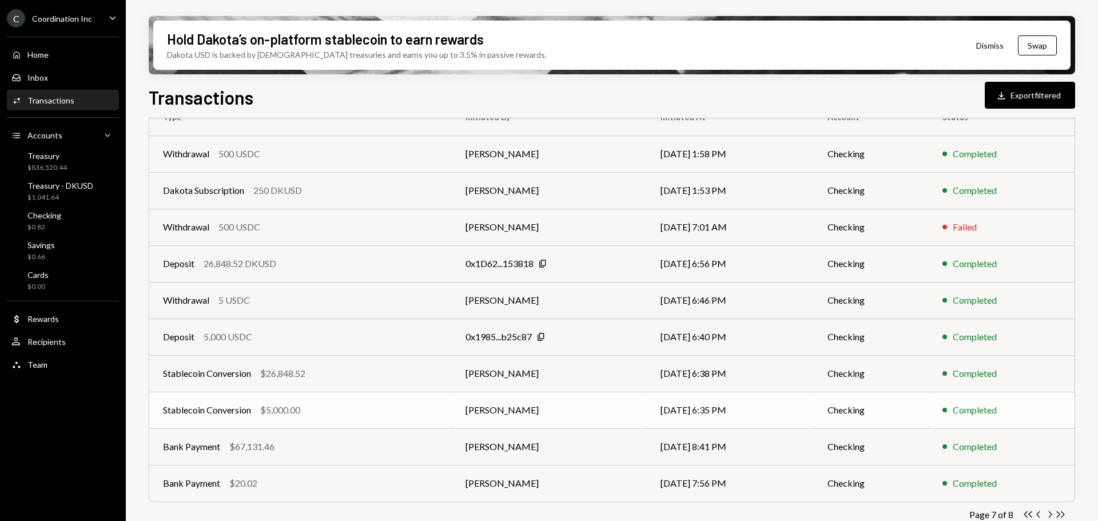
scroll to position [149, 0]
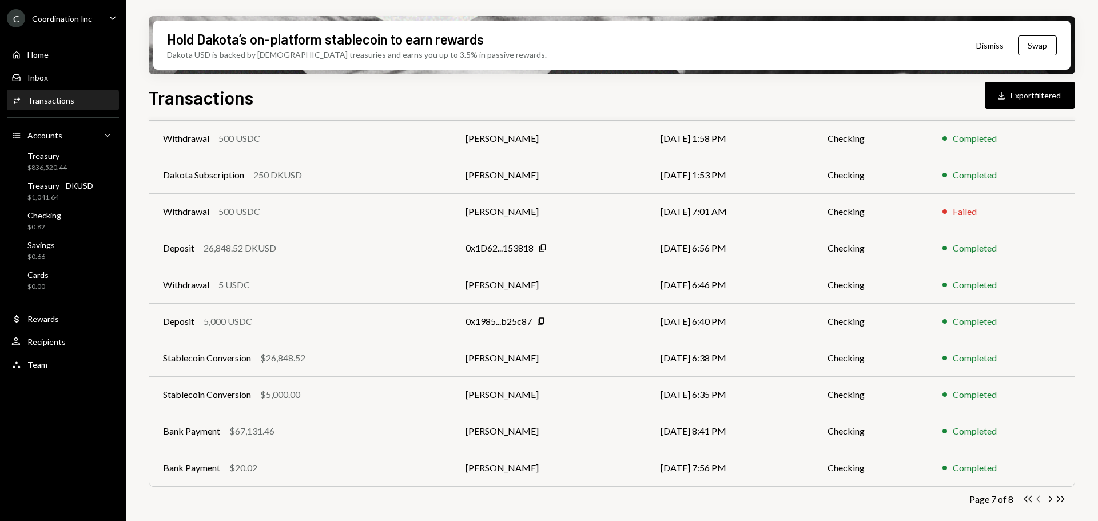
click at [1042, 501] on icon "Chevron Left" at bounding box center [1039, 499] width 11 height 11
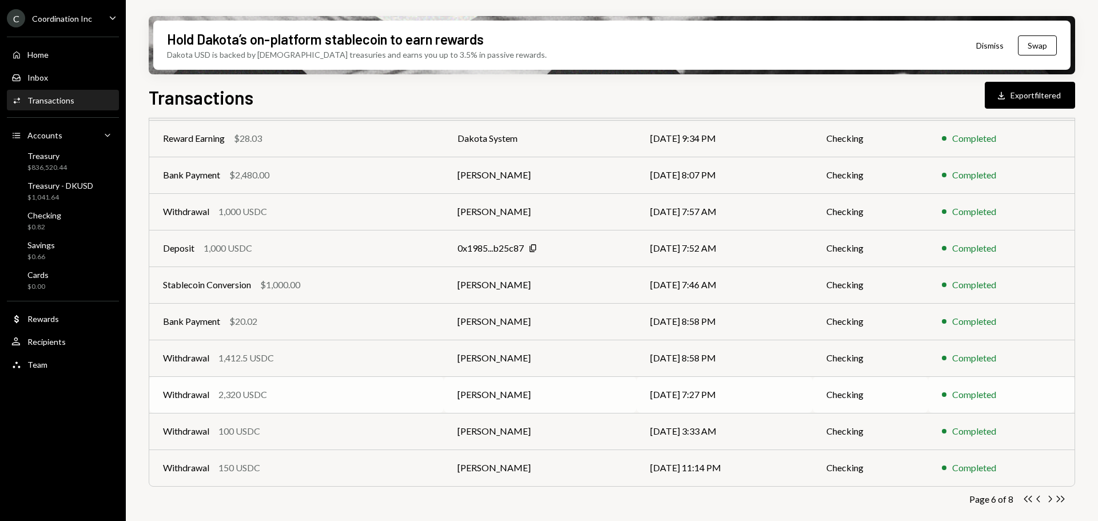
click at [281, 395] on div "Withdrawal 2,320 USDC" at bounding box center [296, 395] width 267 height 14
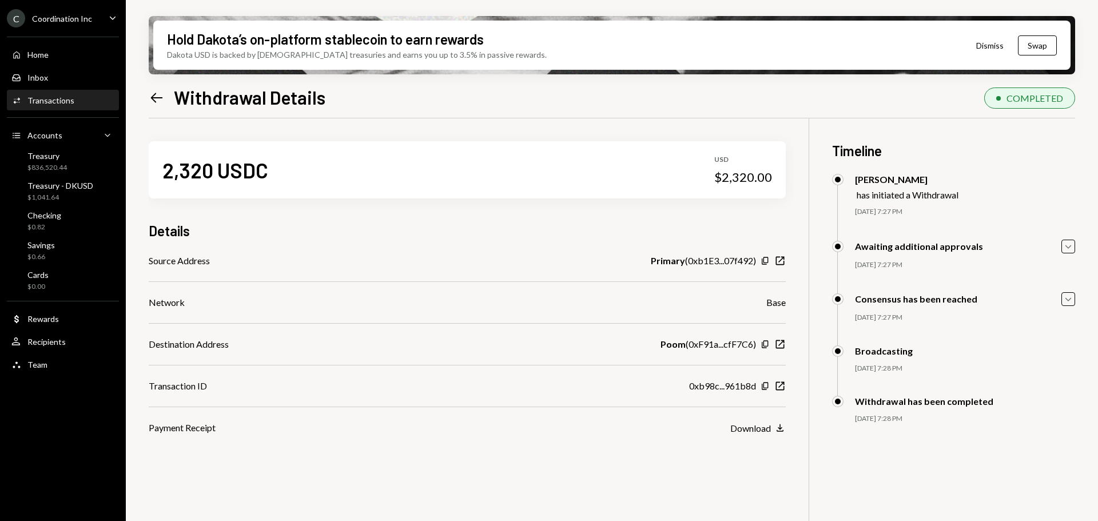
click at [158, 97] on icon at bounding box center [157, 98] width 12 height 10
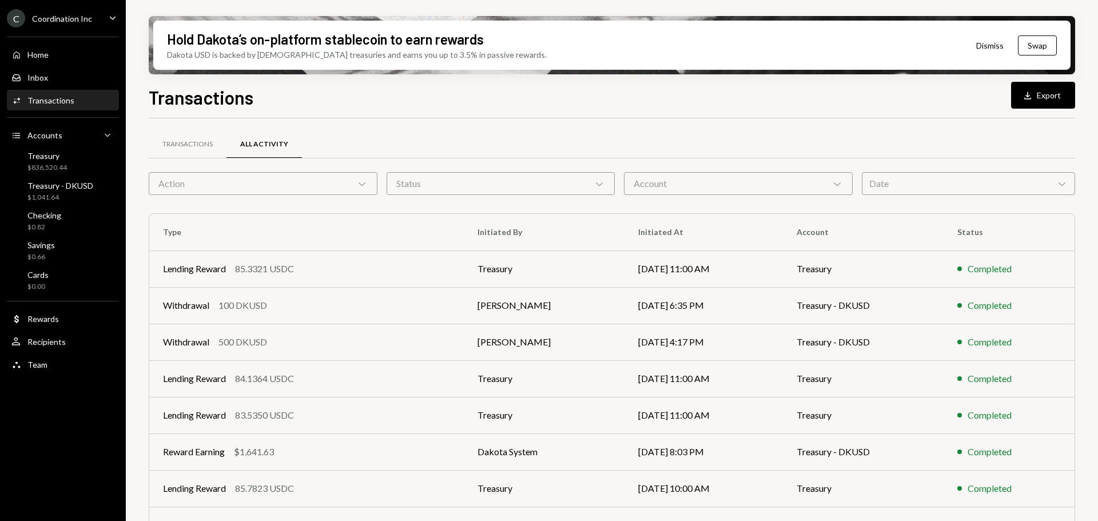
click at [773, 180] on div "Account Chevron Down" at bounding box center [738, 183] width 229 height 23
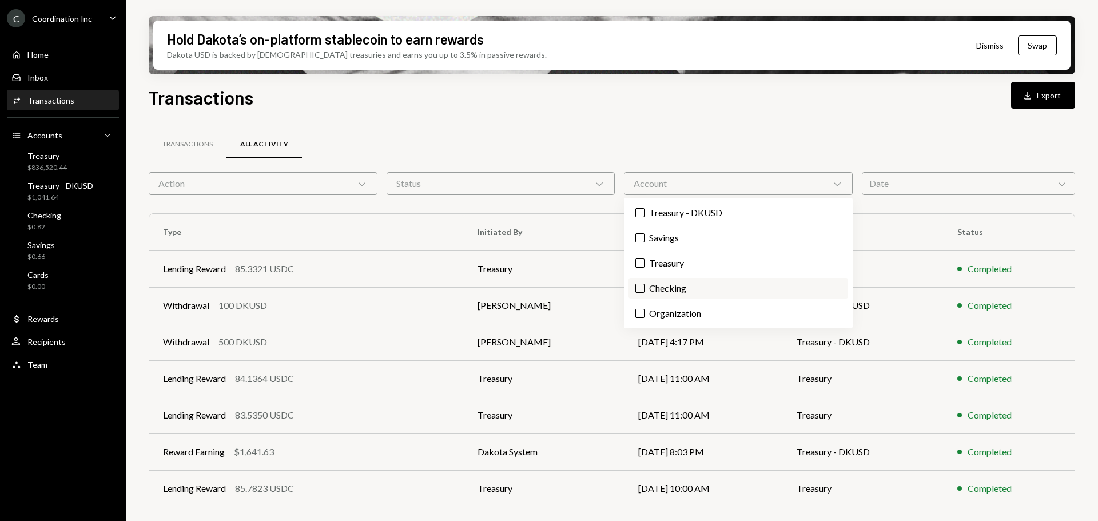
click at [697, 295] on label "Checking" at bounding box center [739, 288] width 220 height 21
click at [645, 293] on button "Checking" at bounding box center [640, 288] width 9 height 9
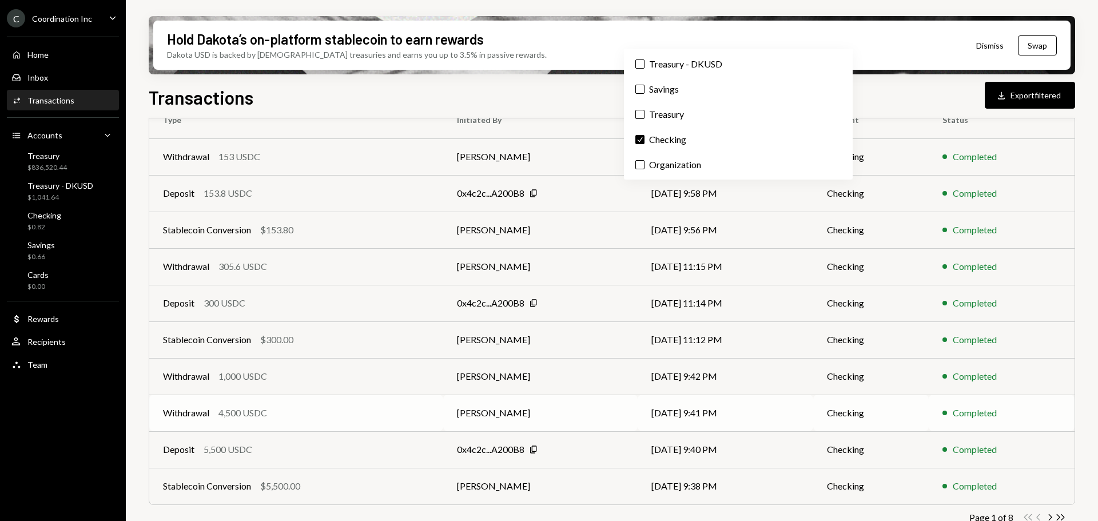
scroll to position [149, 0]
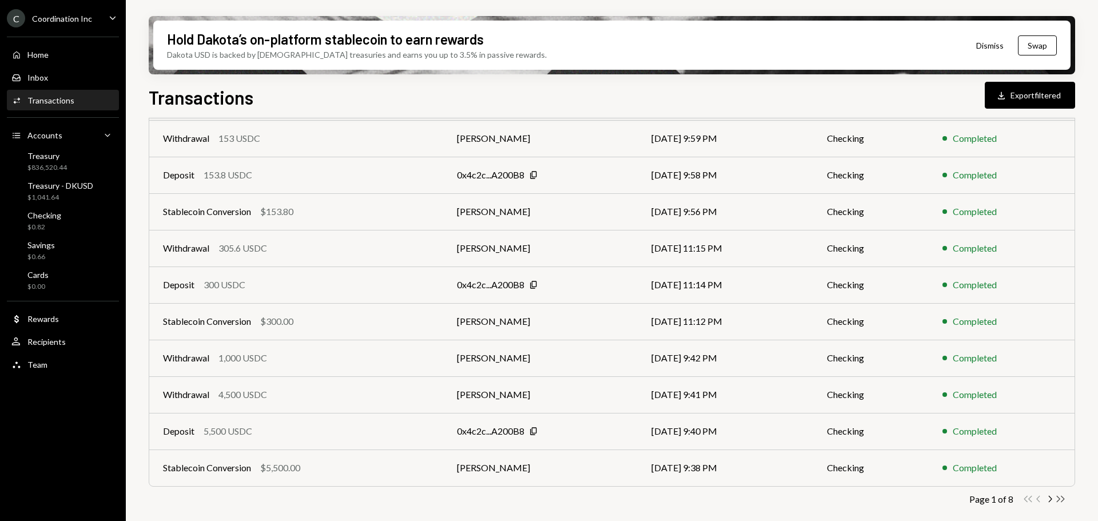
click at [1060, 501] on icon "Double Arrow Right" at bounding box center [1061, 499] width 11 height 11
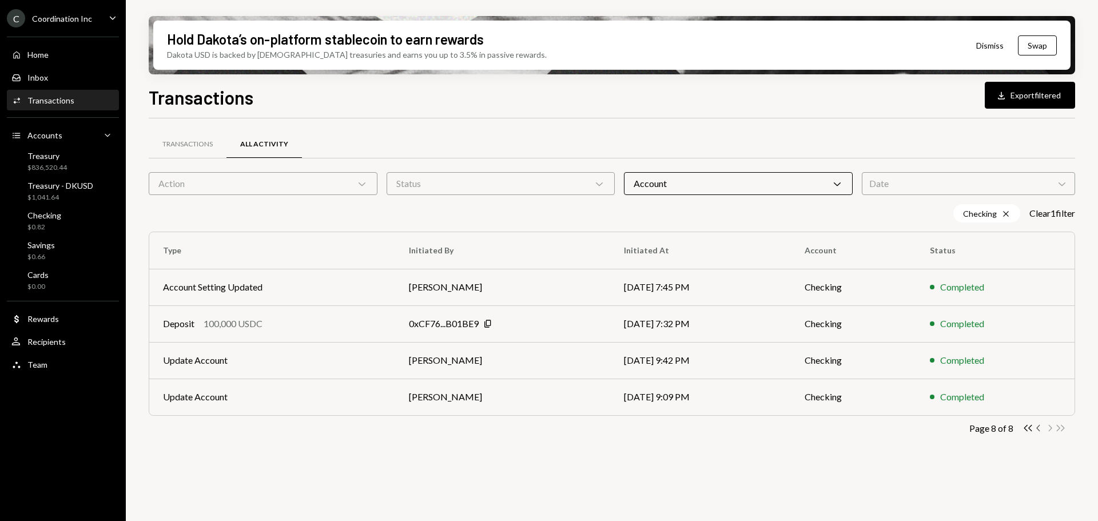
click at [1040, 430] on icon "Chevron Left" at bounding box center [1039, 428] width 11 height 11
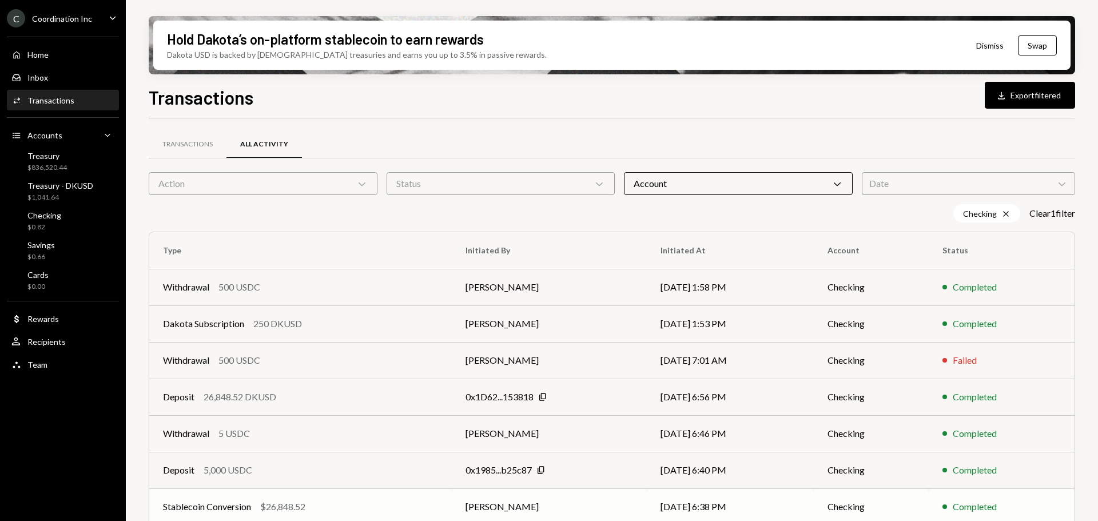
scroll to position [149, 0]
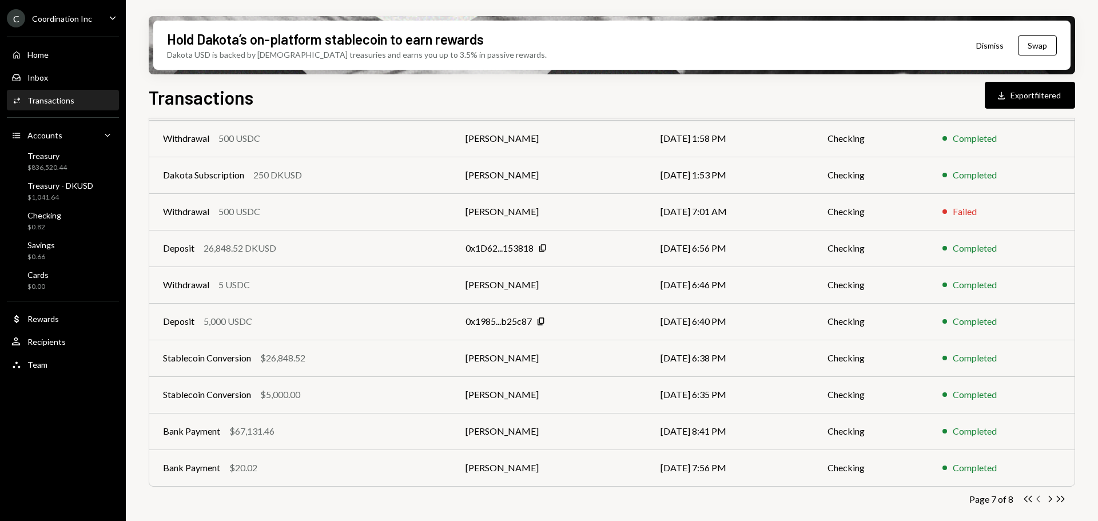
click at [1040, 498] on icon "Chevron Left" at bounding box center [1039, 499] width 11 height 11
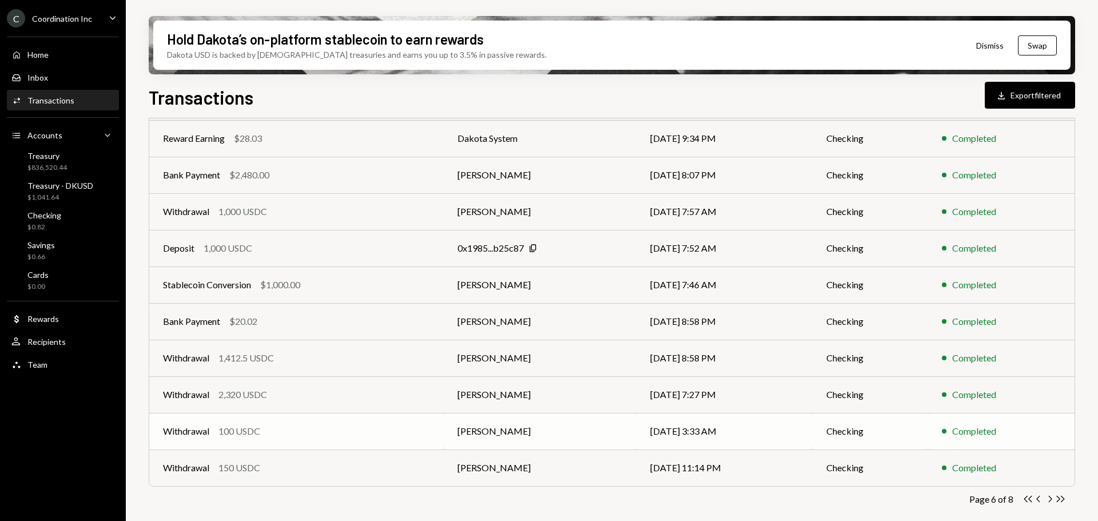
click at [334, 430] on div "Withdrawal 100 USDC" at bounding box center [296, 432] width 267 height 14
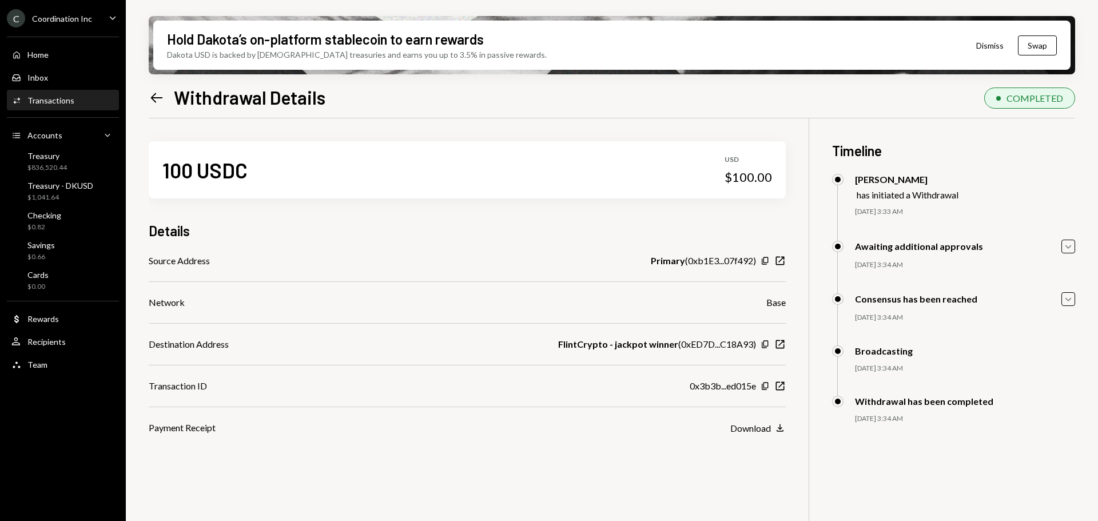
click at [153, 98] on icon at bounding box center [157, 98] width 12 height 10
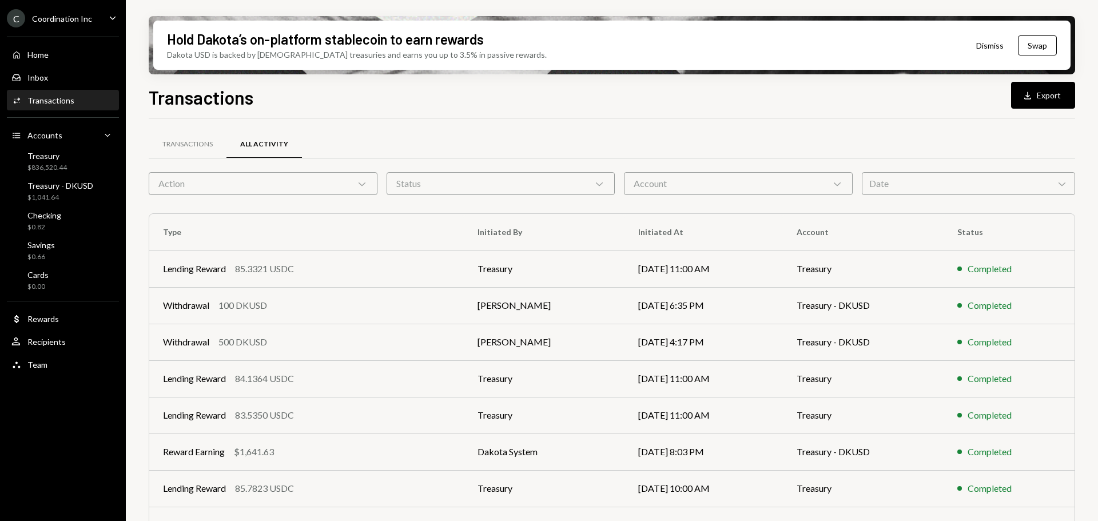
click at [781, 187] on div "Account Chevron Down" at bounding box center [738, 183] width 229 height 23
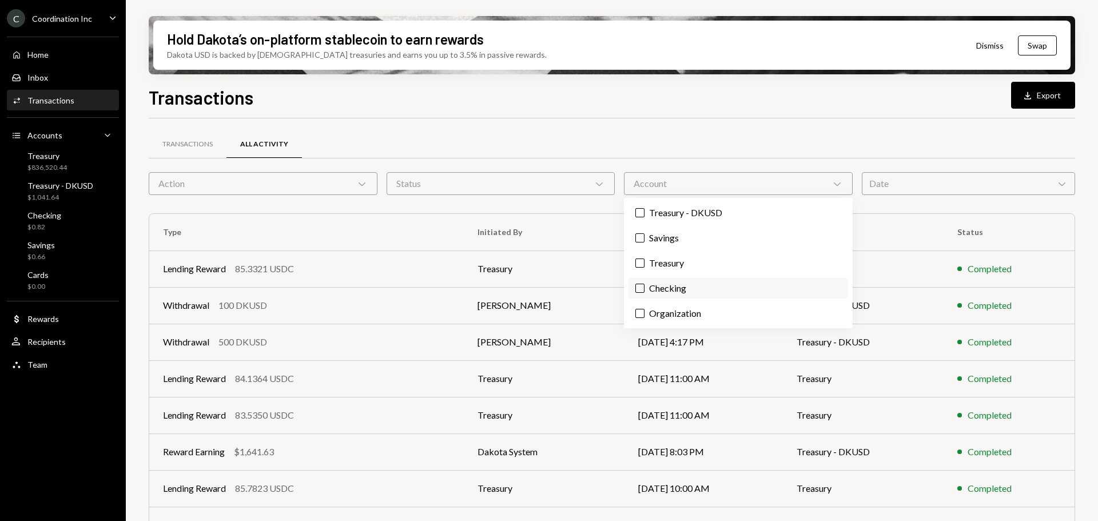
click at [688, 285] on label "Checking" at bounding box center [739, 288] width 220 height 21
click at [645, 285] on button "Checking" at bounding box center [640, 288] width 9 height 9
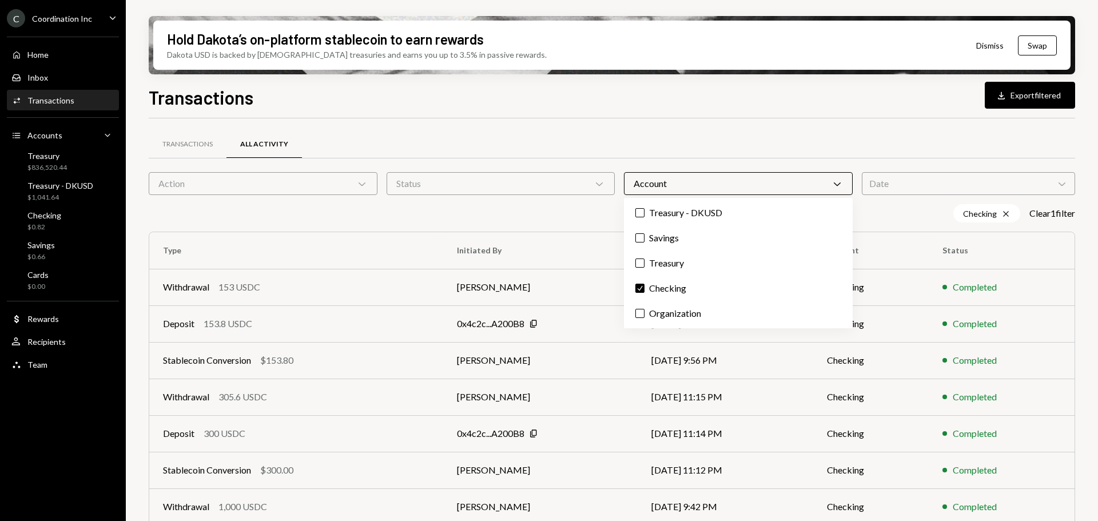
scroll to position [149, 0]
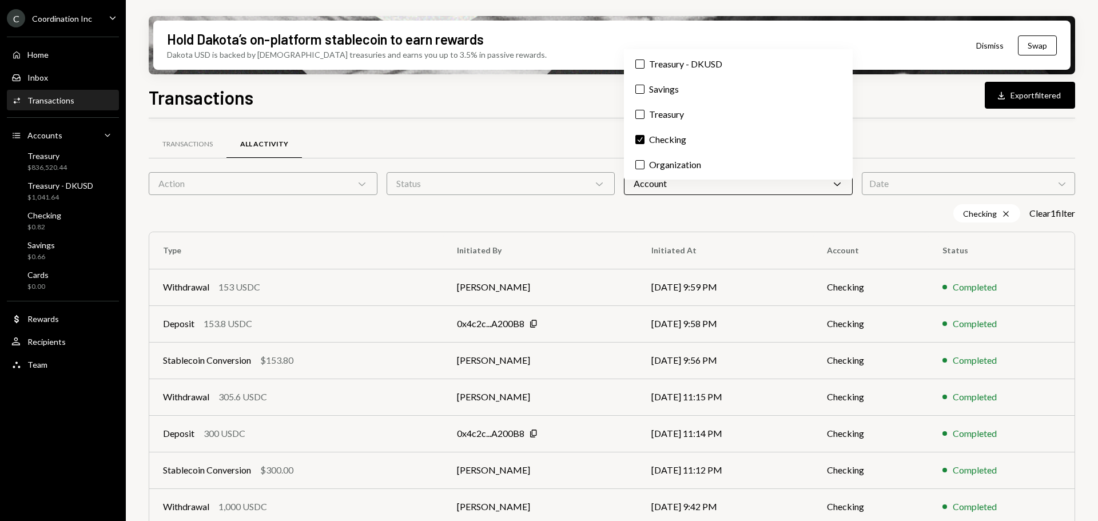
click at [1053, 505] on div "Transactions All Activity Action Chevron Down Status Chevron Down Account Chevr…" at bounding box center [612, 410] width 927 height 546
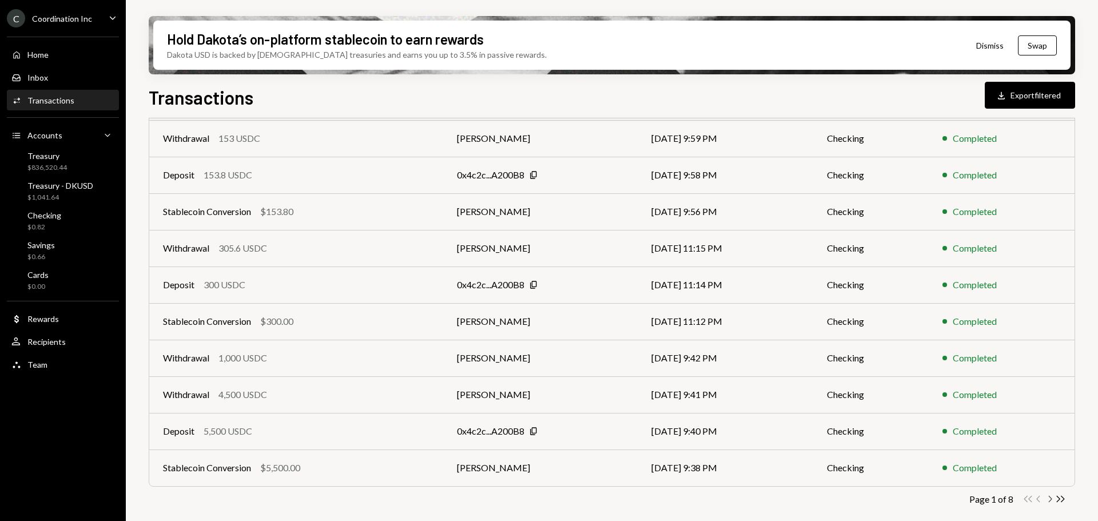
click at [1050, 502] on icon "Chevron Right" at bounding box center [1050, 499] width 11 height 11
click at [1050, 502] on icon "button" at bounding box center [1050, 499] width 3 height 6
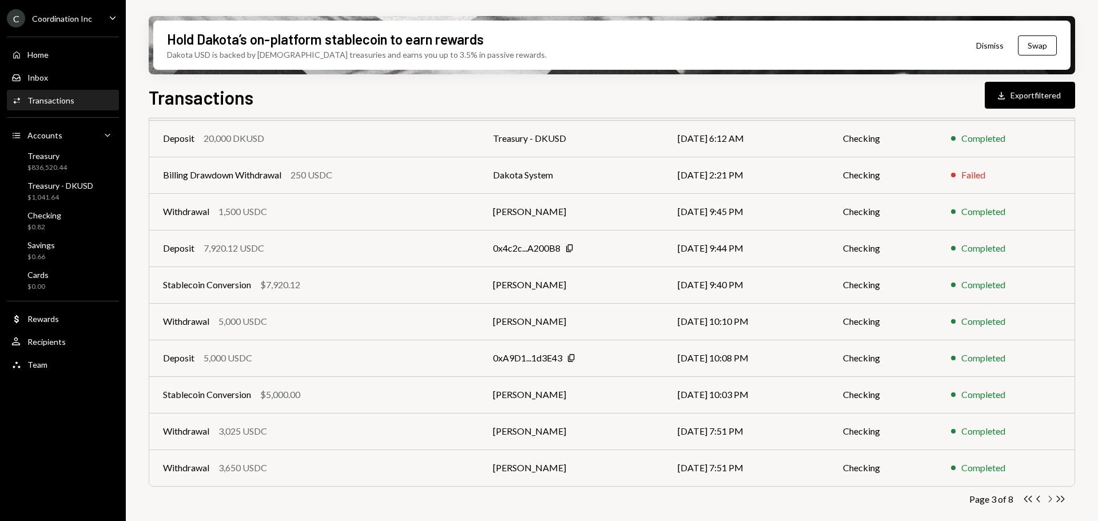
click at [1050, 502] on icon "button" at bounding box center [1050, 499] width 3 height 6
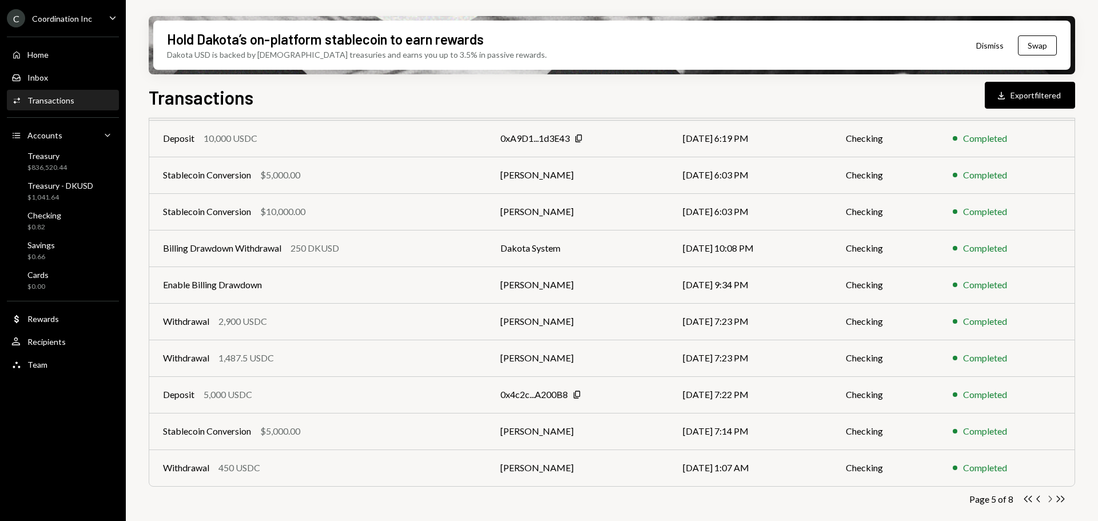
click at [1050, 502] on icon "button" at bounding box center [1050, 499] width 3 height 6
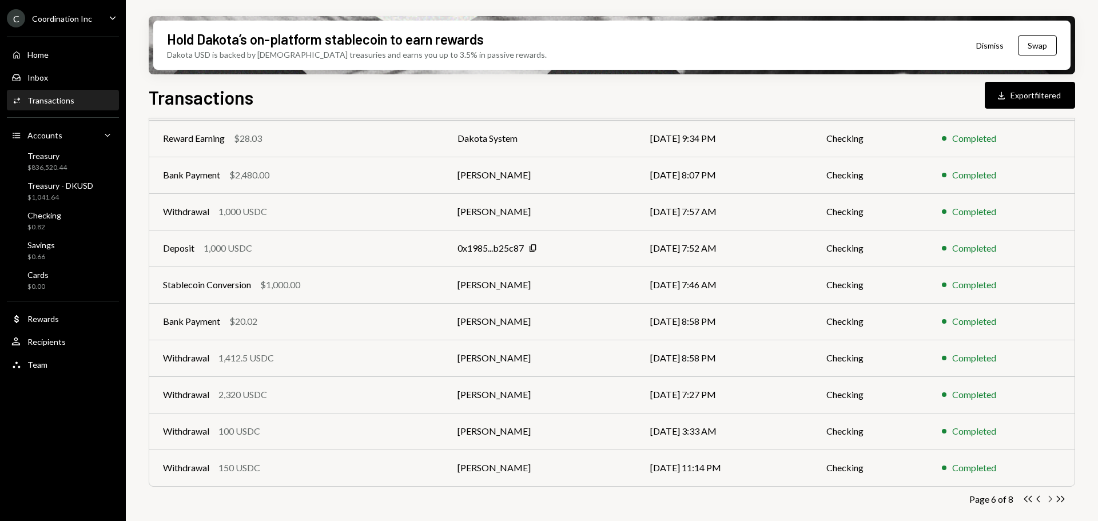
click at [1050, 502] on icon "button" at bounding box center [1050, 499] width 3 height 6
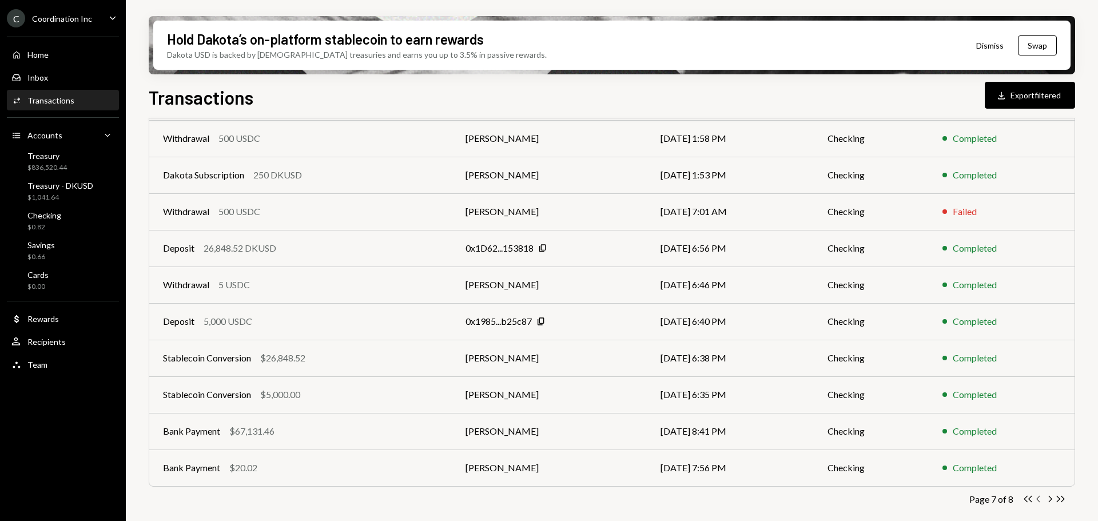
drag, startPoint x: 1037, startPoint y: 498, endPoint x: 1046, endPoint y: 500, distance: 8.9
click at [1038, 498] on icon "Chevron Left" at bounding box center [1039, 499] width 11 height 11
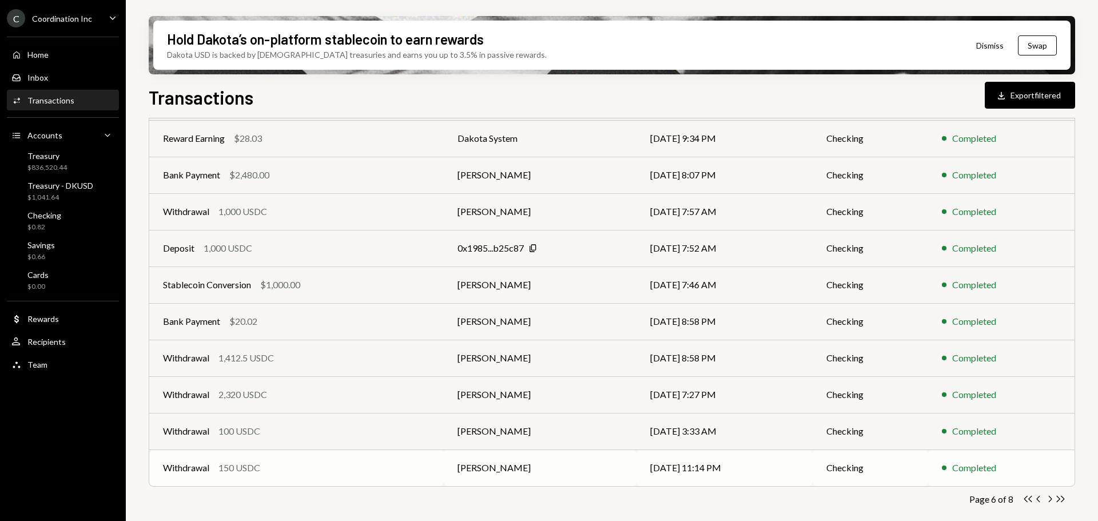
click at [330, 467] on div "Withdrawal 150 USDC" at bounding box center [296, 468] width 267 height 14
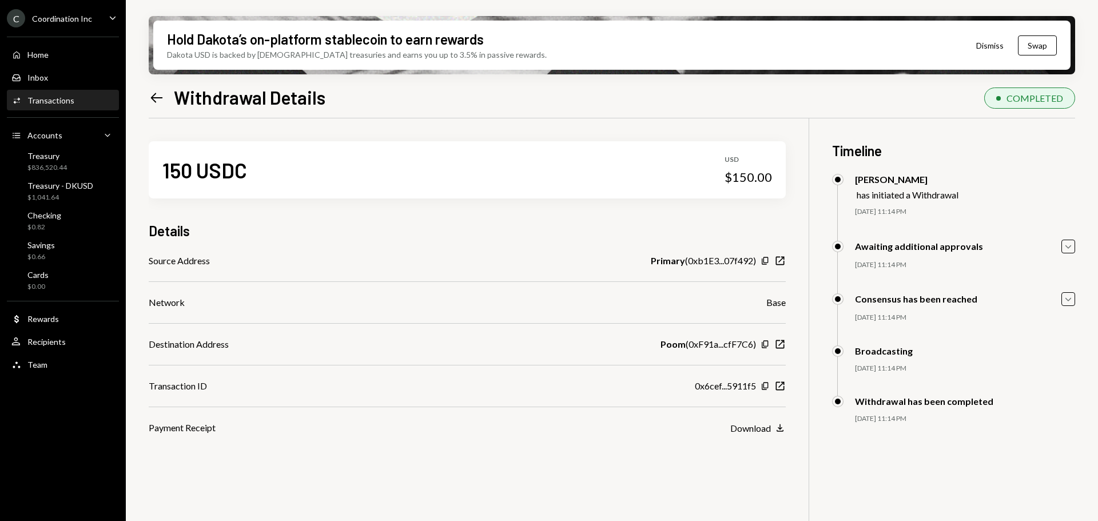
scroll to position [92, 0]
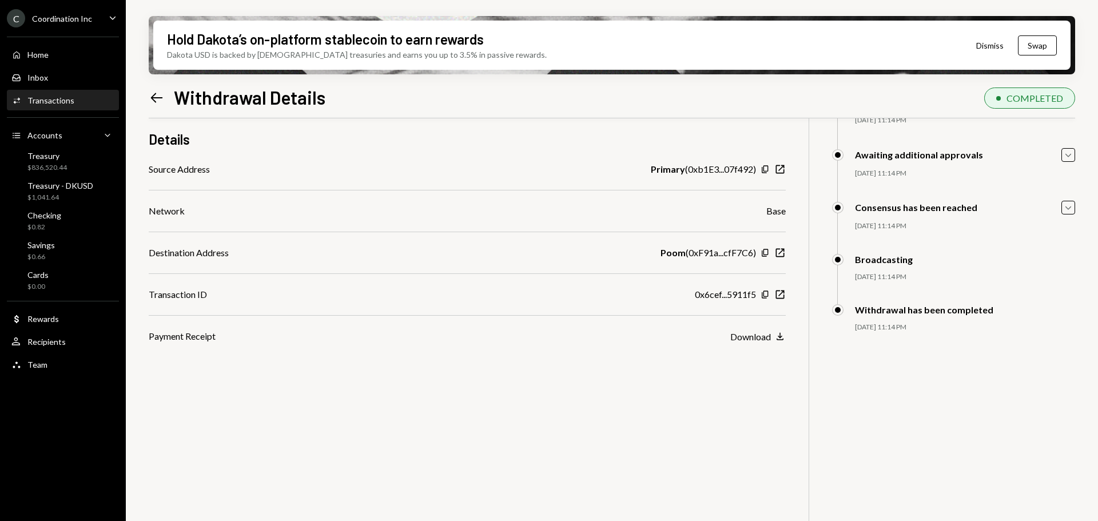
click at [156, 90] on icon "Left Arrow" at bounding box center [157, 98] width 16 height 16
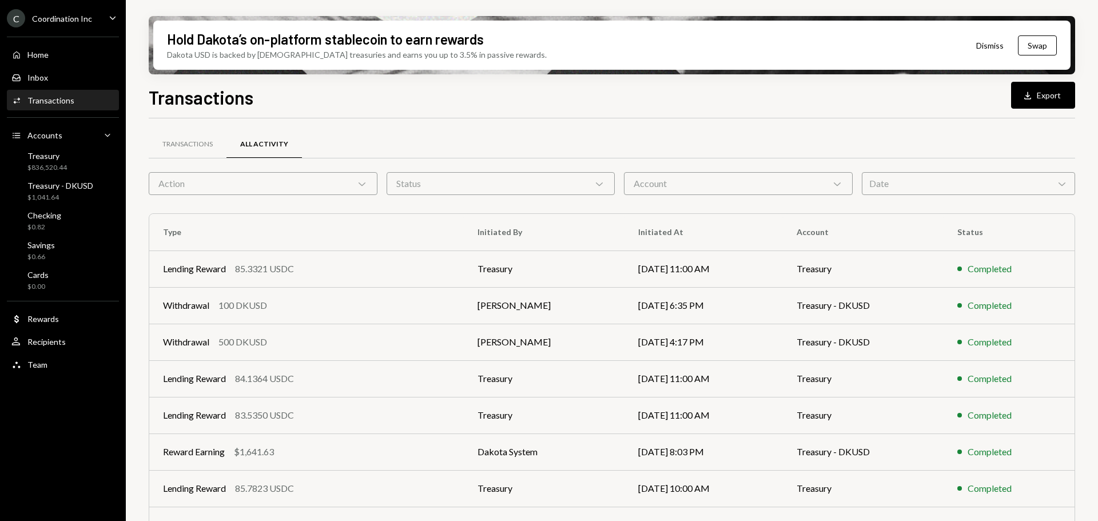
click at [680, 191] on div "Account Chevron Down" at bounding box center [738, 183] width 229 height 23
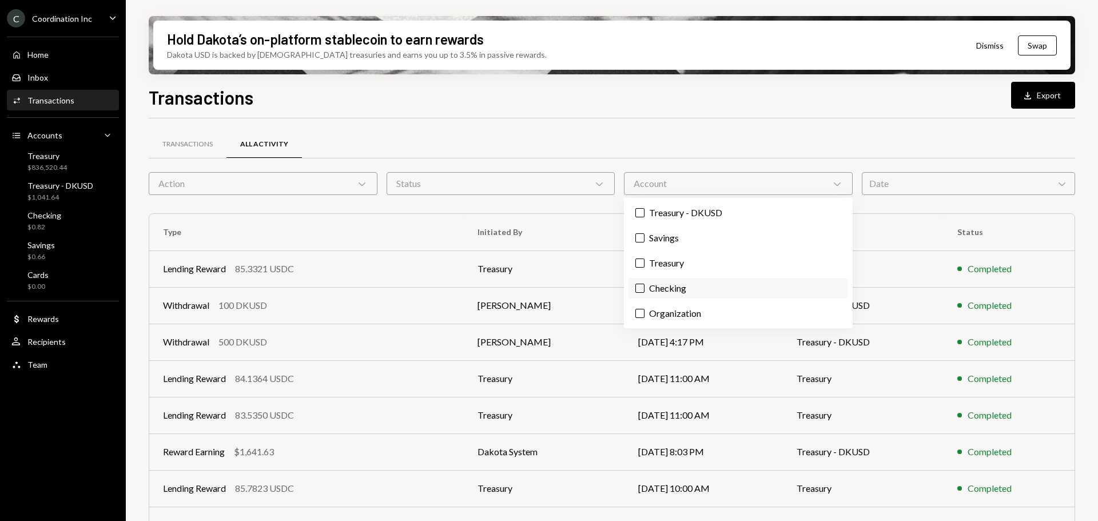
click at [683, 286] on label "Checking" at bounding box center [739, 288] width 220 height 21
click at [645, 286] on button "Checking" at bounding box center [640, 288] width 9 height 9
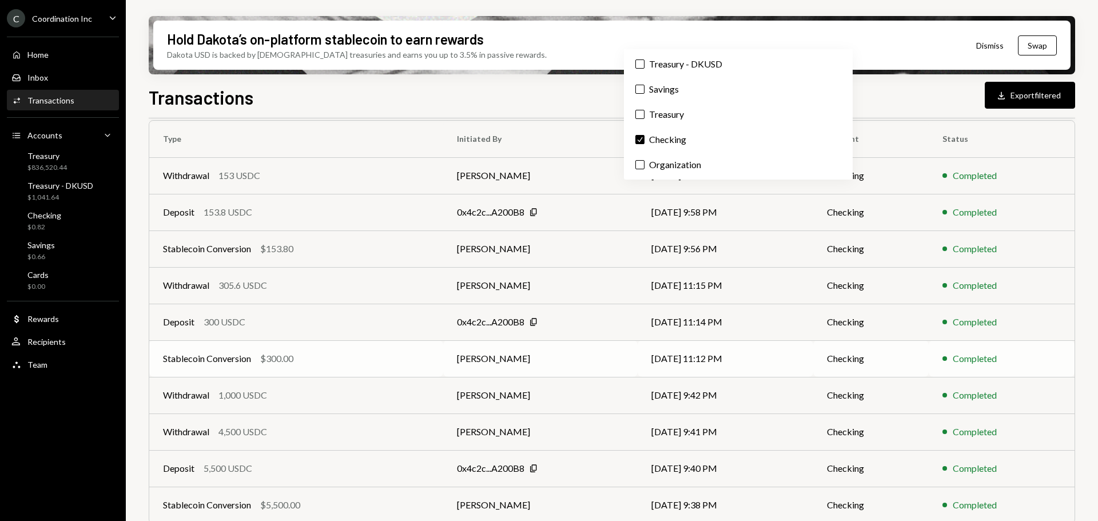
scroll to position [149, 0]
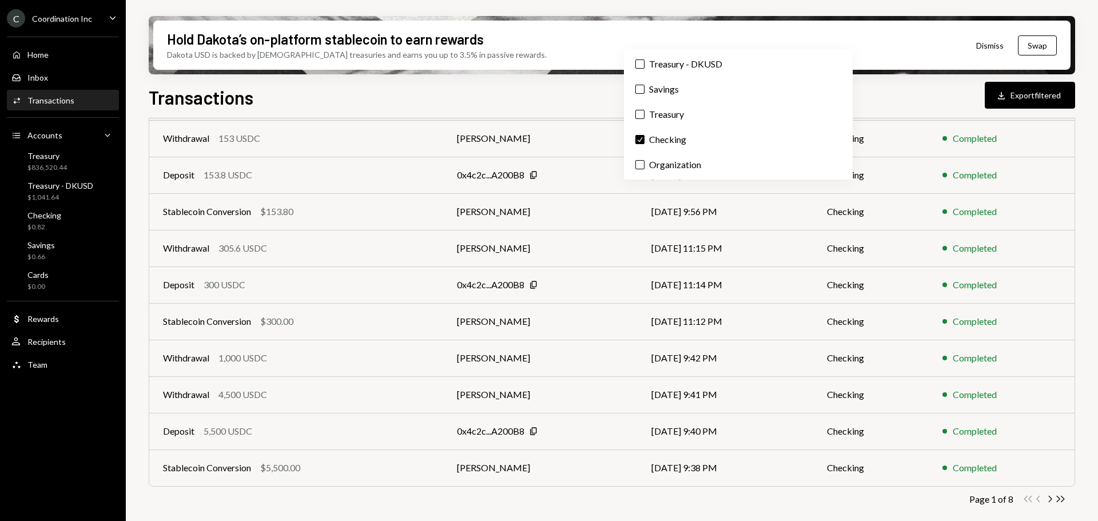
click at [1066, 497] on div "Page 1 of 8 Double Arrow Left Chevron Left Chevron Right Double Arrow Right" at bounding box center [612, 499] width 927 height 11
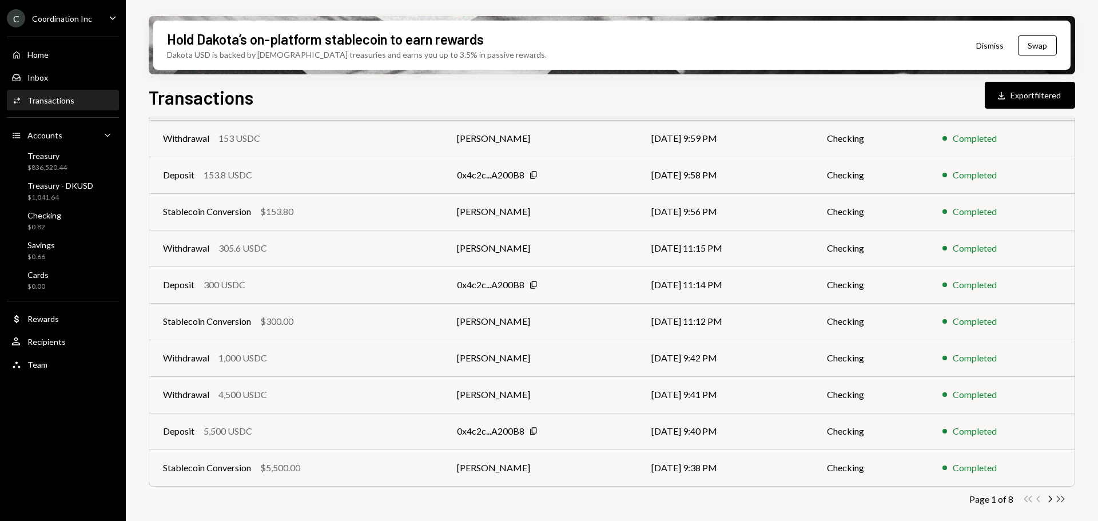
click at [1065, 498] on icon "Double Arrow Right" at bounding box center [1061, 499] width 11 height 11
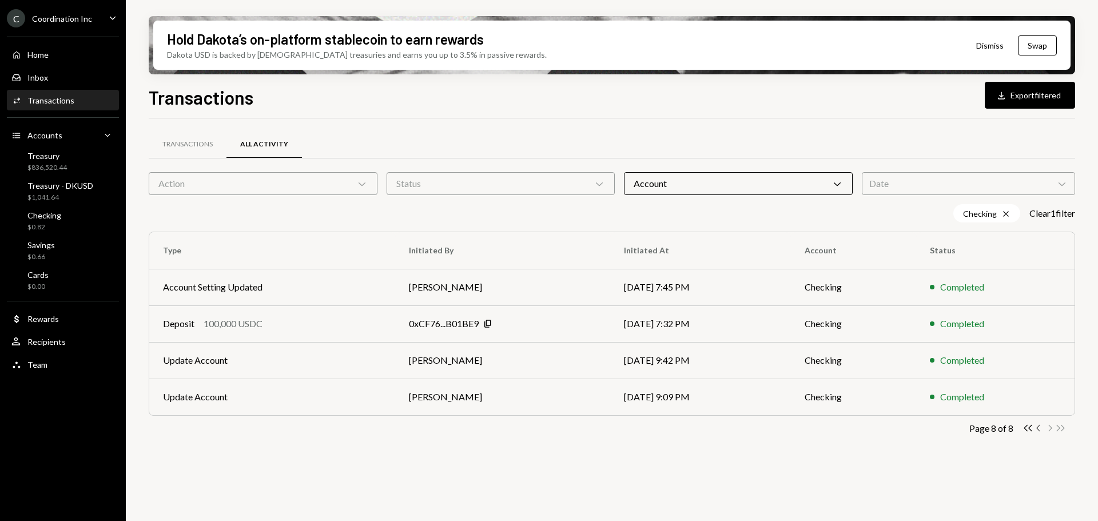
click at [1041, 430] on icon "Chevron Left" at bounding box center [1039, 428] width 11 height 11
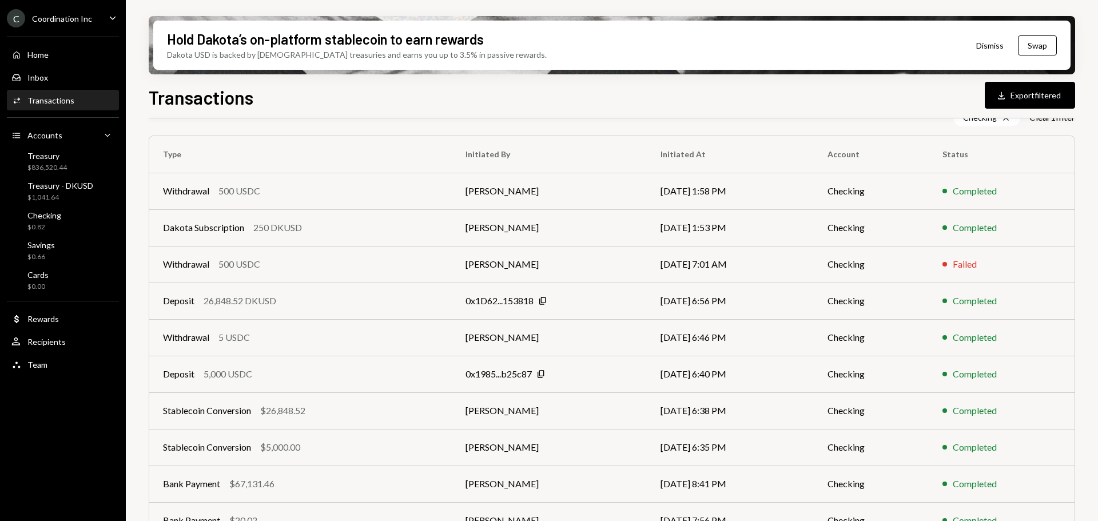
scroll to position [149, 0]
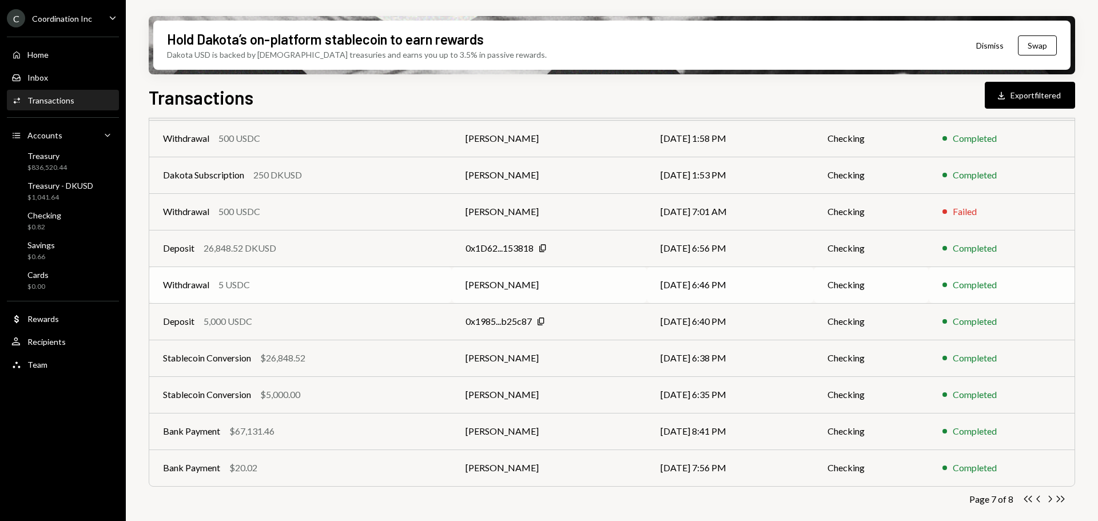
click at [297, 283] on div "Withdrawal 5 USDC" at bounding box center [300, 285] width 275 height 14
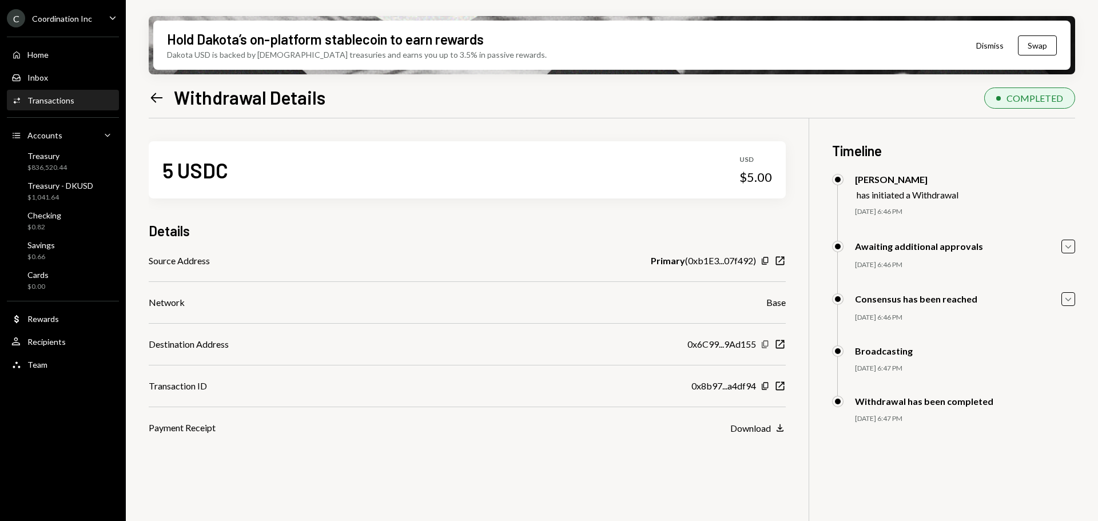
click at [767, 344] on icon "Copy" at bounding box center [765, 344] width 9 height 9
click at [766, 386] on icon "Copy" at bounding box center [765, 386] width 9 height 9
